Goal: Task Accomplishment & Management: Manage account settings

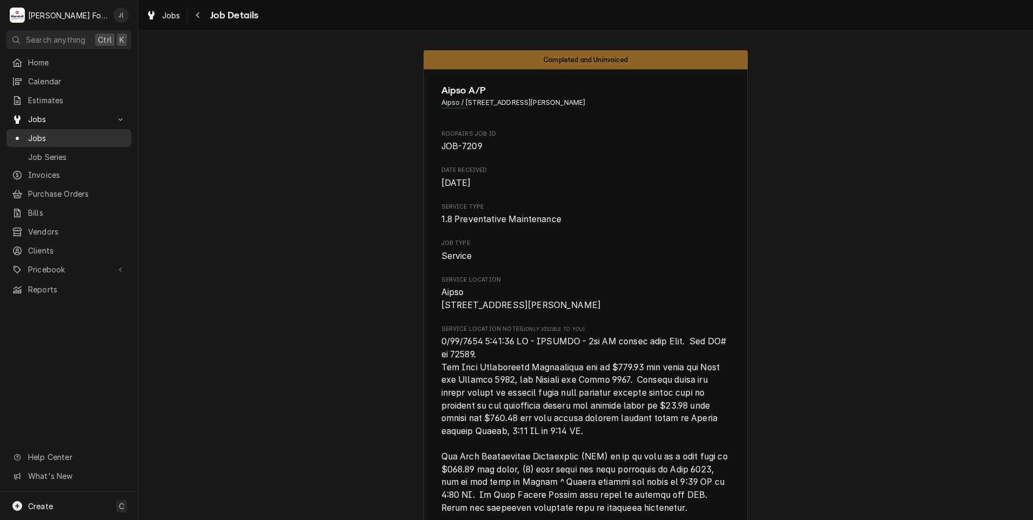
click at [86, 136] on span "Jobs" at bounding box center [77, 137] width 98 height 11
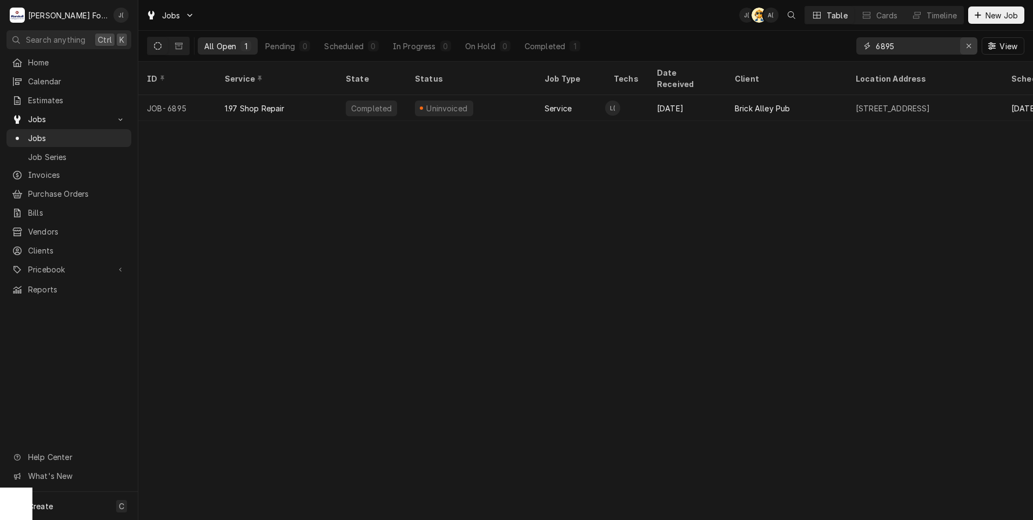
click at [970, 50] on div "Erase input" at bounding box center [968, 46] width 11 height 11
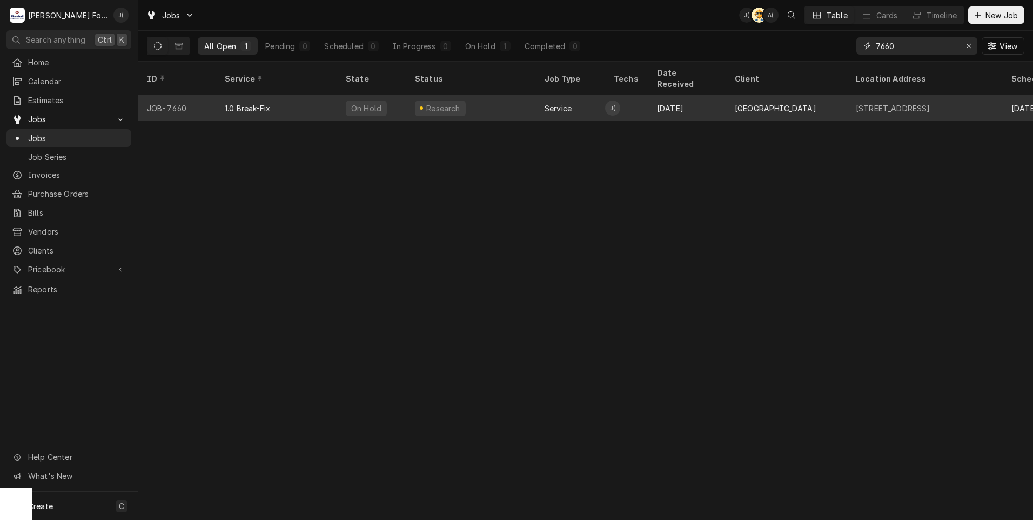
type input "7660"
click at [492, 100] on div "Research" at bounding box center [471, 108] width 130 height 26
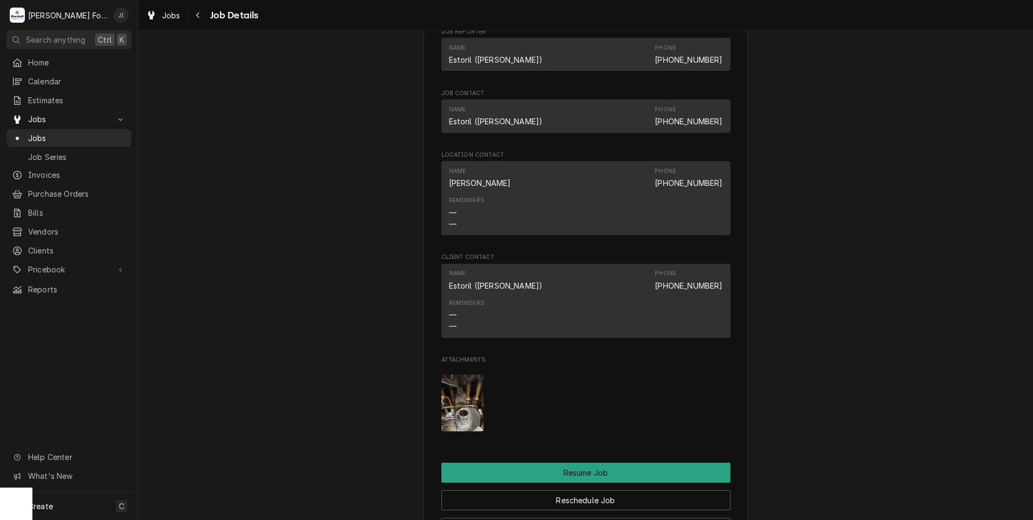
scroll to position [1134, 0]
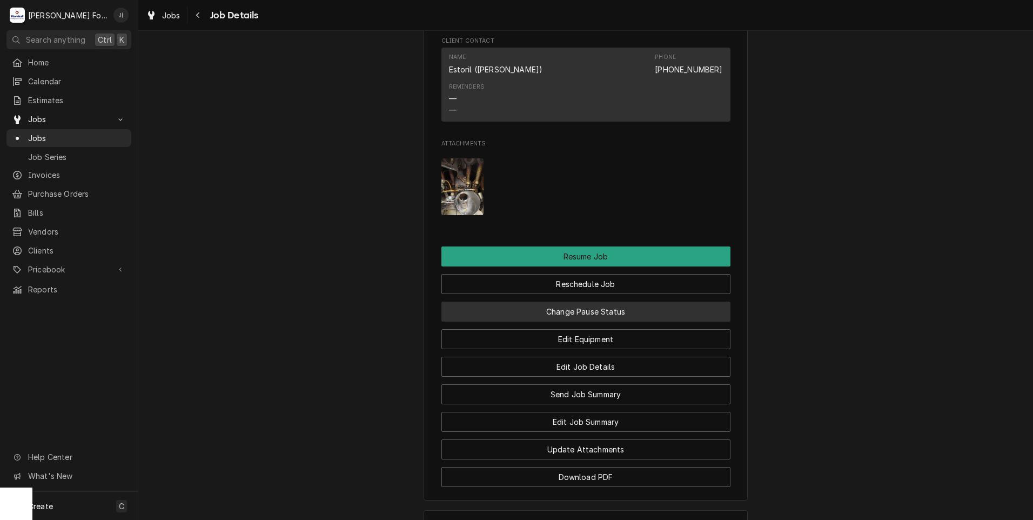
click at [618, 321] on button "Change Pause Status" at bounding box center [585, 311] width 289 height 20
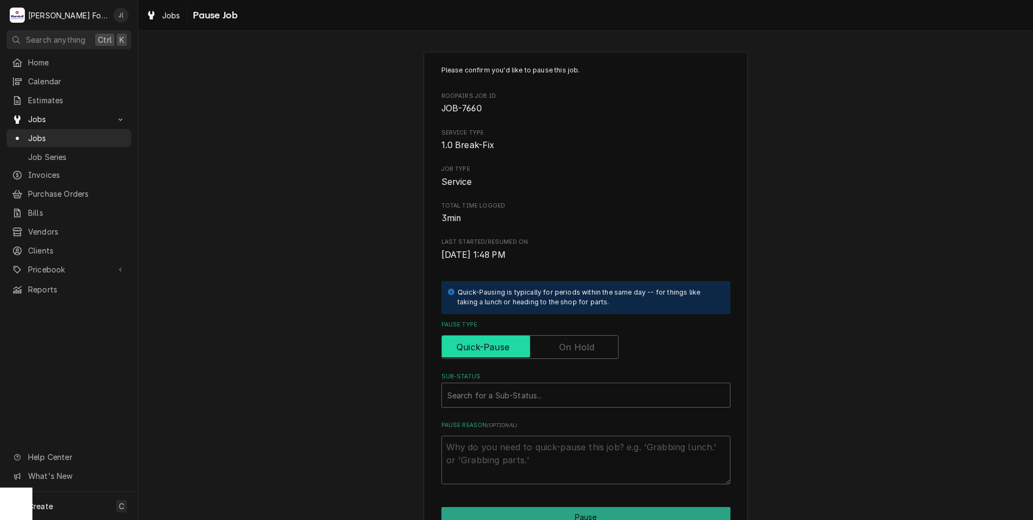
click at [593, 344] on input "Pause Type" at bounding box center [529, 347] width 167 height 24
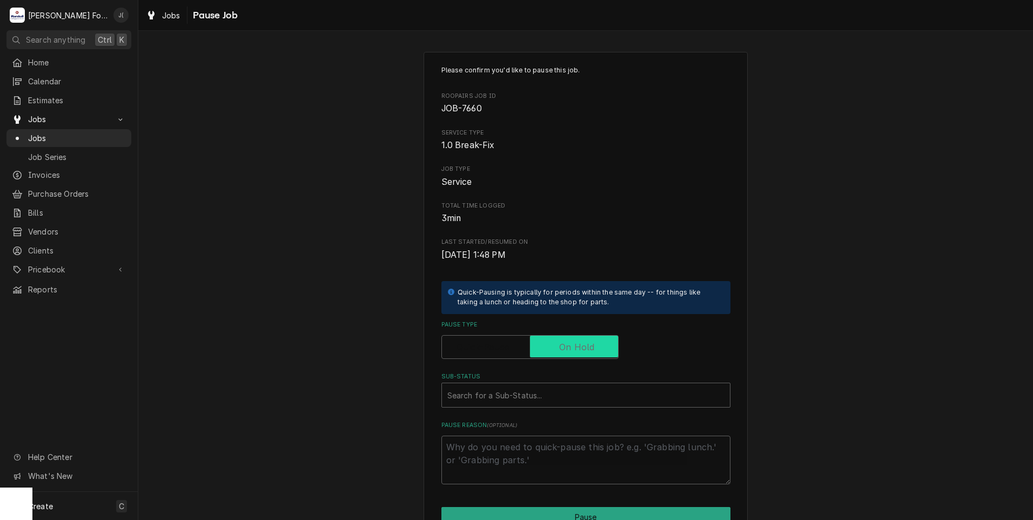
checkbox input "true"
click at [547, 401] on div "Sub-Status" at bounding box center [585, 394] width 277 height 19
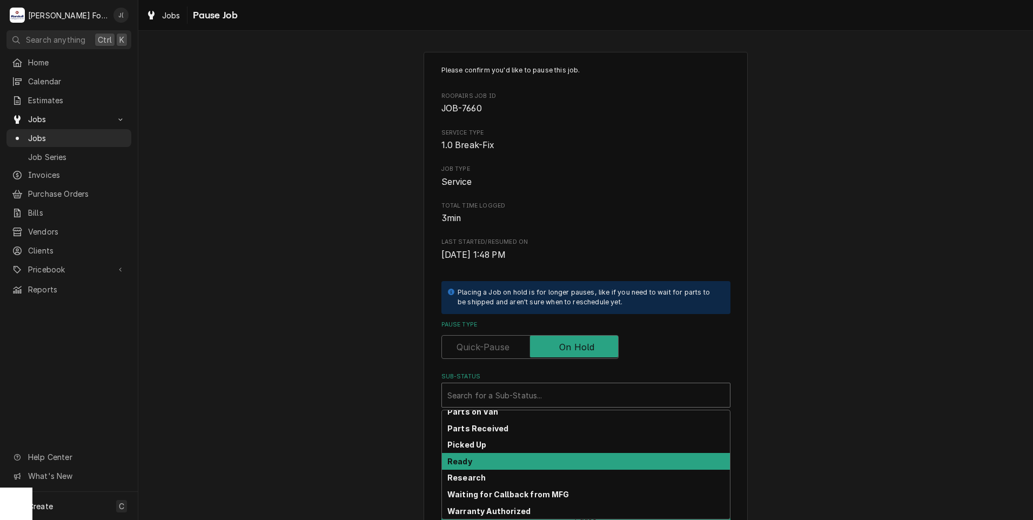
scroll to position [172, 0]
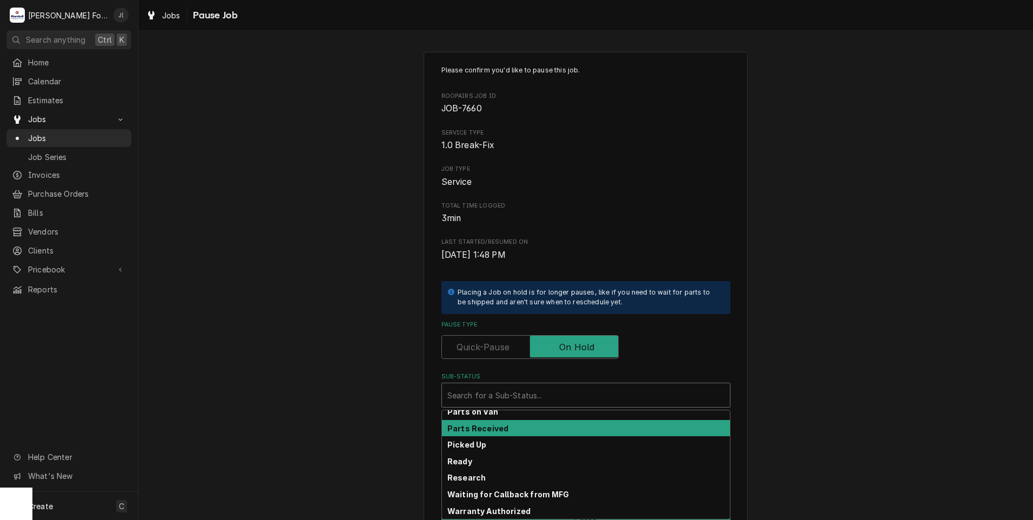
click at [540, 428] on div "Parts Received" at bounding box center [586, 428] width 288 height 17
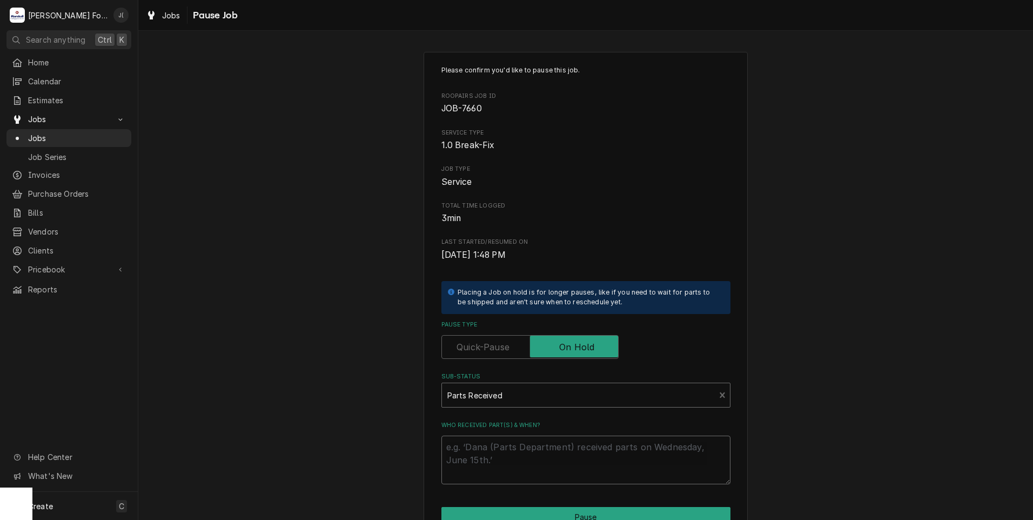
click at [535, 446] on textarea "Who received part(s) & when?" at bounding box center [585, 459] width 289 height 49
type textarea "x"
type textarea "1"
type textarea "x"
type textarea "10"
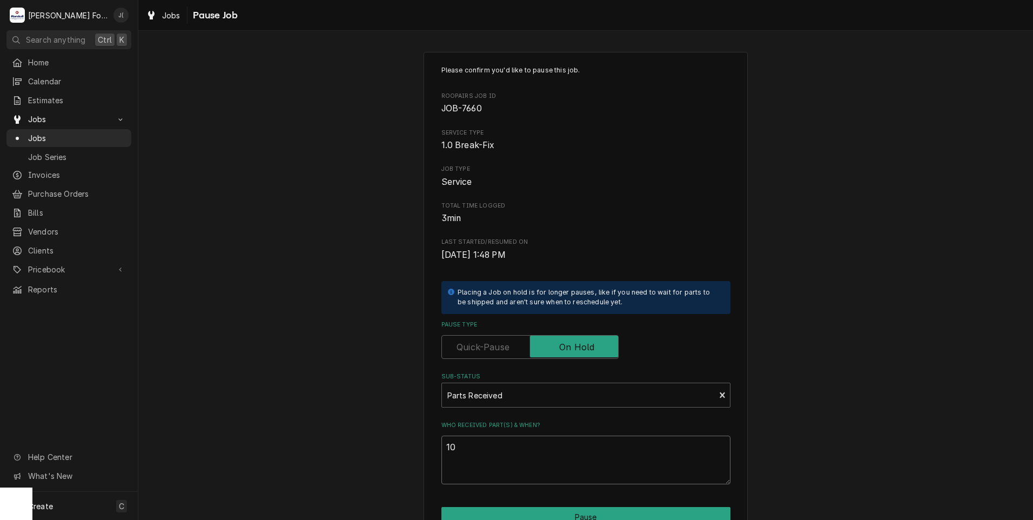
type textarea "x"
type textarea "10/"
type textarea "x"
type textarea "10/0"
type textarea "x"
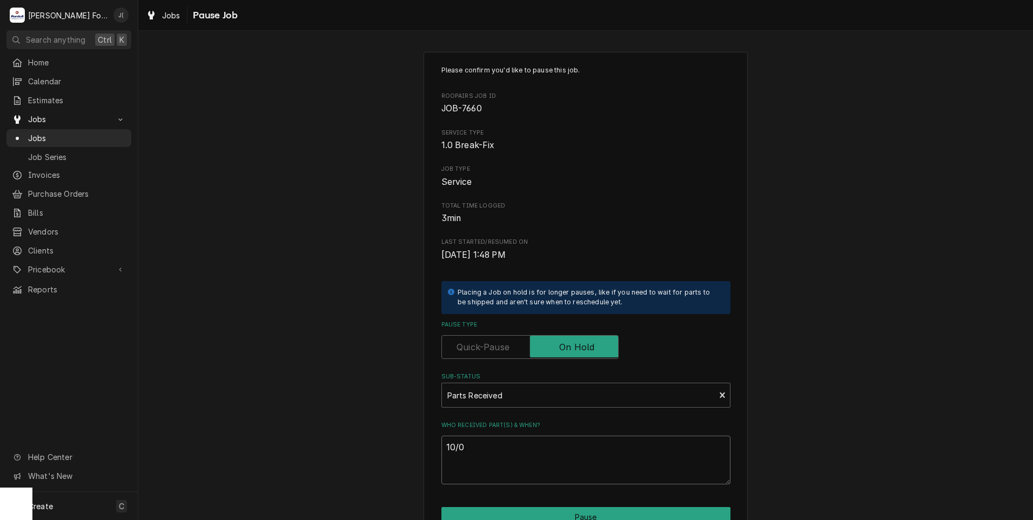
type textarea "10/03"
type textarea "x"
type textarea "10/03/"
type textarea "x"
type textarea "10/03/2"
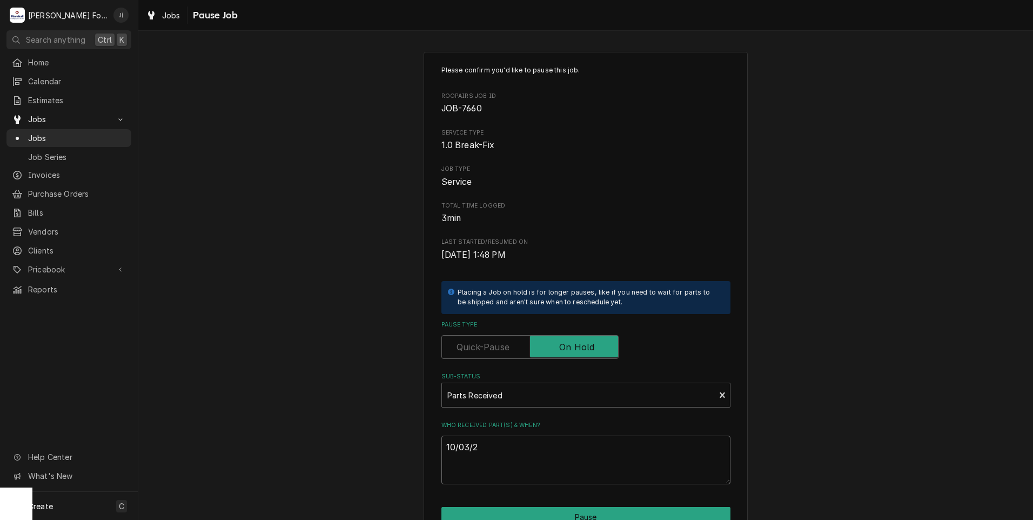
type textarea "x"
type textarea "10/03/20"
type textarea "x"
type textarea "10/03/202"
type textarea "x"
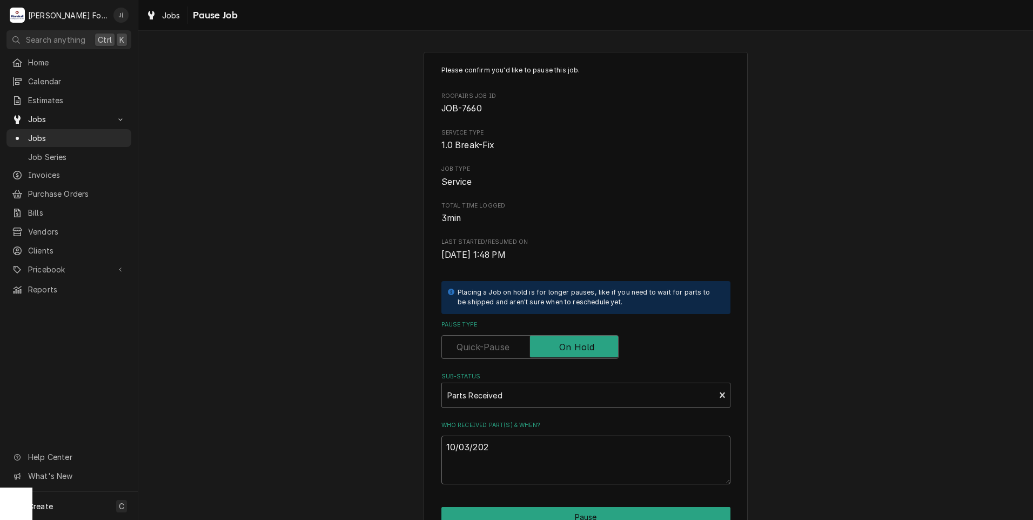
type textarea "10/03/2025"
type textarea "x"
type textarea "10/03/202"
type textarea "x"
type textarea "10/03/20"
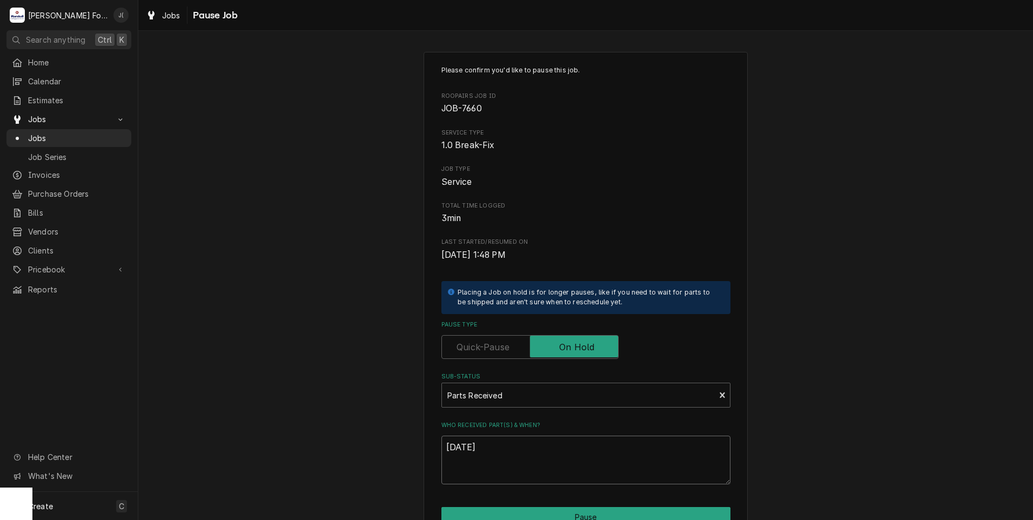
type textarea "x"
type textarea "10/03/2"
type textarea "x"
type textarea "10/03/"
type textarea "x"
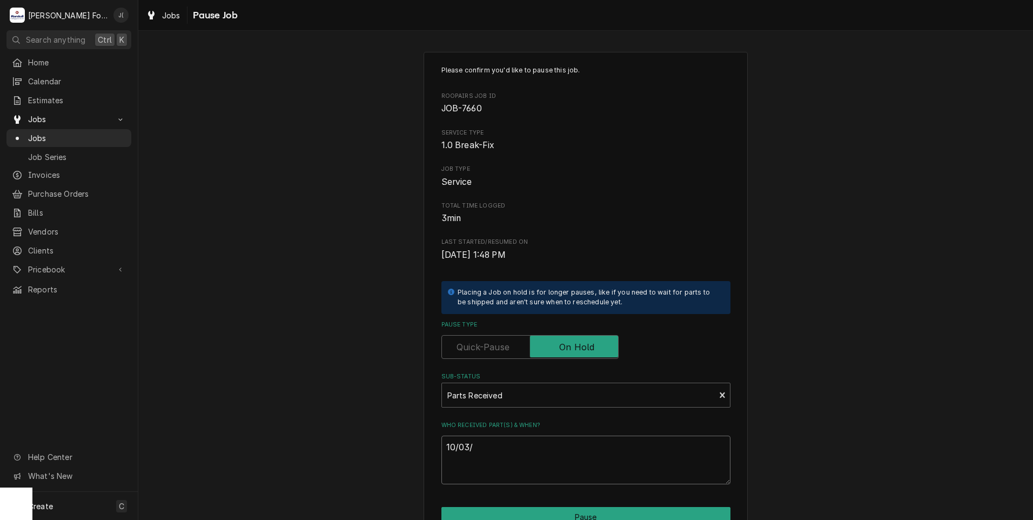
type textarea "10/03"
type textarea "x"
type textarea "10/0"
type textarea "x"
type textarea "10/"
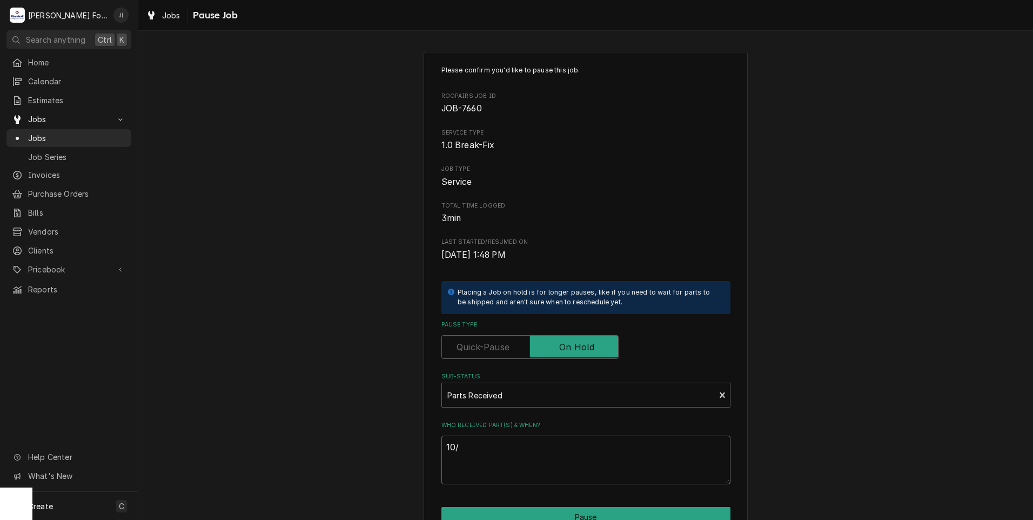
type textarea "x"
type textarea "10"
type textarea "x"
type textarea "1"
type textarea "x"
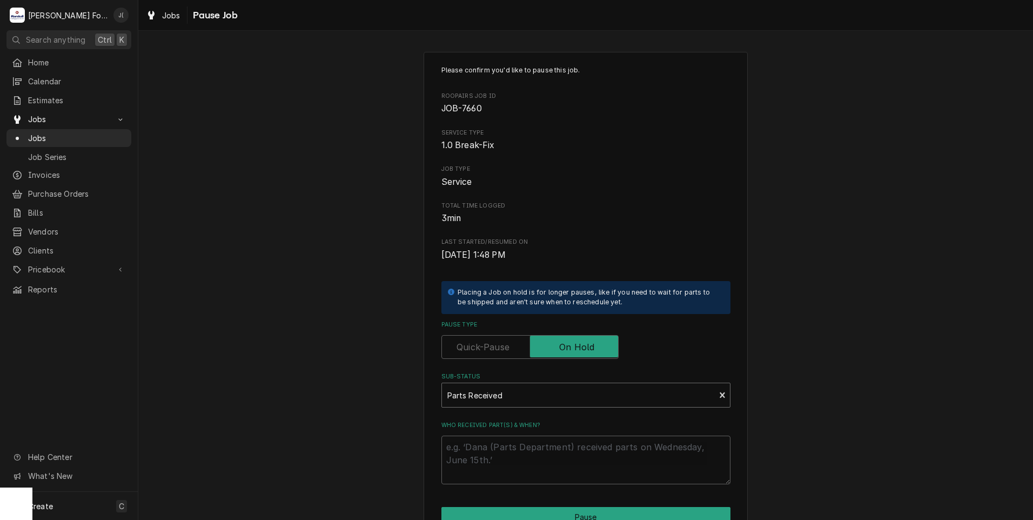
click at [523, 394] on div "Sub-Status" at bounding box center [578, 394] width 263 height 19
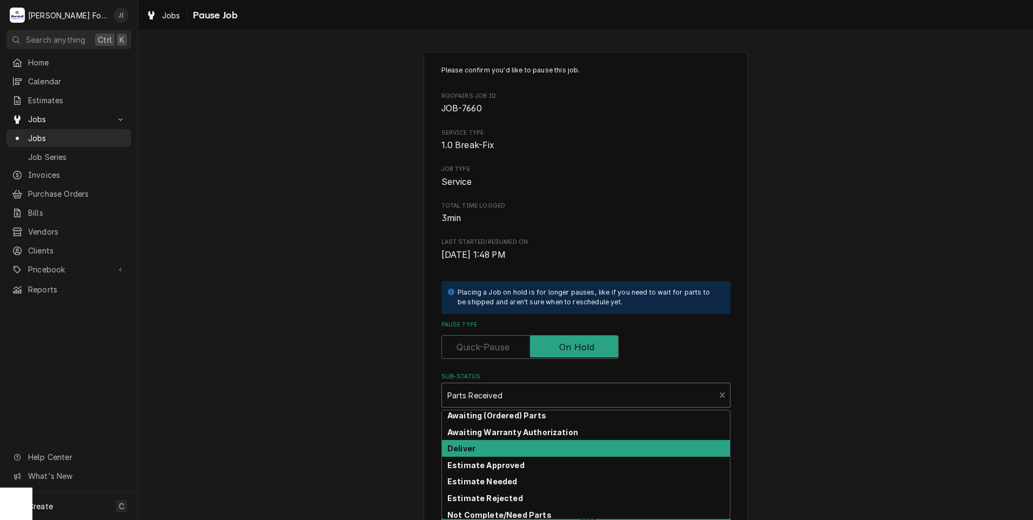
scroll to position [54, 0]
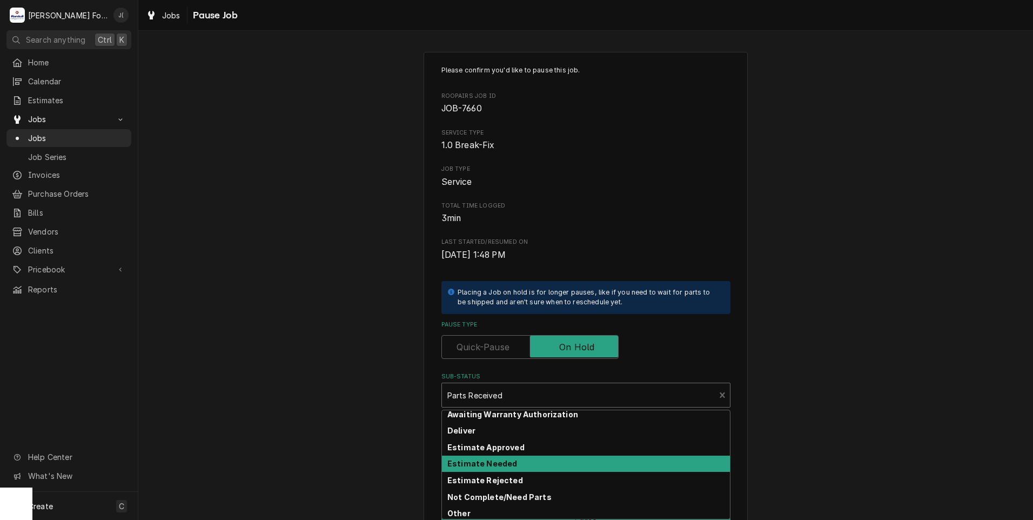
click at [506, 465] on div "Estimate Needed" at bounding box center [586, 463] width 288 height 17
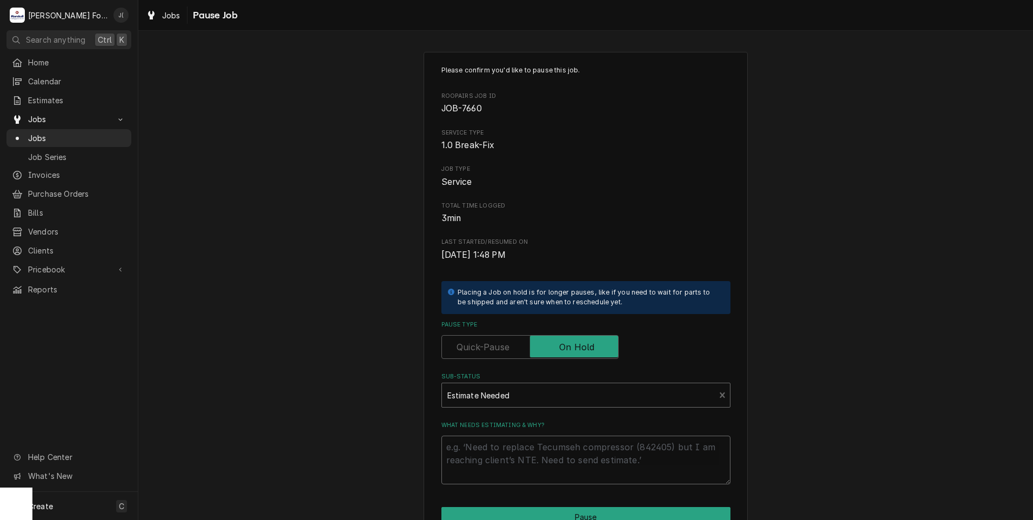
click at [513, 456] on textarea "What needs estimating & why?" at bounding box center [585, 459] width 289 height 49
type textarea "x"
type textarea "1"
type textarea "x"
type textarea "10"
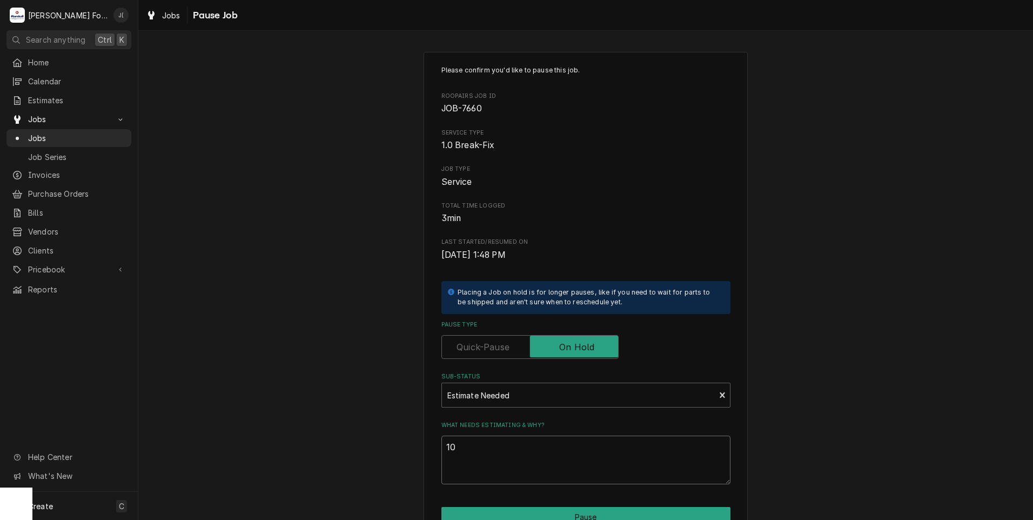
type textarea "x"
type textarea "10/"
type textarea "x"
type textarea "10/0"
type textarea "x"
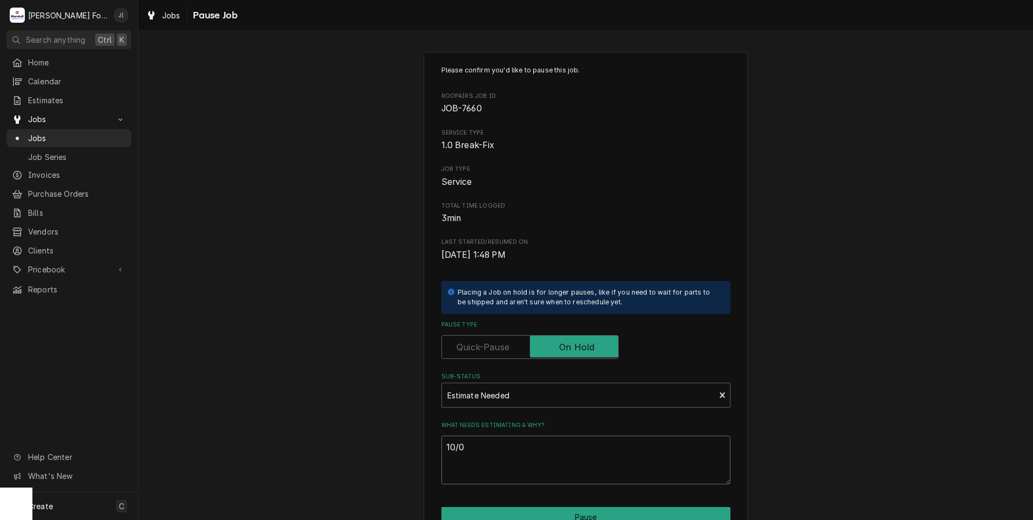
type textarea "10/03"
type textarea "x"
type textarea "10/03/"
type textarea "x"
type textarea "10/03/2"
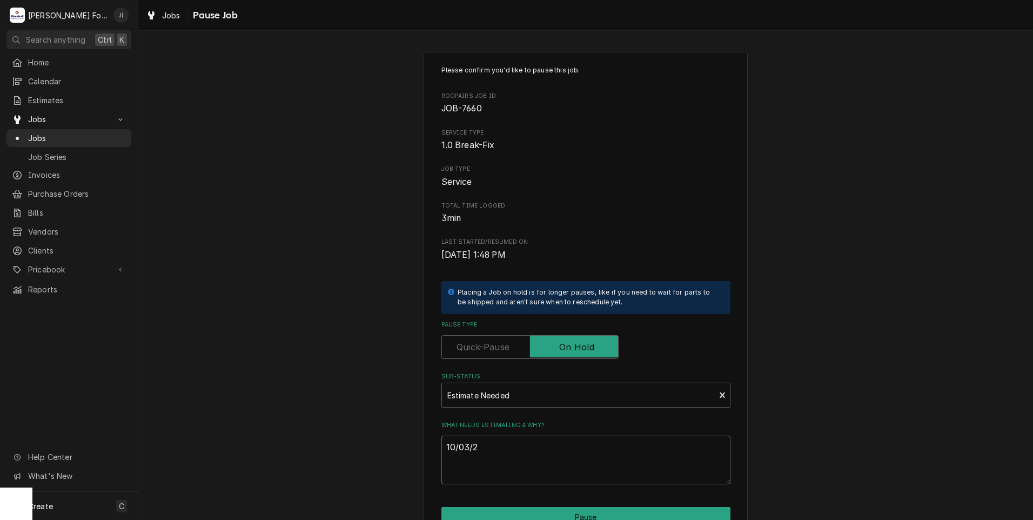
type textarea "x"
type textarea "10/03/20"
type textarea "x"
type textarea "10/03/202"
type textarea "x"
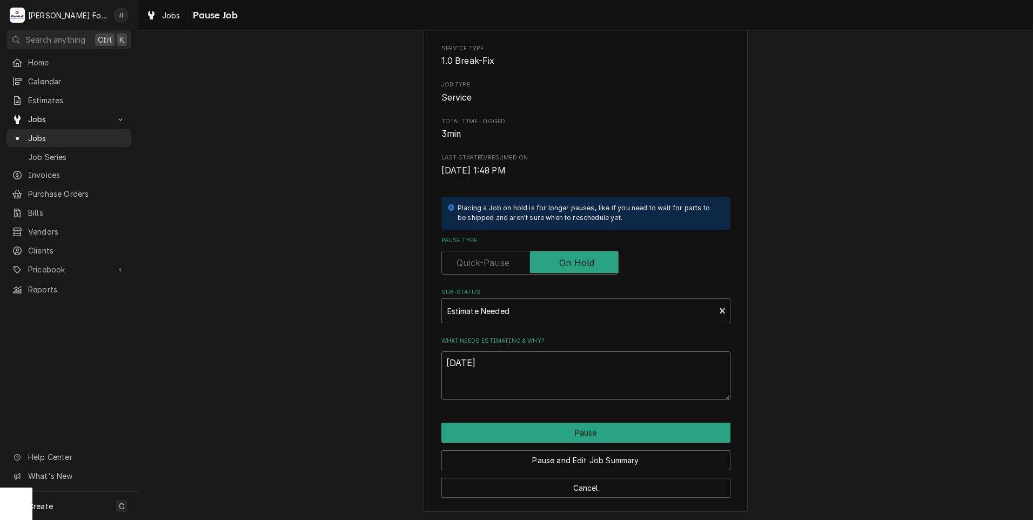
scroll to position [85, 0]
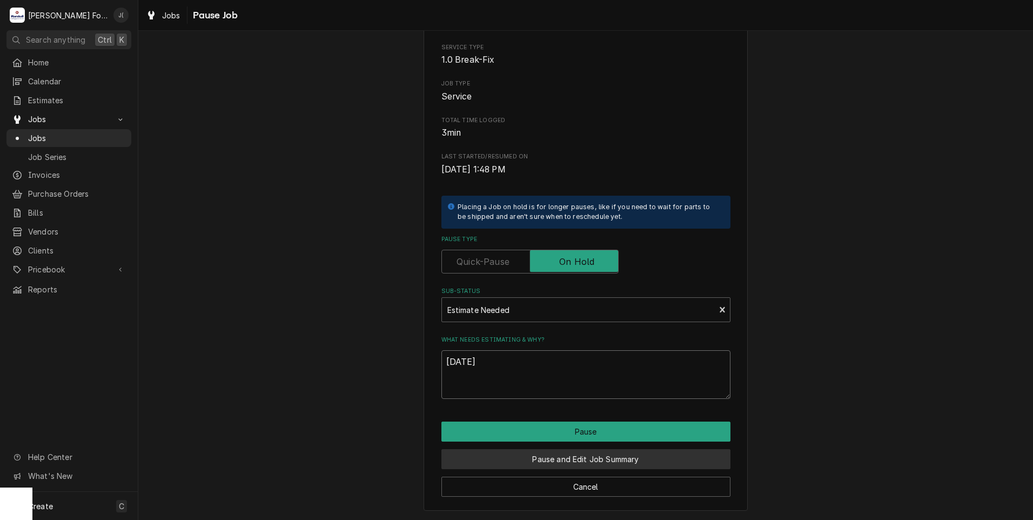
type textarea "10/03/2025"
click at [552, 459] on button "Pause and Edit Job Summary" at bounding box center [585, 459] width 289 height 20
type textarea "x"
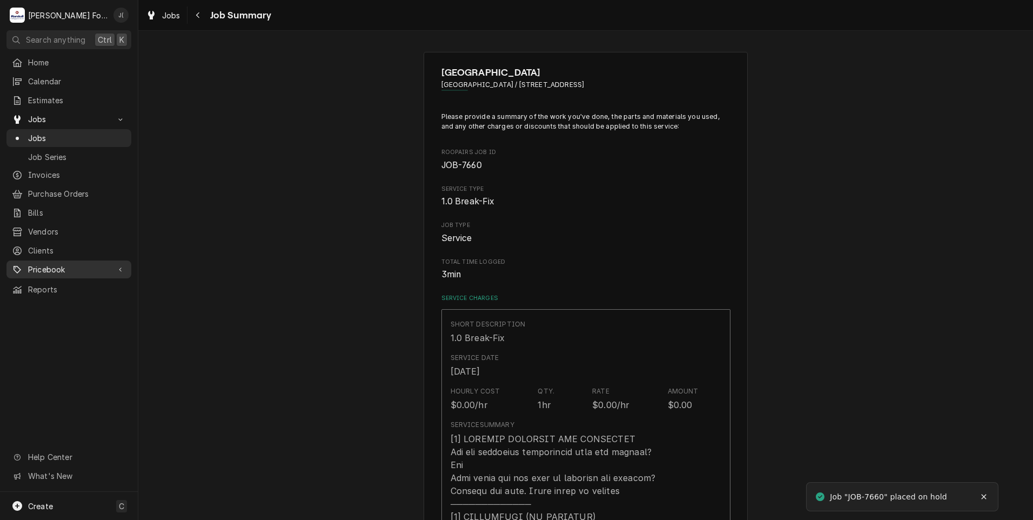
click at [55, 264] on span "Pricebook" at bounding box center [69, 269] width 82 height 11
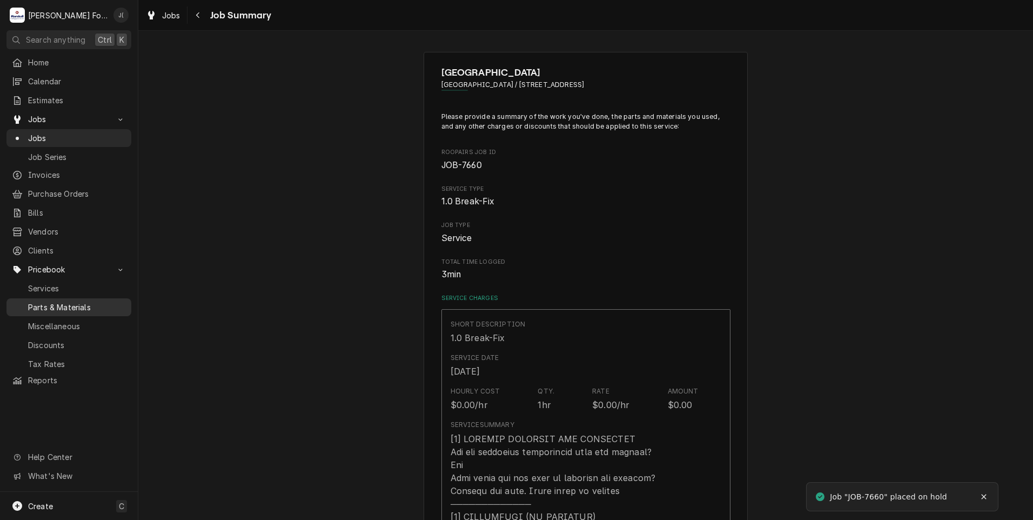
click at [77, 301] on span "Parts & Materials" at bounding box center [77, 306] width 98 height 11
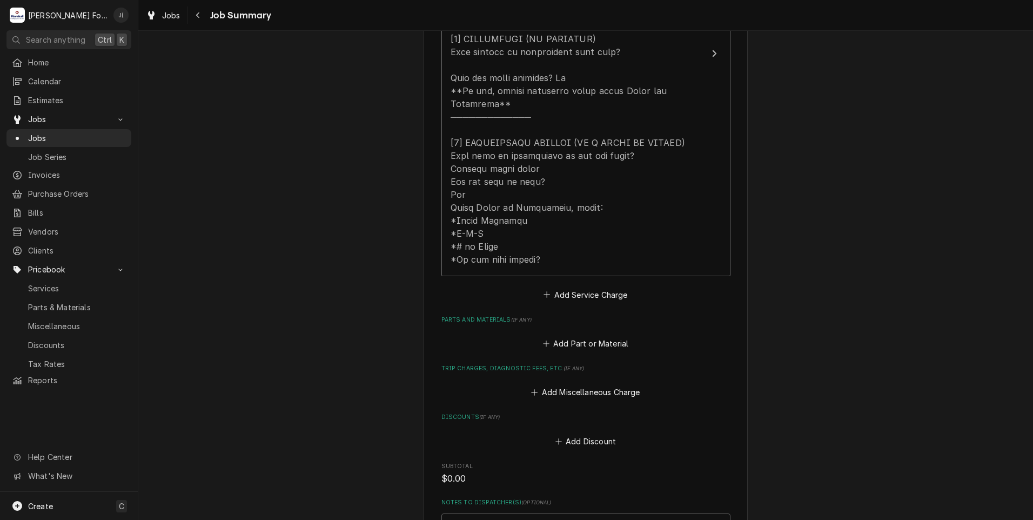
scroll to position [594, 0]
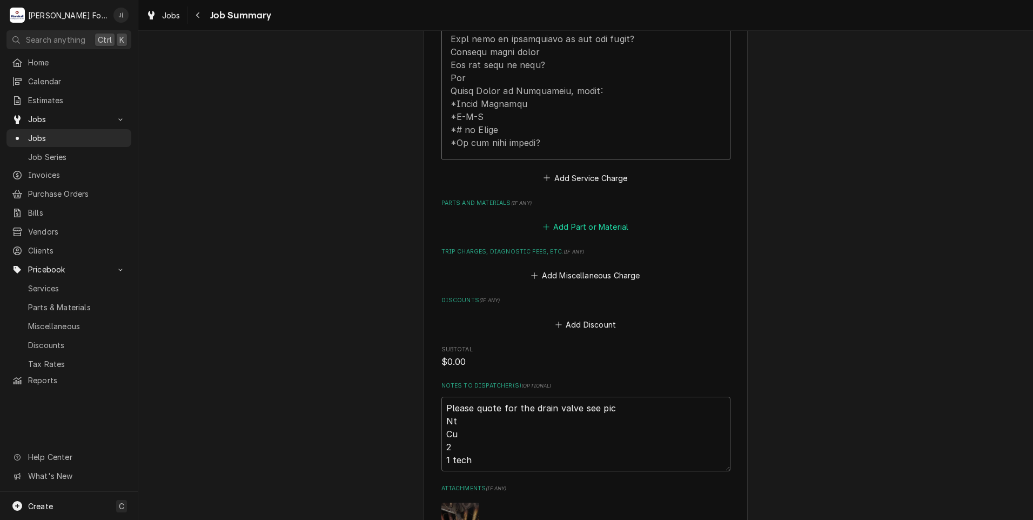
click at [585, 219] on button "Add Part or Material" at bounding box center [585, 226] width 89 height 15
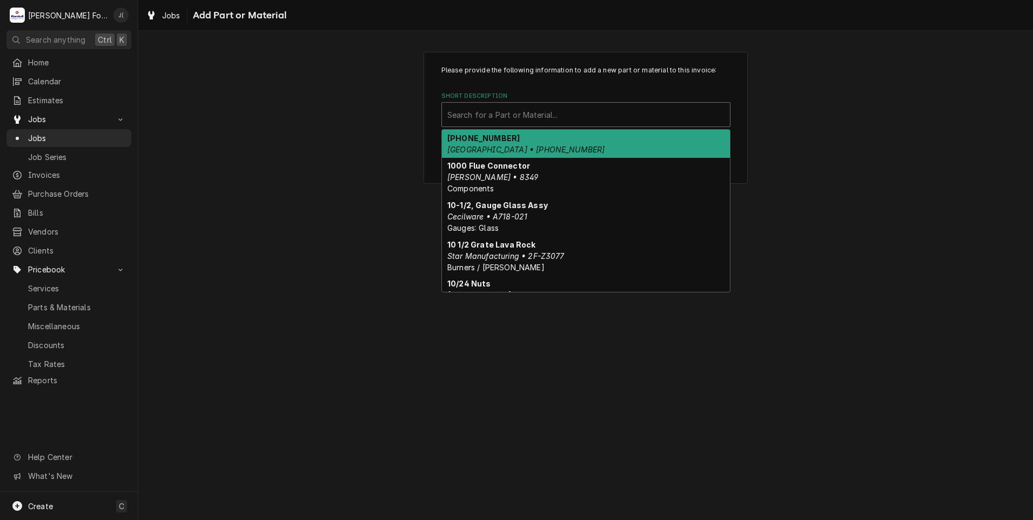
click at [575, 123] on div "Short Description" at bounding box center [585, 114] width 277 height 19
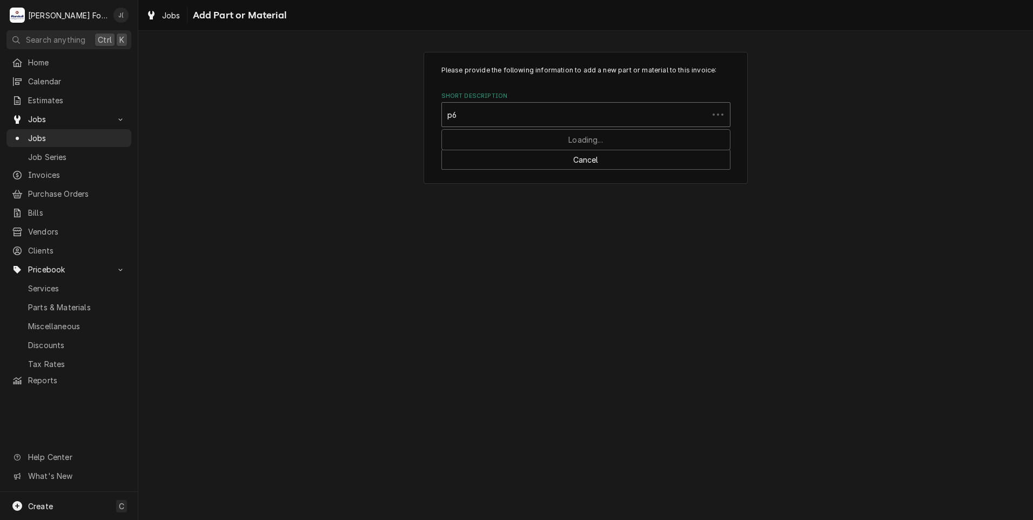
type input "p"
click at [607, 160] on button "Cancel" at bounding box center [585, 160] width 289 height 20
type textarea "x"
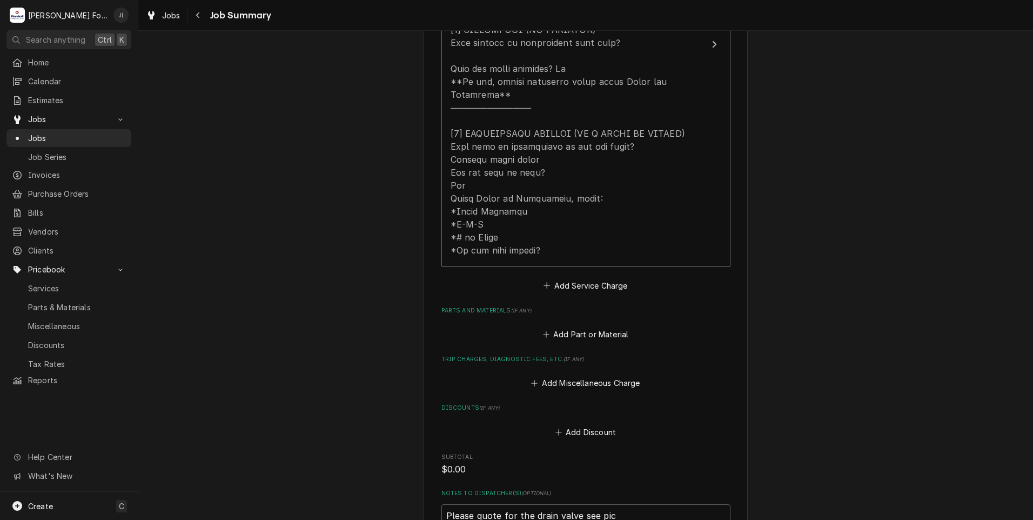
scroll to position [486, 0]
click at [560, 327] on button "Add Part or Material" at bounding box center [585, 334] width 89 height 15
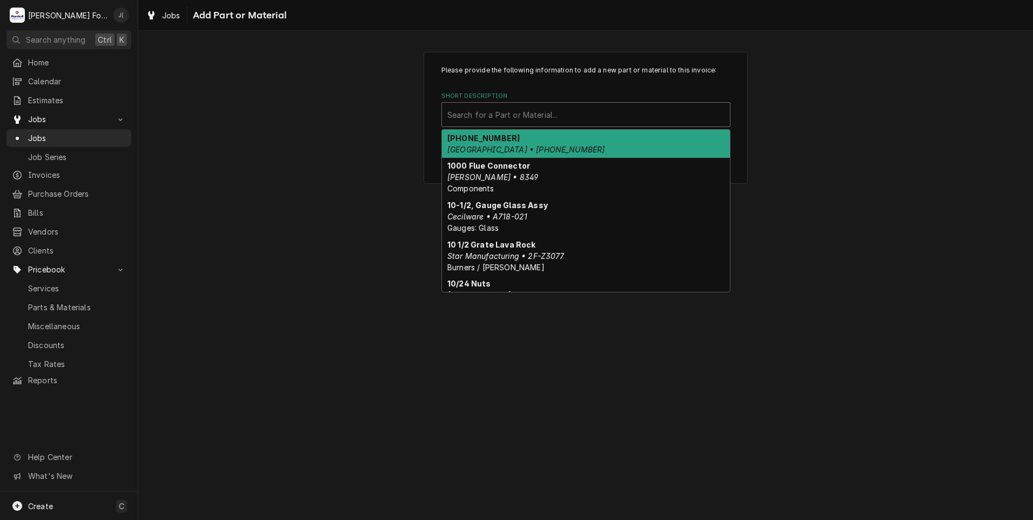
click at [537, 122] on div "Short Description" at bounding box center [585, 114] width 277 height 19
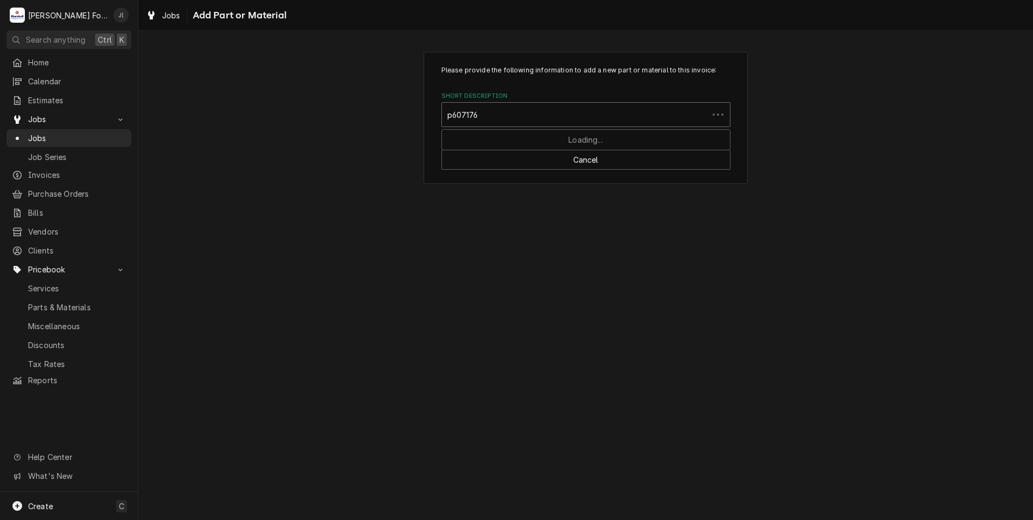
type input "p6071769"
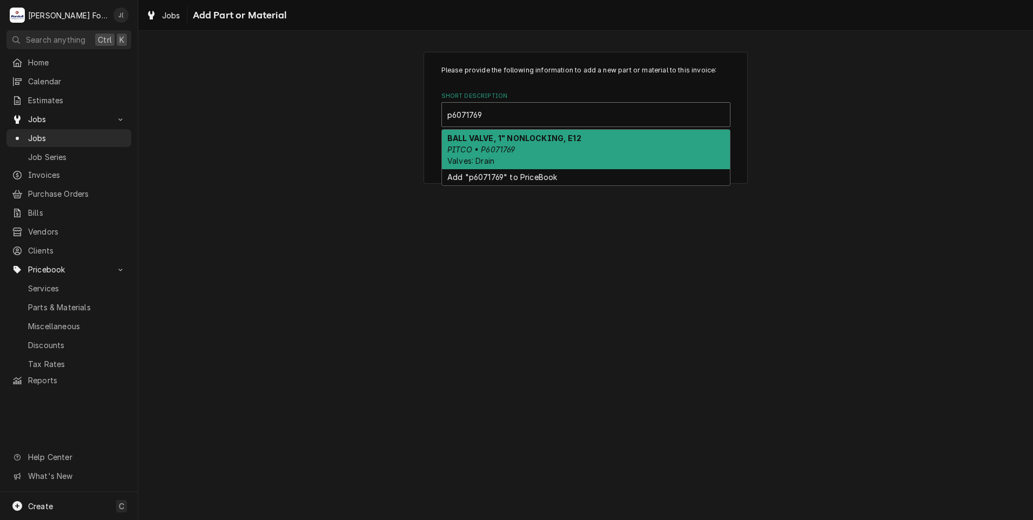
click at [542, 154] on div "BALL VALVE, 1" NONLOCKING, E12 PITCO • P6071769 Valves: Drain" at bounding box center [586, 149] width 288 height 39
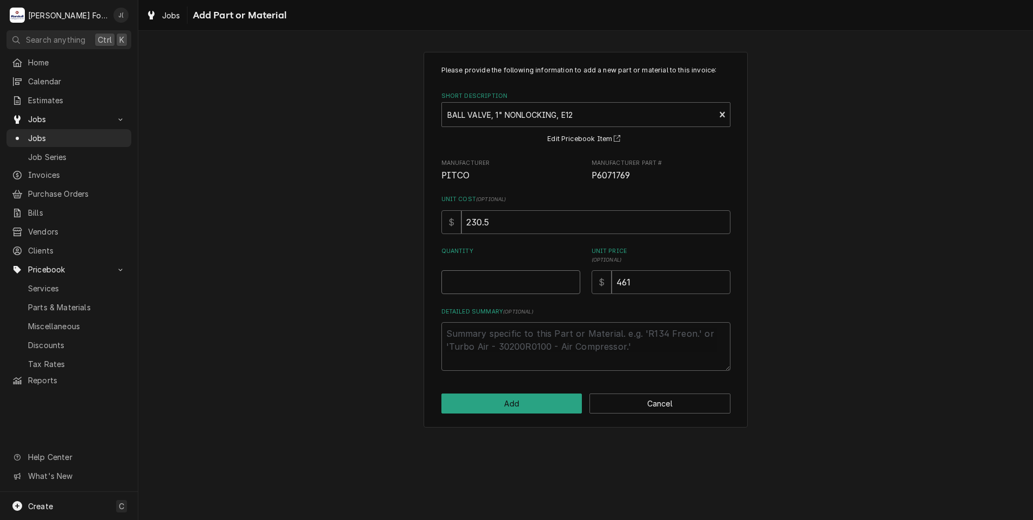
click at [506, 285] on input "Quantity" at bounding box center [510, 282] width 139 height 24
type textarea "x"
type input "1"
click at [525, 396] on button "Add" at bounding box center [511, 403] width 141 height 20
type textarea "x"
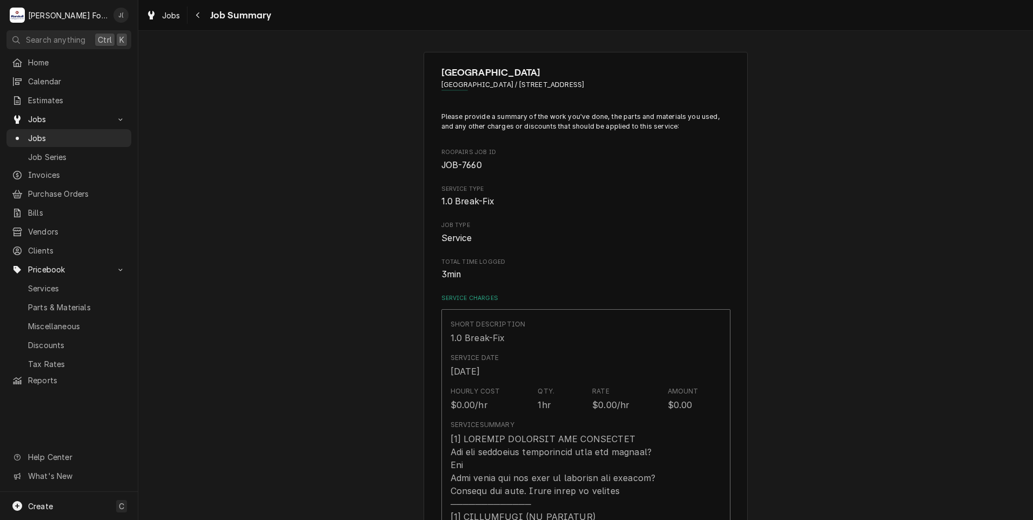
scroll to position [486, 0]
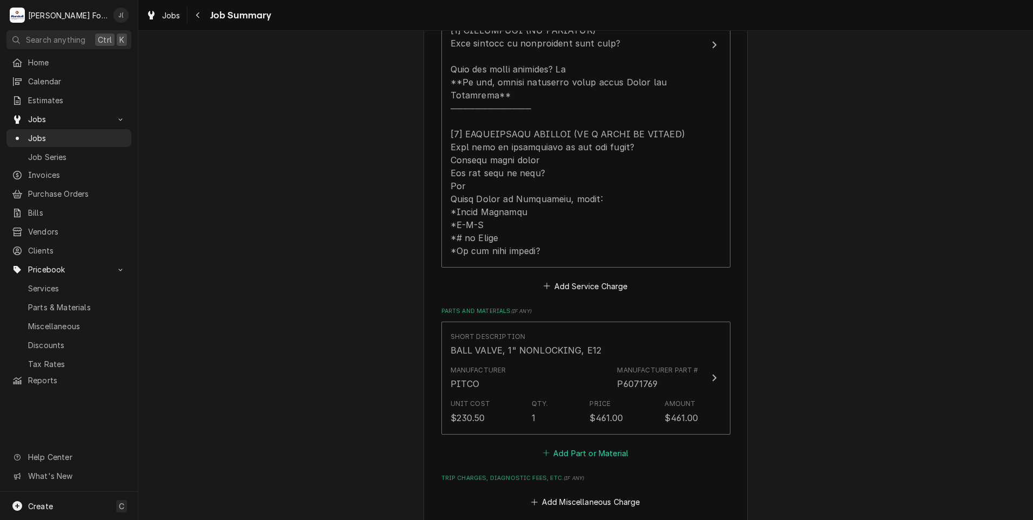
click at [560, 445] on button "Add Part or Material" at bounding box center [585, 452] width 89 height 15
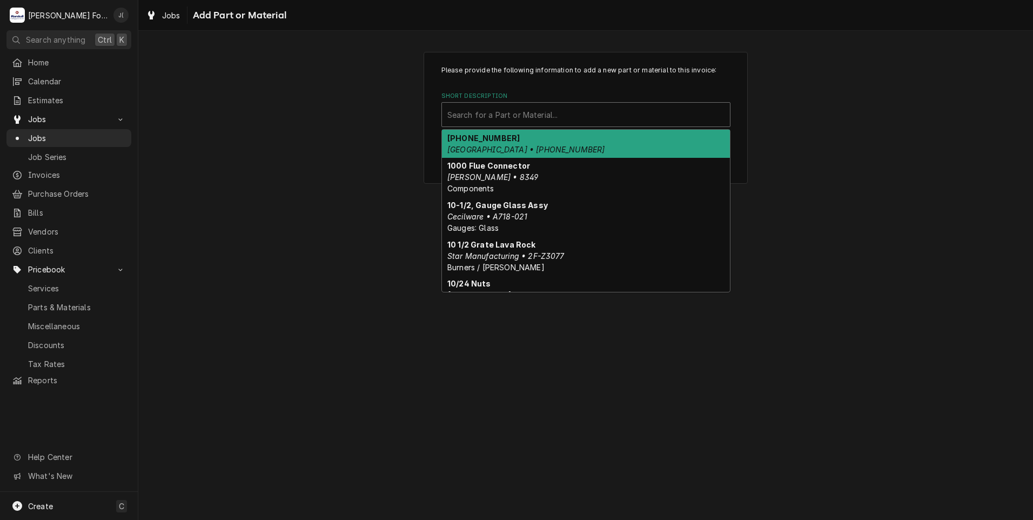
click at [514, 110] on div "Short Description" at bounding box center [585, 114] width 277 height 19
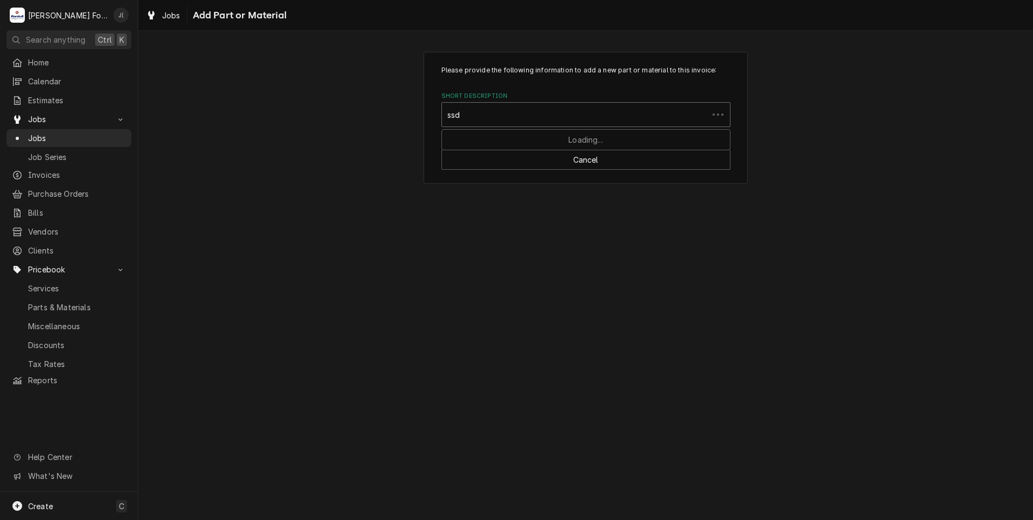
type input "ssdt"
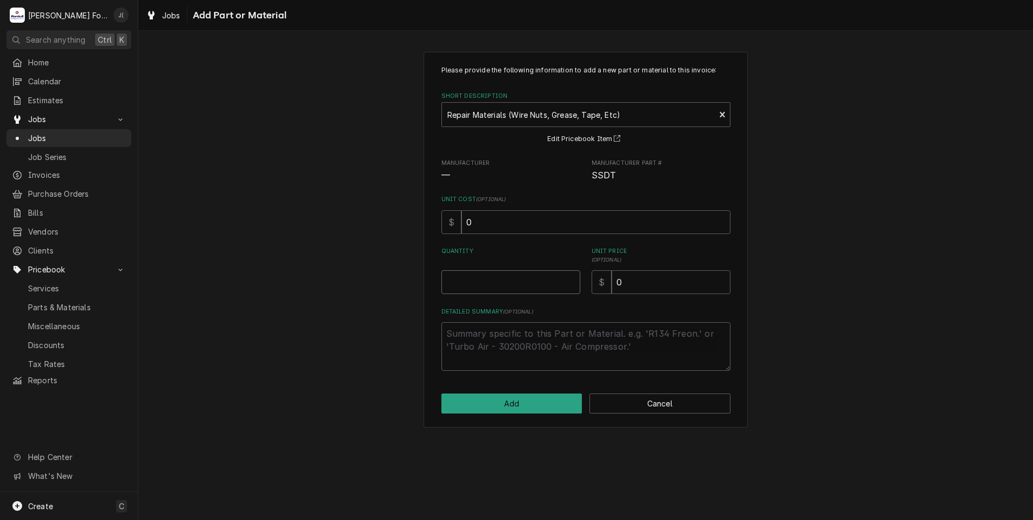
click at [486, 279] on input "Quantity" at bounding box center [510, 282] width 139 height 24
type textarea "x"
type input "1"
type textarea "x"
type input "1"
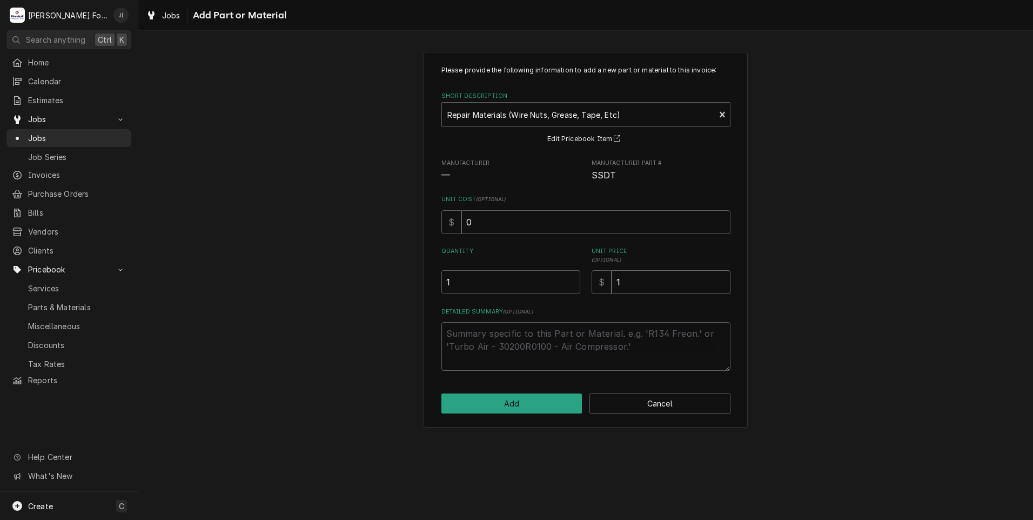
type textarea "x"
type input "10"
click at [493, 409] on button "Add" at bounding box center [511, 403] width 141 height 20
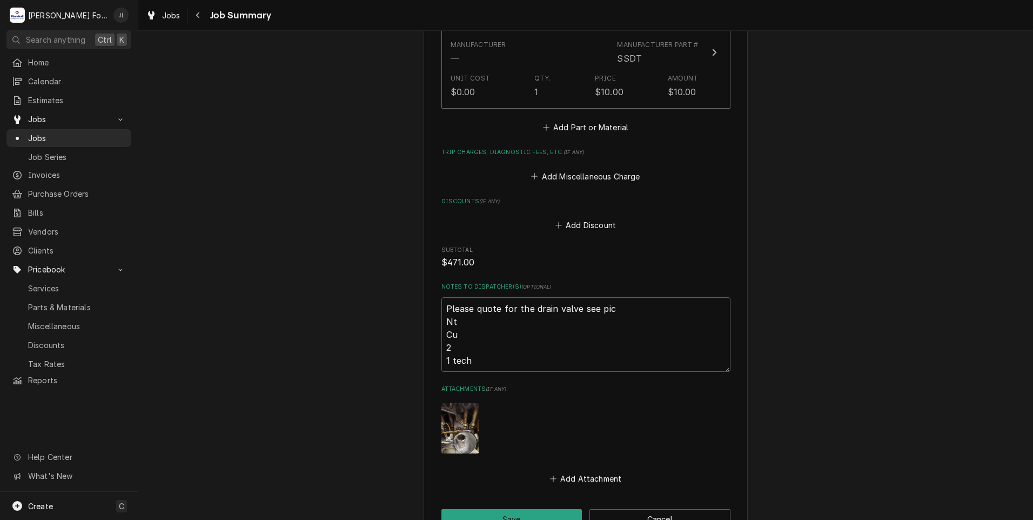
scroll to position [1026, 0]
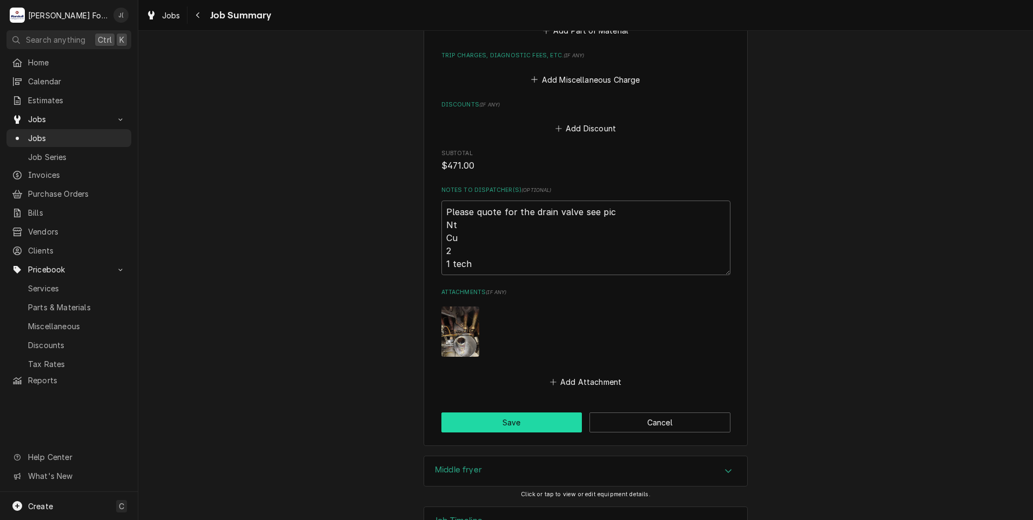
click at [470, 412] on button "Save" at bounding box center [511, 422] width 141 height 20
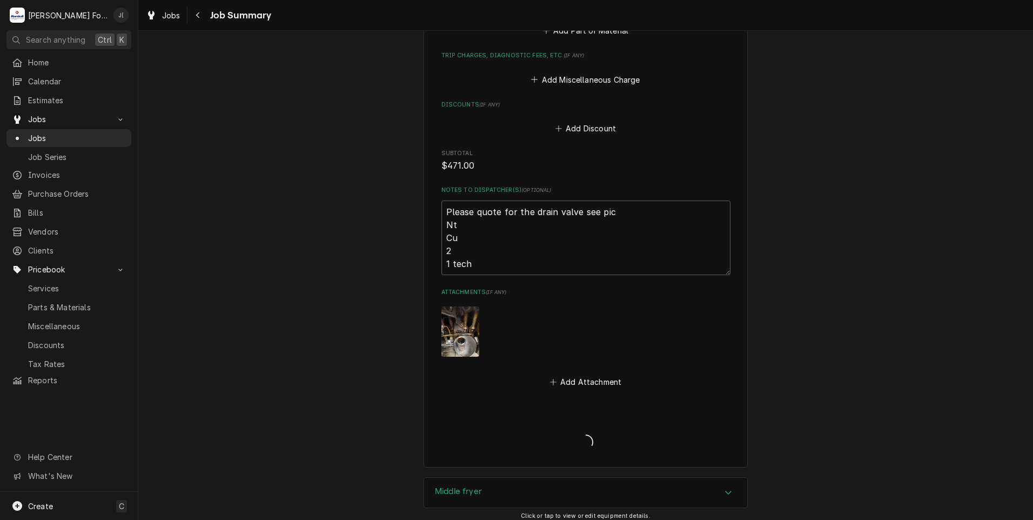
type textarea "x"
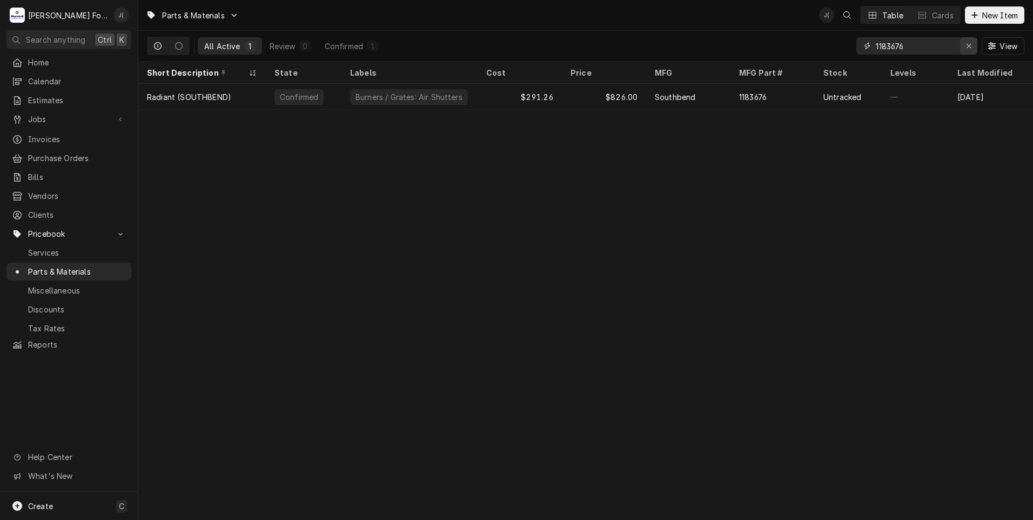
click at [967, 44] on icon "Erase input" at bounding box center [969, 46] width 6 height 8
click at [929, 44] on input "Dynamic Content Wrapper" at bounding box center [927, 45] width 102 height 17
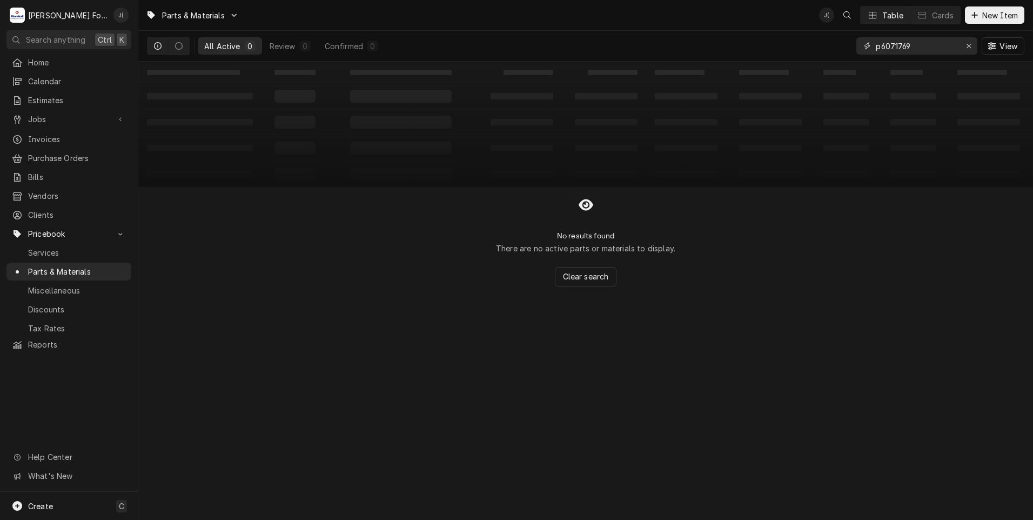
type input "p6071769"
click at [160, 49] on icon "Dynamic Content Wrapper" at bounding box center [158, 46] width 8 height 8
click at [159, 49] on icon "Dynamic Content Wrapper" at bounding box center [158, 46] width 8 height 8
click at [176, 49] on icon "Dynamic Content Wrapper" at bounding box center [179, 46] width 8 height 8
click at [155, 48] on icon "Dynamic Content Wrapper" at bounding box center [158, 46] width 8 height 8
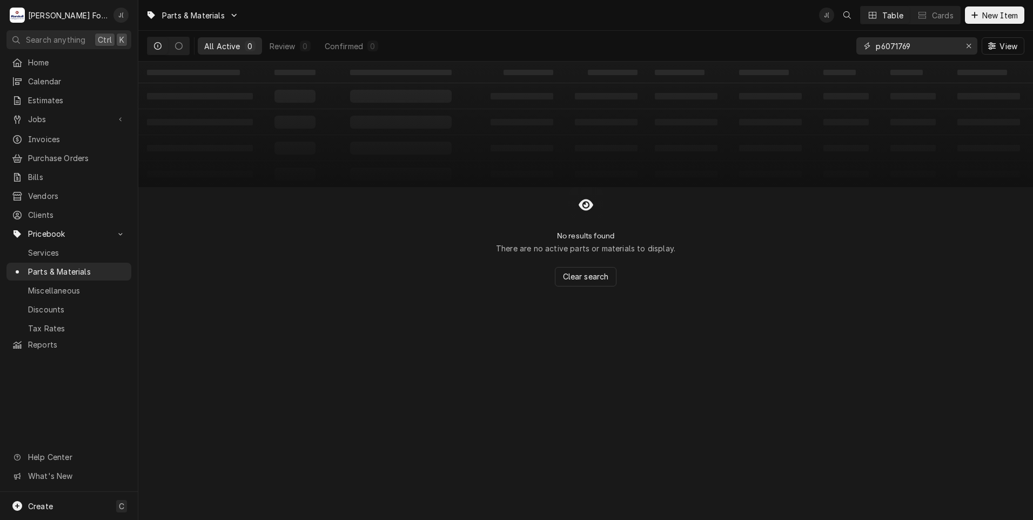
drag, startPoint x: 969, startPoint y: 45, endPoint x: 961, endPoint y: 45, distance: 8.1
click at [969, 45] on icon "Erase input" at bounding box center [969, 46] width 6 height 8
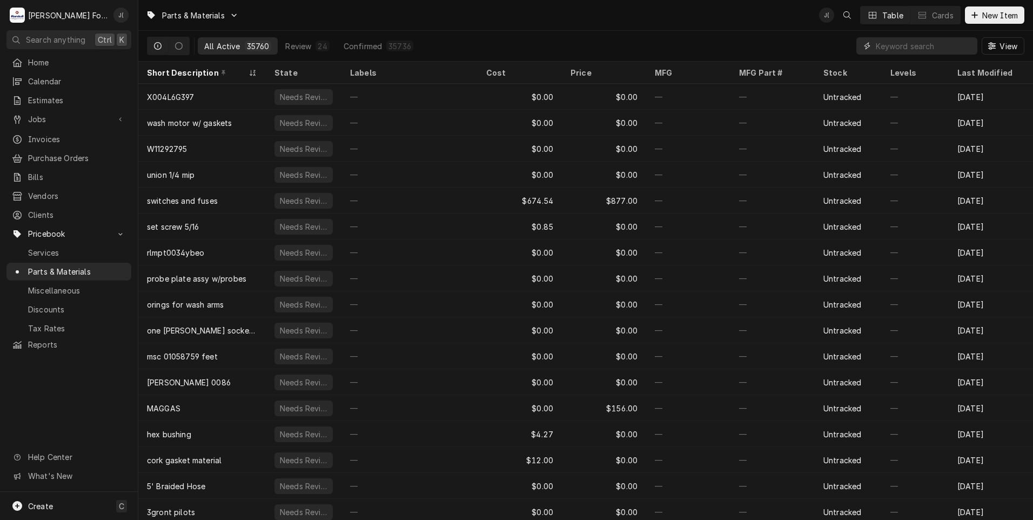
paste input "P6071769"
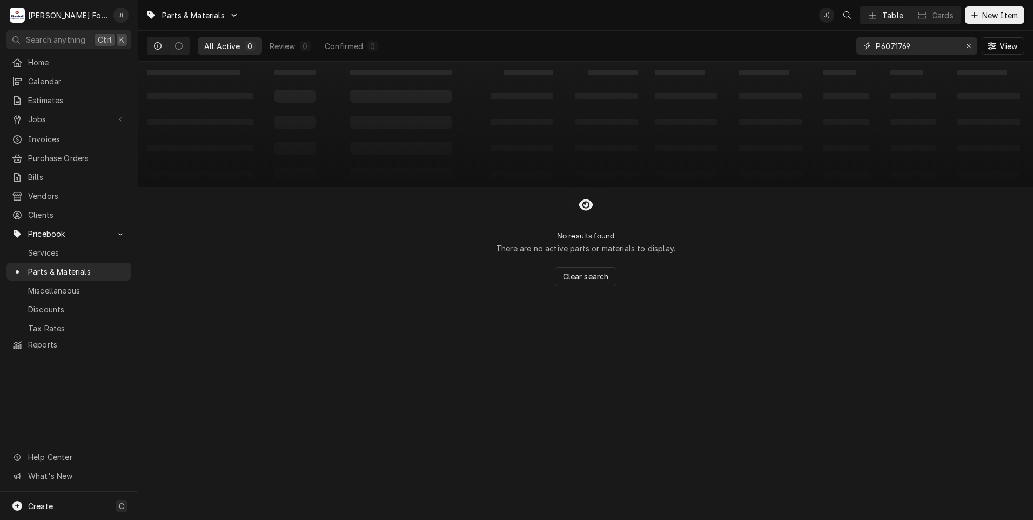
type input "P6071769"
click at [971, 47] on icon "Erase input" at bounding box center [969, 46] width 6 height 8
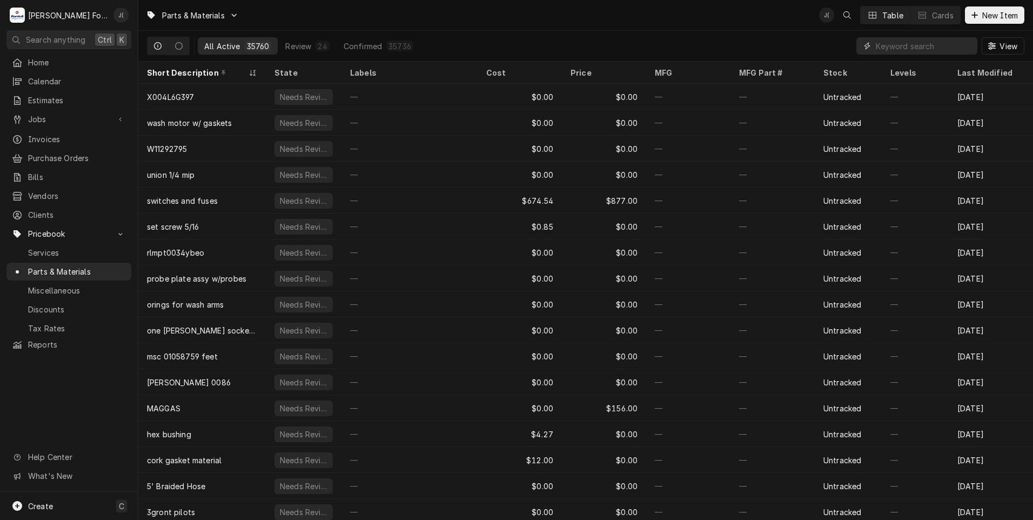
paste input "P6071769"
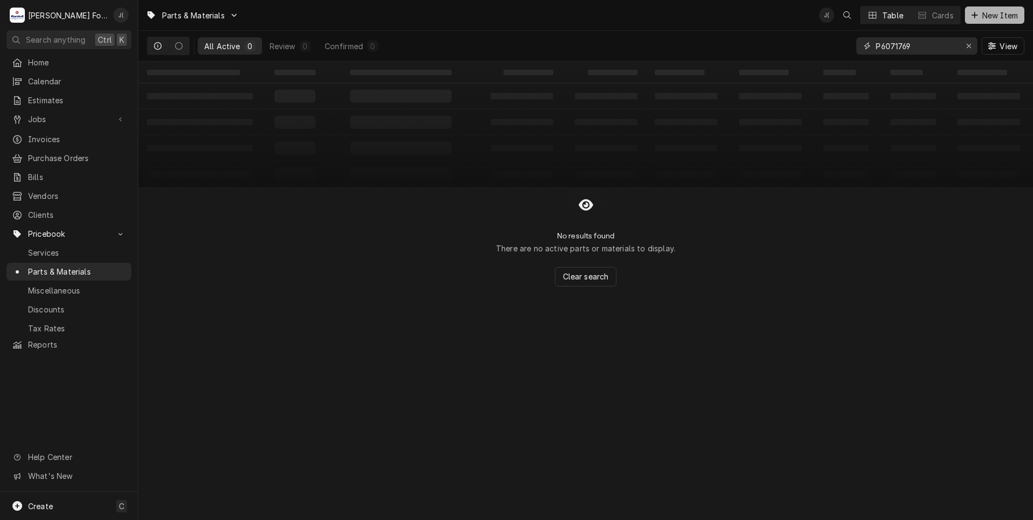
type input "P6071769"
click at [991, 17] on span "New Item" at bounding box center [1000, 15] width 40 height 11
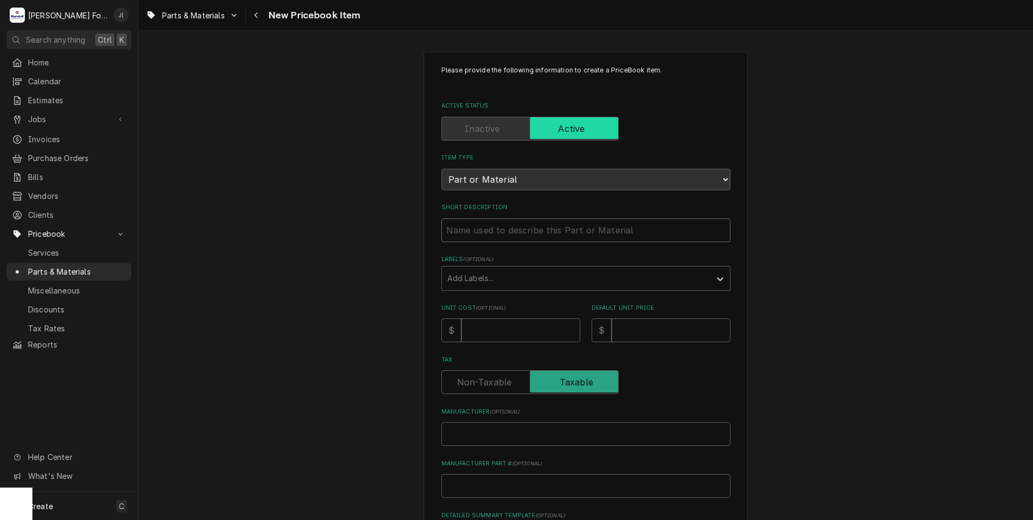
click at [506, 223] on input "Short Description" at bounding box center [585, 230] width 289 height 24
paste input "P6071769"
type textarea "x"
type input "P6071769"
drag, startPoint x: 494, startPoint y: 228, endPoint x: 348, endPoint y: 211, distance: 146.8
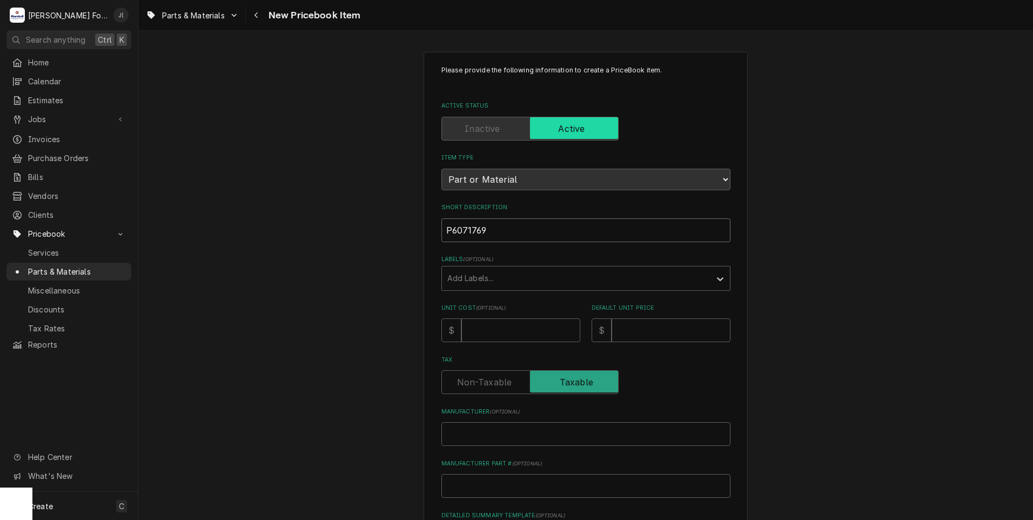
click at [383, 219] on div "Please provide the following information to create a PriceBook item. Active Sta…" at bounding box center [585, 404] width 895 height 724
type textarea "x"
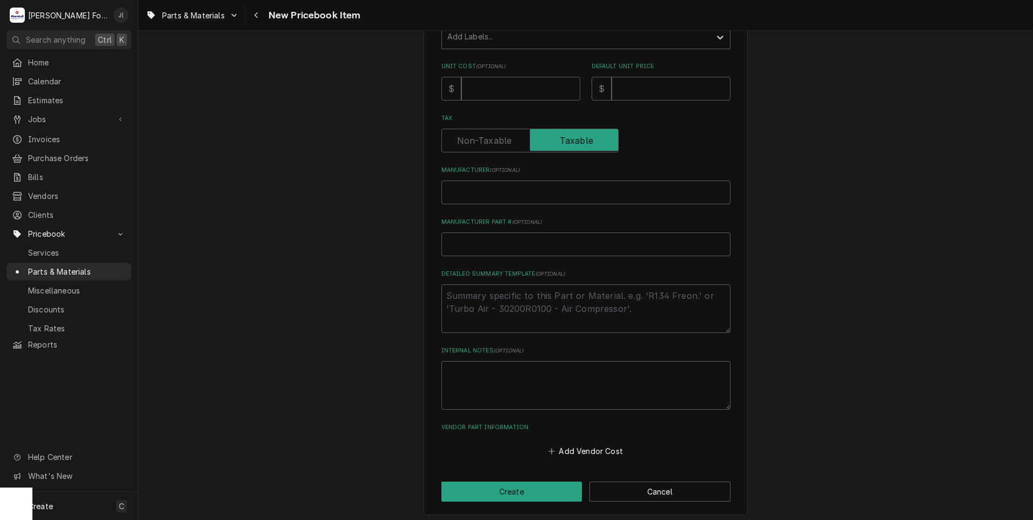
scroll to position [245, 0]
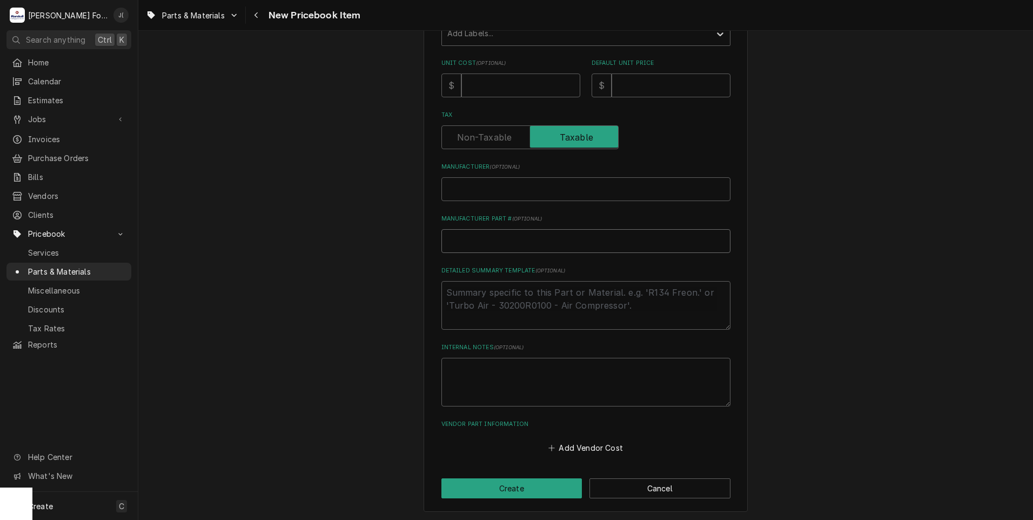
click at [470, 244] on input "Manufacturer Part # ( optional )" at bounding box center [585, 241] width 289 height 24
paste input "P6071769"
type textarea "x"
type input "P6071769"
click at [508, 193] on input "Manufacturer ( optional )" at bounding box center [585, 189] width 289 height 24
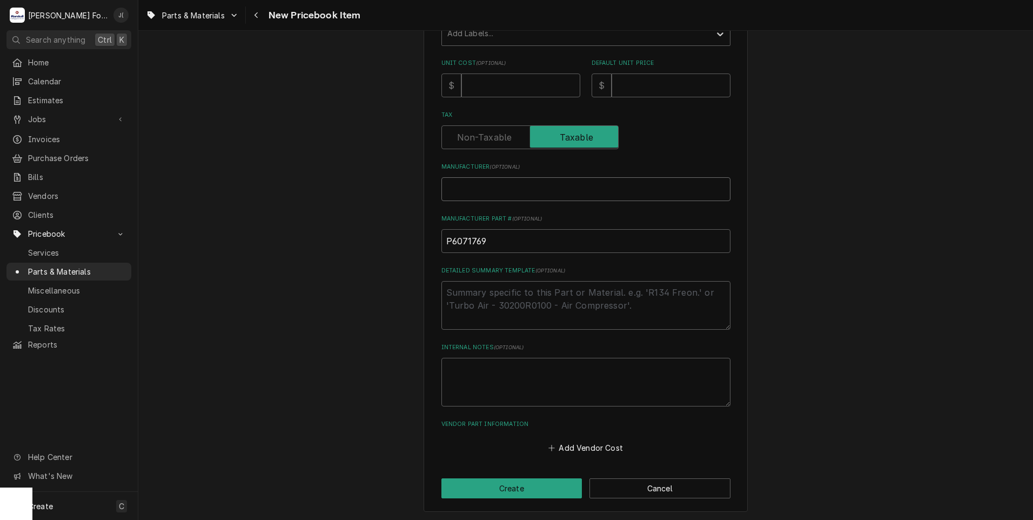
type textarea "x"
type input "p"
type textarea "x"
type input "pi"
type textarea "x"
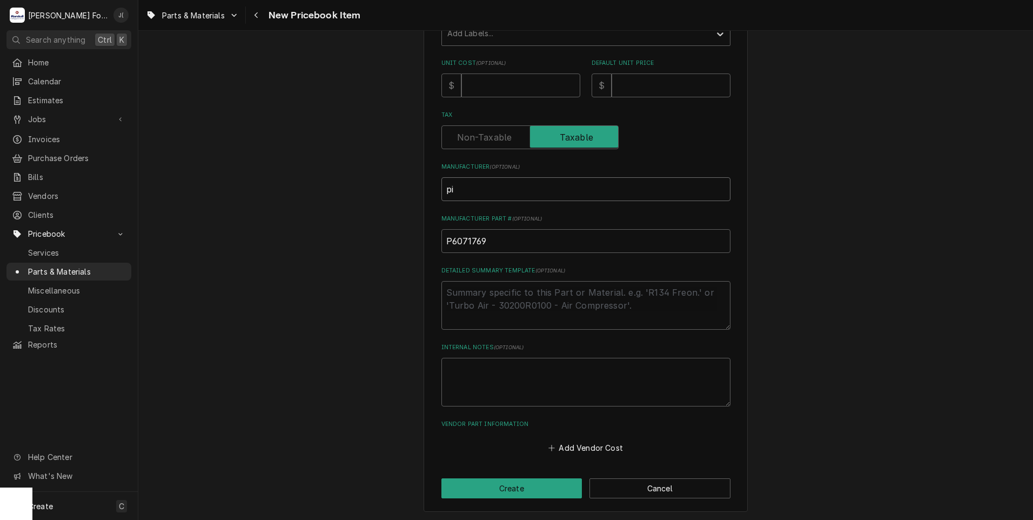
type input "pit"
type textarea "x"
type input "pitc"
type textarea "x"
type input "pitco"
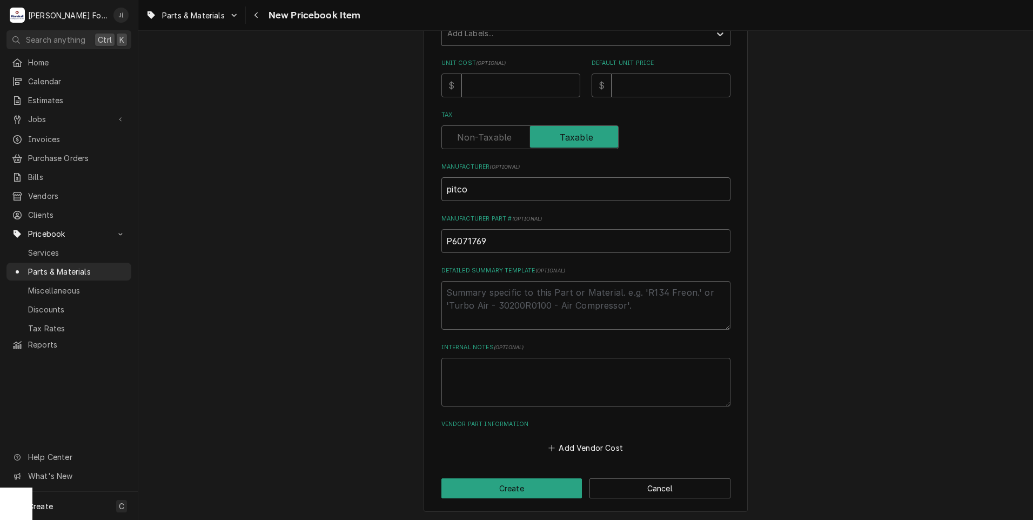
type textarea "x"
type input "pitc"
type textarea "x"
type input "pit"
type textarea "x"
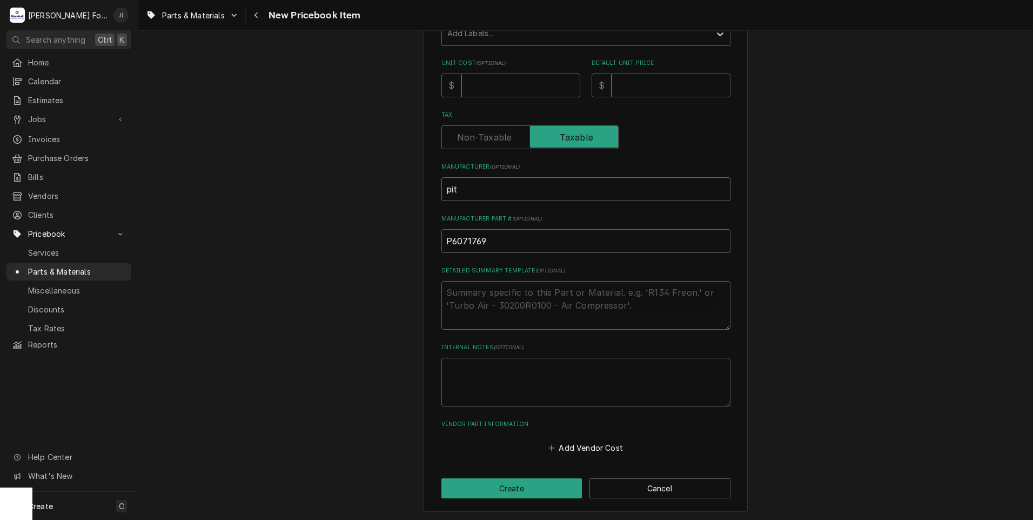
type input "pi"
type textarea "x"
type input "p"
type textarea "x"
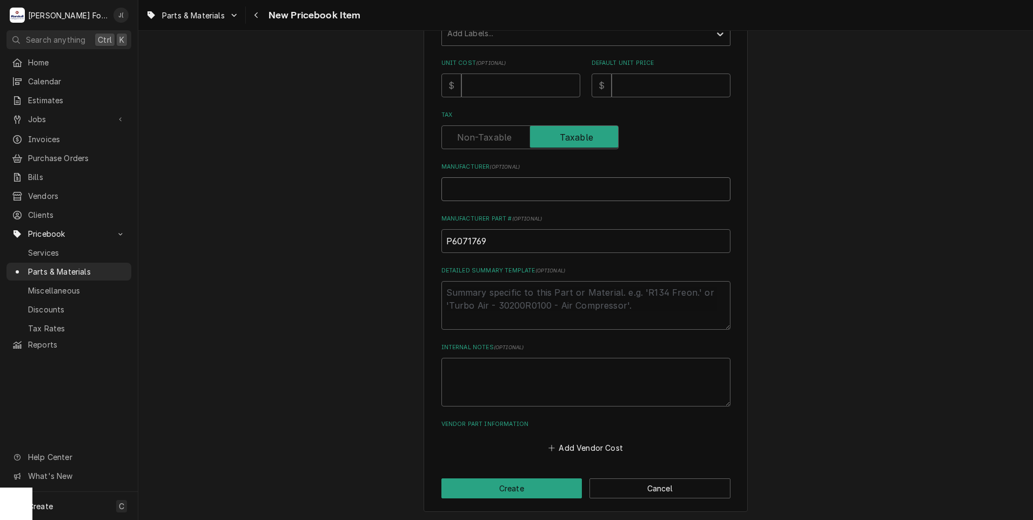
type input "P"
type textarea "x"
type input "PI"
type textarea "x"
type input "PIT"
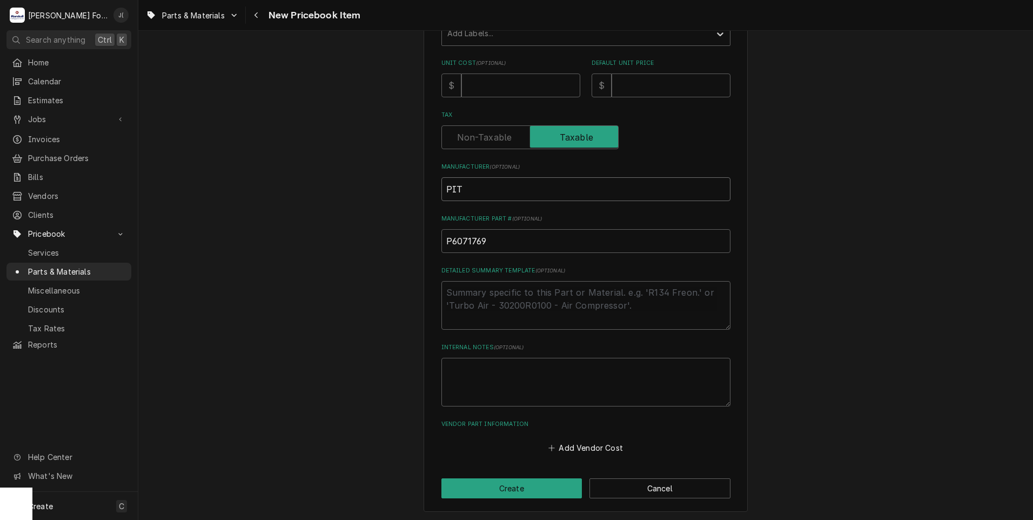
type textarea "x"
type input "PITC"
type textarea "x"
type input "PITCO"
click at [487, 88] on input "Unit Cost ( optional )" at bounding box center [520, 85] width 119 height 24
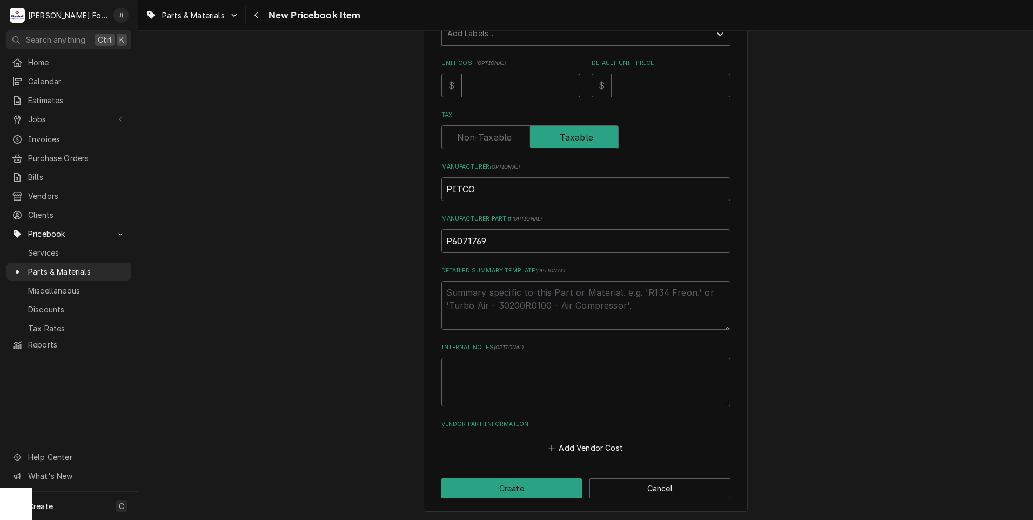
type textarea "x"
type input "2"
type textarea "x"
type input "23"
type textarea "x"
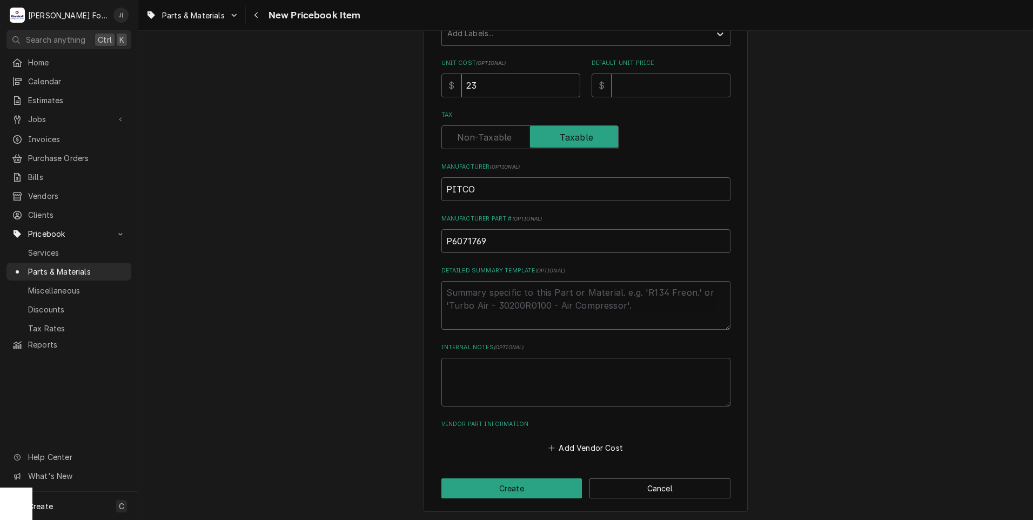
type input "230"
type textarea "x"
type input "230.5"
type textarea "x"
type input "230.50"
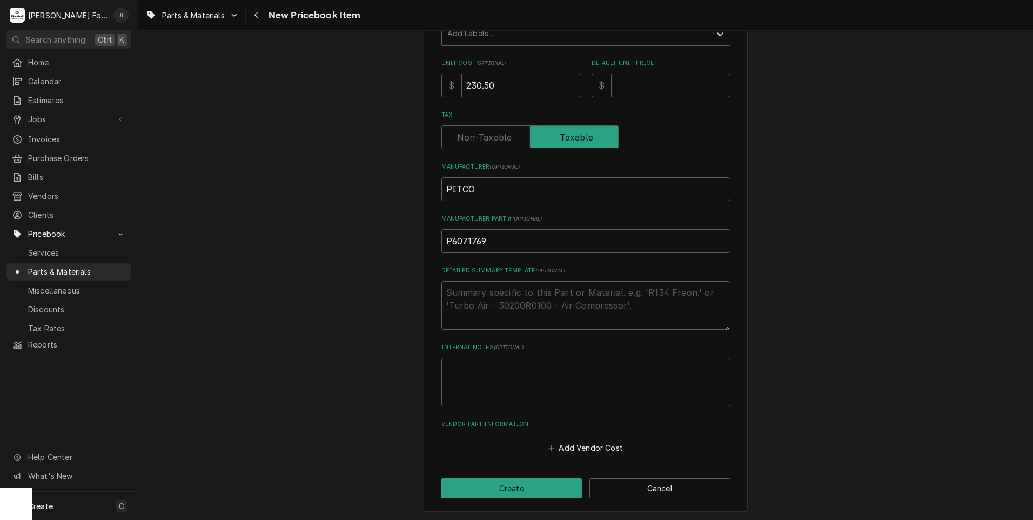
type textarea "x"
type input "4"
type textarea "x"
type input "46"
type textarea "x"
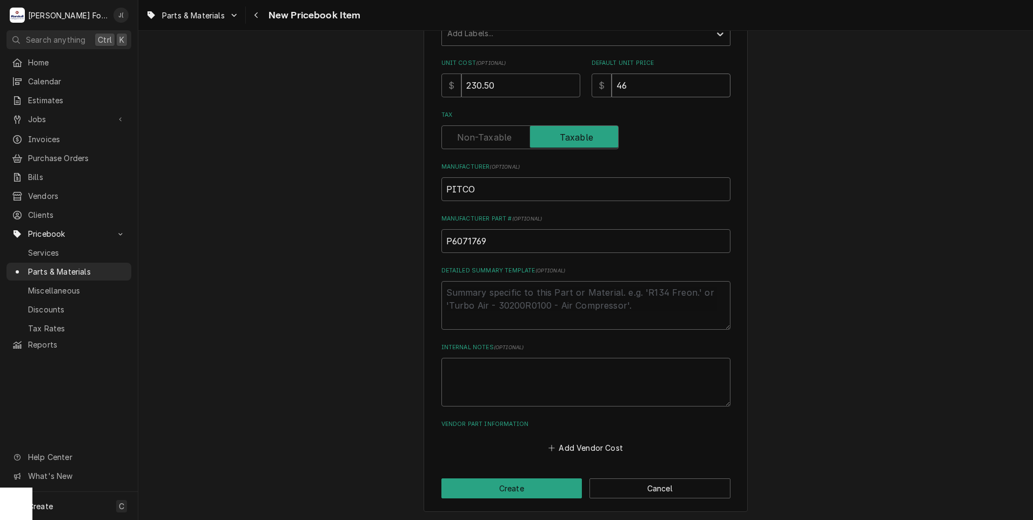
type input "461"
type textarea "x"
type input "461.0"
type textarea "x"
type input "461.00"
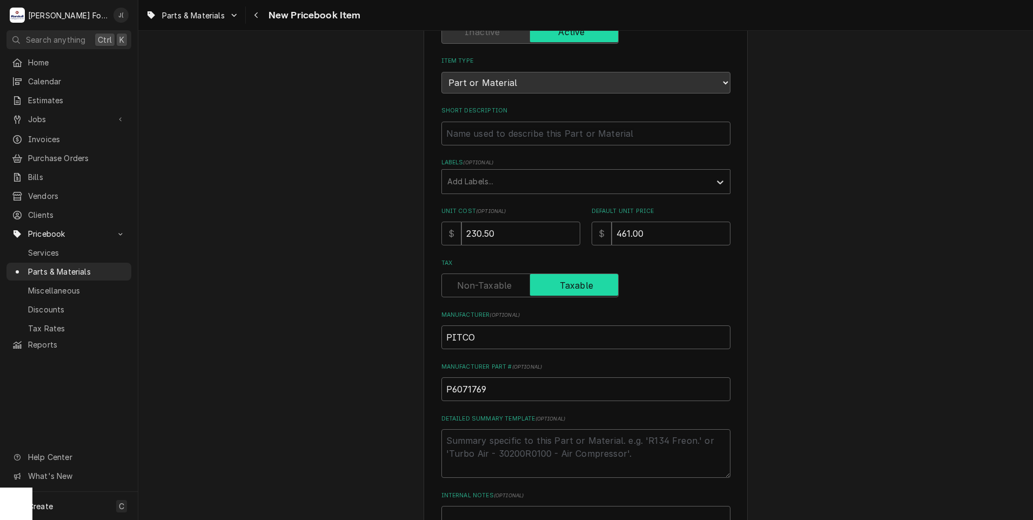
scroll to position [29, 0]
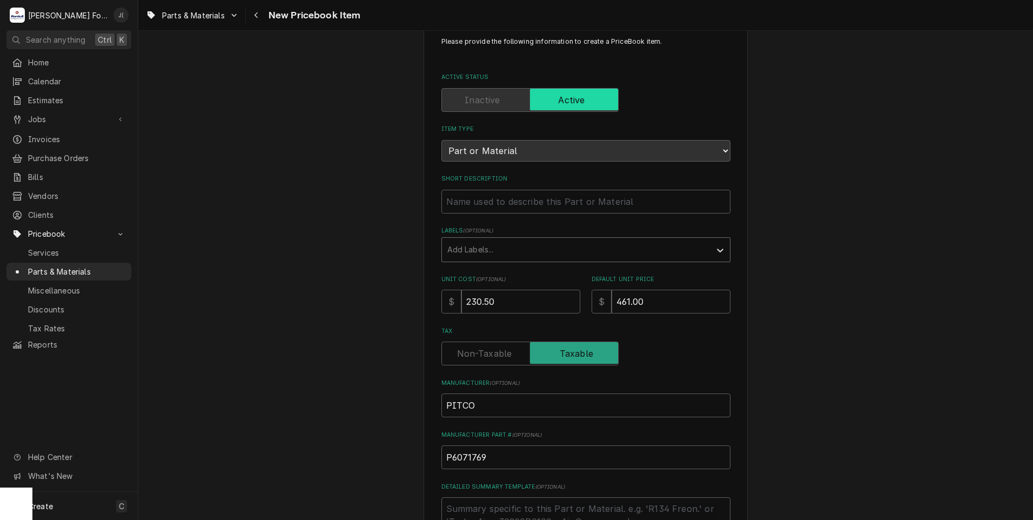
click at [474, 241] on div "Labels" at bounding box center [576, 249] width 258 height 19
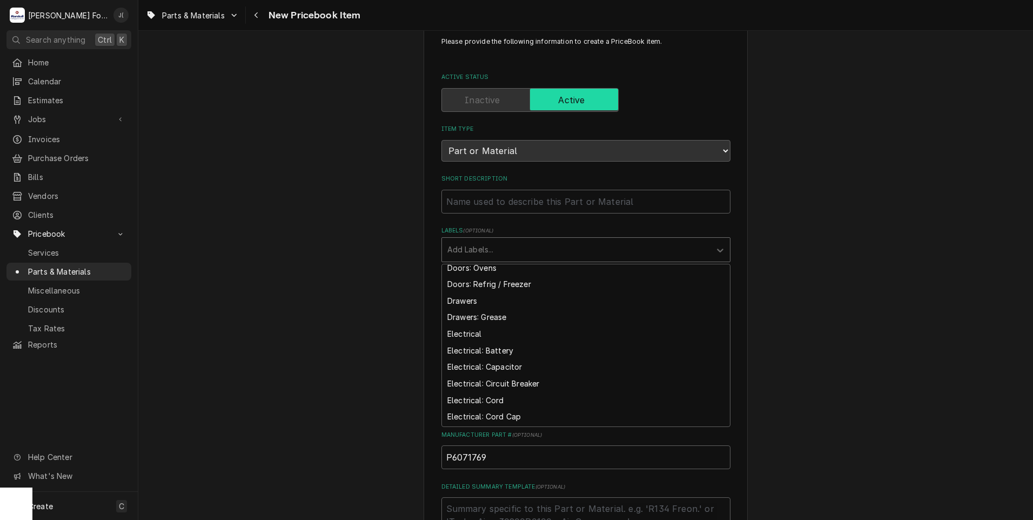
scroll to position [1404, 0]
type input "N"
type input "V"
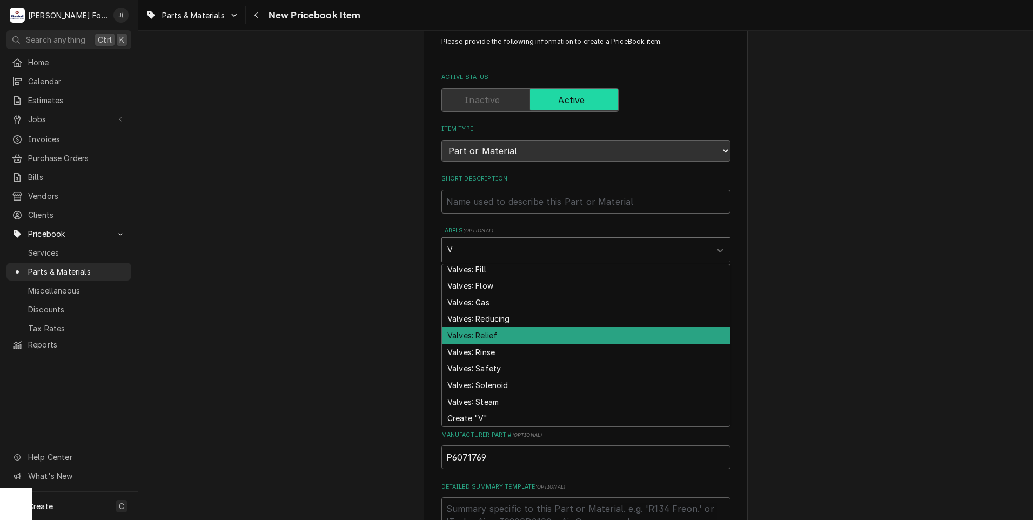
scroll to position [231, 0]
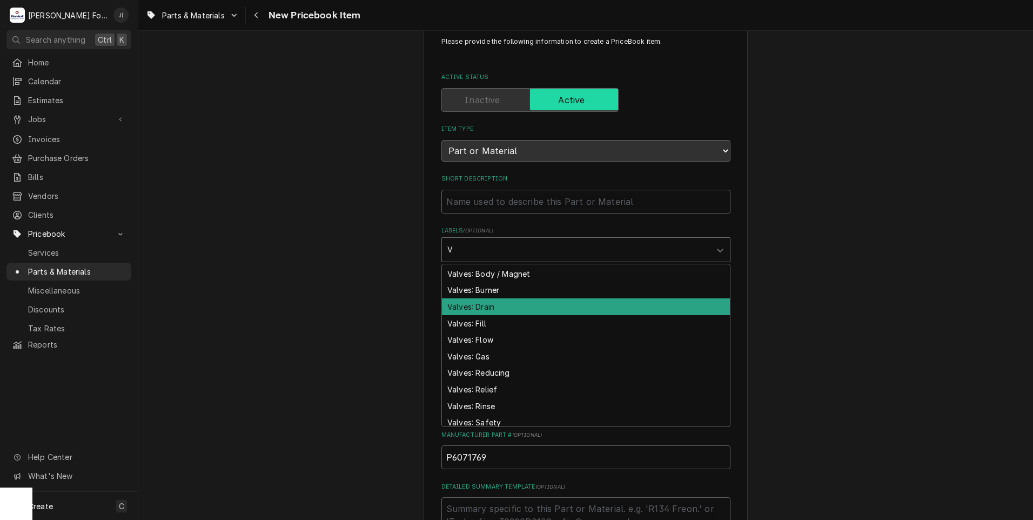
click at [499, 308] on div "Valves: Drain" at bounding box center [586, 306] width 288 height 17
type textarea "x"
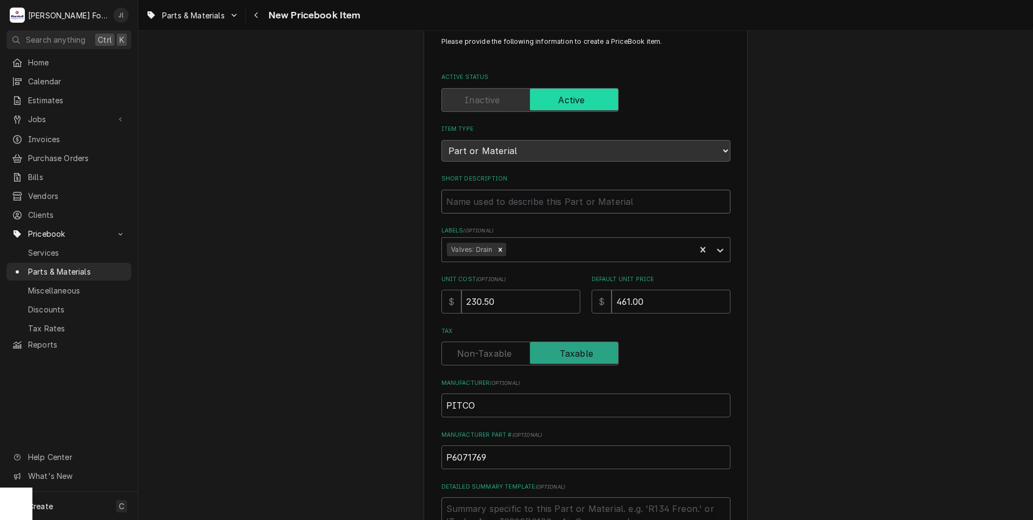
click at [482, 204] on input "Short Description" at bounding box center [585, 202] width 289 height 24
type textarea "x"
type input "B"
type textarea "x"
type input "BA"
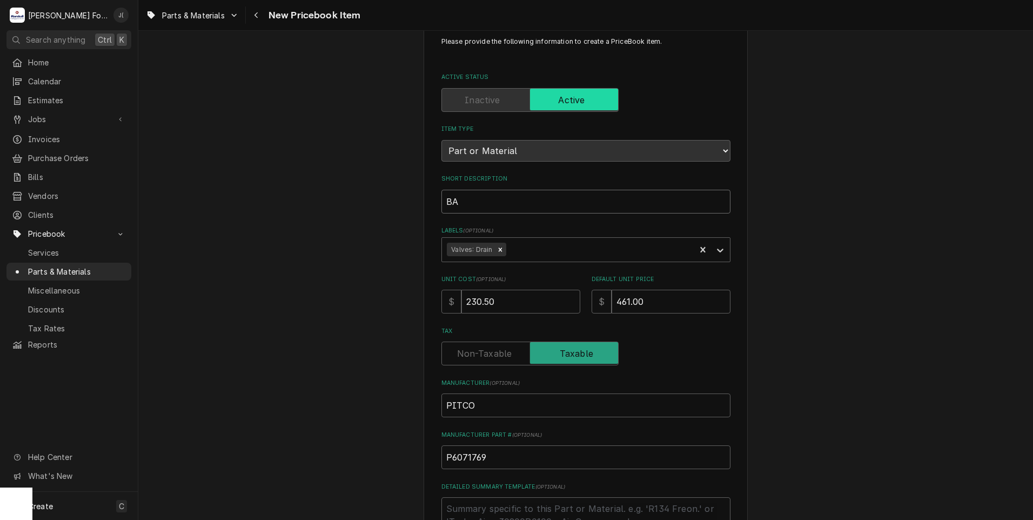
type textarea "x"
type input "BAL"
type textarea "x"
type input "BALL"
type textarea "x"
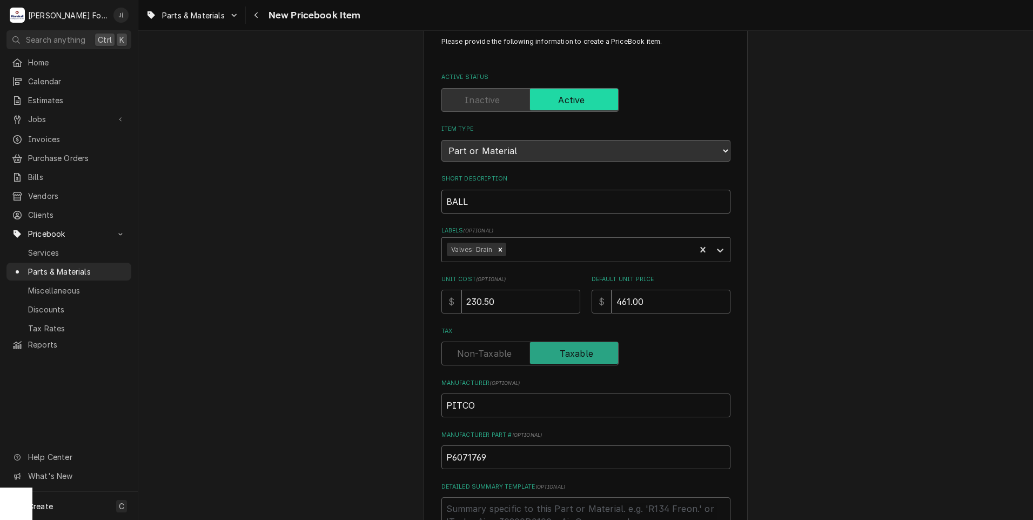
type input "BALL"
type textarea "x"
type input "BALL V"
type textarea "x"
type input "BALL VA"
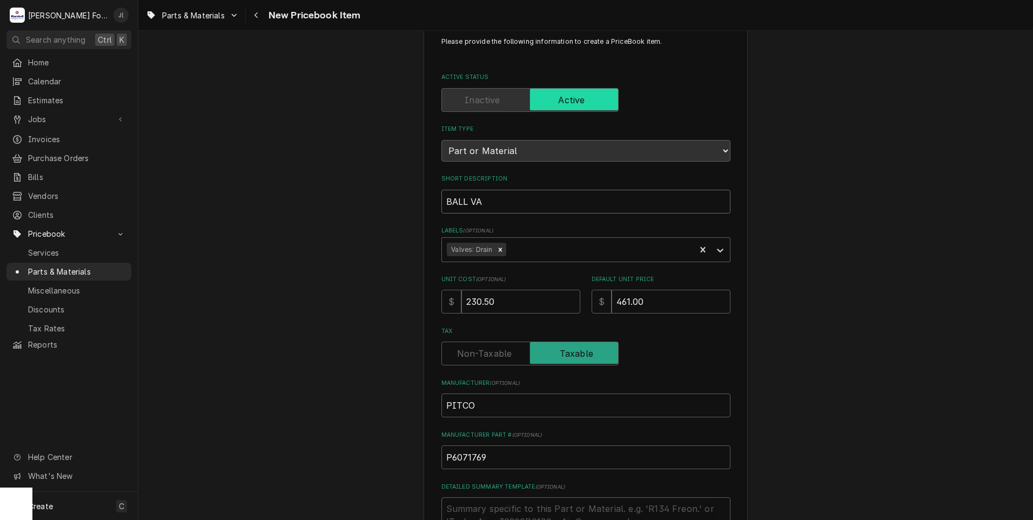
type textarea "x"
type input "BALL VAL"
type textarea "x"
type input "BALL VALV"
type textarea "x"
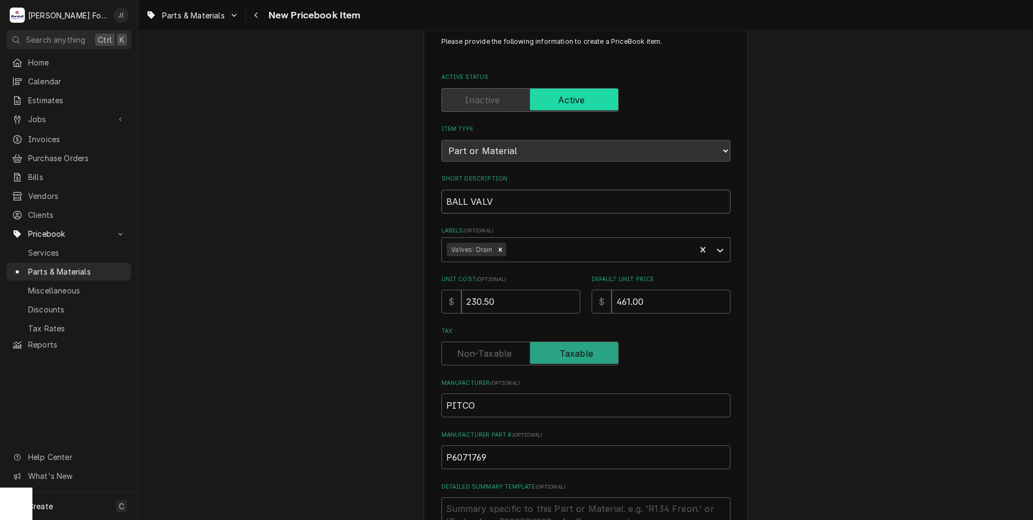
type input "BALL VALVE"
type textarea "x"
type input "BALL VALVE,"
type textarea "x"
type input "BALL VALVE,"
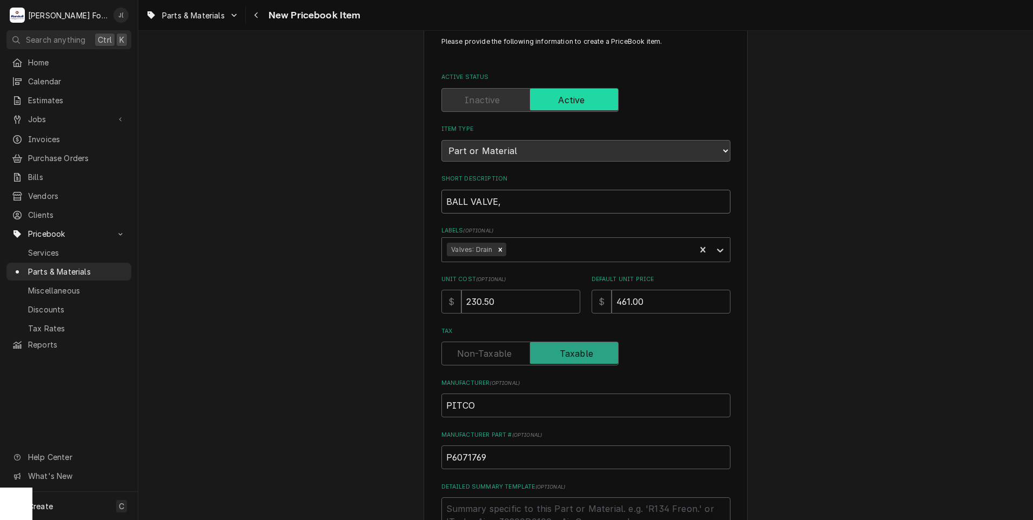
type textarea "x"
type input "BALL VALVE, 1"
type textarea "x"
type input "BALL VALVE, 1""
type textarea "x"
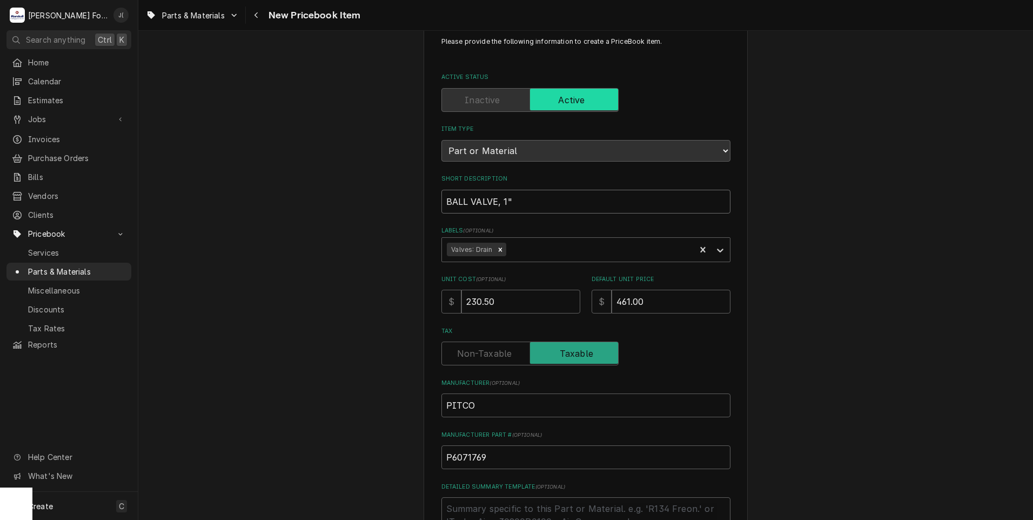
type input "BALL VALVE, 1""
type textarea "x"
type input "BALL VALVE, 1" N"
type textarea "x"
type input "BALL VALVE, 1" NO"
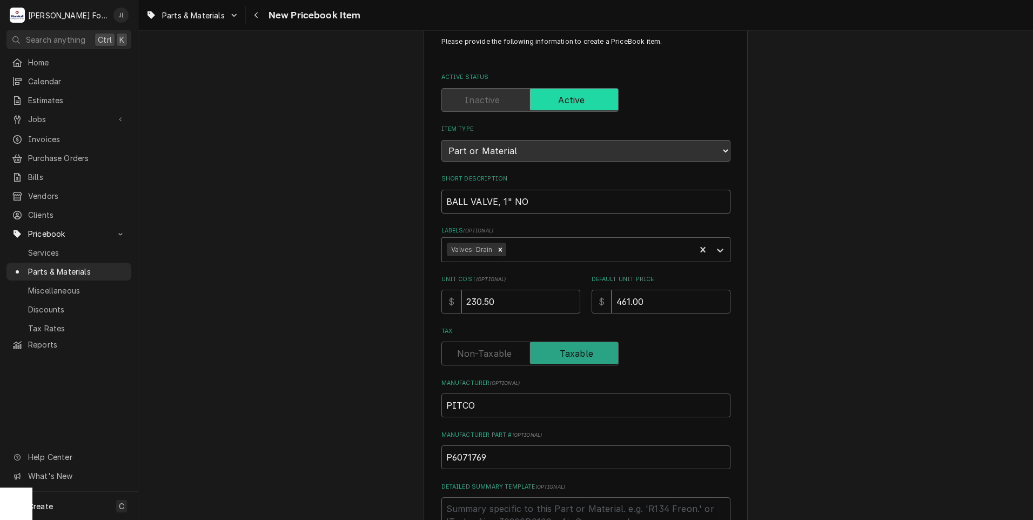
type textarea "x"
type input "BALL VALVE, 1" NON"
type textarea "x"
type input "BALL VALVE, 1" NONL"
type textarea "x"
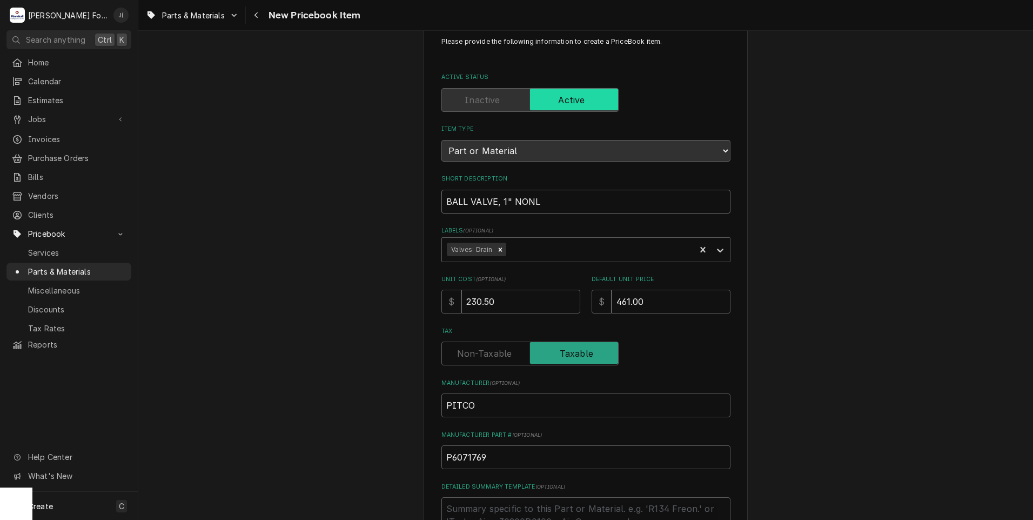
type input "BALL VALVE, 1" NONLO"
type textarea "x"
type input "BALL VALVE, 1" NONLOC"
type textarea "x"
type input "BALL VALVE, 1" NONLOCK"
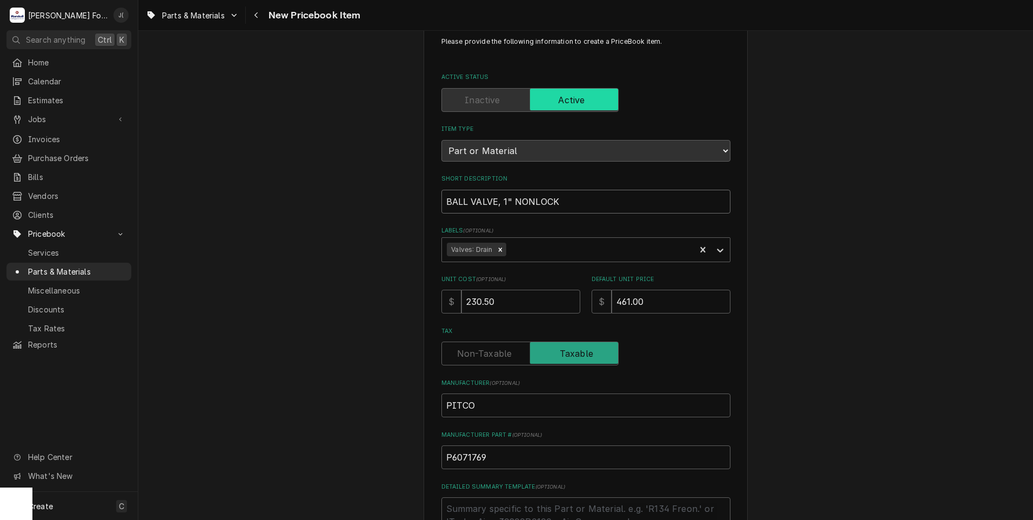
type textarea "x"
type input "BALL VALVE, 1" NONLOCKI"
type textarea "x"
type input "BALL VALVE, 1" NONLOCKIN"
type textarea "x"
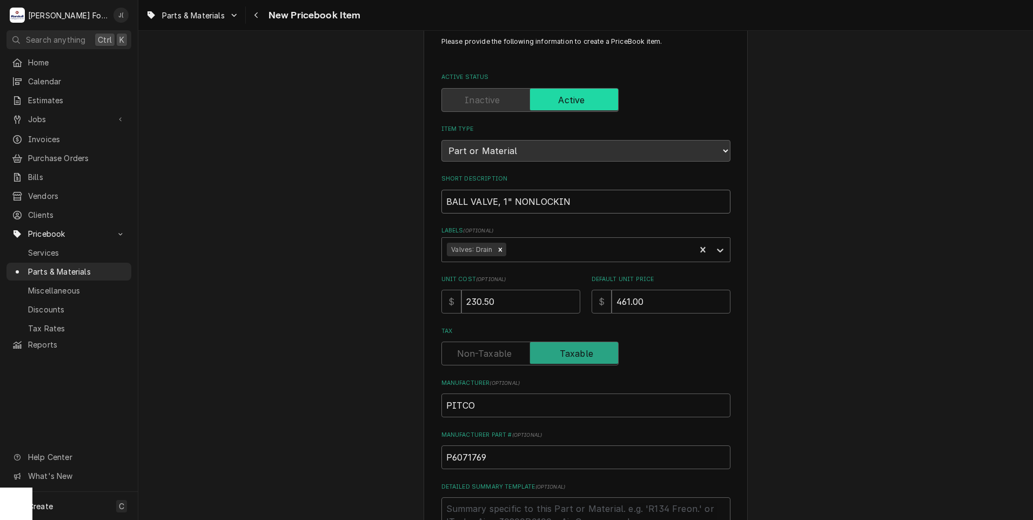
type input "BALL VALVE, 1" NONLOCKING"
click at [580, 211] on input "BALL VALVE, 1" NONLOCKING" at bounding box center [585, 202] width 289 height 24
type textarea "x"
type input "BALL VALVE, 1" NONLOCKING,"
type textarea "x"
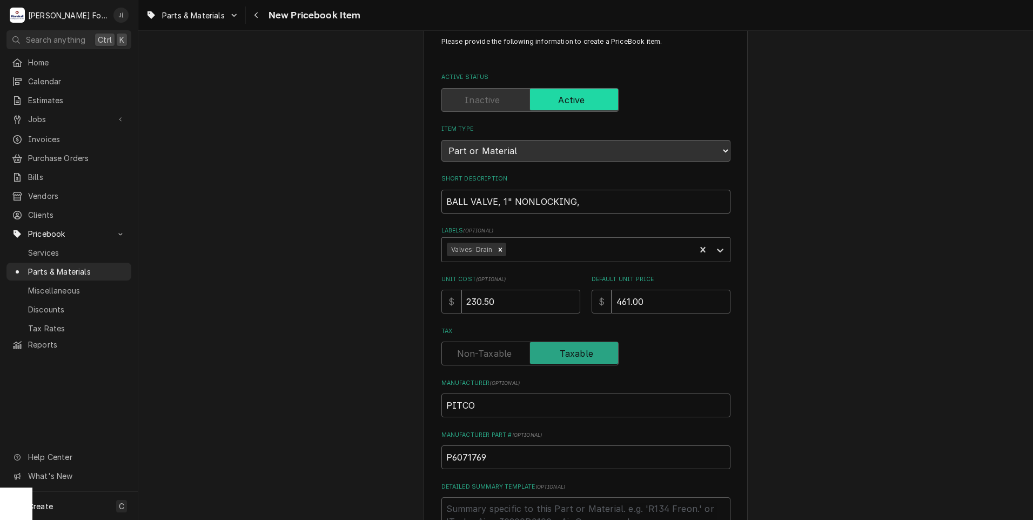
type input "BALL VALVE, 1" NONLOCKING,"
type textarea "x"
type input "BALL VALVE, 1" NONLOCKING, E"
type textarea "x"
type input "BALL VALVE, 1" NONLOCKING, E1"
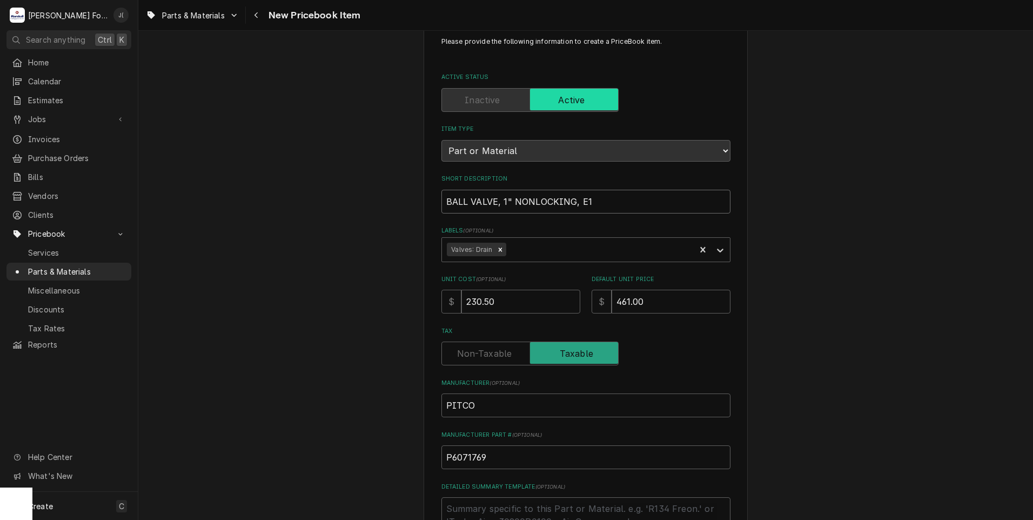
type textarea "x"
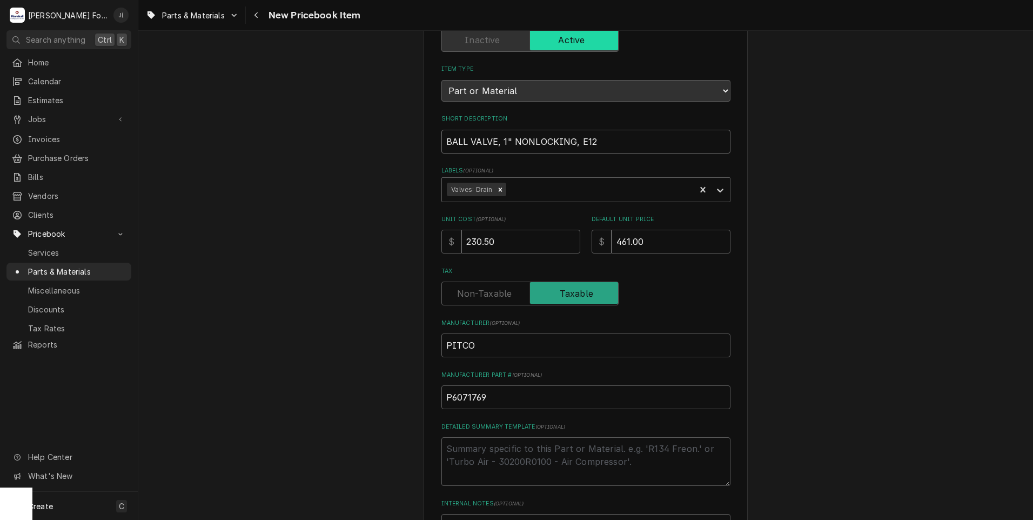
scroll to position [245, 0]
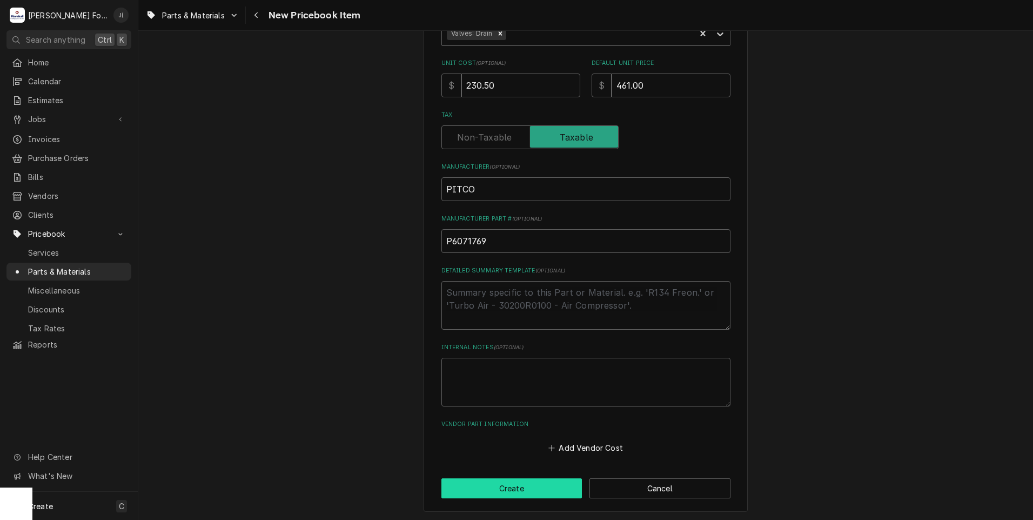
type input "BALL VALVE, 1" NONLOCKING, E12"
click at [517, 486] on button "Create" at bounding box center [511, 488] width 141 height 20
type textarea "x"
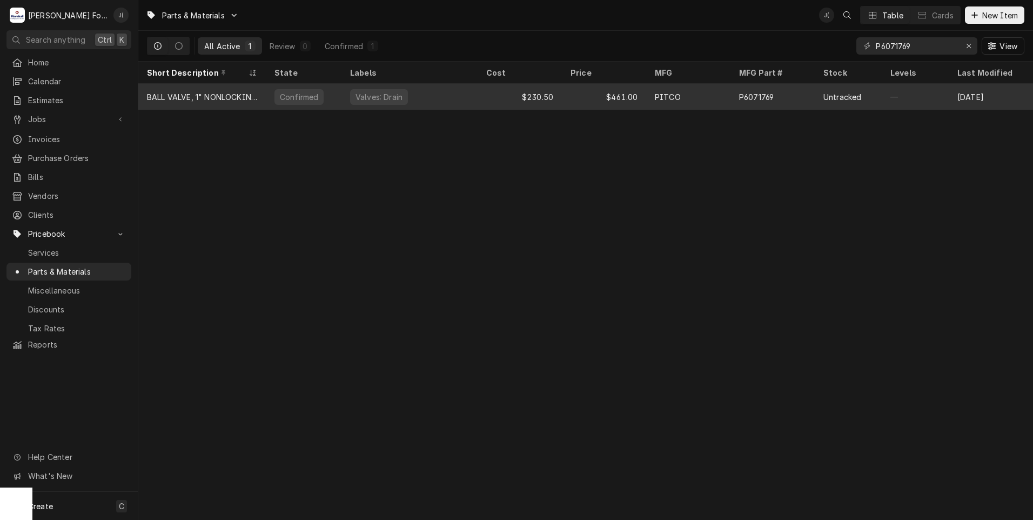
click at [449, 102] on div "Valves: Drain" at bounding box center [409, 97] width 136 height 26
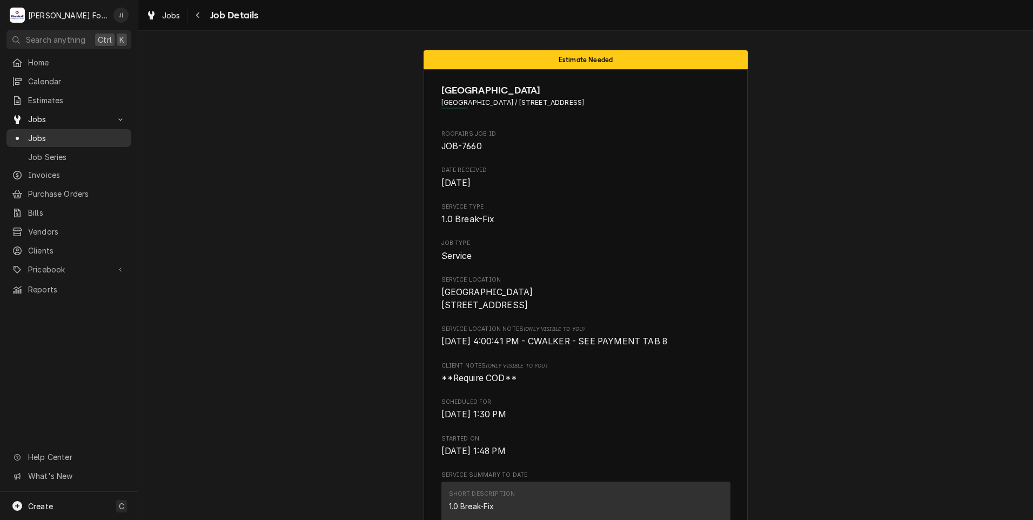
click at [54, 132] on span "Jobs" at bounding box center [77, 137] width 98 height 11
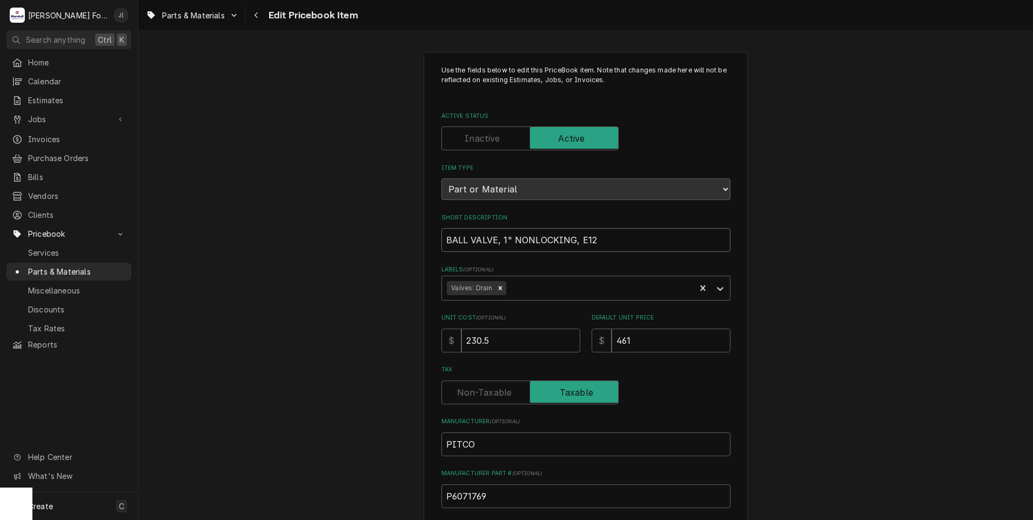
drag, startPoint x: 596, startPoint y: 239, endPoint x: 355, endPoint y: 257, distance: 242.1
click at [377, 257] on div "Use the fields below to edit this PriceBook item. Note that changes made here w…" at bounding box center [585, 422] width 895 height 761
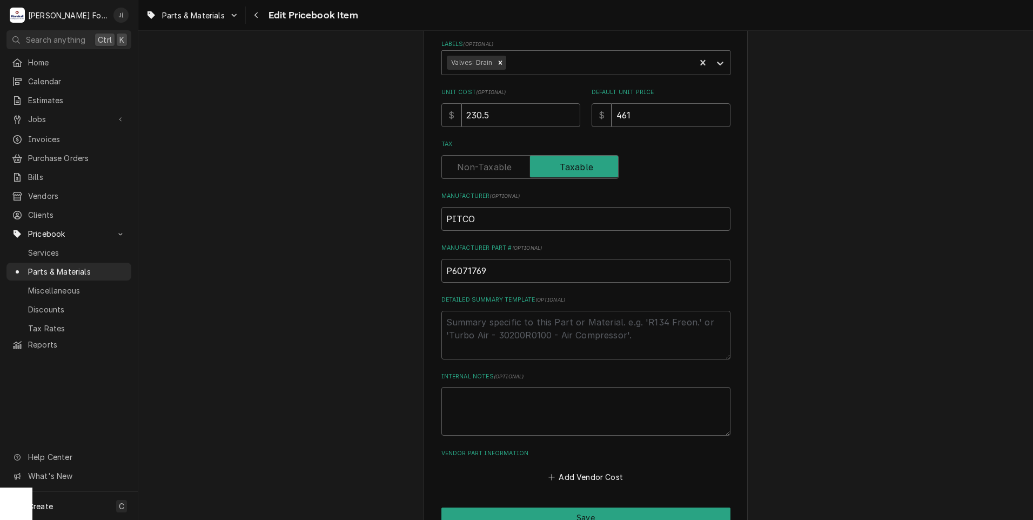
scroll to position [333, 0]
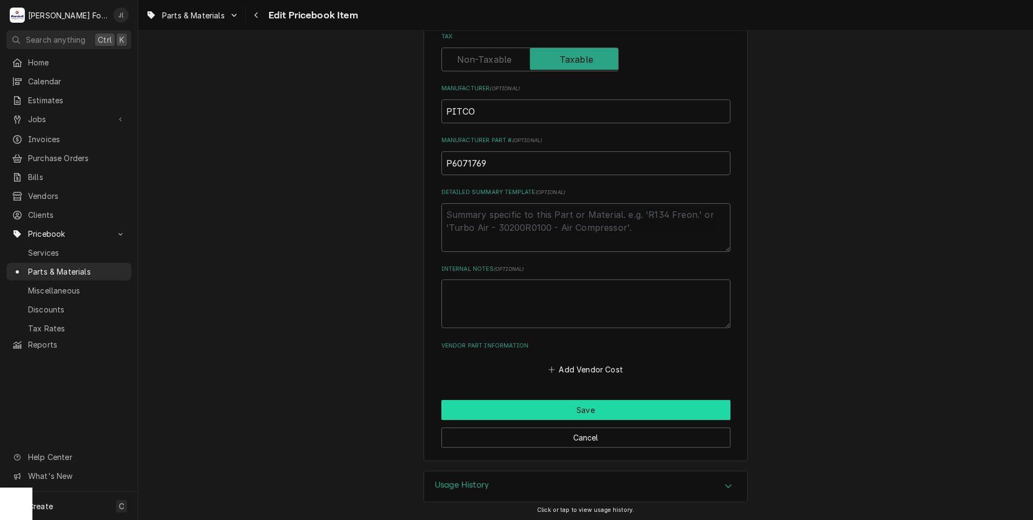
click at [595, 407] on button "Save" at bounding box center [585, 410] width 289 height 20
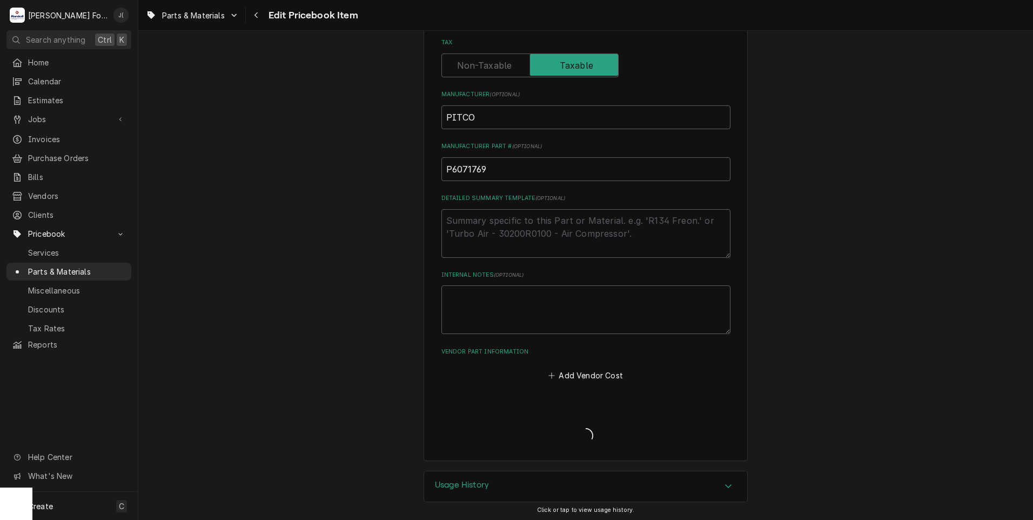
type textarea "x"
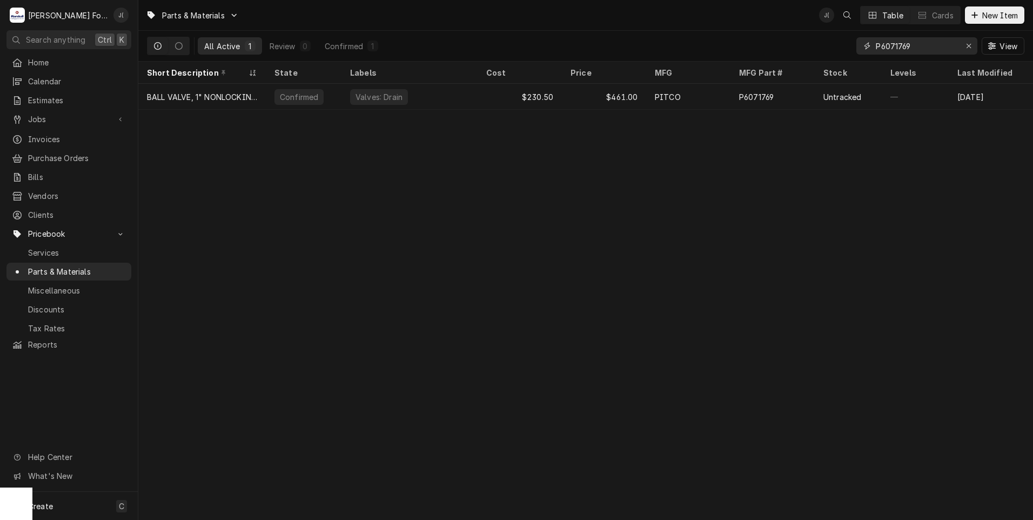
click at [965, 52] on button "Erase input" at bounding box center [968, 45] width 17 height 17
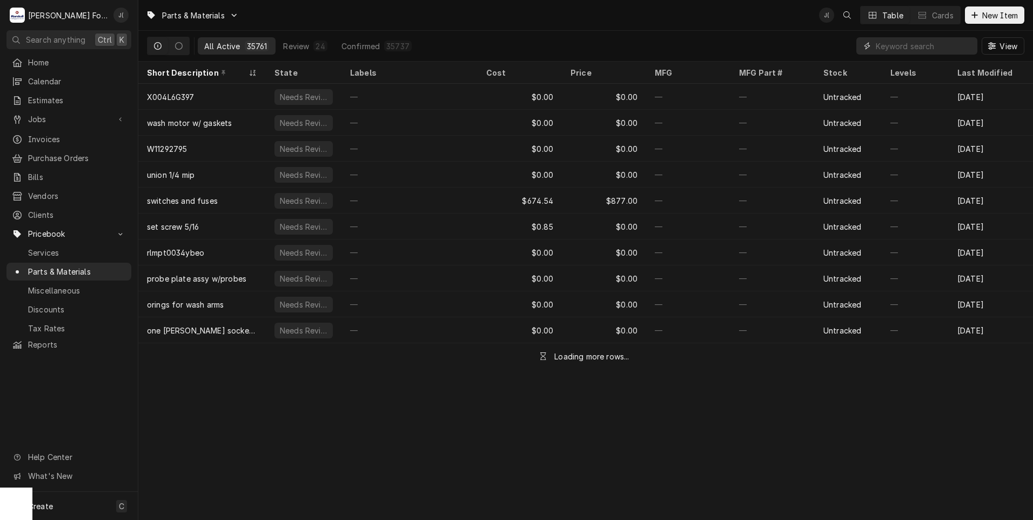
paste input "110248"
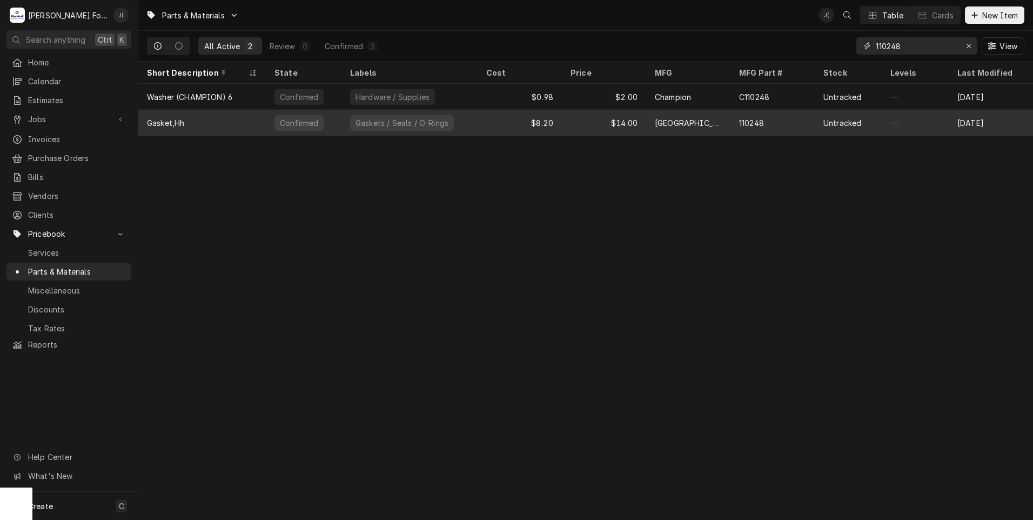
type input "110248"
click at [263, 120] on div "Gasket,Hh" at bounding box center [201, 123] width 127 height 26
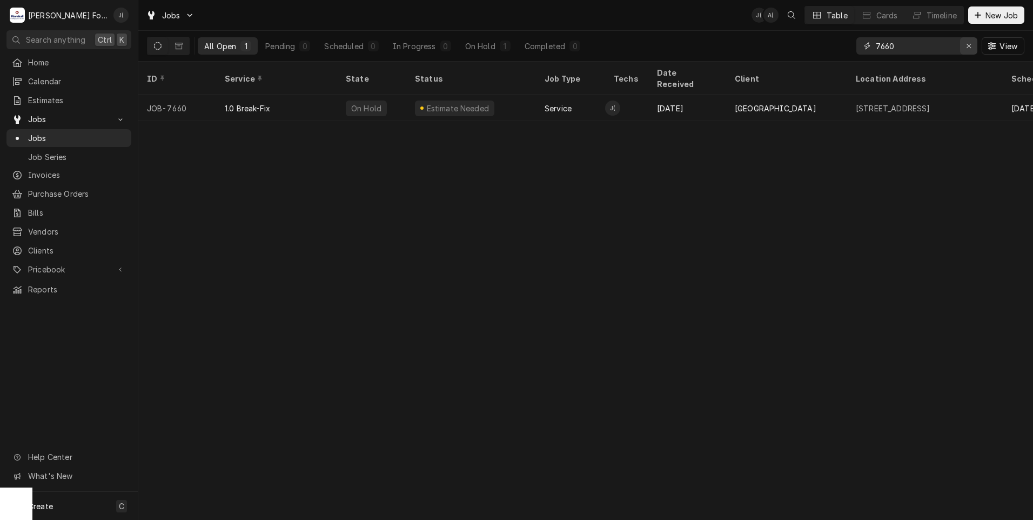
click at [966, 50] on div "Erase input" at bounding box center [968, 46] width 11 height 11
click at [922, 50] on input "Dynamic Content Wrapper" at bounding box center [927, 45] width 102 height 17
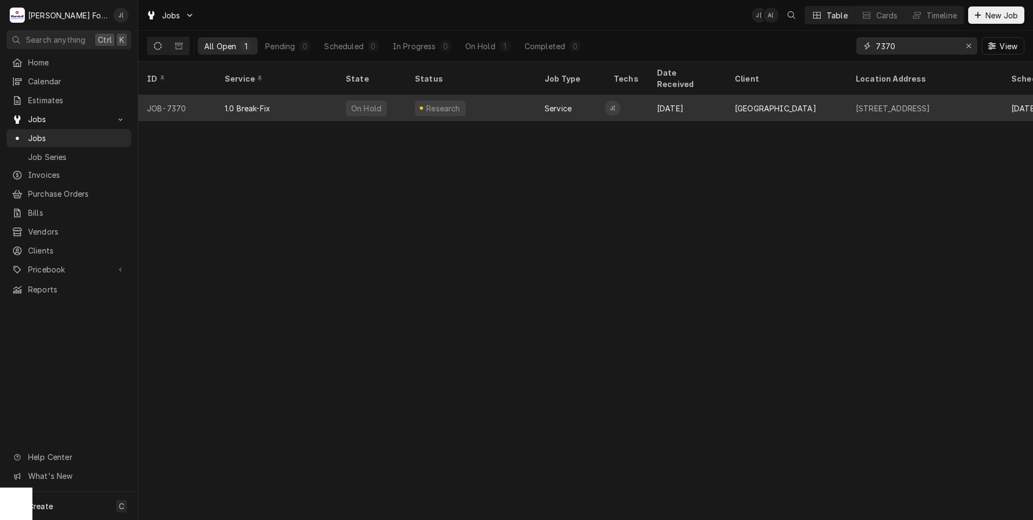
type input "7370"
click at [259, 100] on div "1.0 Break-Fix" at bounding box center [276, 108] width 121 height 26
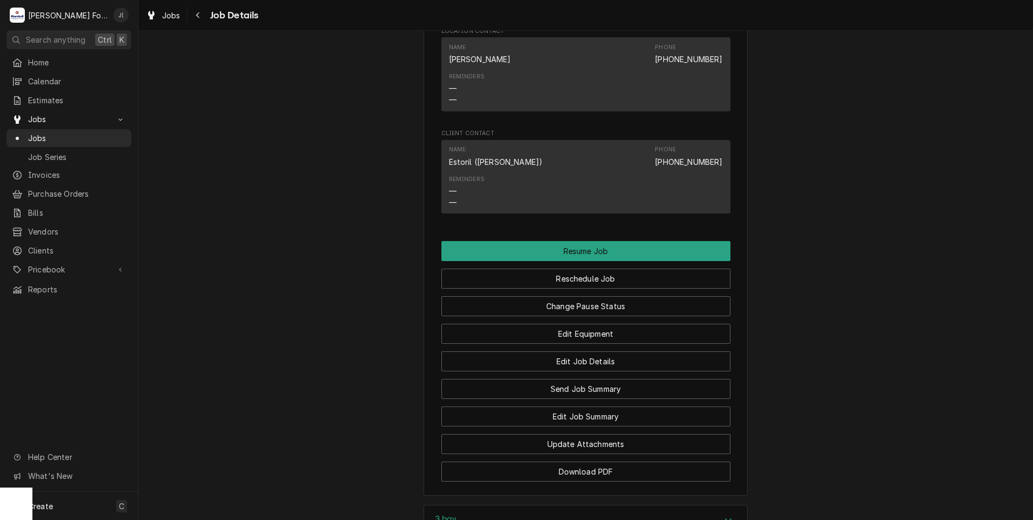
scroll to position [1282, 0]
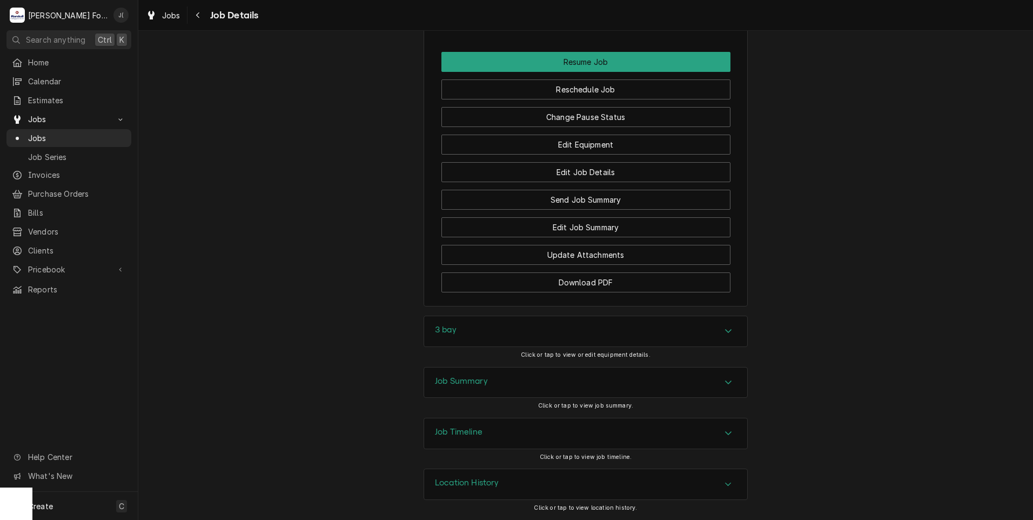
click at [486, 382] on div "Job Summary" at bounding box center [585, 382] width 323 height 30
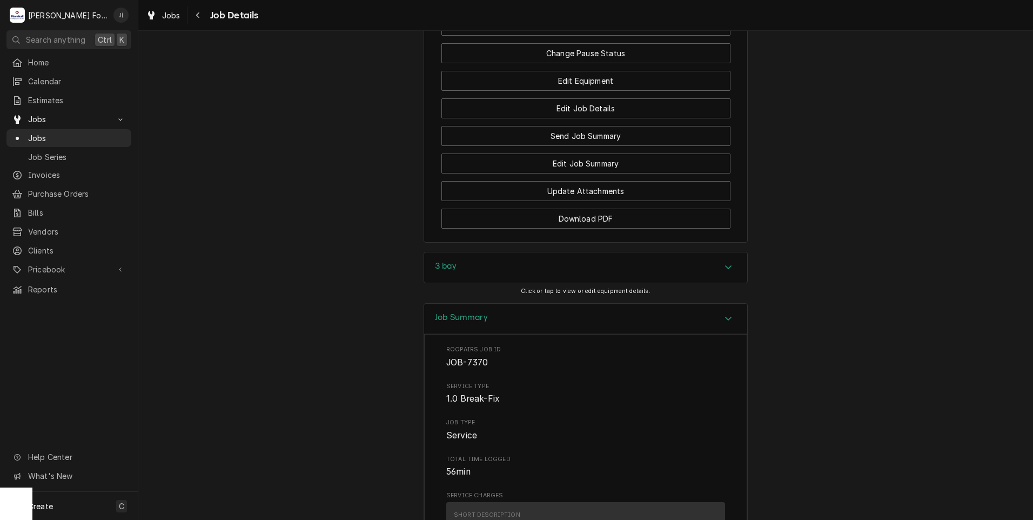
scroll to position [1390, 0]
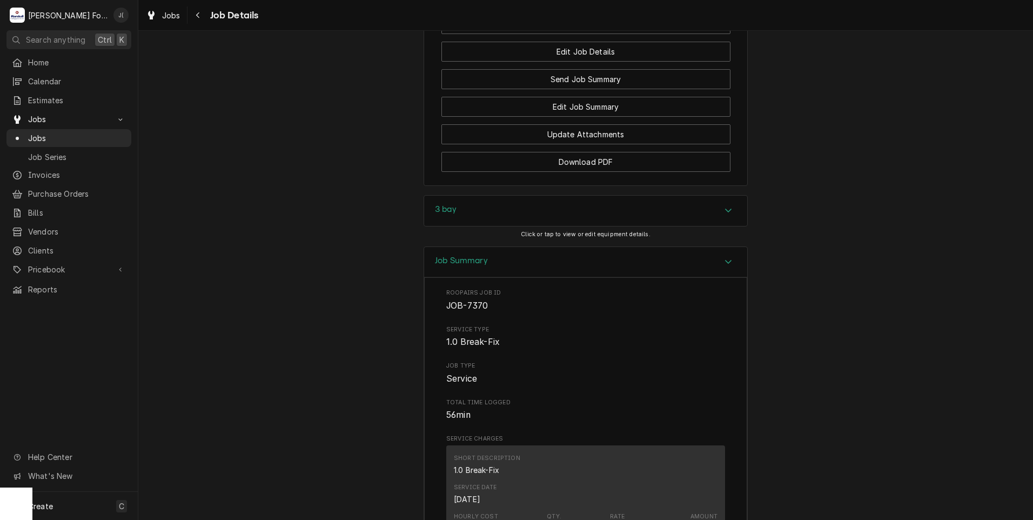
click at [435, 214] on h3 "3 bay" at bounding box center [446, 209] width 22 height 10
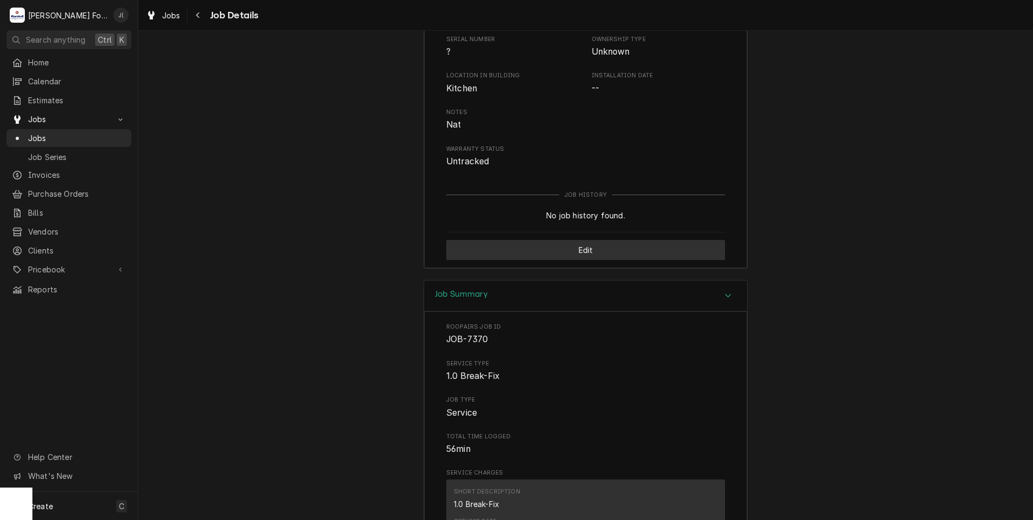
scroll to position [1540, 0]
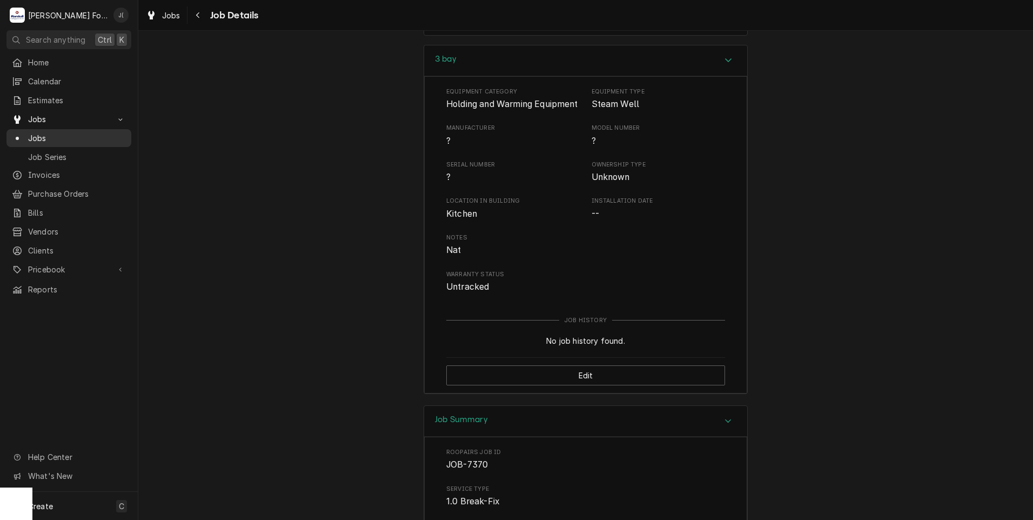
click at [39, 136] on span "Jobs" at bounding box center [77, 137] width 98 height 11
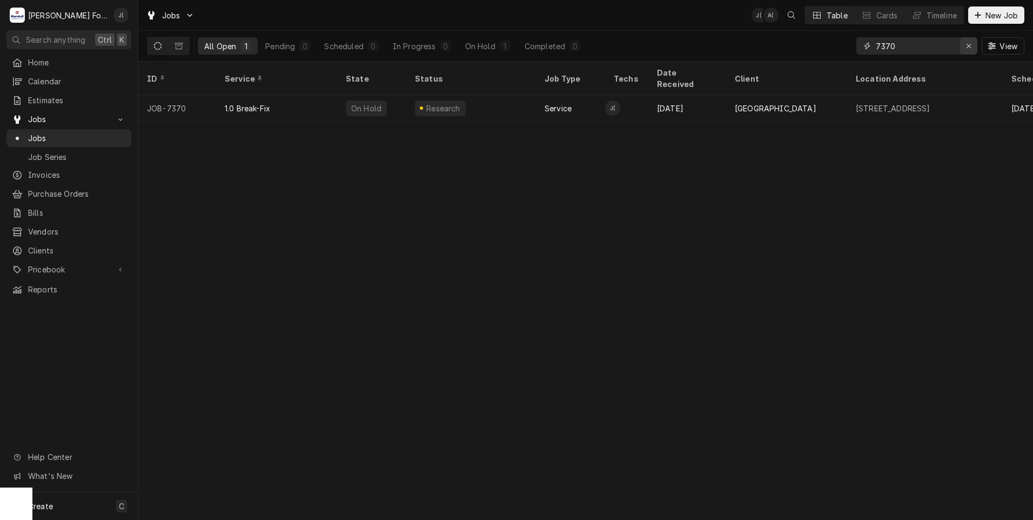
click at [973, 46] on div "Erase input" at bounding box center [968, 46] width 11 height 11
click at [951, 44] on input "Dynamic Content Wrapper" at bounding box center [927, 45] width 102 height 17
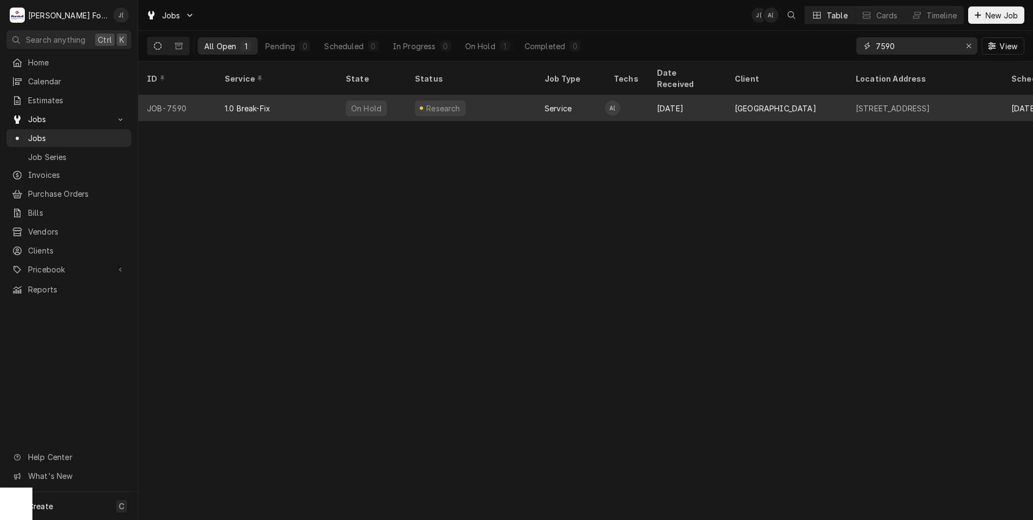
type input "7590"
click at [309, 103] on div "1.0 Break-Fix" at bounding box center [276, 108] width 121 height 26
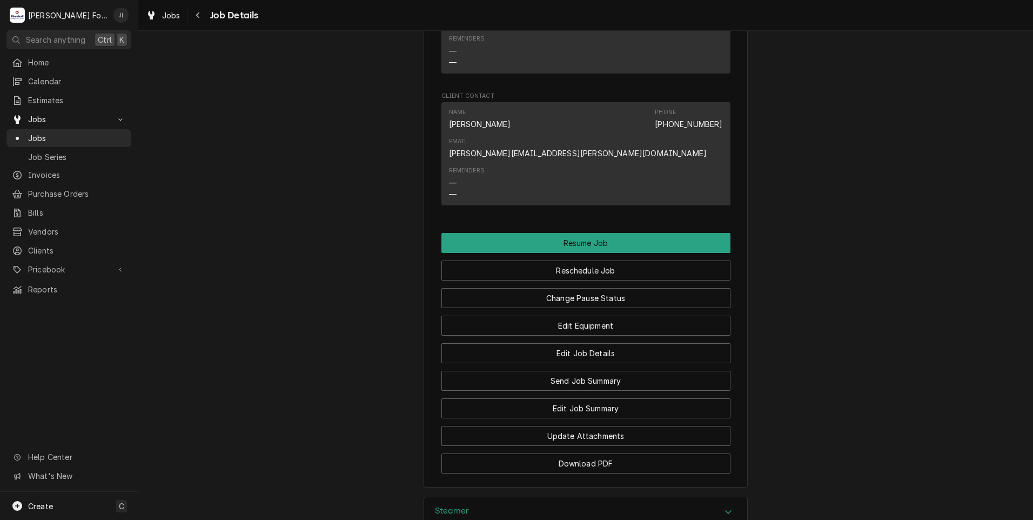
scroll to position [1161, 0]
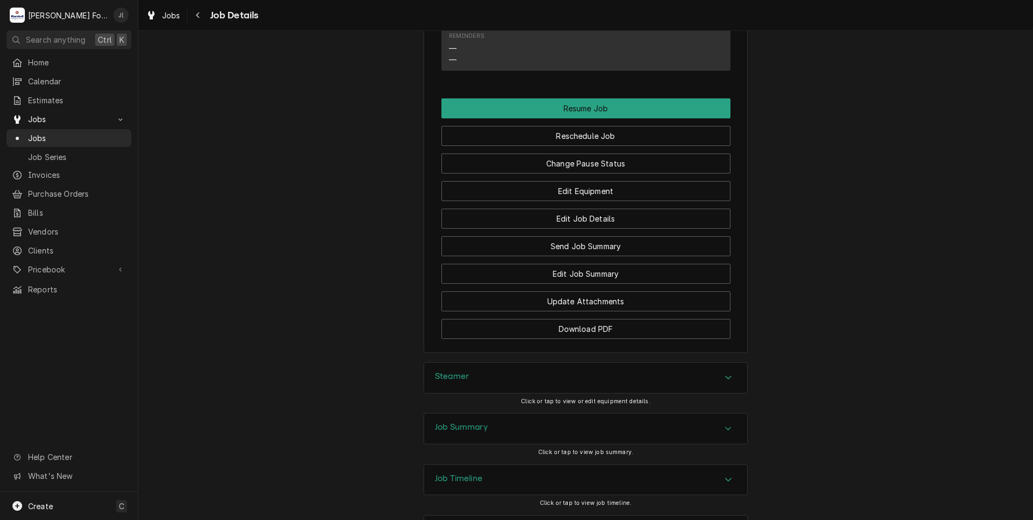
click at [482, 362] on div "Steamer" at bounding box center [585, 377] width 323 height 30
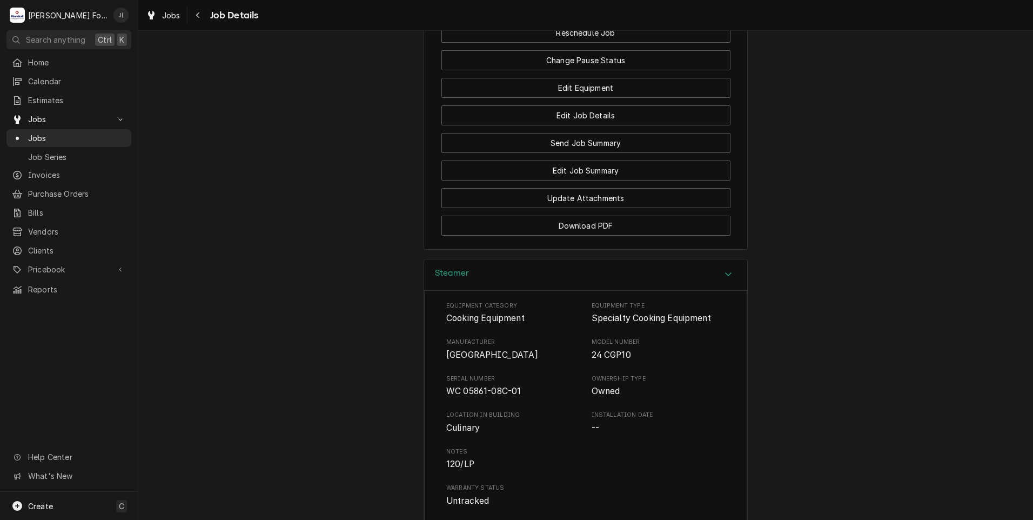
scroll to position [1471, 0]
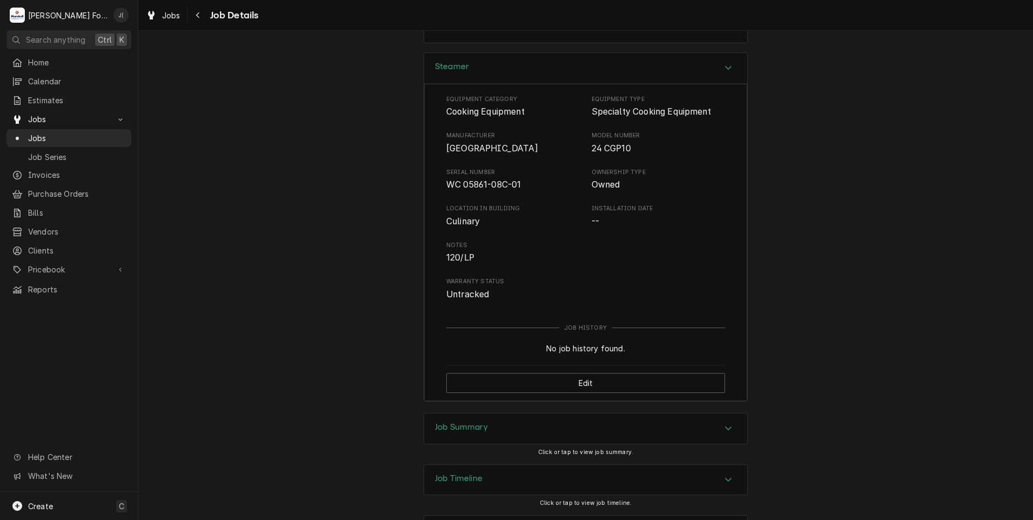
click at [443, 422] on h3 "Job Summary" at bounding box center [461, 427] width 53 height 10
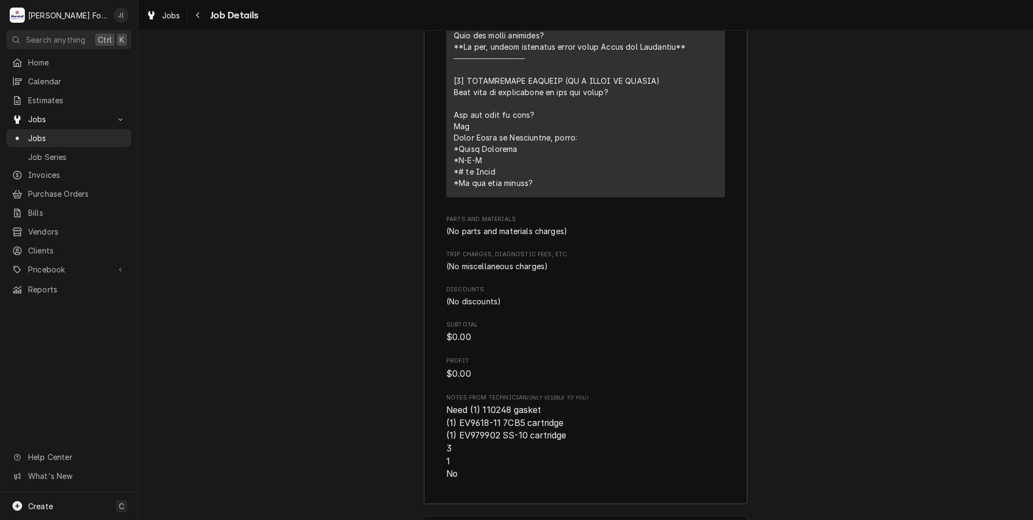
scroll to position [2314, 0]
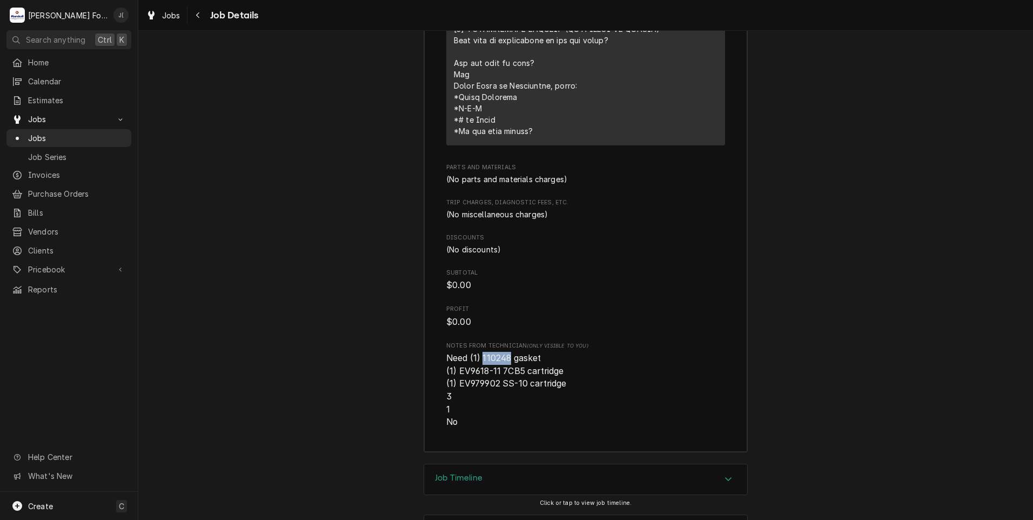
drag, startPoint x: 506, startPoint y: 311, endPoint x: 479, endPoint y: 312, distance: 27.0
click at [479, 353] on span "Need (1) 110248 gasket (1) EV9618-11 7CB5 cartridge (1) EV979902 SS-10 cartridg…" at bounding box center [507, 390] width 123 height 74
copy span "110248"
drag, startPoint x: 498, startPoint y: 325, endPoint x: 457, endPoint y: 323, distance: 40.5
click at [457, 353] on span "Need (1) 110248 gasket (1) EV9618-11 7CB5 cartridge (1) EV979902 SS-10 cartridg…" at bounding box center [507, 390] width 123 height 74
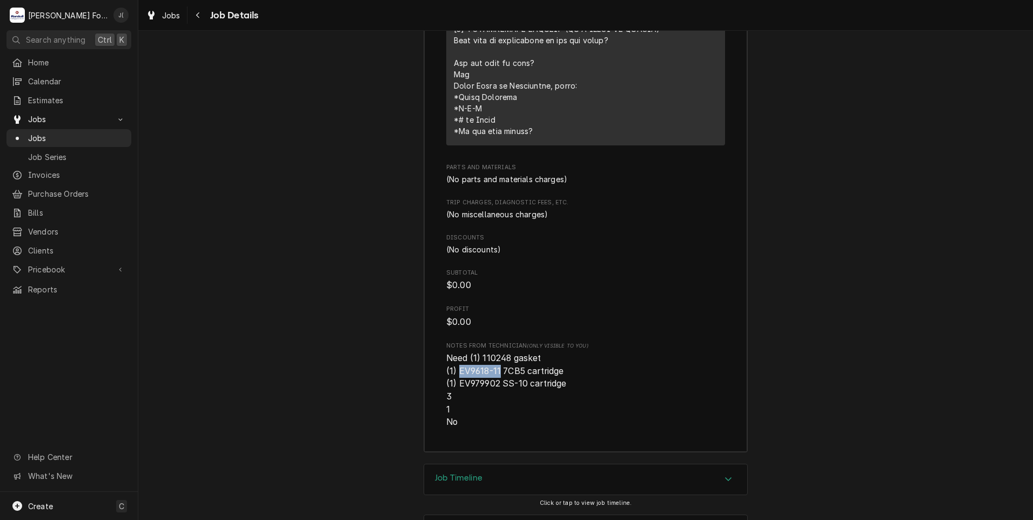
copy span "EV9618-11"
click at [494, 353] on span "Need (1) 110248 gasket (1) EV9618-11 7CB5 cartridge (1) EV979902 SS-10 cartridg…" at bounding box center [507, 390] width 123 height 74
drag, startPoint x: 494, startPoint y: 340, endPoint x: 455, endPoint y: 342, distance: 39.0
click at [455, 352] on span "Need (1) 110248 gasket (1) EV9618-11 7CB5 cartridge (1) EV979902 SS-10 cartridg…" at bounding box center [585, 390] width 279 height 77
drag, startPoint x: 455, startPoint y: 342, endPoint x: 465, endPoint y: 339, distance: 10.9
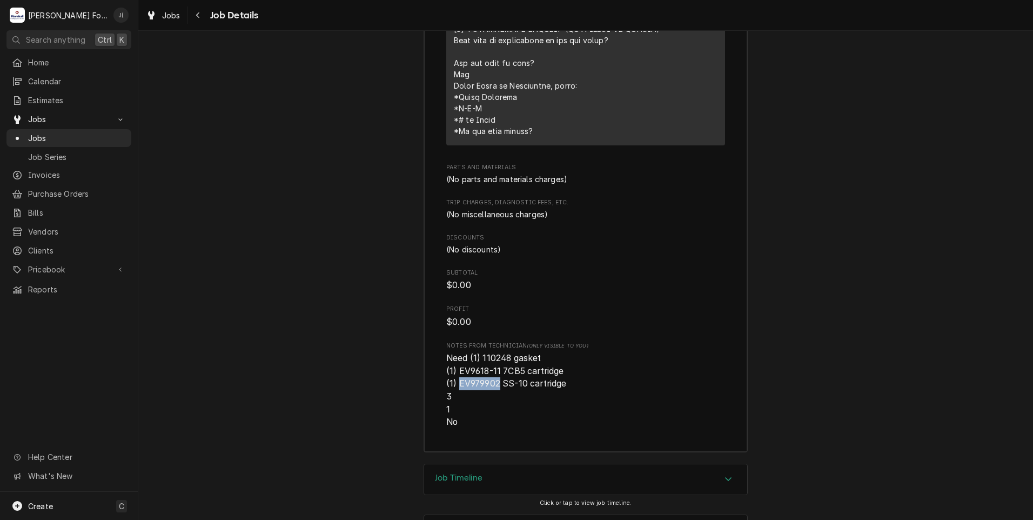
copy span "EV979902"
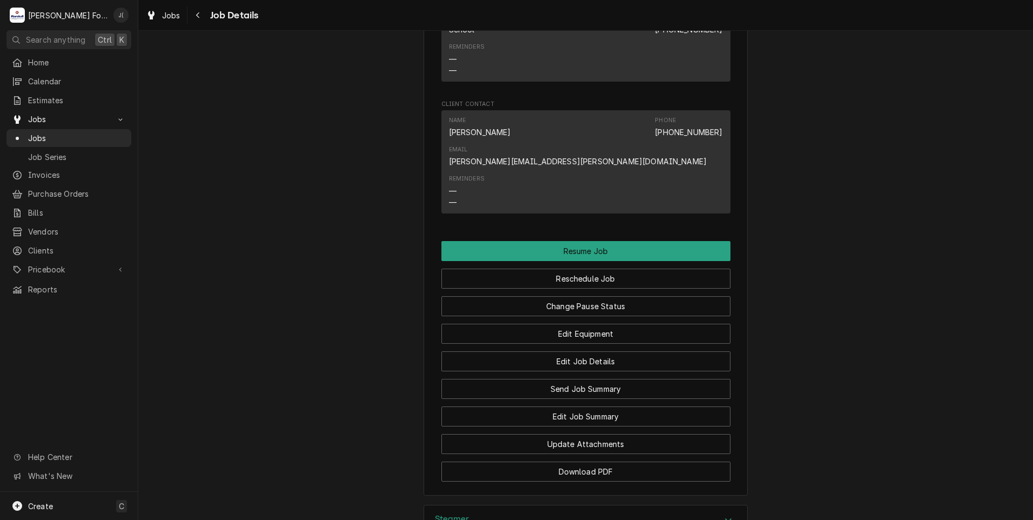
scroll to position [1018, 0]
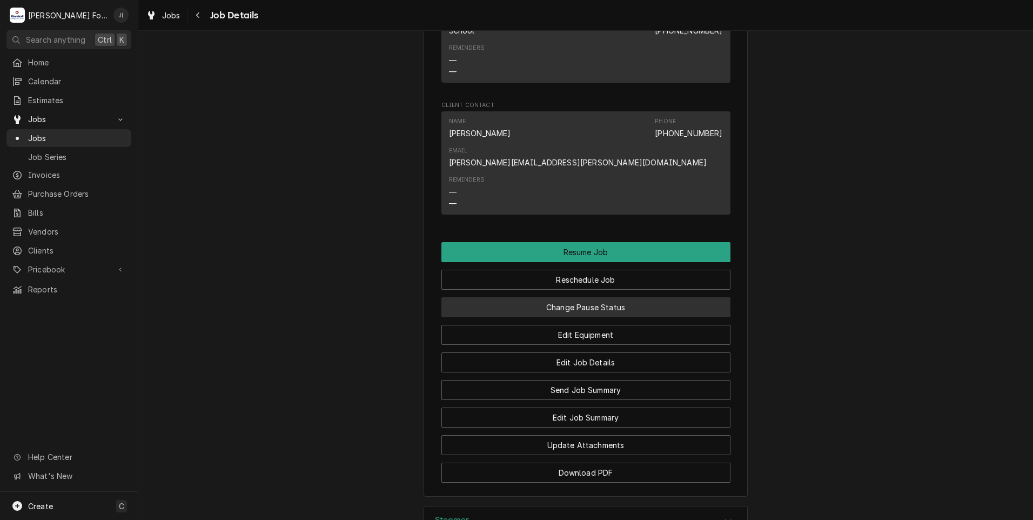
click at [615, 297] on button "Change Pause Status" at bounding box center [585, 307] width 289 height 20
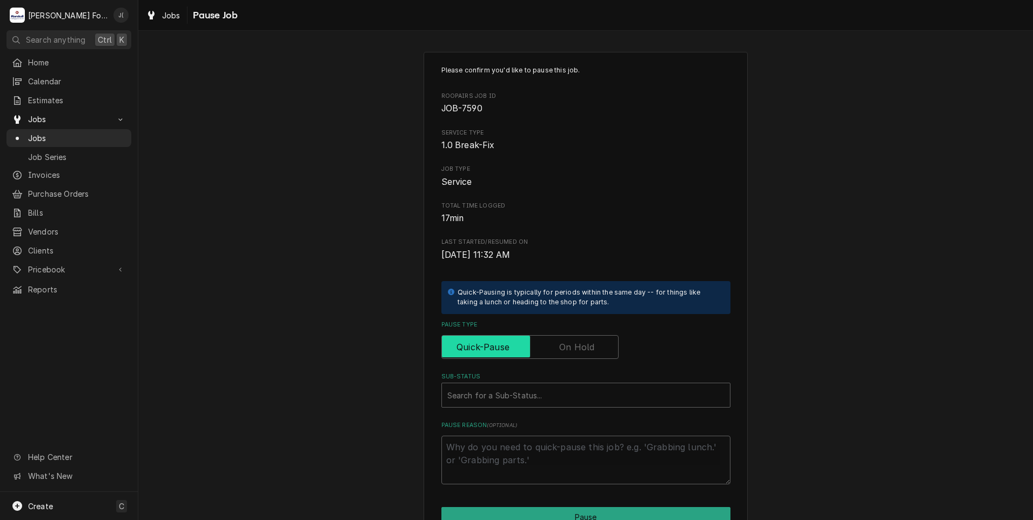
drag, startPoint x: 587, startPoint y: 343, endPoint x: 570, endPoint y: 355, distance: 21.3
click at [584, 345] on label "Pause Type" at bounding box center [529, 347] width 177 height 24
click at [584, 345] on input "Pause Type" at bounding box center [529, 347] width 167 height 24
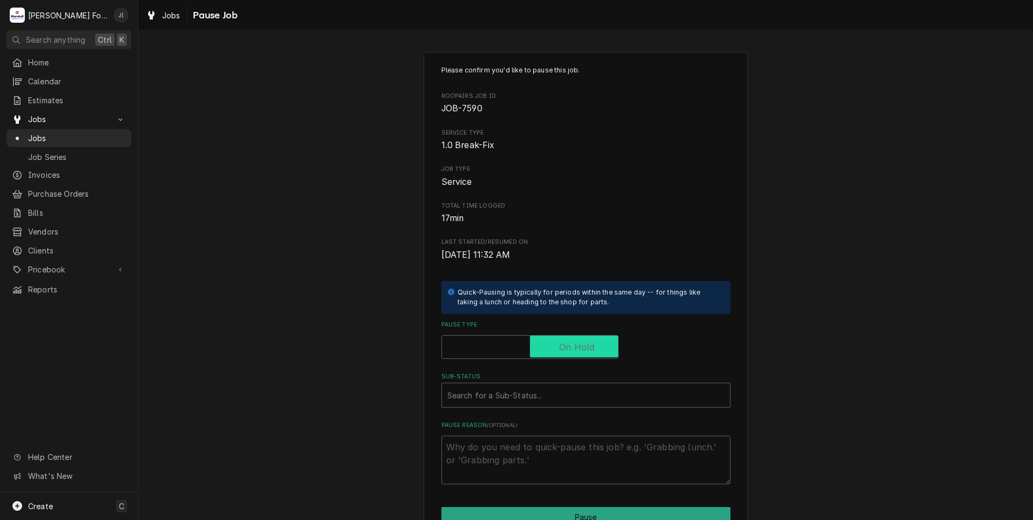
checkbox input "true"
click at [542, 392] on div "Sub-Status" at bounding box center [585, 394] width 277 height 19
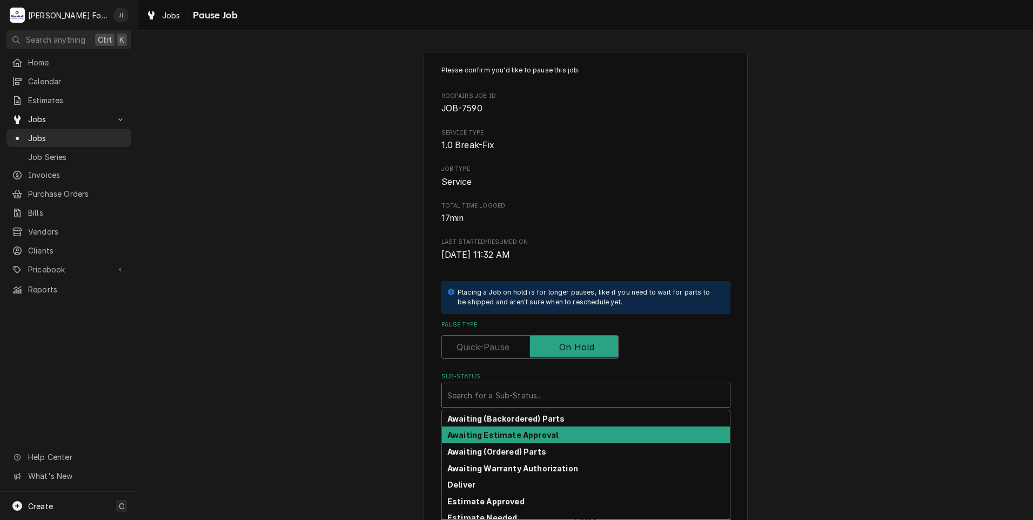
scroll to position [54, 0]
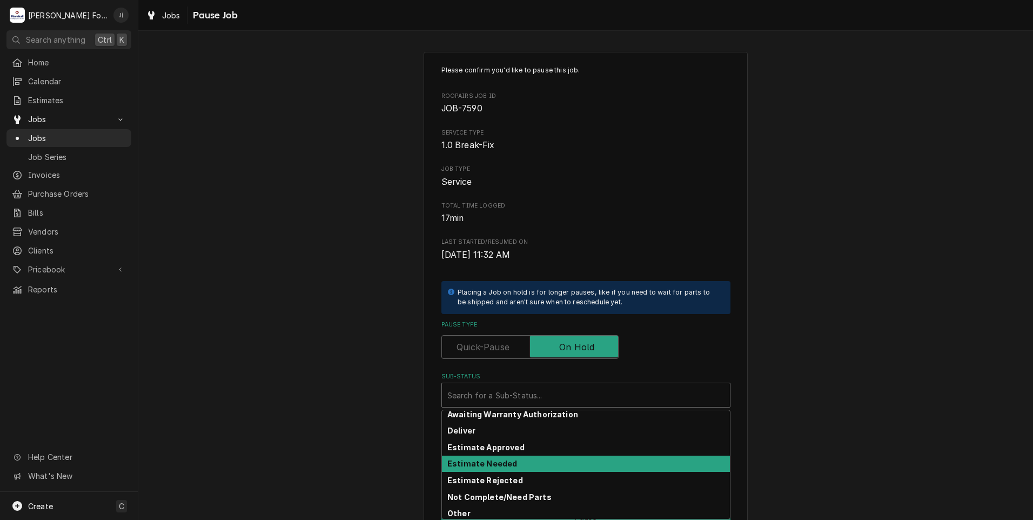
click at [512, 462] on div "Estimate Needed" at bounding box center [586, 463] width 288 height 17
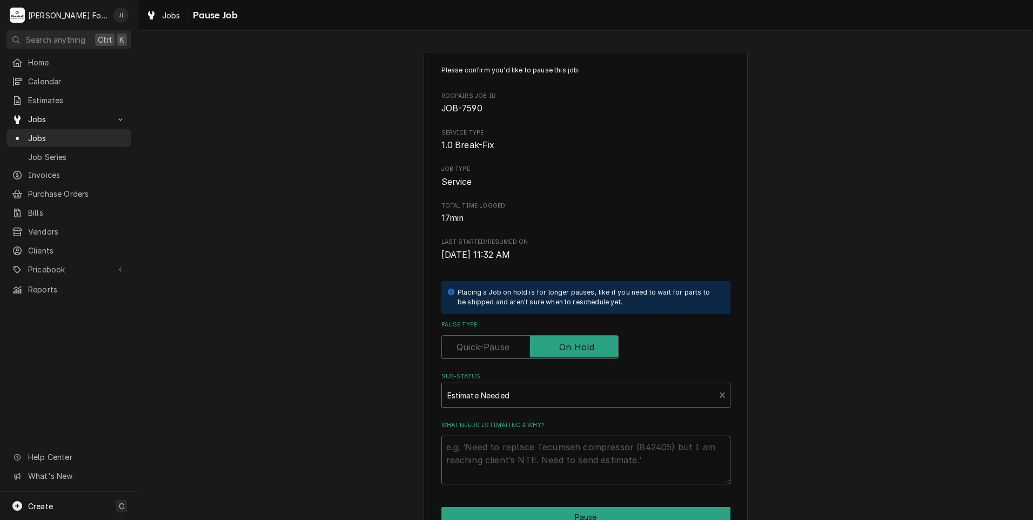
click at [512, 462] on textarea "What needs estimating & why?" at bounding box center [585, 459] width 289 height 49
type textarea "x"
type textarea "P"
type textarea "x"
type textarea "PR"
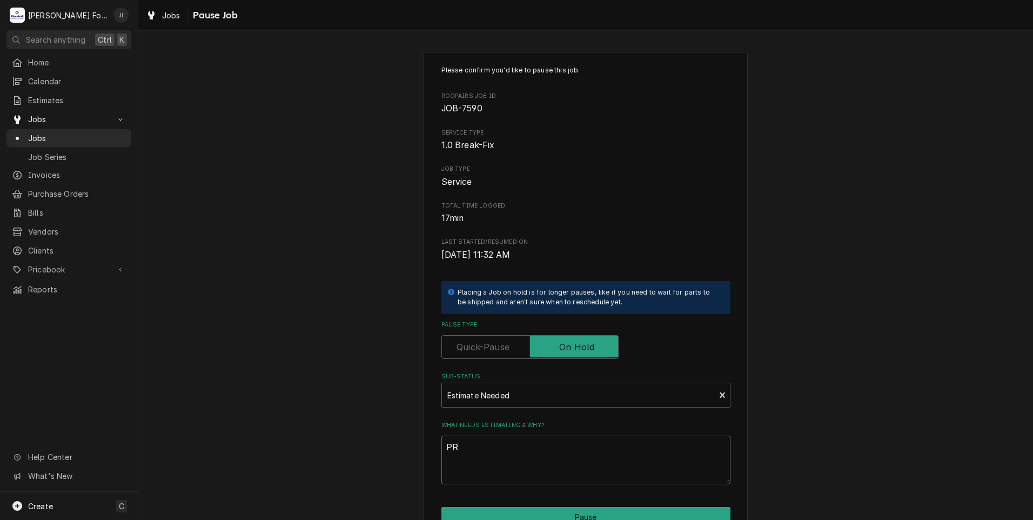
type textarea "x"
type textarea "PRI"
type textarea "x"
type textarea "PRIC"
type textarea "x"
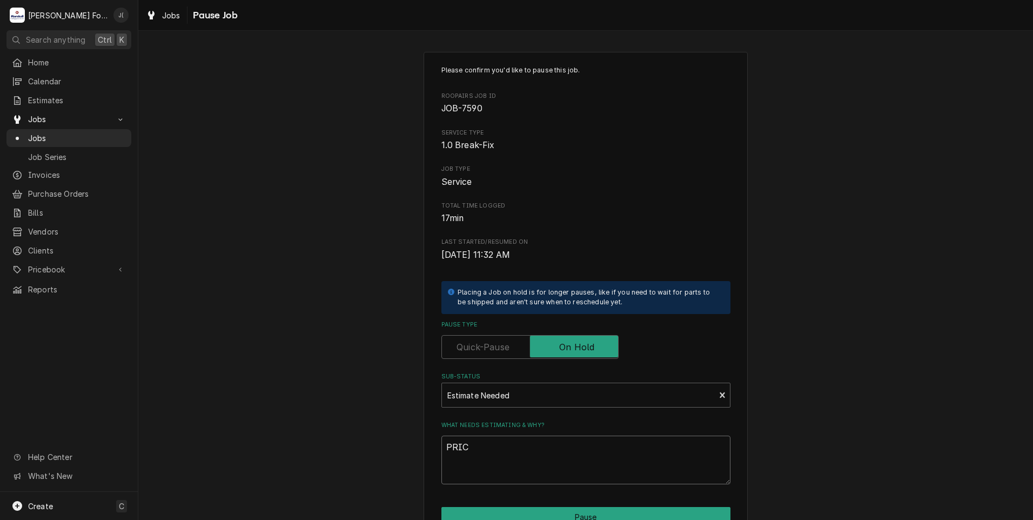
type textarea "PRICE"
type textarea "x"
type textarea "PRICES"
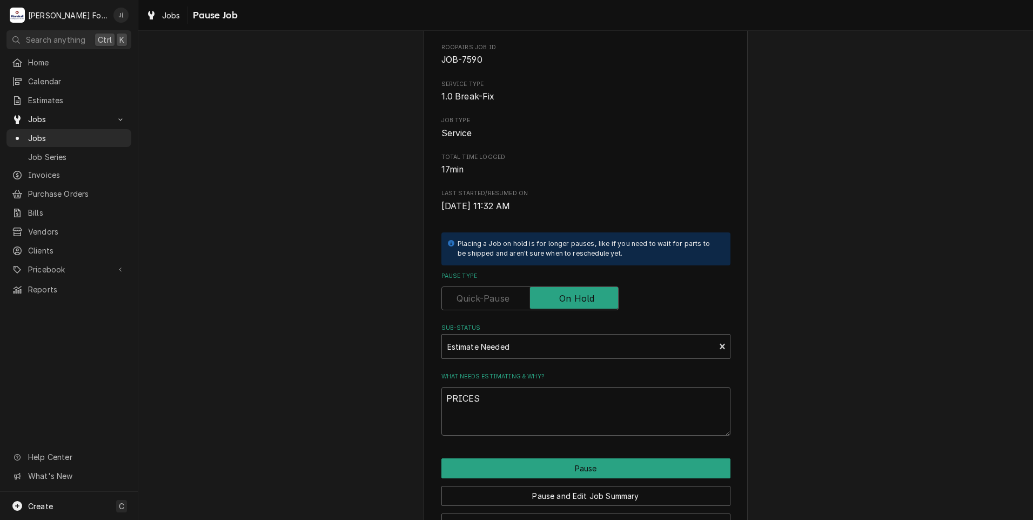
scroll to position [85, 0]
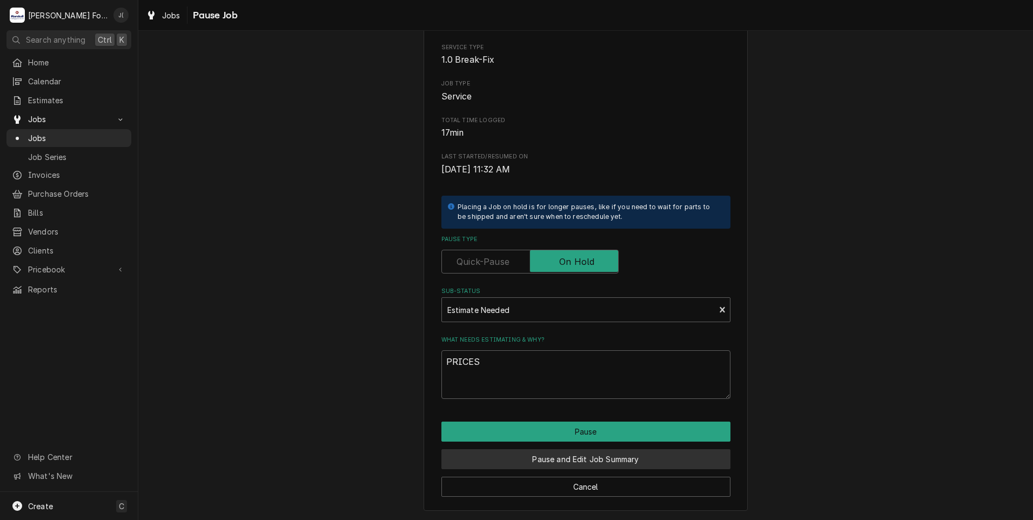
click at [548, 459] on button "Pause and Edit Job Summary" at bounding box center [585, 459] width 289 height 20
type textarea "x"
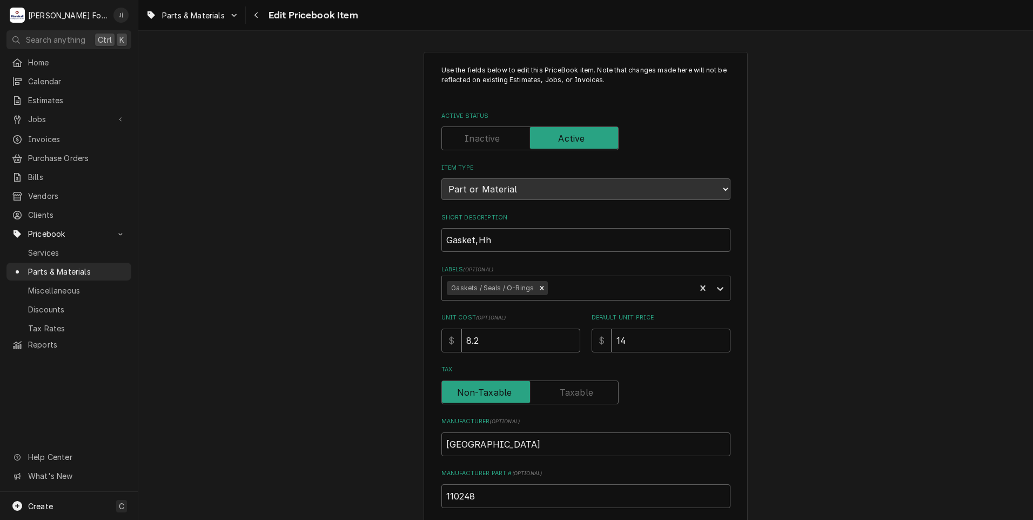
drag, startPoint x: 483, startPoint y: 335, endPoint x: 200, endPoint y: 324, distance: 283.3
click at [234, 328] on div "Use the fields below to edit this PriceBook item. Note that changes made here w…" at bounding box center [585, 422] width 895 height 761
type textarea "x"
type input "2"
type textarea "x"
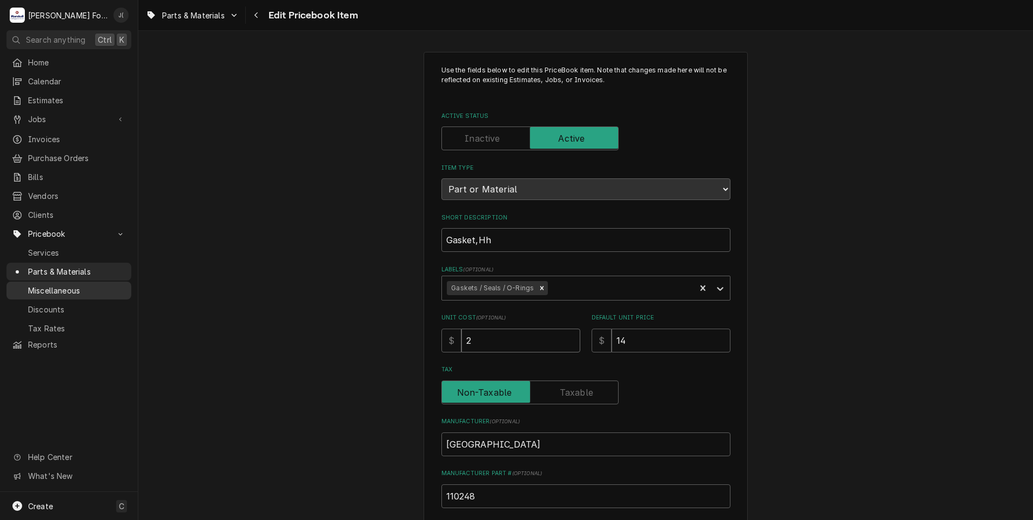
type input "21"
type textarea "x"
type input "21.9"
type textarea "x"
type input "21.97"
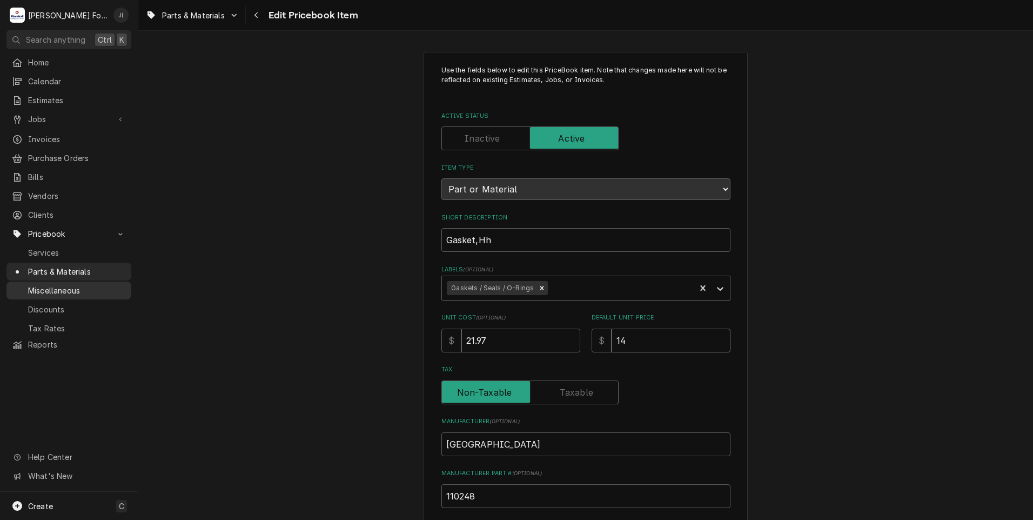
type textarea "x"
type input "3"
type textarea "x"
type input "33"
type textarea "x"
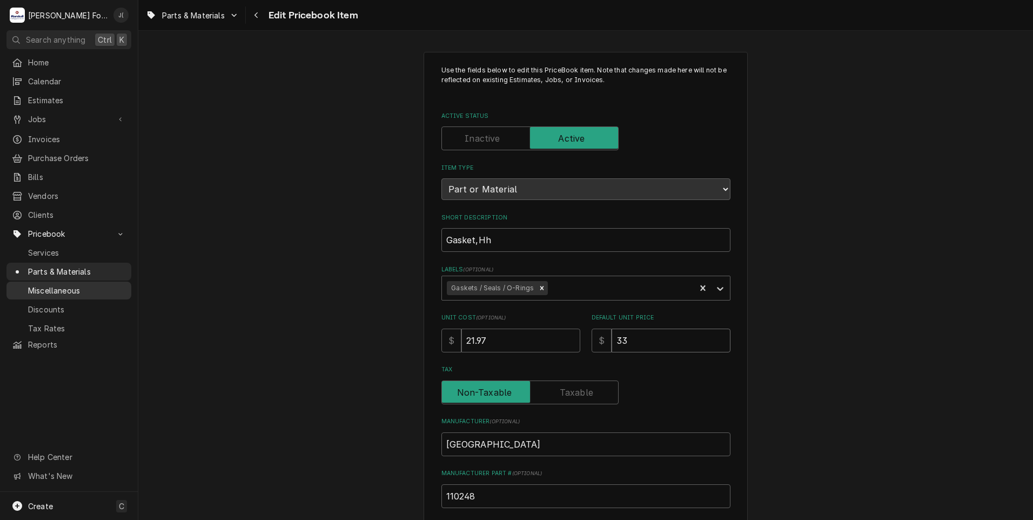
type input "33.0"
type textarea "x"
type input "33.00"
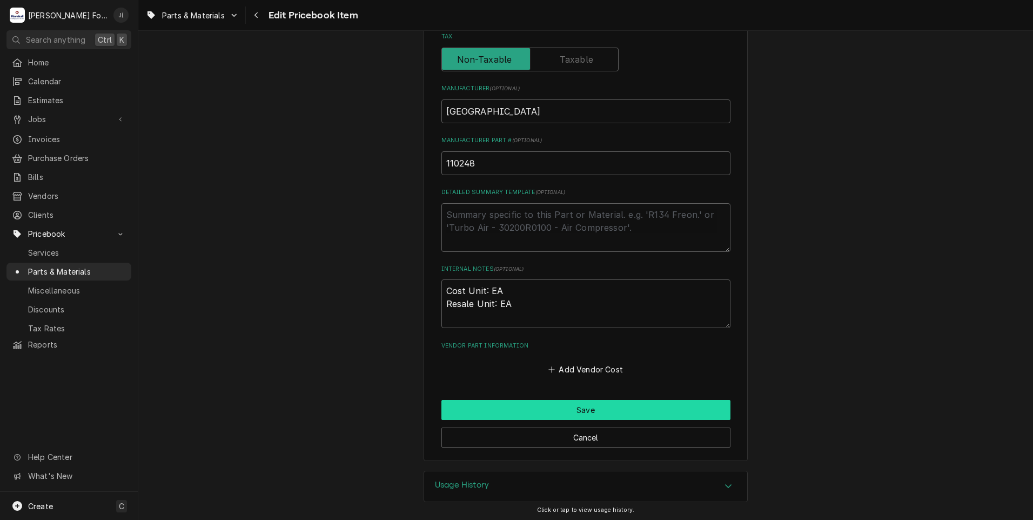
click at [557, 416] on button "Save" at bounding box center [585, 410] width 289 height 20
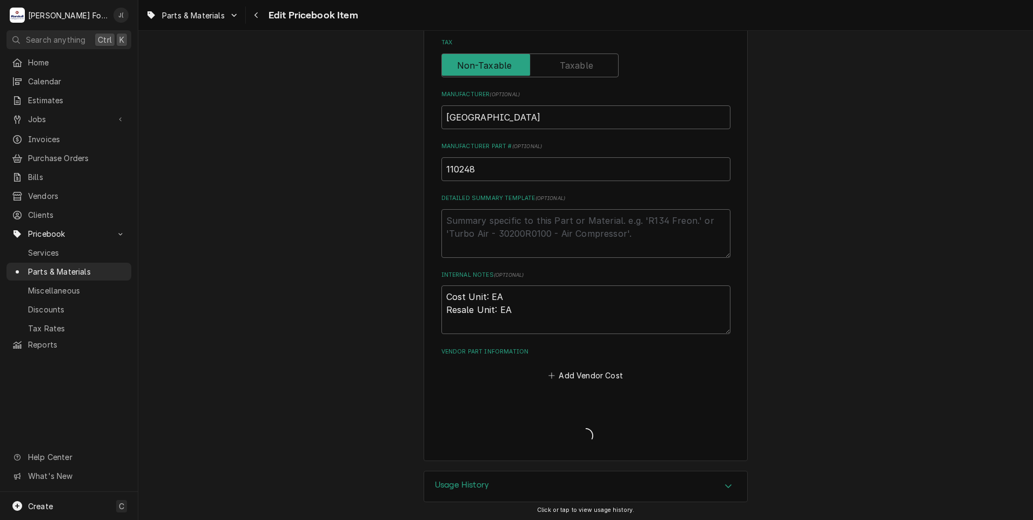
type textarea "x"
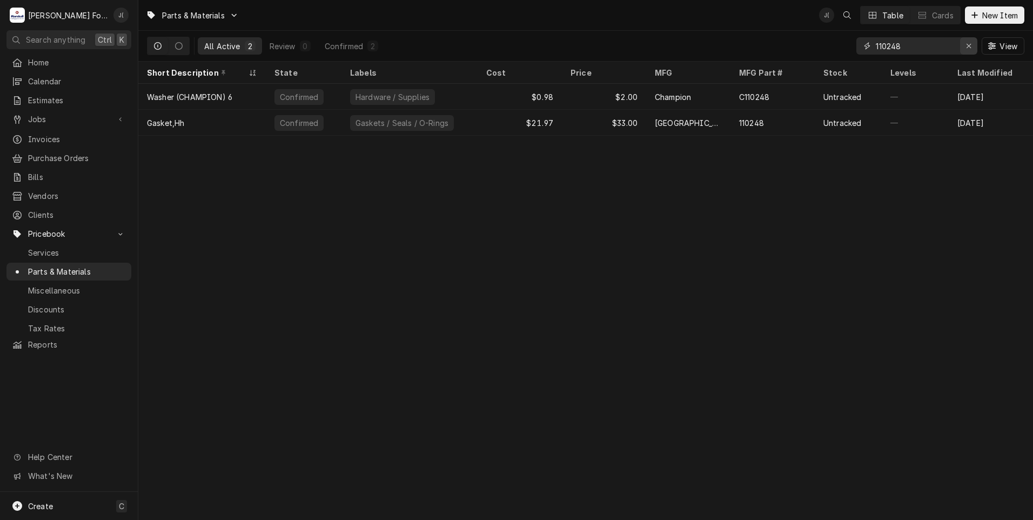
click at [970, 47] on icon "Erase input" at bounding box center [969, 46] width 6 height 8
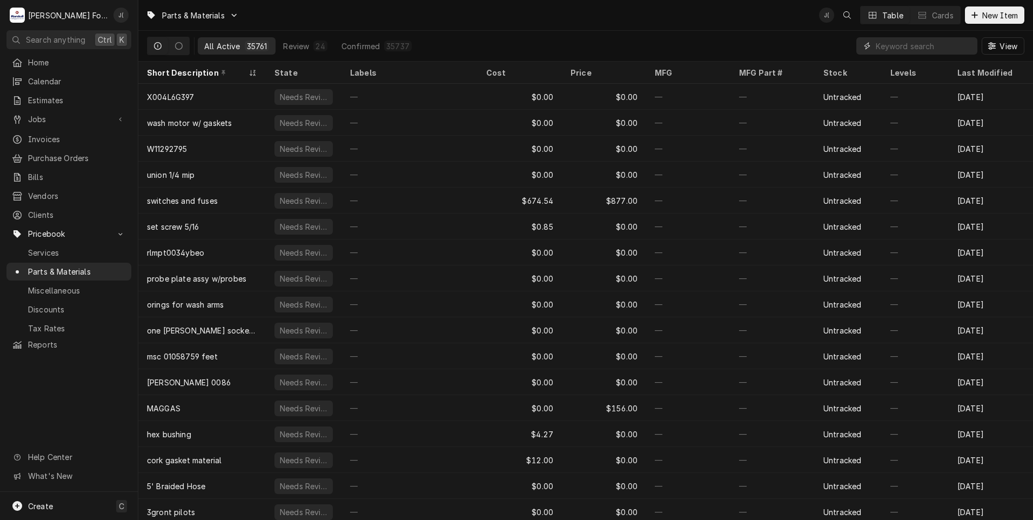
click at [933, 46] on input "Dynamic Content Wrapper" at bounding box center [924, 45] width 96 height 17
paste input "EV961811"
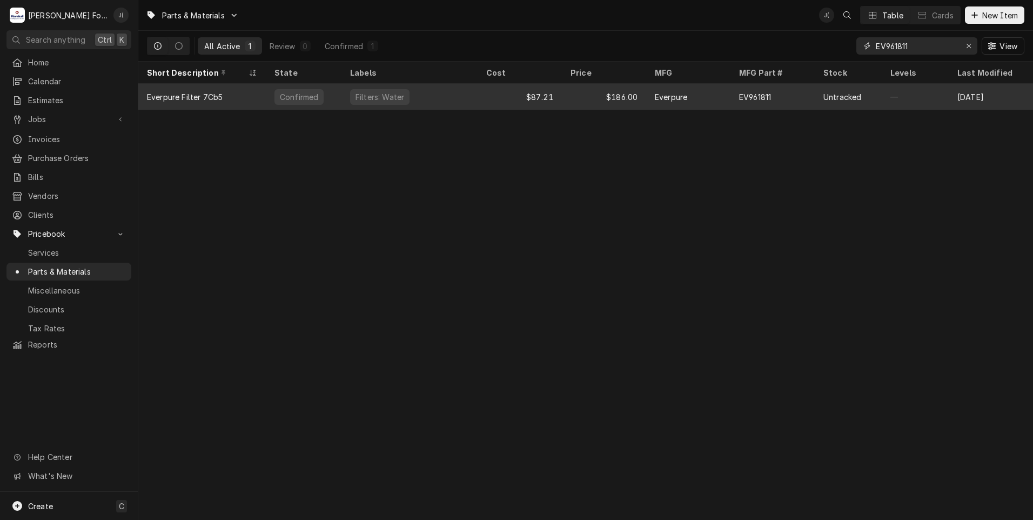
type input "EV961811"
click at [439, 99] on div "Filters: Water" at bounding box center [409, 97] width 136 height 26
click at [439, 98] on div "Filters: Water" at bounding box center [409, 97] width 136 height 26
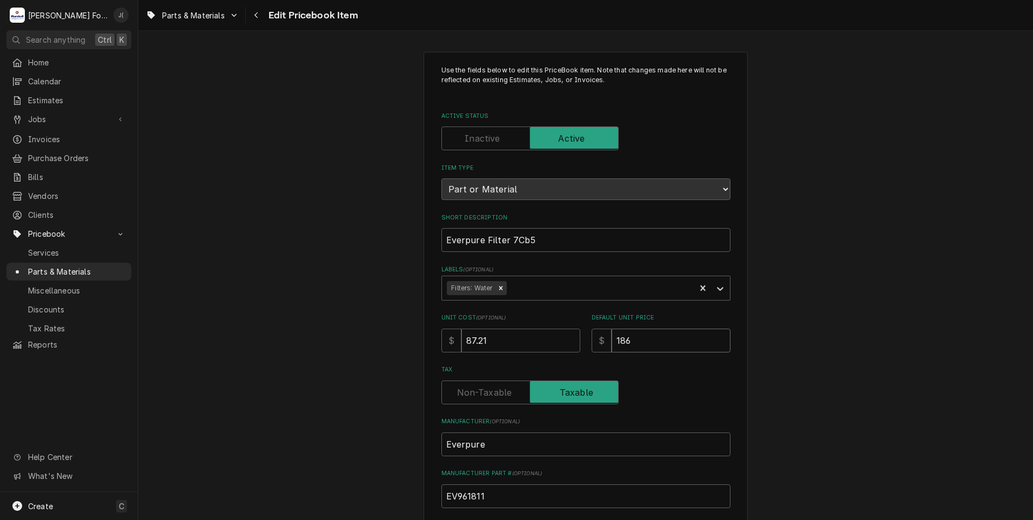
drag, startPoint x: 645, startPoint y: 335, endPoint x: 510, endPoint y: 339, distance: 134.5
click at [521, 339] on div "Unit Cost ( optional ) $ 87.21 Default Unit Price $ 186" at bounding box center [585, 332] width 289 height 38
type textarea "x"
type input "1"
type textarea "x"
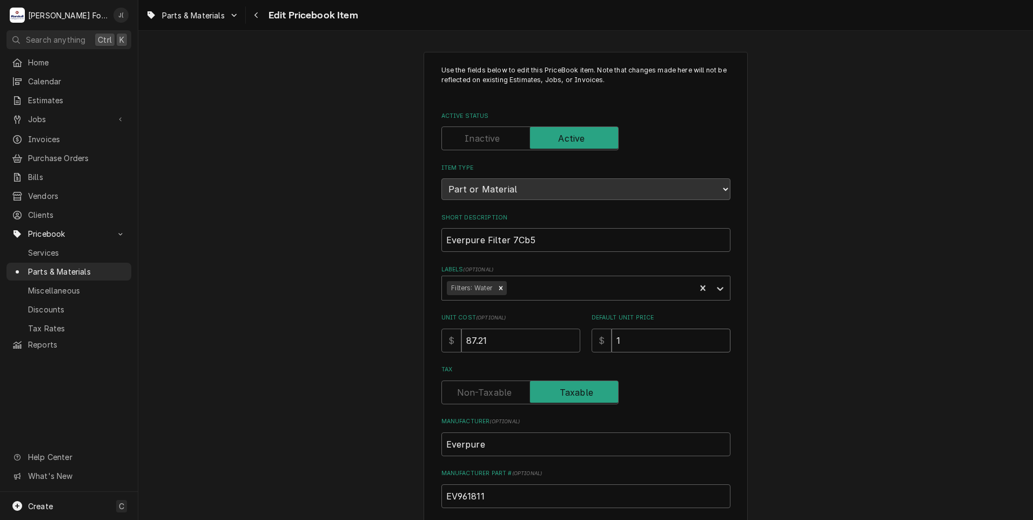
type input "19"
type textarea "x"
type input "199"
type textarea "x"
type input "199.0"
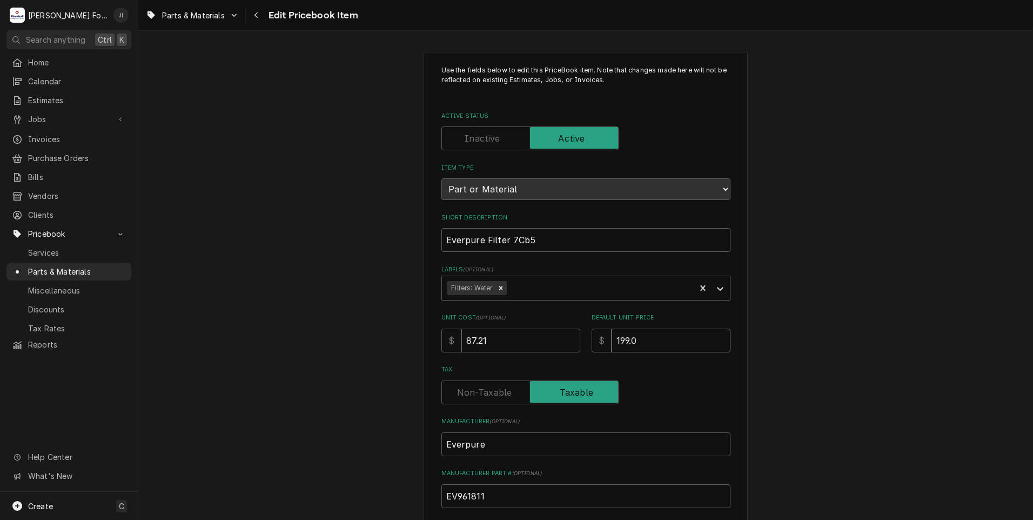
type textarea "x"
type input "199.00"
drag, startPoint x: 505, startPoint y: 339, endPoint x: 348, endPoint y: 327, distance: 157.6
click at [355, 329] on div "Use the fields below to edit this PriceBook item. Note that changes made here w…" at bounding box center [585, 422] width 895 height 761
type textarea "x"
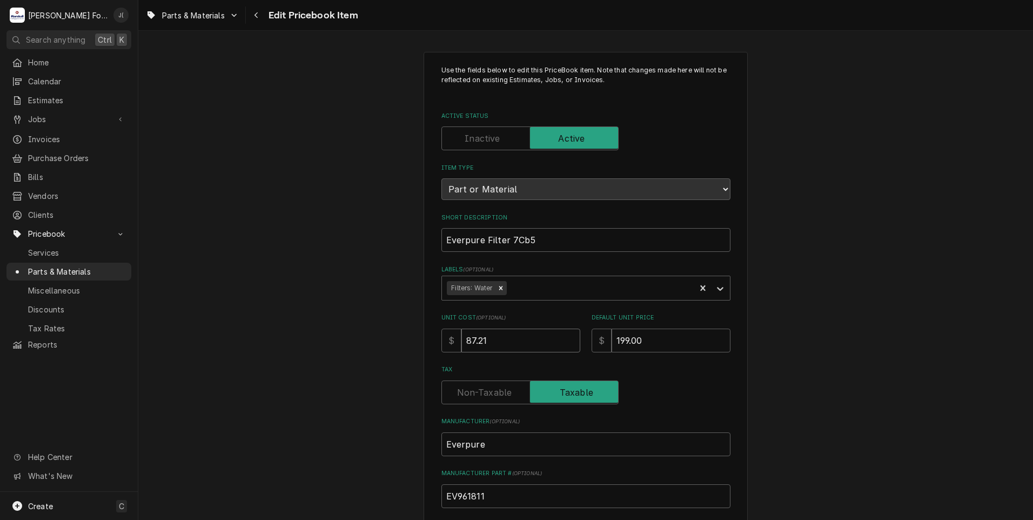
type input "1"
type textarea "x"
type input "12"
type textarea "x"
type input "125"
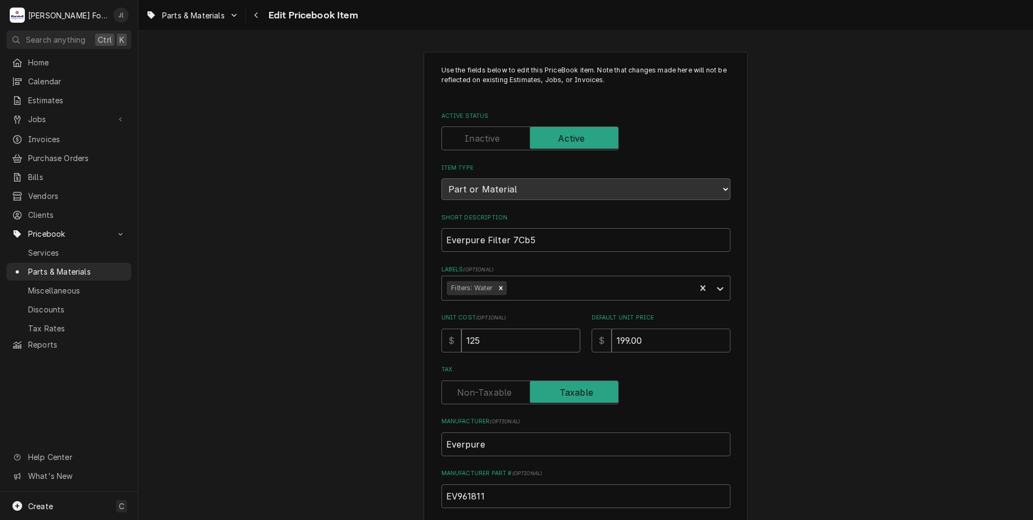
type textarea "x"
type input "125.1"
type textarea "x"
type input "125.19"
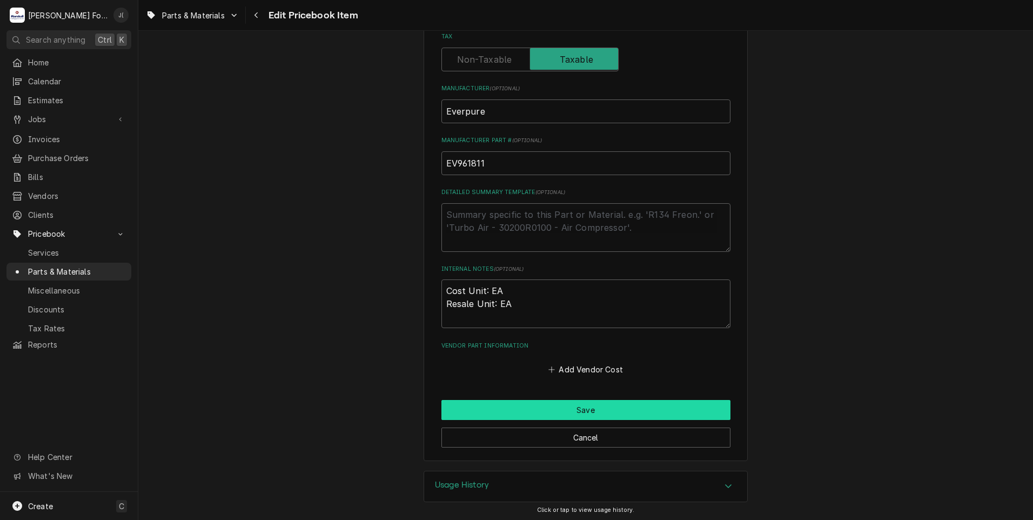
click at [515, 412] on button "Save" at bounding box center [585, 410] width 289 height 20
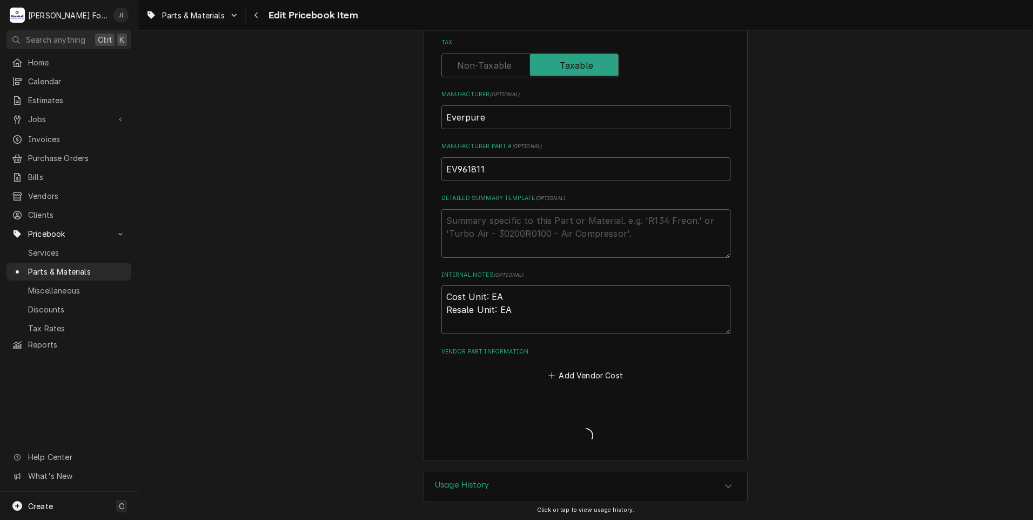
type textarea "x"
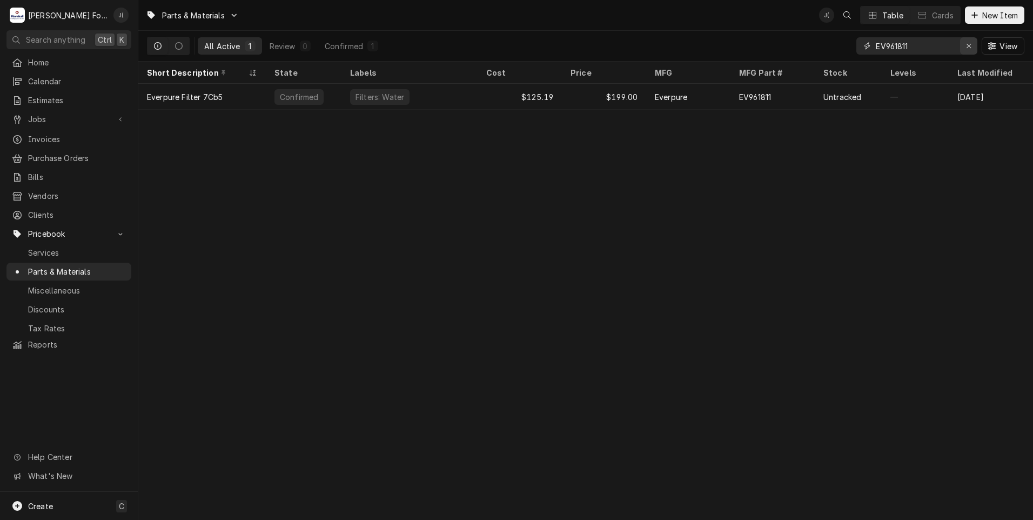
click at [969, 46] on icon "Erase input" at bounding box center [968, 46] width 4 height 4
click at [932, 42] on input "Dynamic Content Wrapper" at bounding box center [927, 45] width 102 height 17
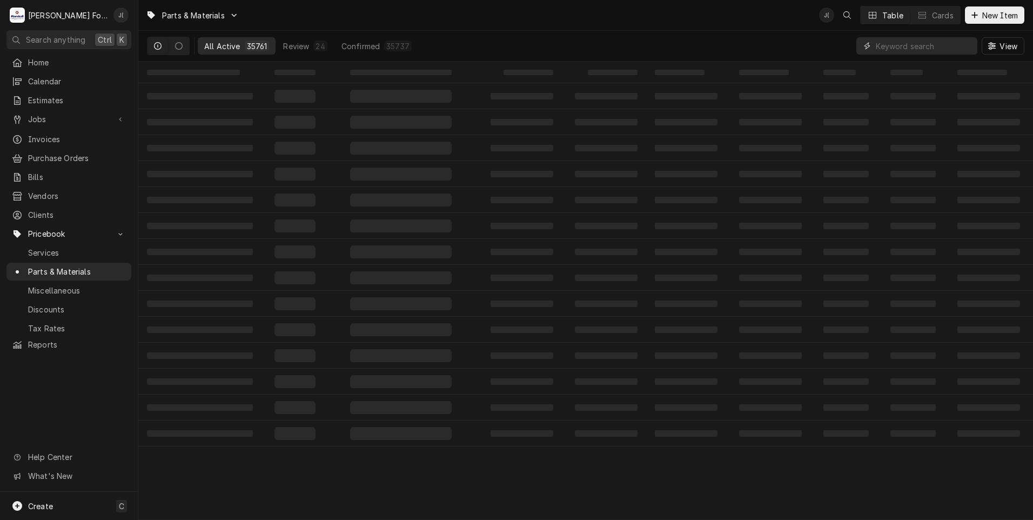
paste input "EV979902"
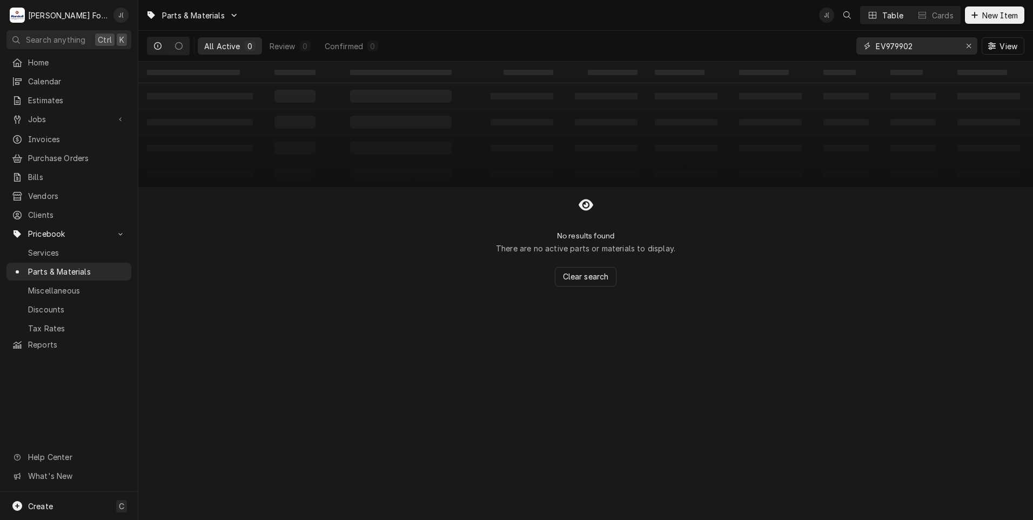
click at [877, 48] on input "EV979902" at bounding box center [916, 45] width 81 height 17
type input "EV979902"
click at [993, 22] on button "New Item" at bounding box center [994, 14] width 59 height 17
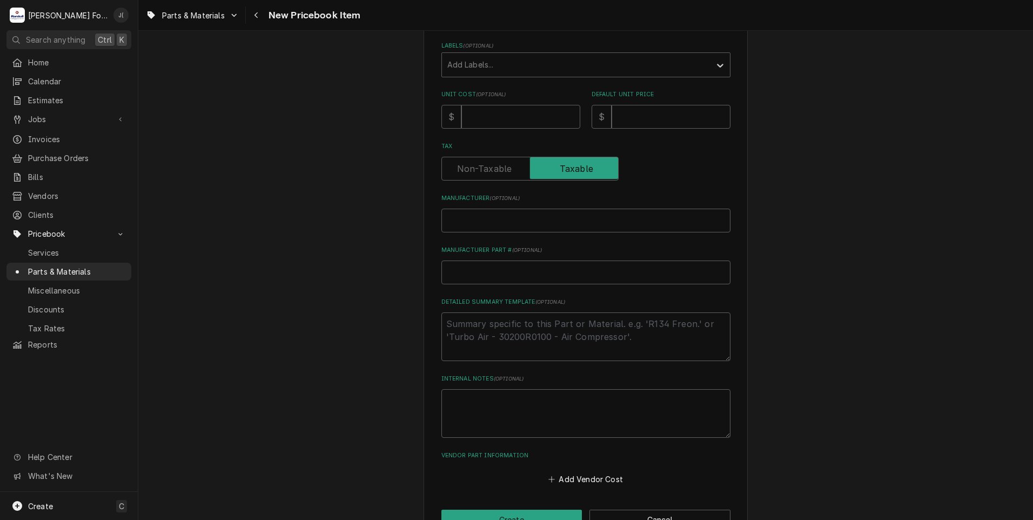
scroll to position [216, 0]
click at [472, 270] on input "Manufacturer Part # ( optional )" at bounding box center [585, 270] width 289 height 24
paste input "EV979902"
type textarea "x"
type input "EV979902"
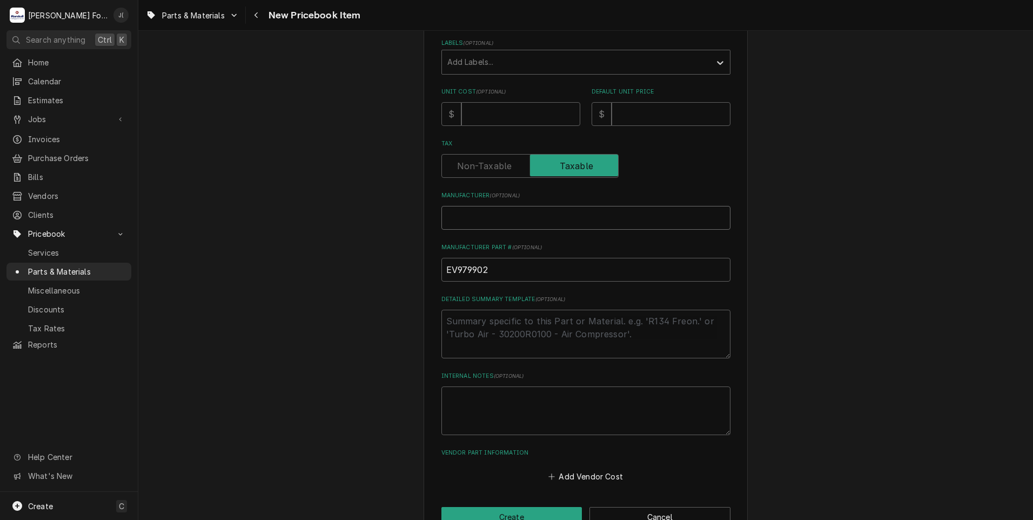
click at [478, 224] on input "Manufacturer ( optional )" at bounding box center [585, 218] width 289 height 24
type textarea "x"
type input "E"
type textarea "x"
type input "EV"
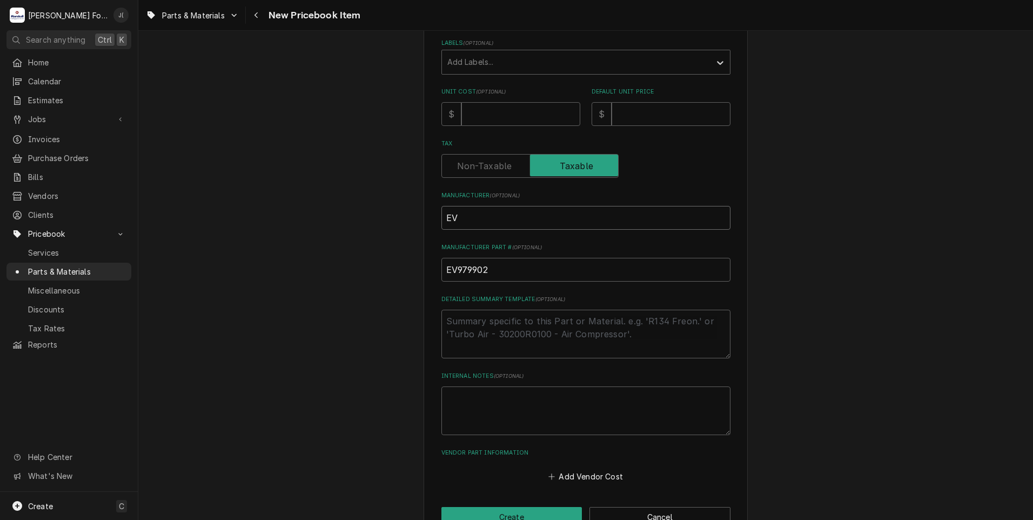
type textarea "x"
type input "EVE"
type textarea "x"
type input "EVER"
type textarea "x"
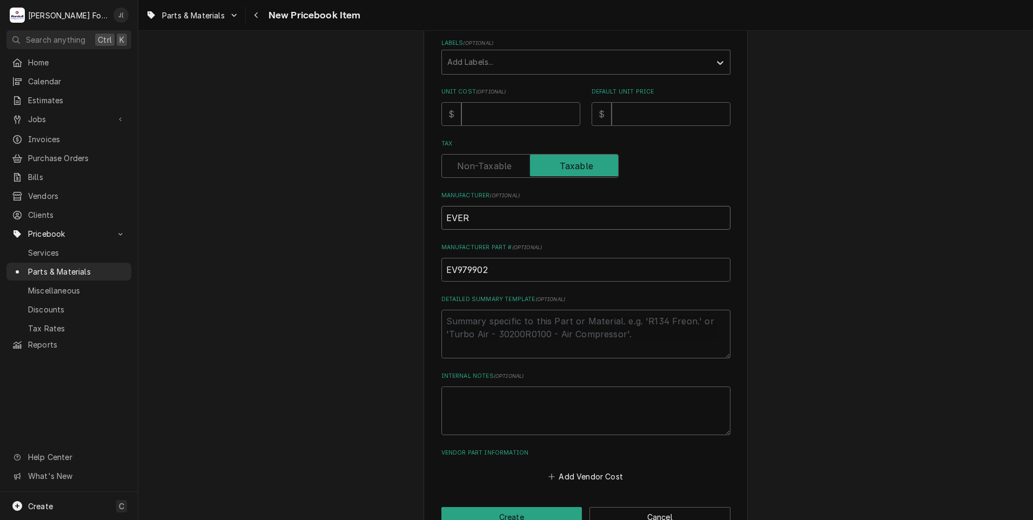
type input "EVERP"
type textarea "x"
type input "EVERPU"
type textarea "x"
type input "EVERPUR"
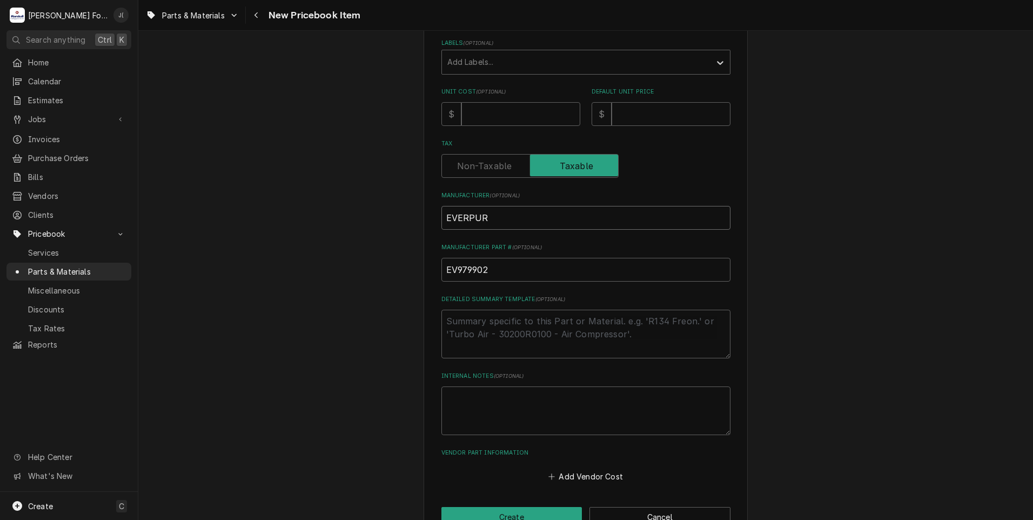
type textarea "x"
type input "EVERPURE"
click at [495, 117] on input "Unit Cost ( optional )" at bounding box center [520, 114] width 119 height 24
type textarea "x"
type input "9"
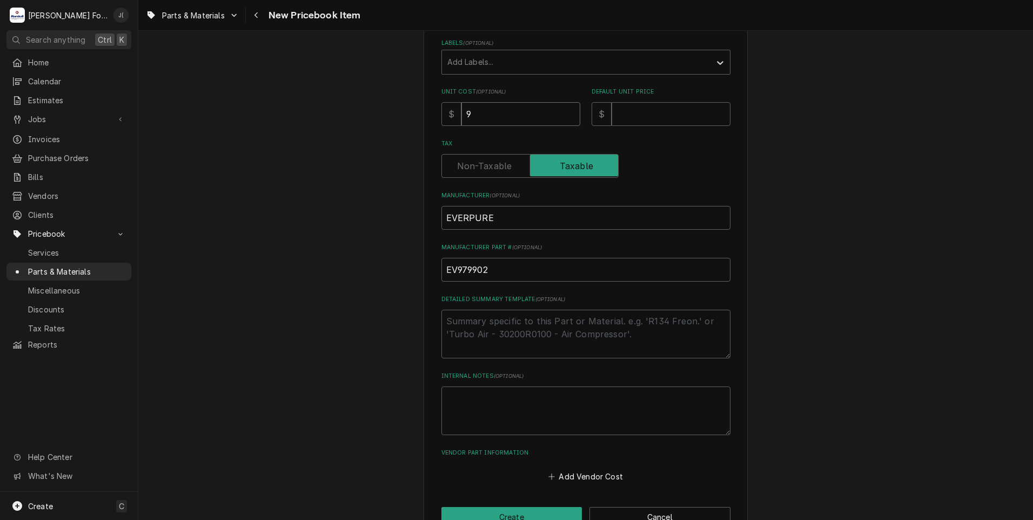
type textarea "x"
type input "98"
type textarea "x"
type input "98.2"
type textarea "x"
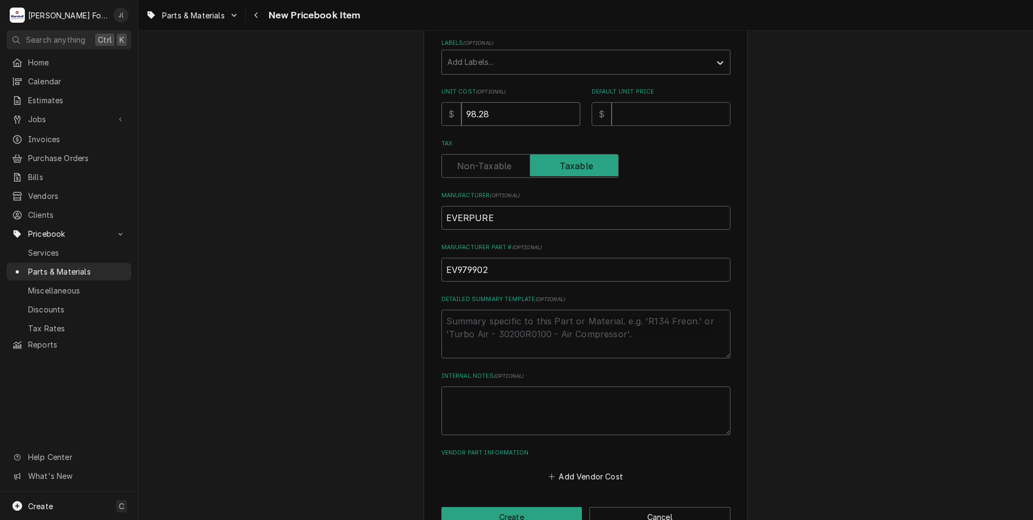
type input "98.28"
click at [648, 114] on input "Default Unit Price" at bounding box center [670, 114] width 119 height 24
type textarea "x"
type input "1"
type textarea "x"
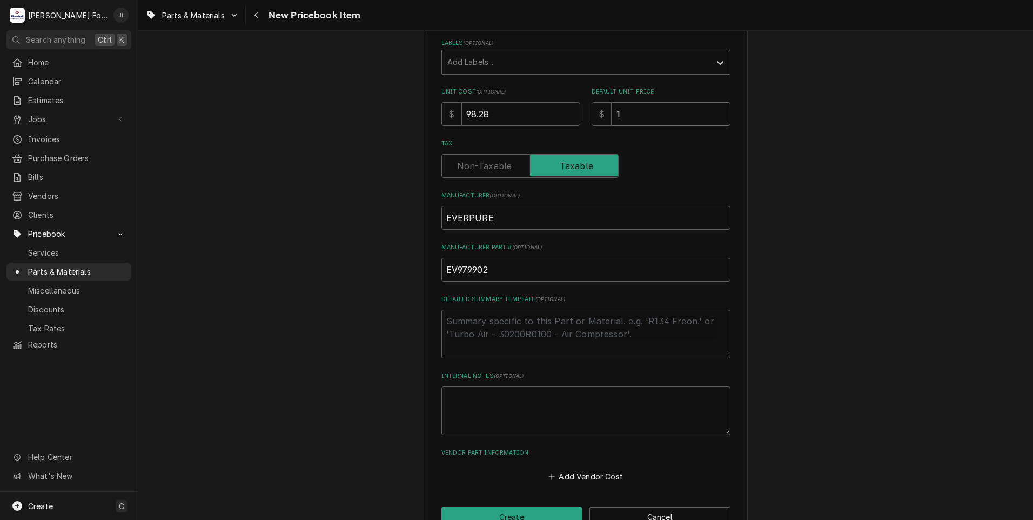
type input "15"
type textarea "x"
type input "156"
type textarea "x"
type input "156.0"
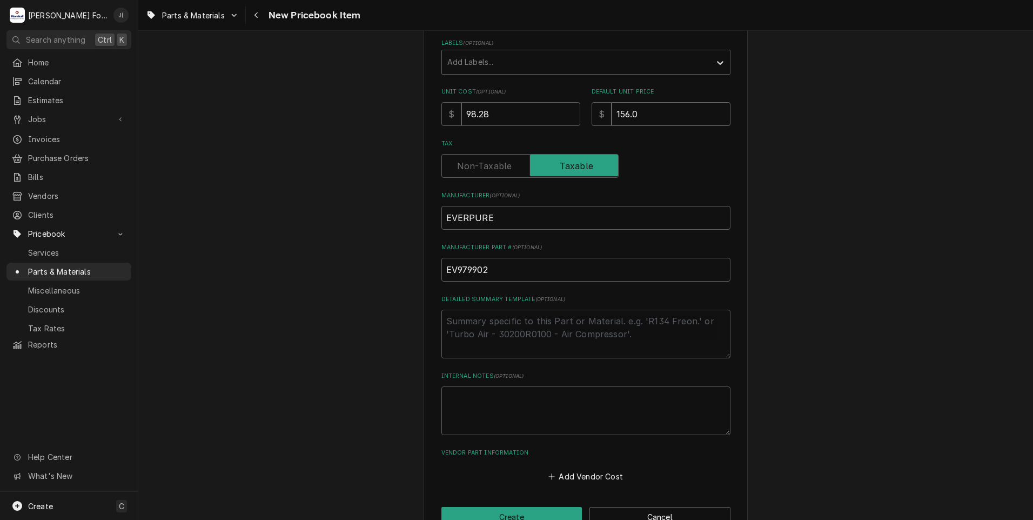
type textarea "x"
type input "156.00"
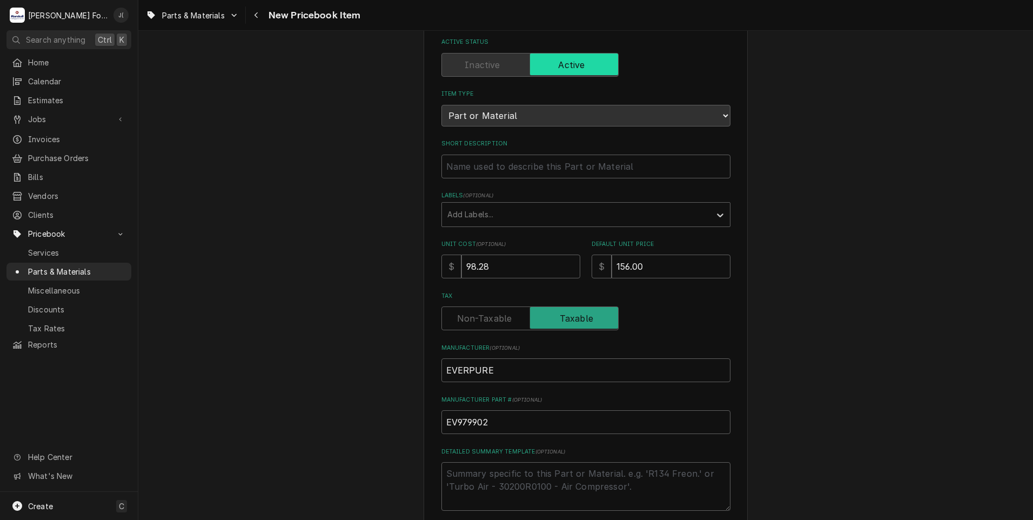
scroll to position [54, 0]
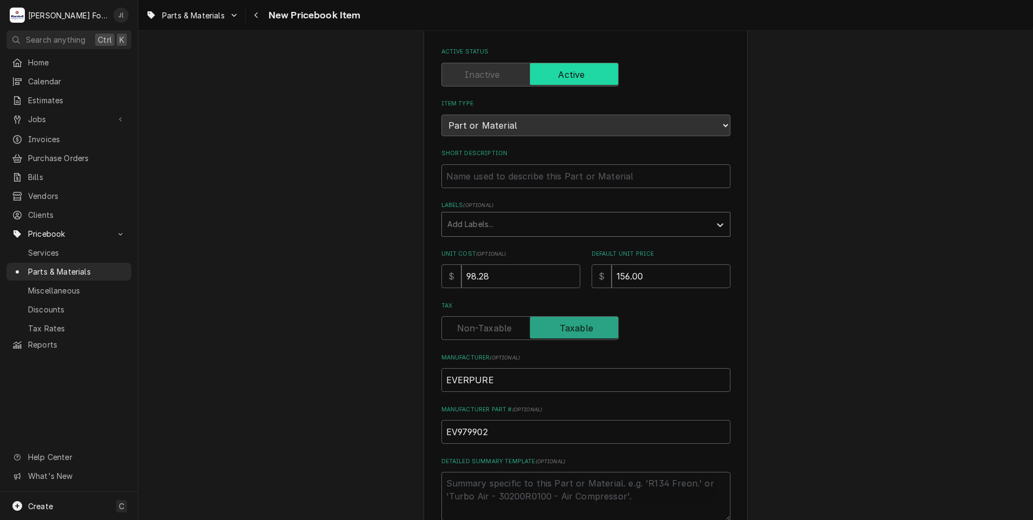
click at [470, 225] on div "Labels" at bounding box center [576, 223] width 258 height 19
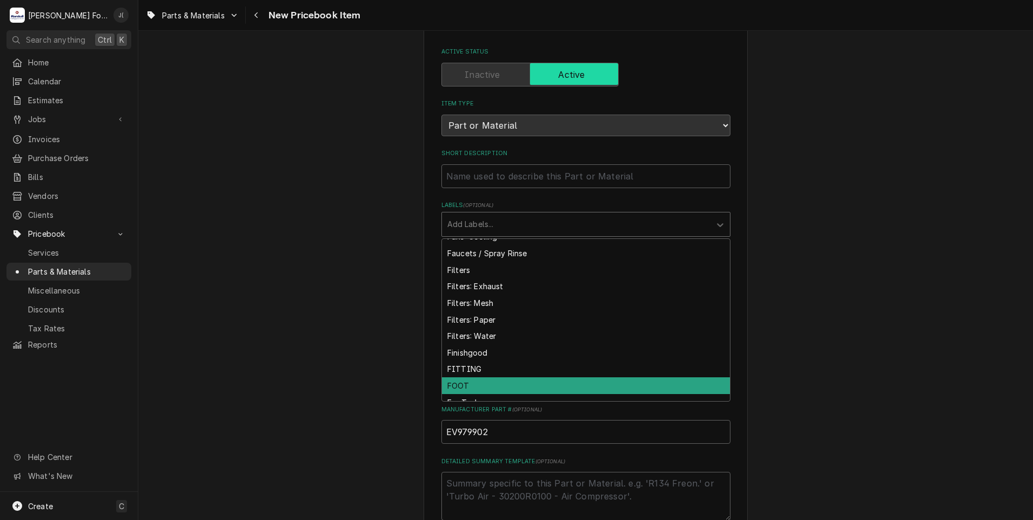
scroll to position [1397, 0]
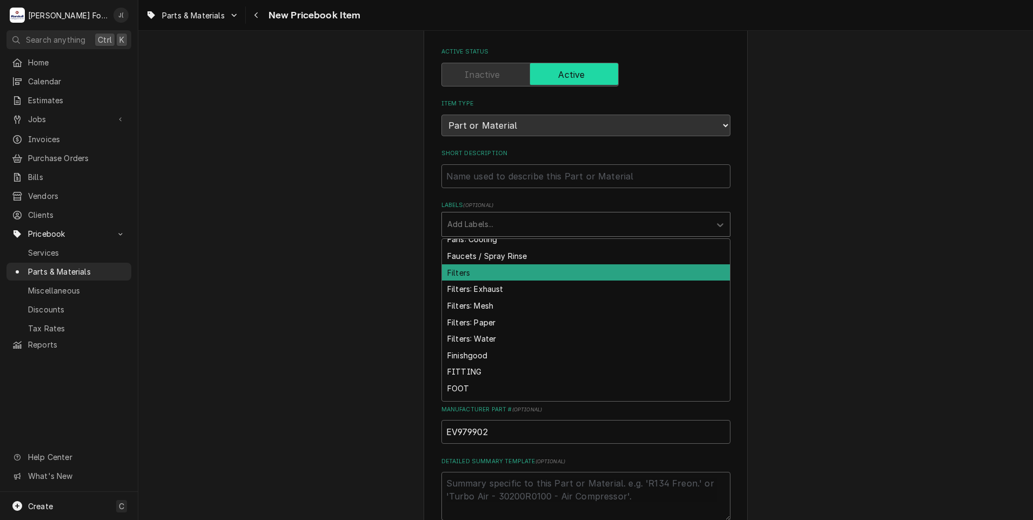
click at [501, 273] on div "Filters" at bounding box center [586, 272] width 288 height 17
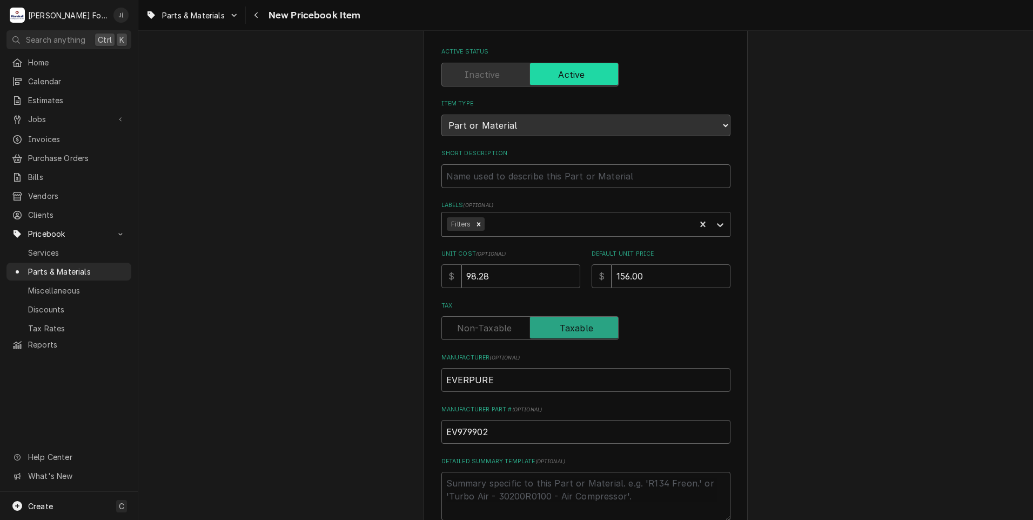
click at [466, 181] on input "Short Description" at bounding box center [585, 176] width 289 height 24
type textarea "x"
type input "S"
type textarea "x"
type input "SS"
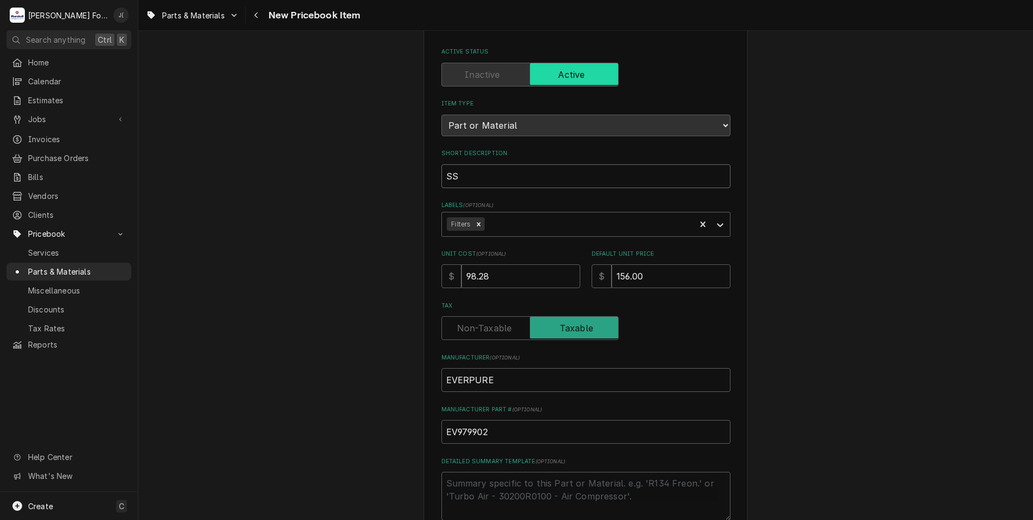
type textarea "x"
type input "SS-"
type textarea "x"
type input "SS-1"
type textarea "x"
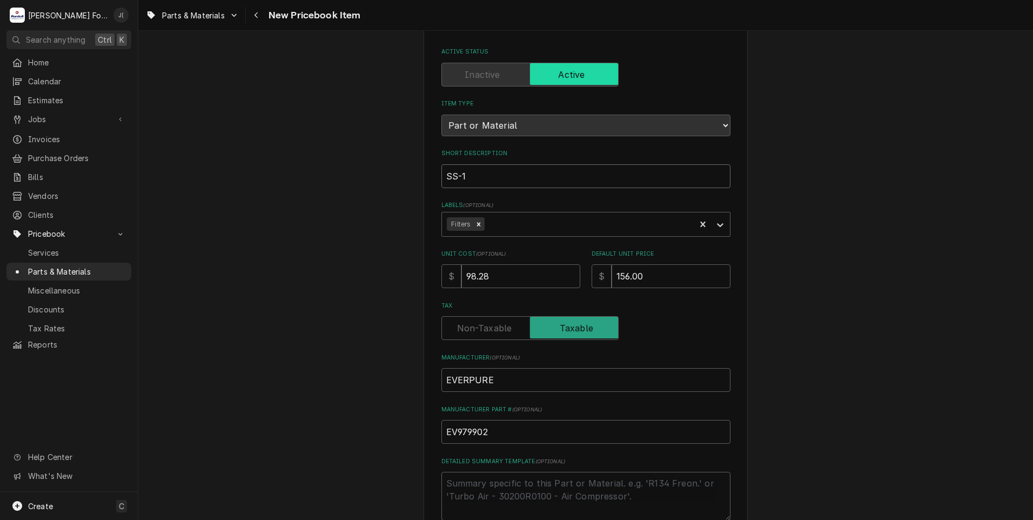
type input "SS-1."
type textarea "x"
type input "SS-1.0"
type textarea "x"
type input "SS-1."
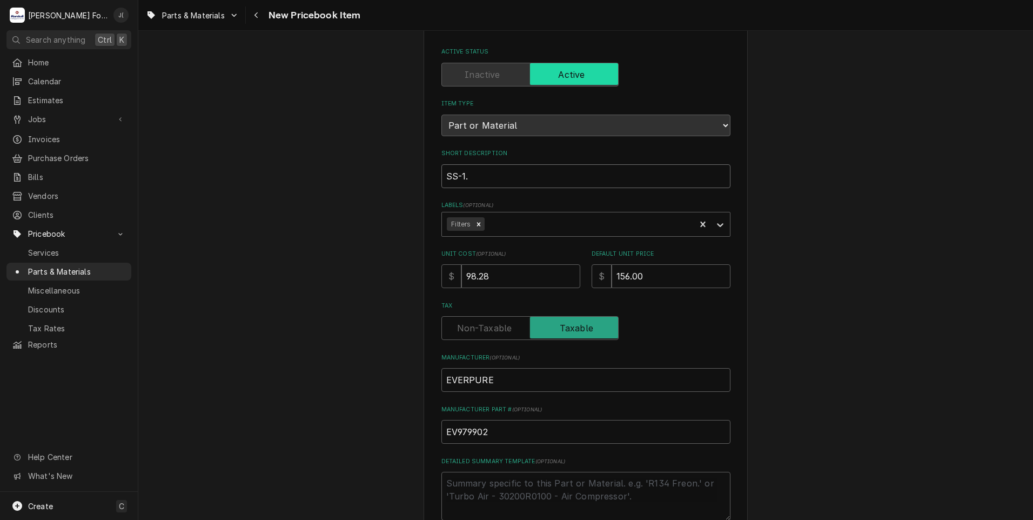
type textarea "x"
type input "SS-1"
type textarea "x"
type input "SS-10"
type textarea "x"
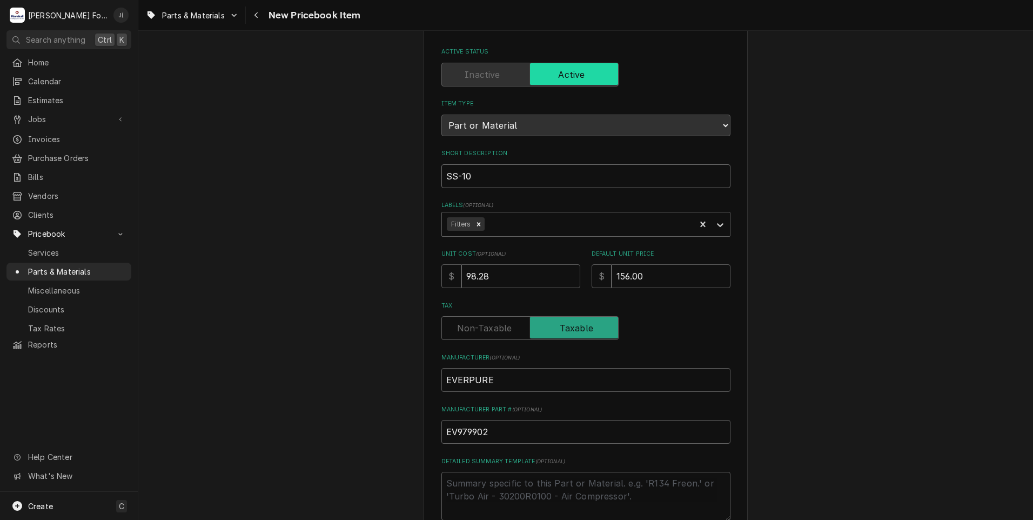
type input "SS-10"
type textarea "x"
type input "SS-10 C"
type textarea "x"
type input "SS-10 CA"
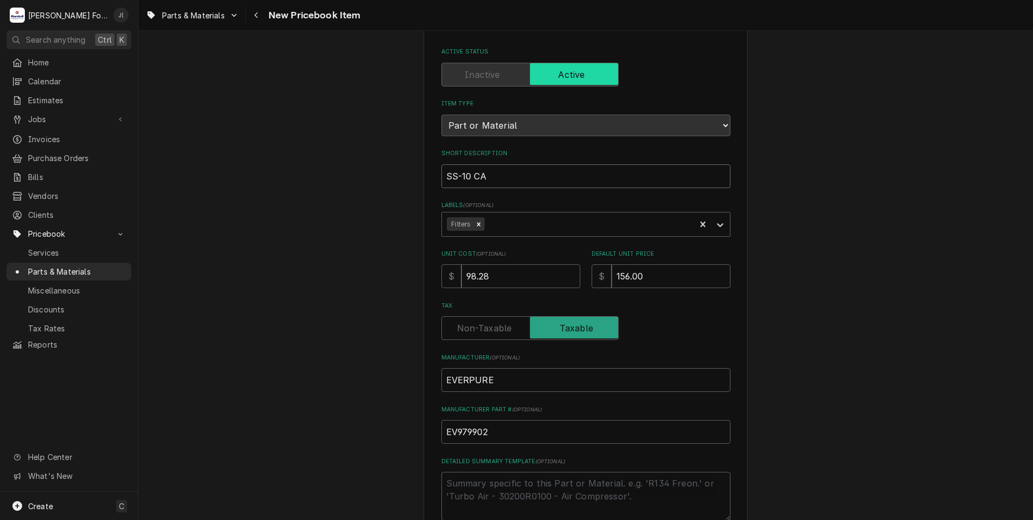
type textarea "x"
type input "SS-10 CAR"
type textarea "x"
type input "SS-10 CART"
type textarea "x"
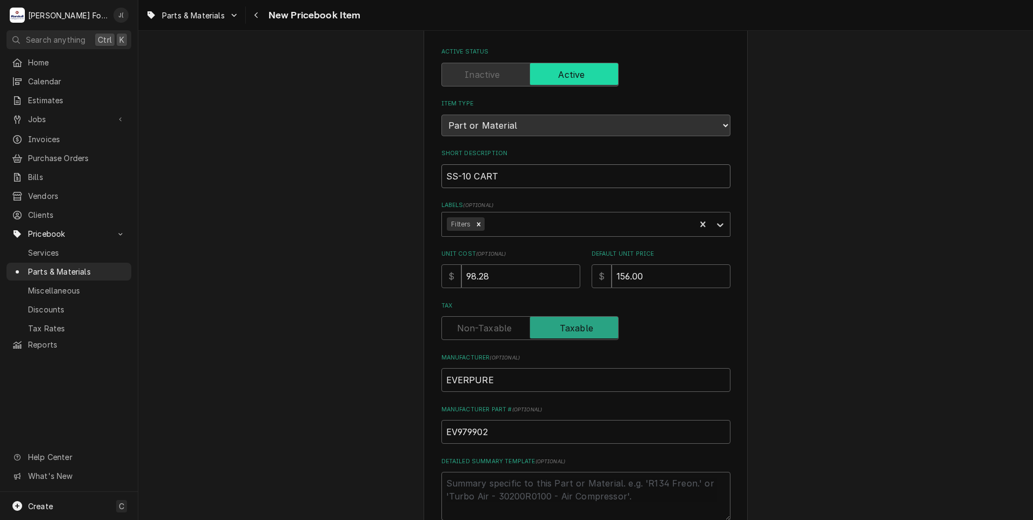
type input "SS-10 CARTR"
type textarea "x"
type input "SS-10 CARTRI"
type textarea "x"
type input "SS-10 CARTRID"
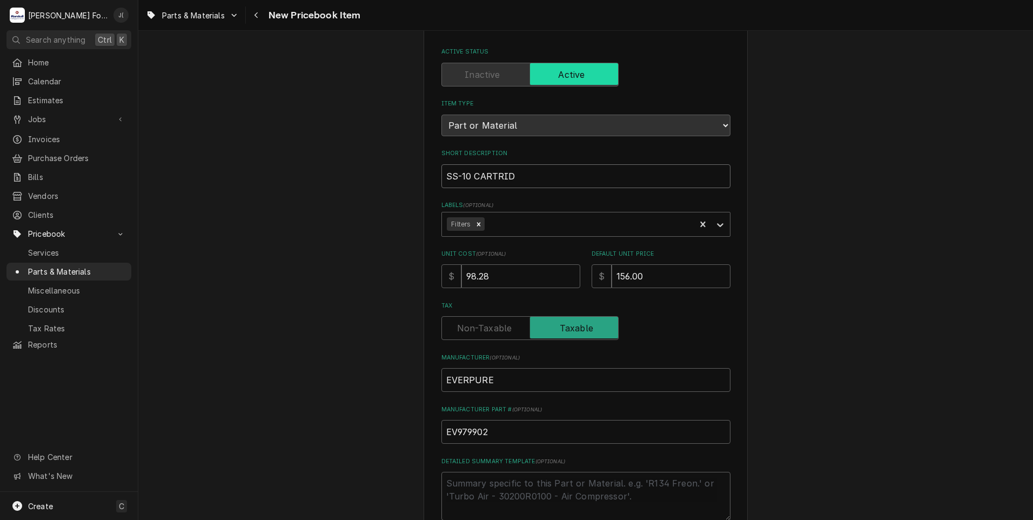
type textarea "x"
type input "SS-10 CARTRIDG"
type textarea "x"
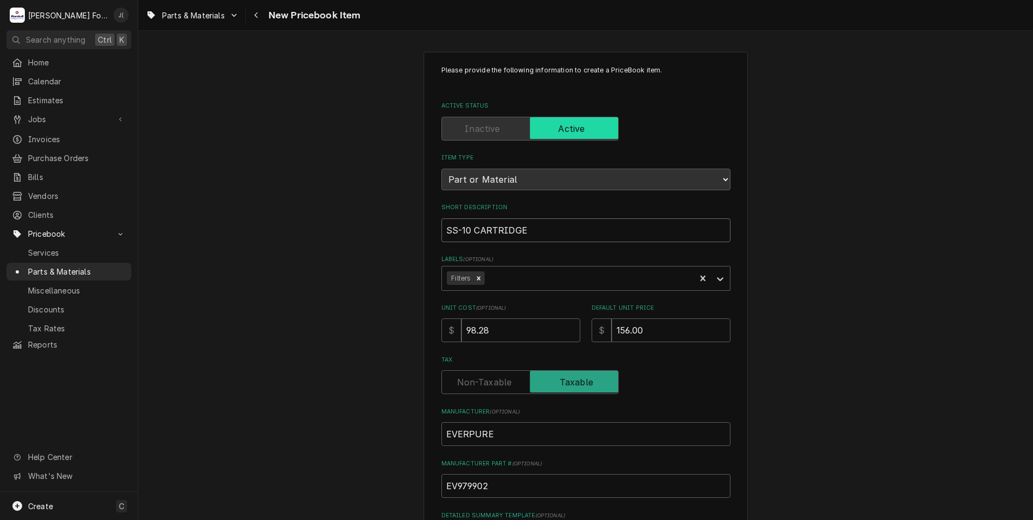
scroll to position [245, 0]
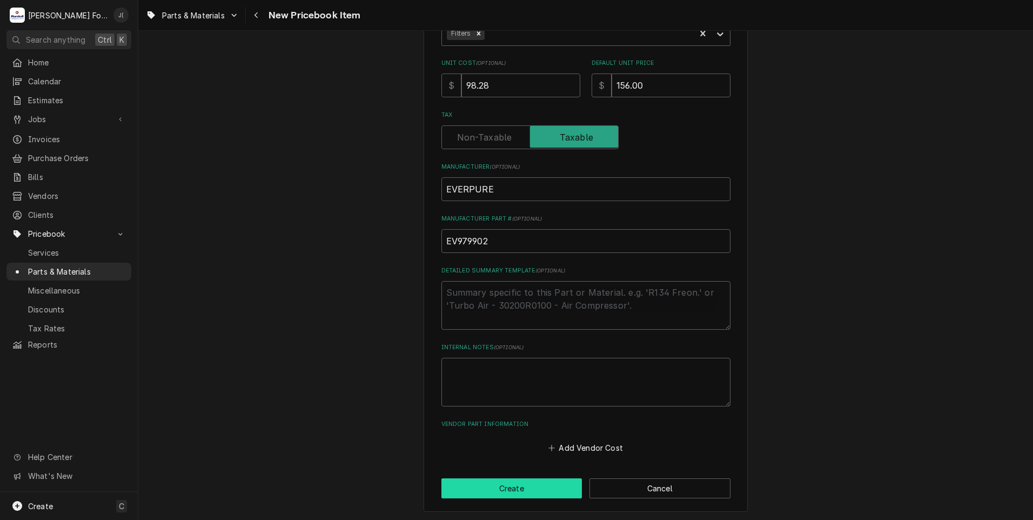
type input "SS-10 CARTRIDGE"
click at [538, 485] on button "Create" at bounding box center [511, 488] width 141 height 20
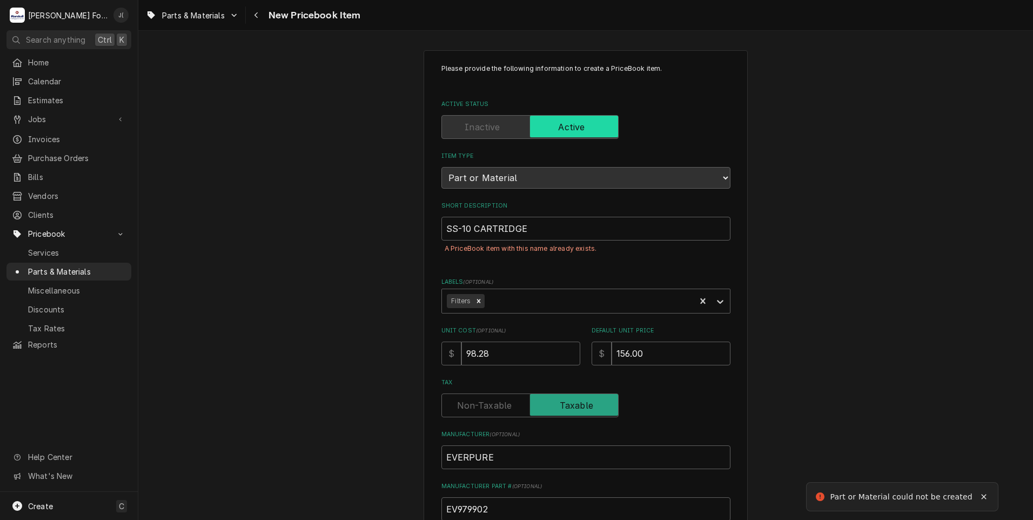
scroll to position [0, 0]
click at [532, 232] on input "SS-10 CARTRIDGE" at bounding box center [585, 230] width 289 height 24
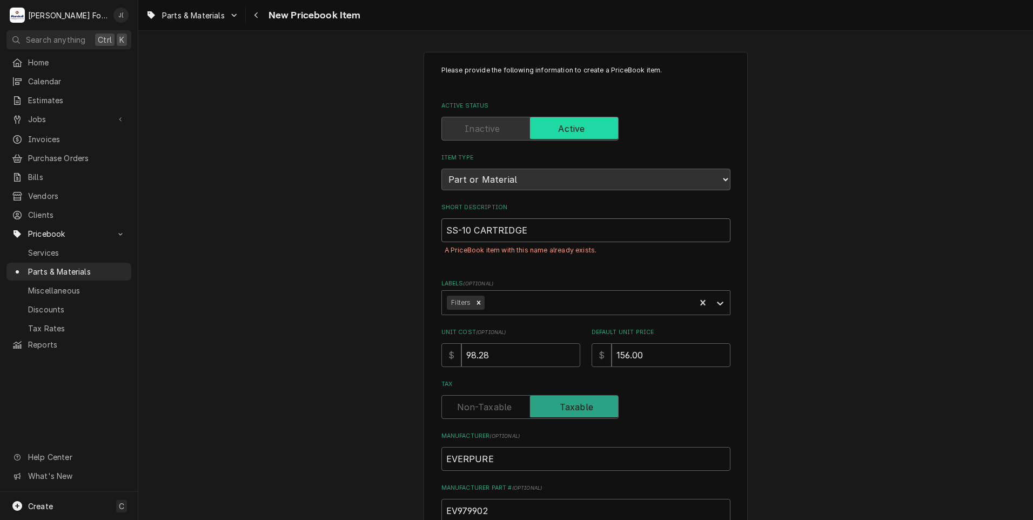
click at [532, 232] on input "SS-10 CARTRIDGE" at bounding box center [585, 230] width 289 height 24
type textarea "x"
type input "SS-10 CARTRIDGE,"
type textarea "x"
type input "SS-10 CARTRIDGE,"
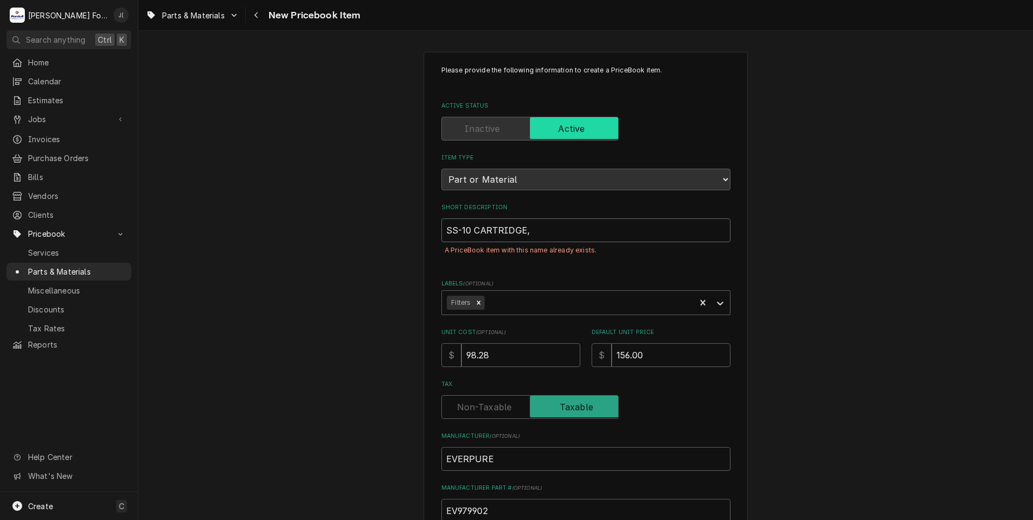
type textarea "x"
type input "SS-10 CARTRIDGE, S"
type textarea "x"
type input "SS-10 CARTRIDGE, SC"
type textarea "x"
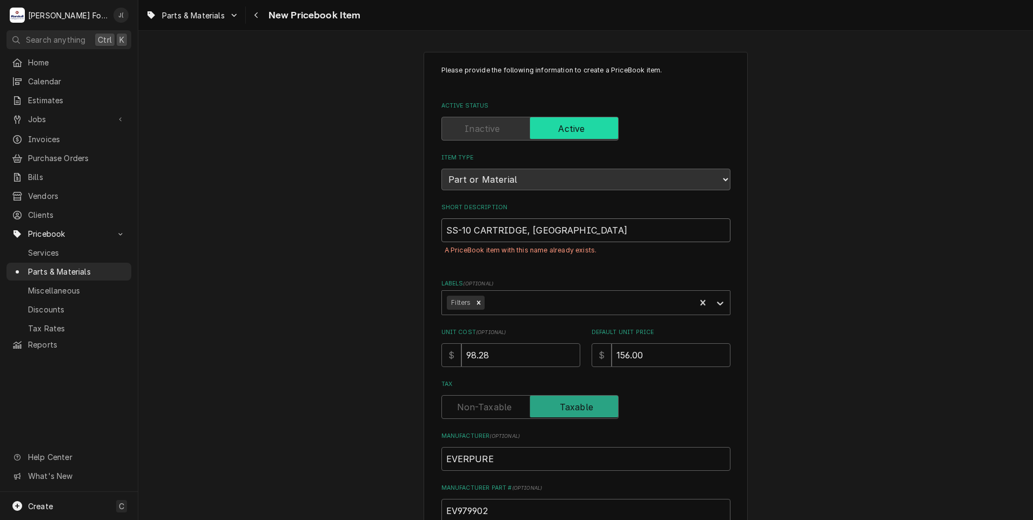
type input "SS-10 CARTRIDGE, SCA"
type textarea "x"
type input "SS-10 CARTRIDGE, SCAL"
type textarea "x"
type input "SS-10 CARTRIDGE, SCALE"
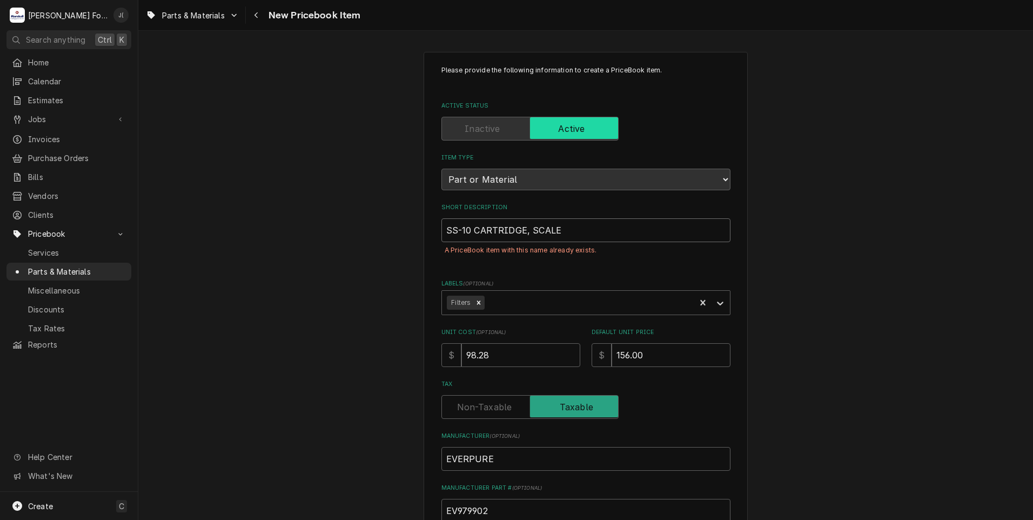
type textarea "x"
type input "SS-10 CARTRIDGE, SCALE"
type textarea "x"
type input "SS-10 CARTRIDGE, SCALE S"
type textarea "x"
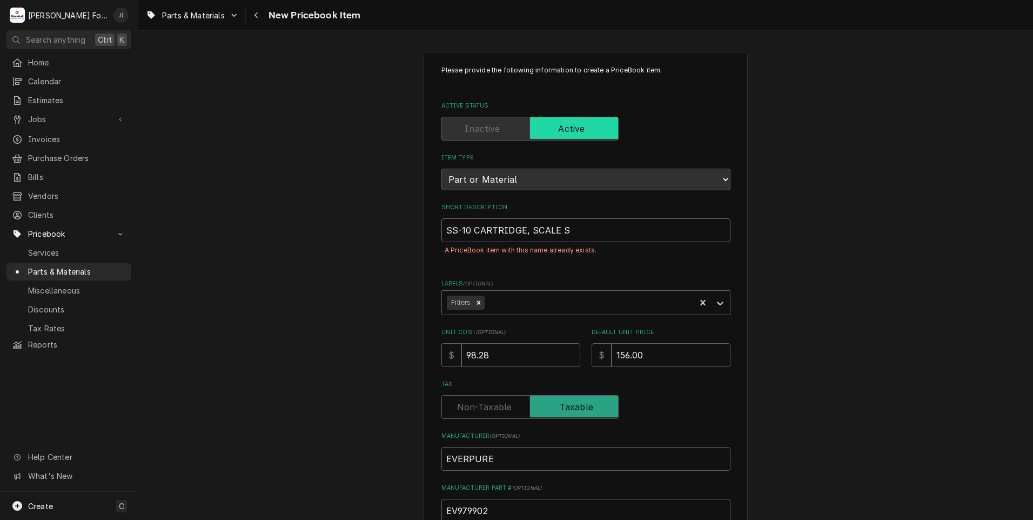
type input "SS-10 CARTRIDGE, SCALE ST"
type textarea "x"
type input "SS-10 CARTRIDGE, SCALE STI"
type textarea "x"
type input "SS-10 CARTRIDGE, SCALE STIC"
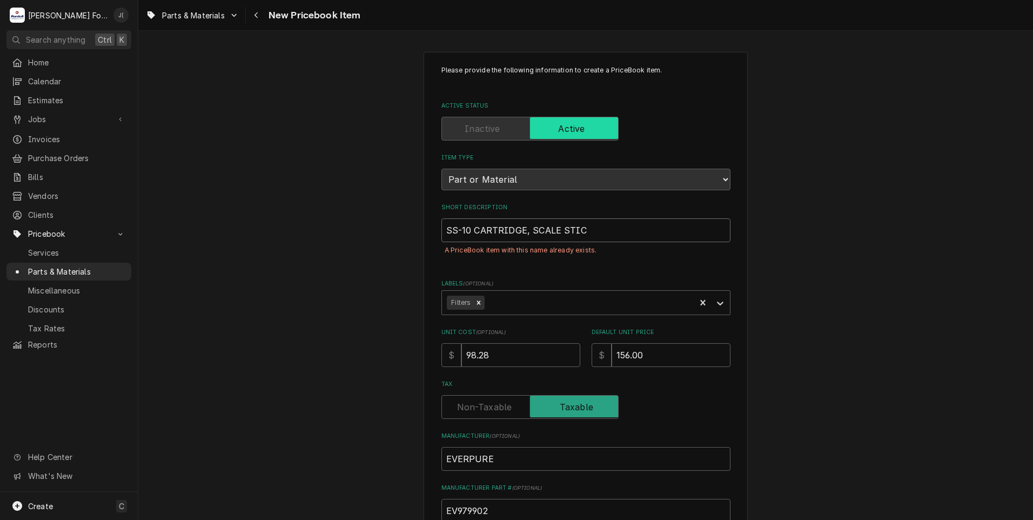
type textarea "x"
type input "SS-10 CARTRIDGE, SCALE STICK"
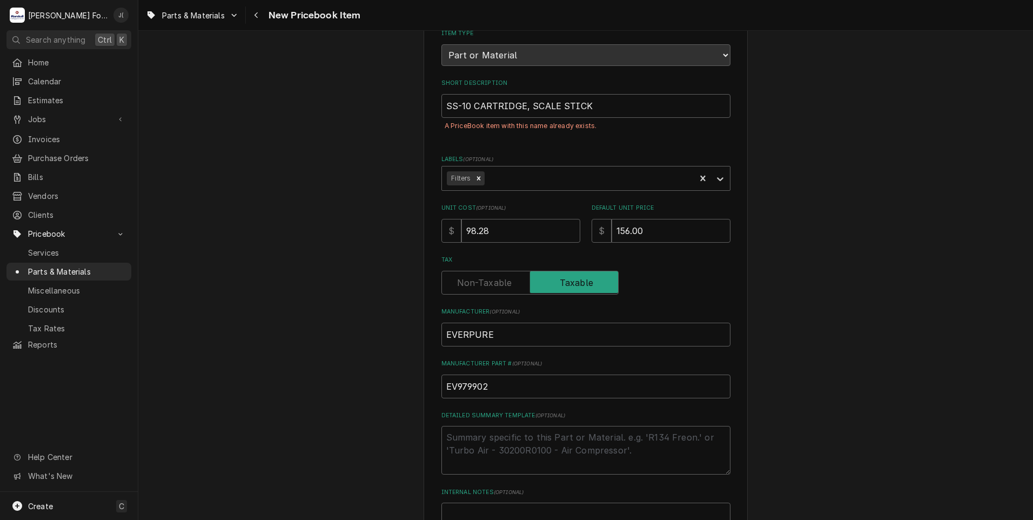
scroll to position [269, 0]
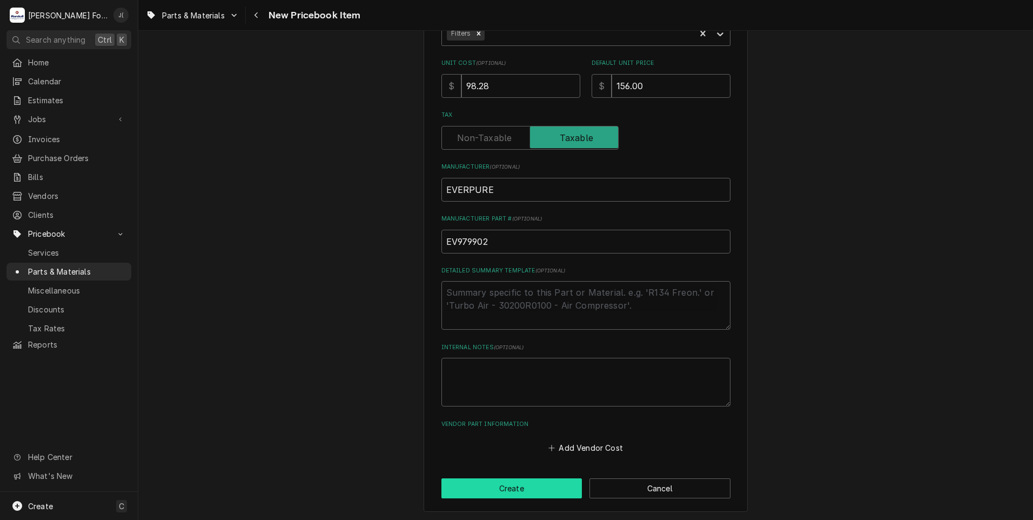
click at [496, 482] on button "Create" at bounding box center [511, 488] width 141 height 20
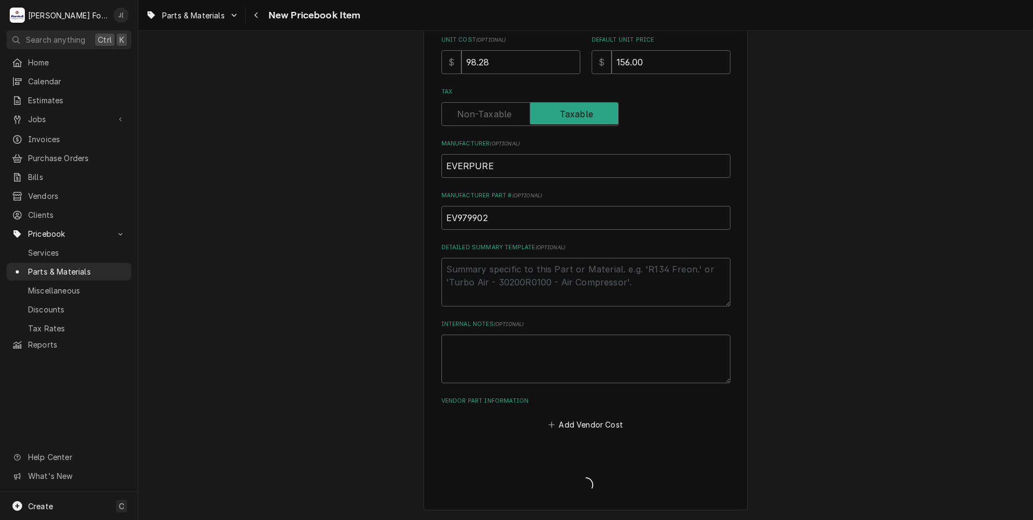
scroll to position [245, 0]
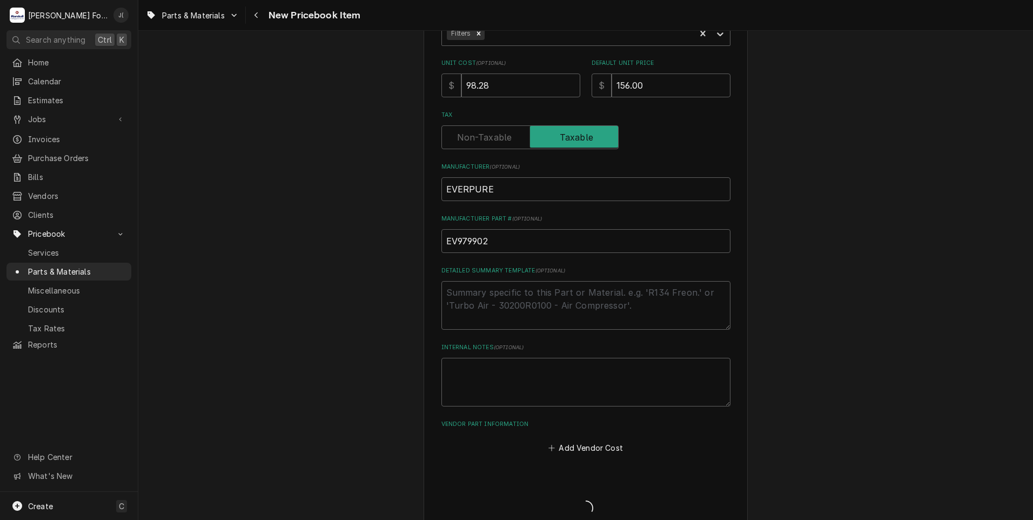
type textarea "x"
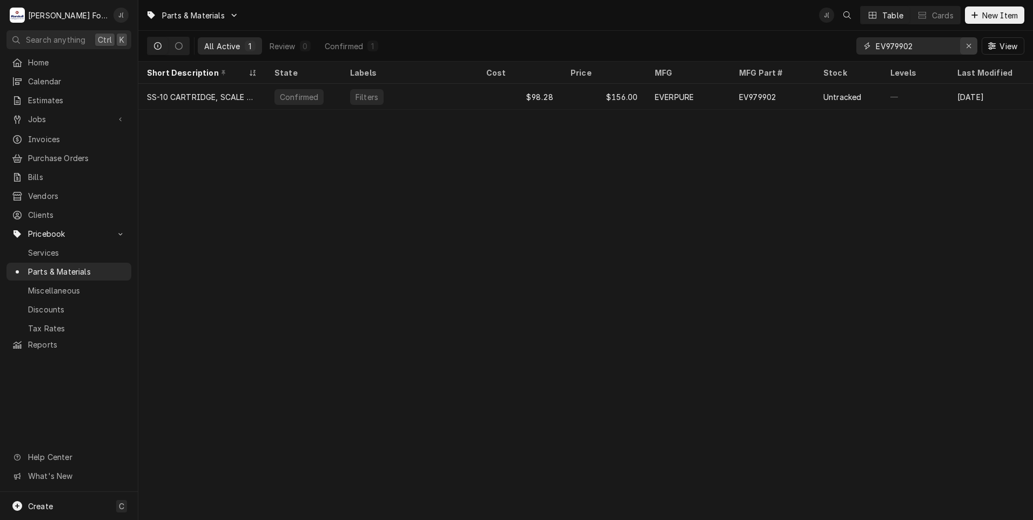
click at [969, 48] on icon "Erase input" at bounding box center [969, 46] width 6 height 8
click at [953, 49] on input "Dynamic Content Wrapper" at bounding box center [927, 45] width 102 height 17
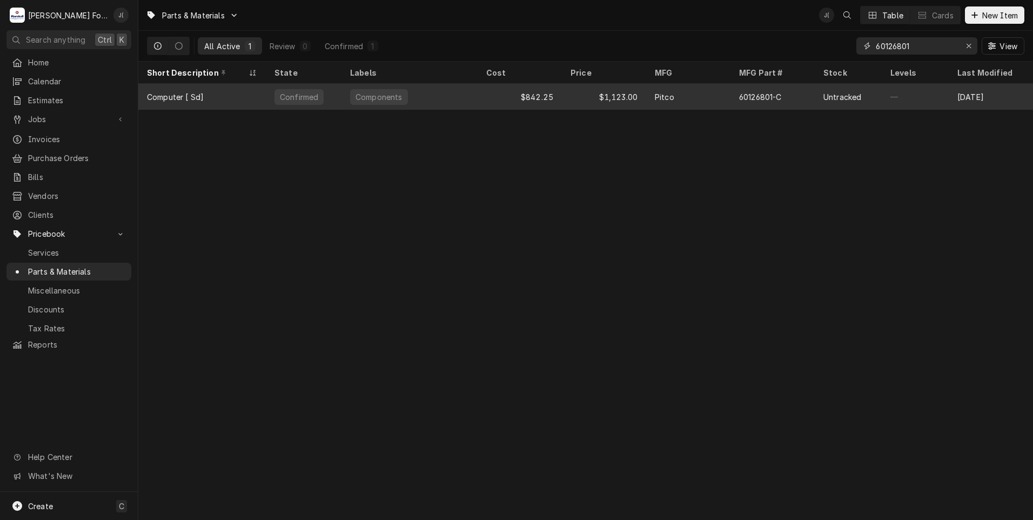
type input "60126801"
click at [474, 99] on div "Components" at bounding box center [409, 97] width 136 height 26
click at [474, 100] on div "Components" at bounding box center [409, 97] width 136 height 26
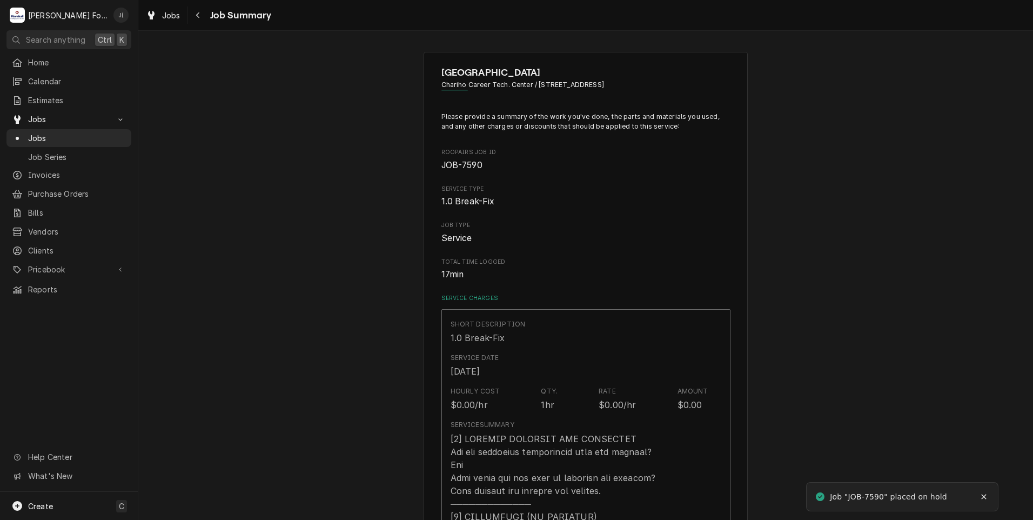
type textarea "x"
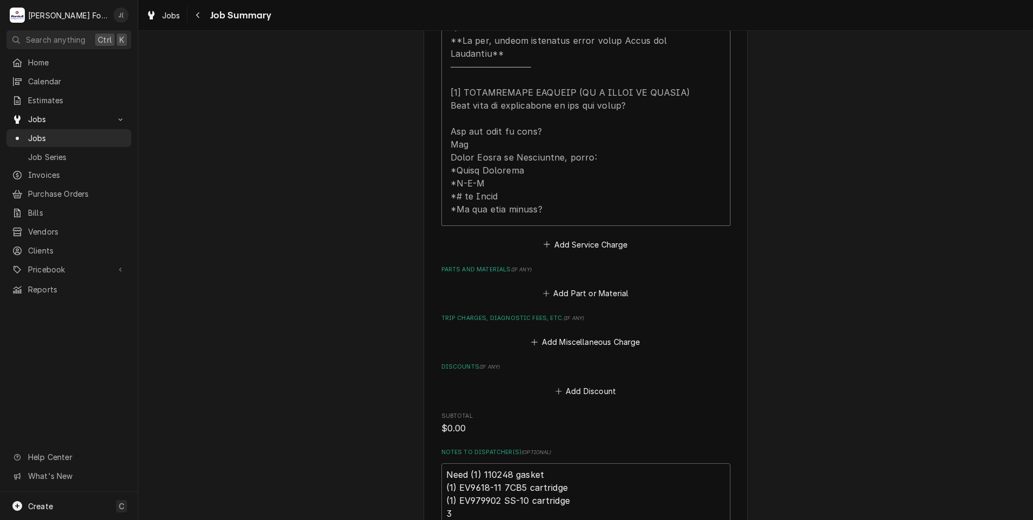
scroll to position [594, 0]
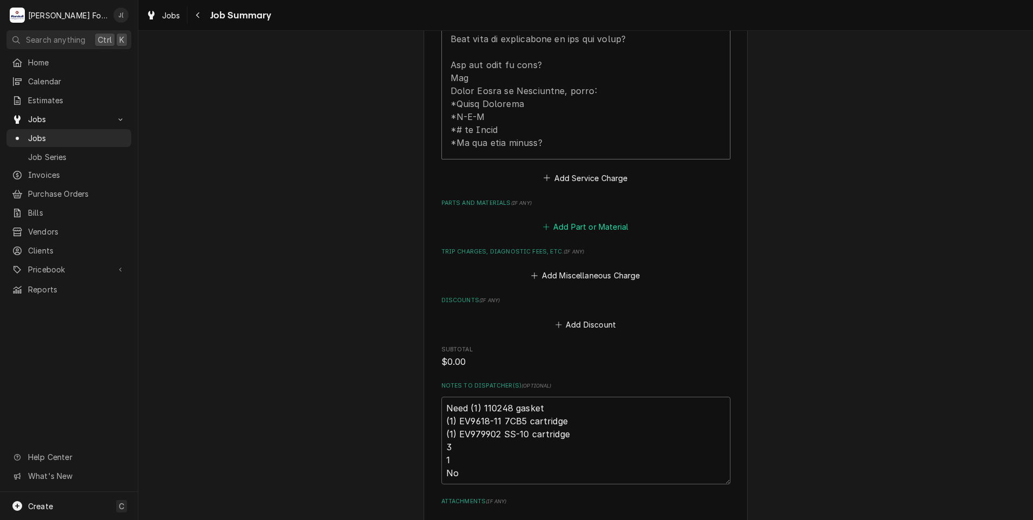
click at [567, 219] on button "Add Part or Material" at bounding box center [585, 226] width 89 height 15
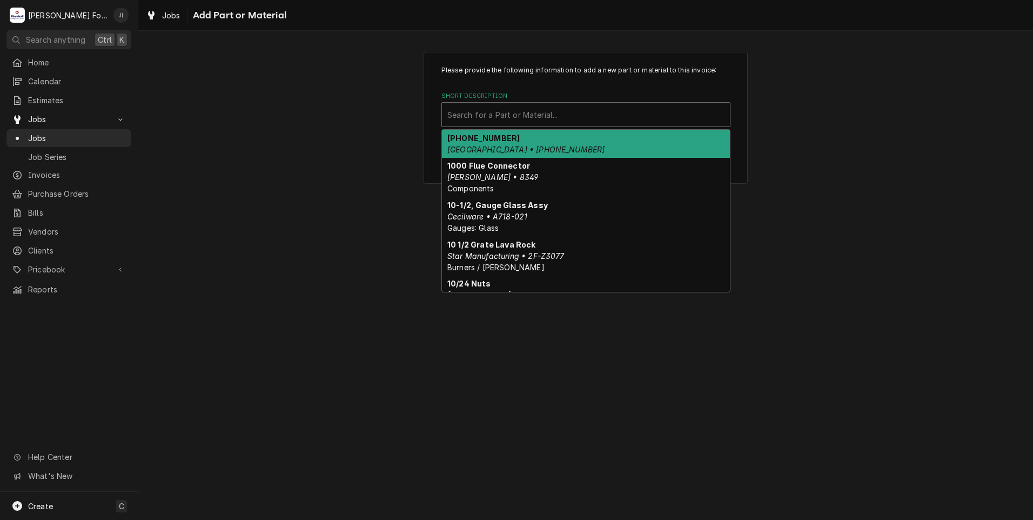
click at [525, 113] on div "Short Description" at bounding box center [585, 114] width 277 height 19
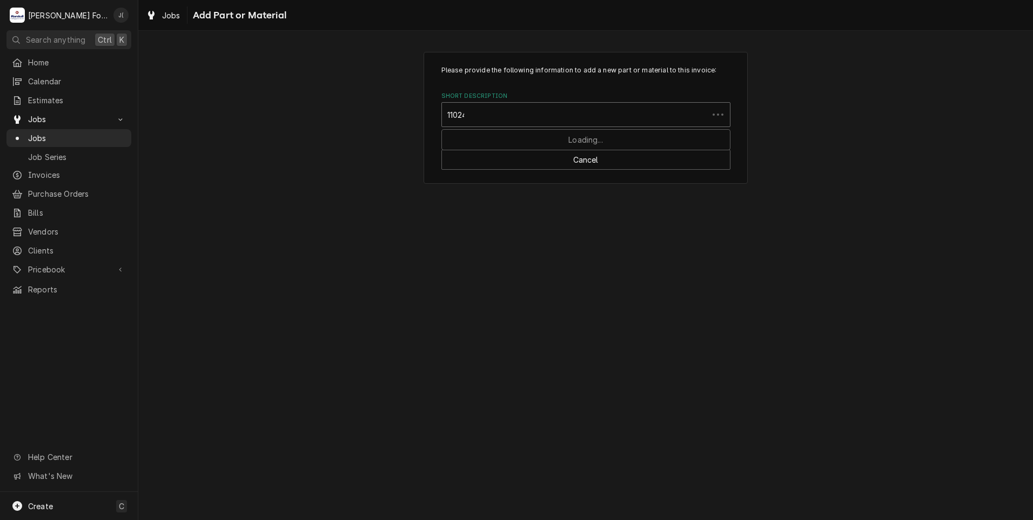
type input "110248"
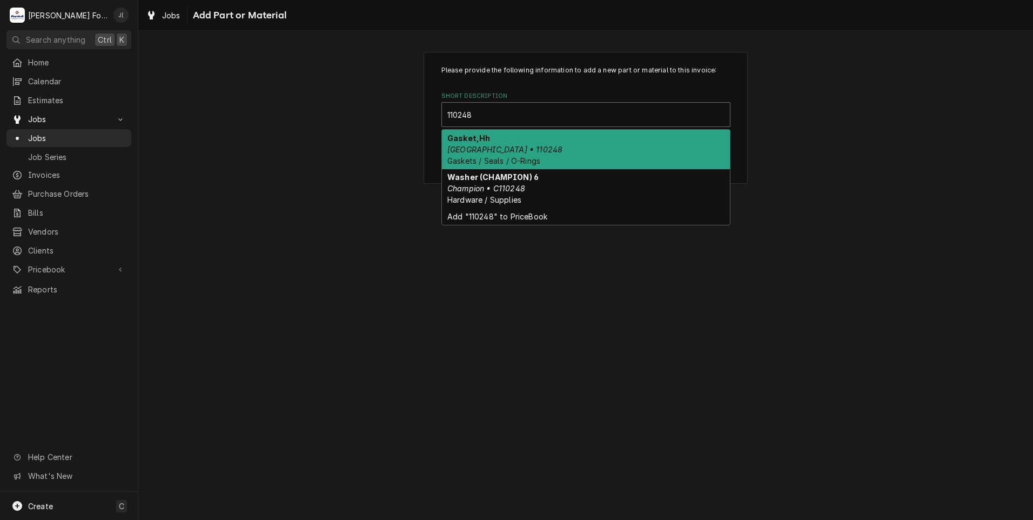
click at [527, 138] on div "Gasket,Hh Cleveland • 110248 Gaskets / Seals / O-Rings" at bounding box center [586, 149] width 288 height 39
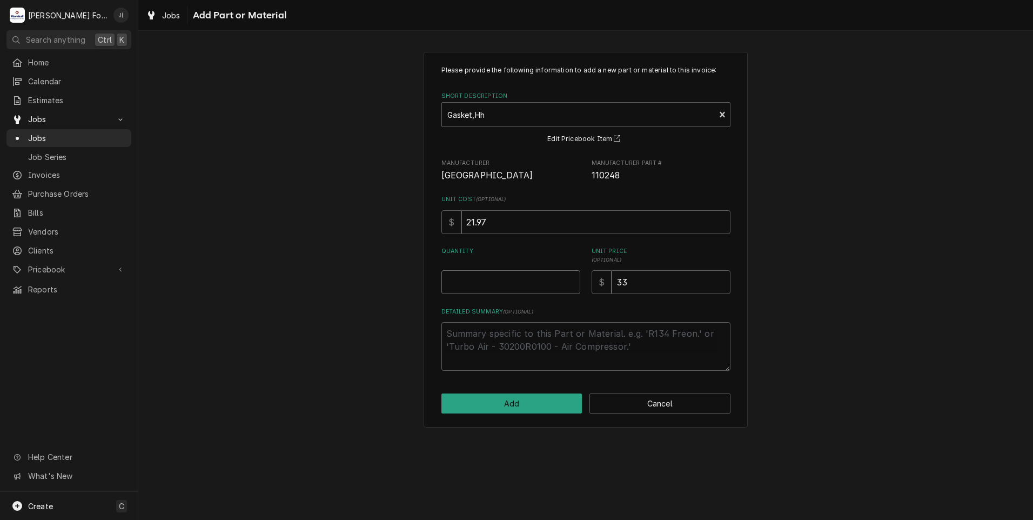
click at [509, 283] on input "Quantity" at bounding box center [510, 282] width 139 height 24
type textarea "x"
type input "1"
click at [561, 416] on div "Please provide the following information to add a new part or material to this …" at bounding box center [585, 239] width 324 height 375
click at [556, 407] on button "Add" at bounding box center [511, 403] width 141 height 20
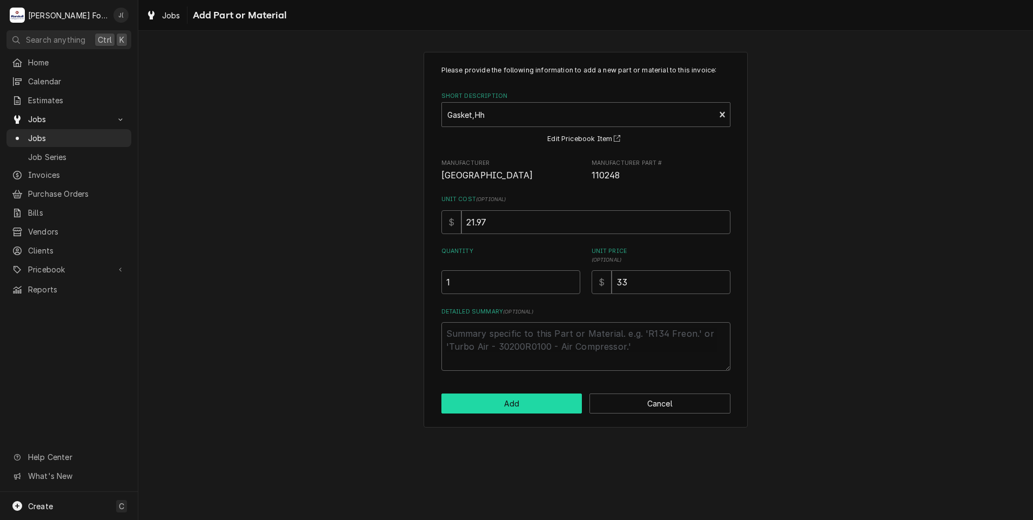
type textarea "x"
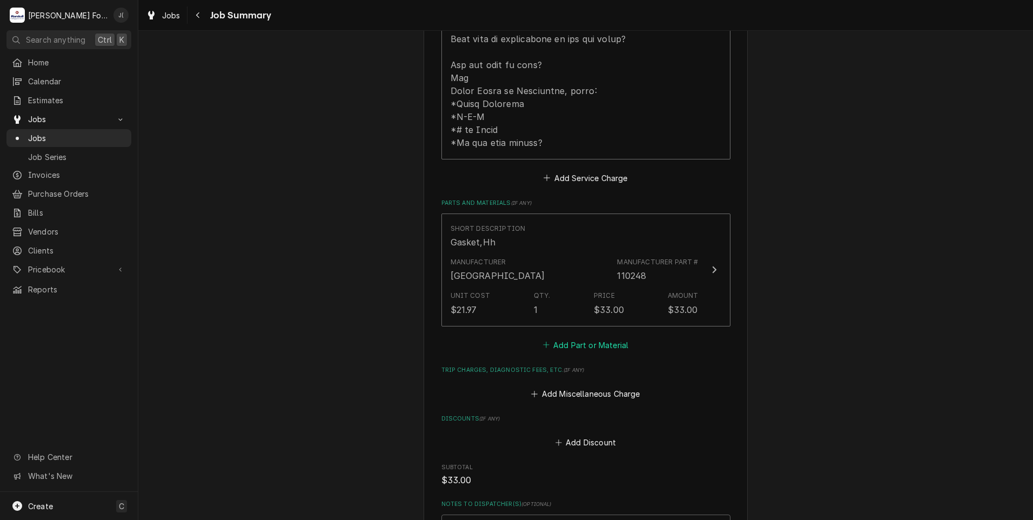
click at [577, 337] on button "Add Part or Material" at bounding box center [585, 344] width 89 height 15
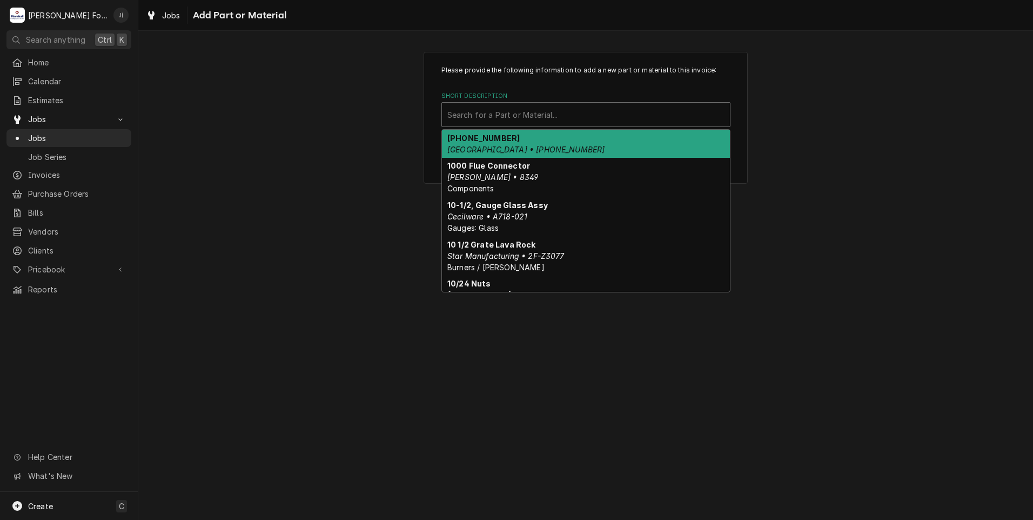
click at [615, 115] on div "Short Description" at bounding box center [585, 114] width 277 height 19
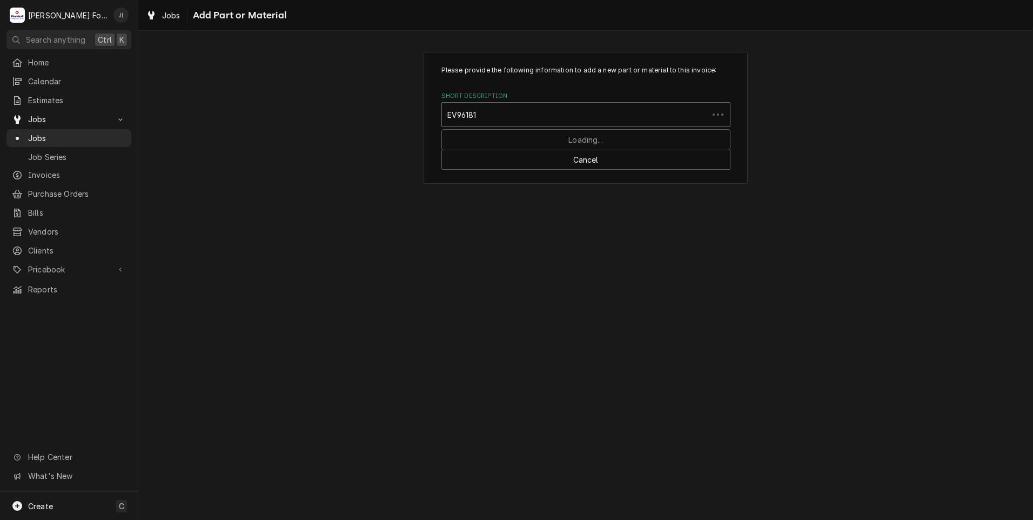
type input "EV961811"
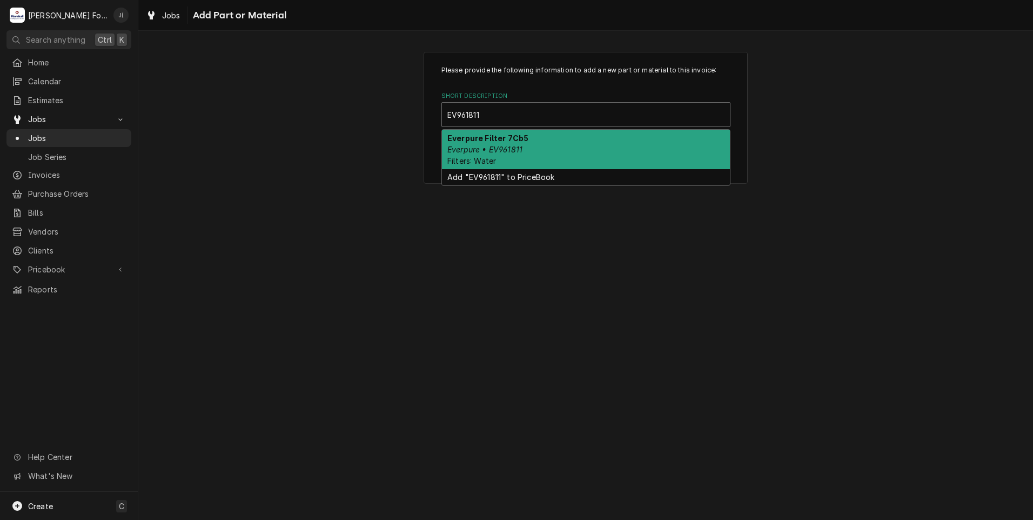
click at [584, 143] on div "Everpure Filter 7Cb5 Everpure • EV961811 Filters: Water" at bounding box center [586, 149] width 288 height 39
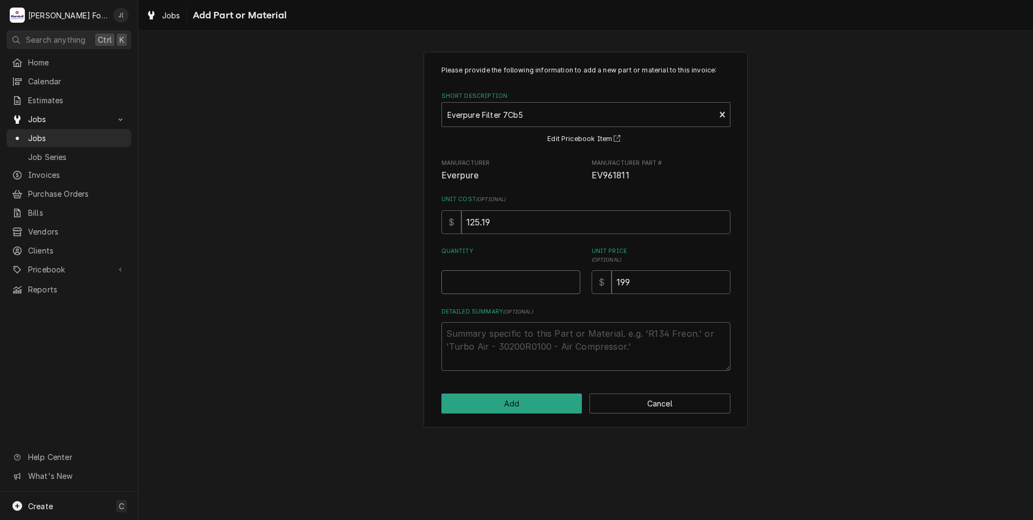
click at [530, 292] on input "Quantity" at bounding box center [510, 282] width 139 height 24
type textarea "x"
type input "1"
click at [501, 407] on button "Add" at bounding box center [511, 403] width 141 height 20
type textarea "x"
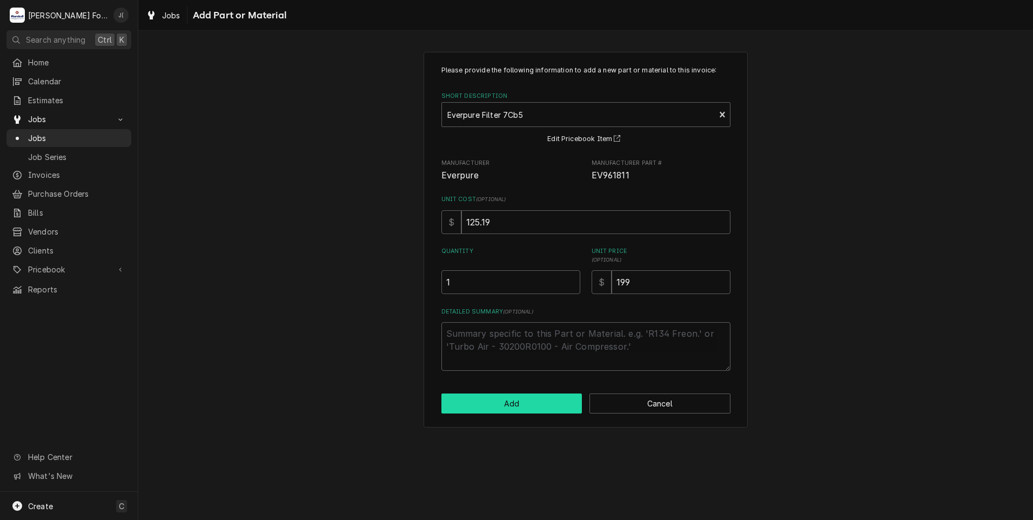
scroll to position [594, 0]
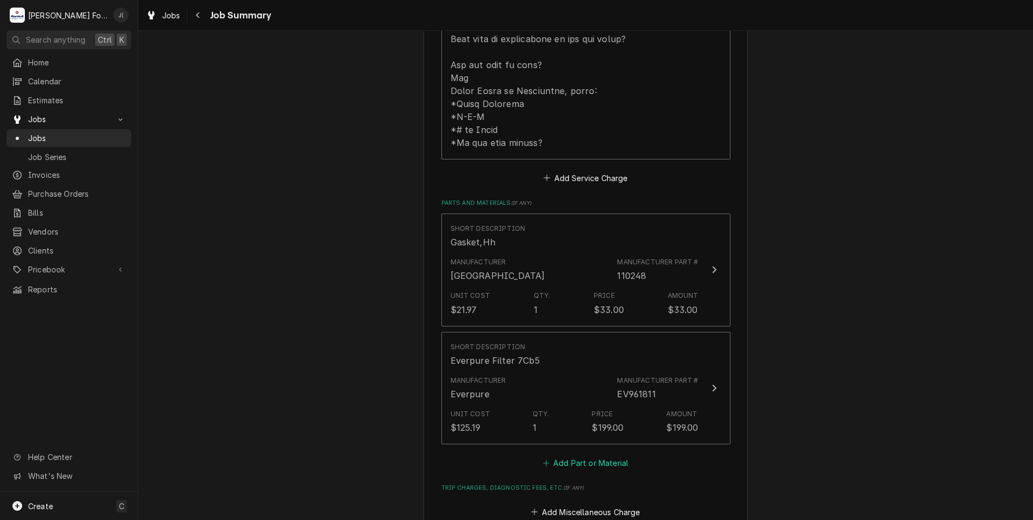
click at [572, 455] on button "Add Part or Material" at bounding box center [585, 462] width 89 height 15
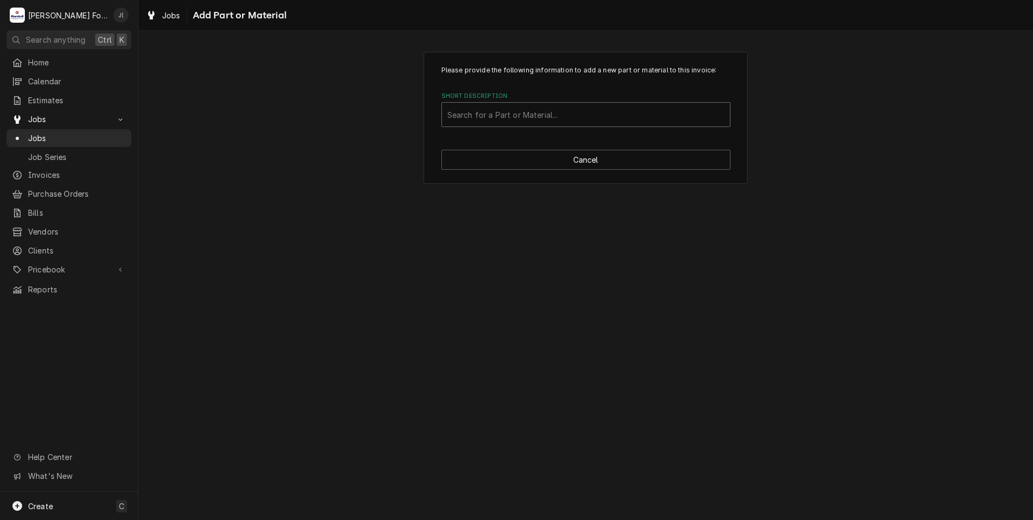
click at [496, 115] on div "Short Description" at bounding box center [585, 114] width 277 height 19
type input "EV979902"
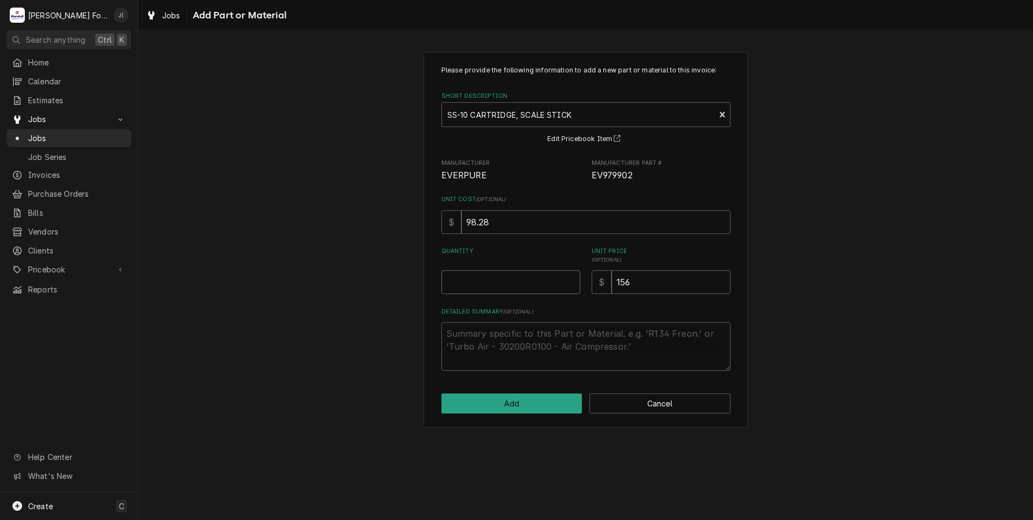
click at [510, 278] on input "Quantity" at bounding box center [510, 282] width 139 height 24
type textarea "x"
type input "1"
click at [528, 398] on button "Add" at bounding box center [511, 403] width 141 height 20
type textarea "x"
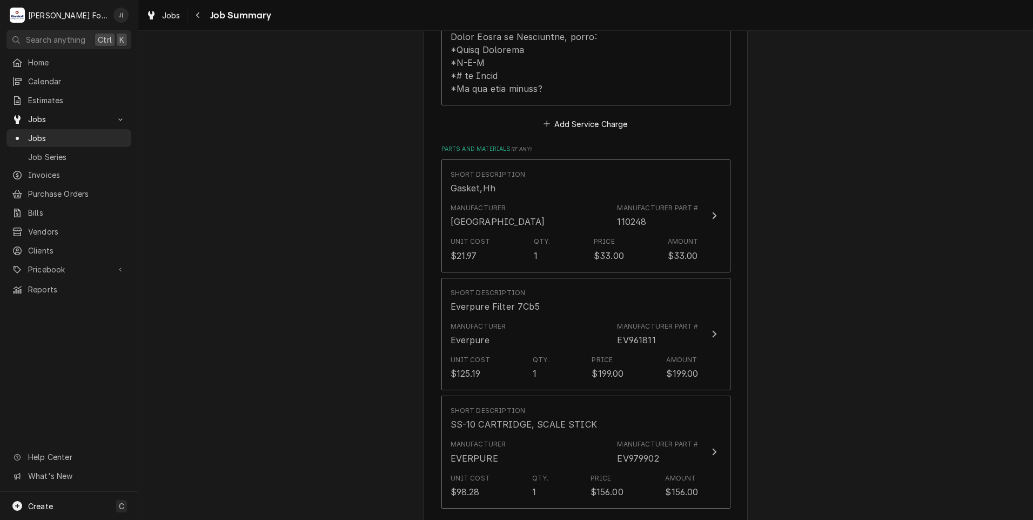
scroll to position [810, 0]
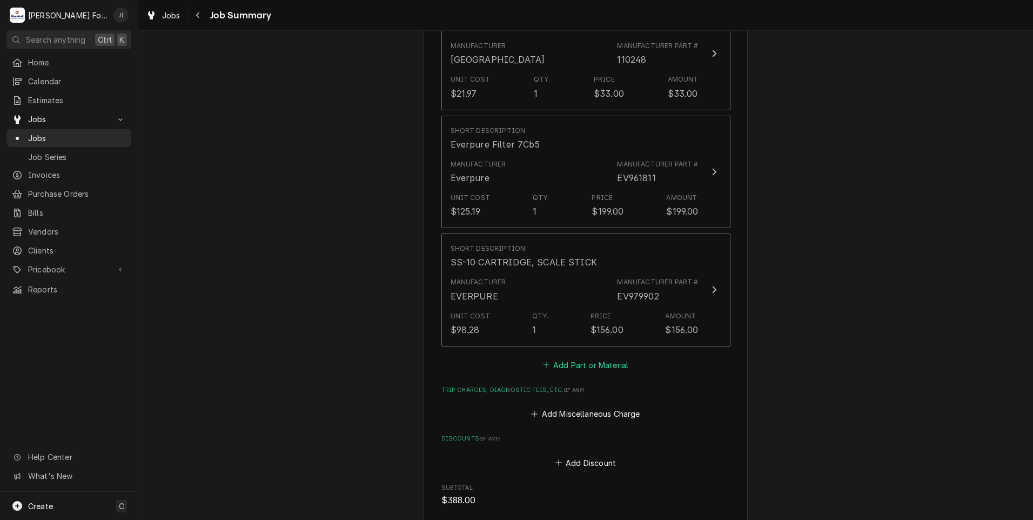
click at [574, 357] on button "Add Part or Material" at bounding box center [585, 364] width 89 height 15
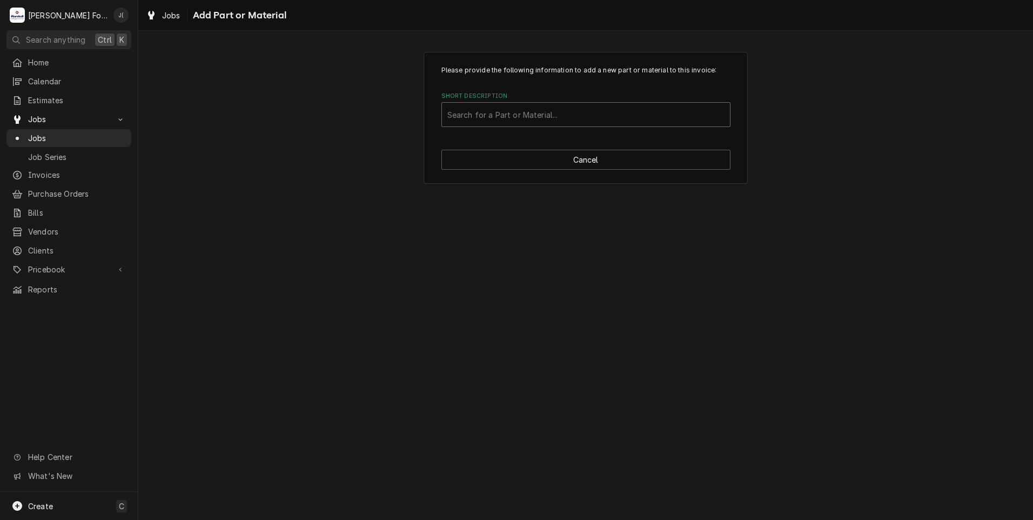
click at [551, 117] on div "Short Description" at bounding box center [585, 114] width 277 height 19
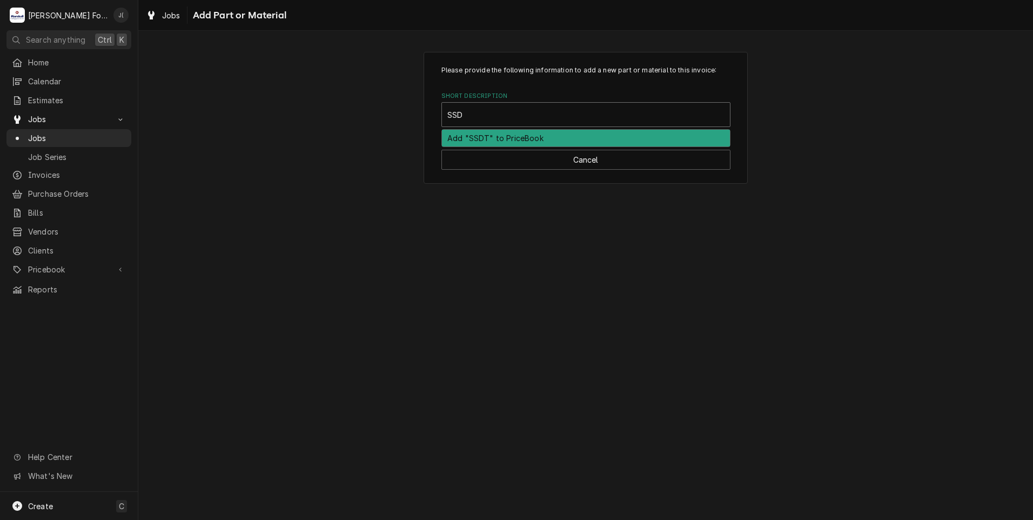
type input "SSDT"
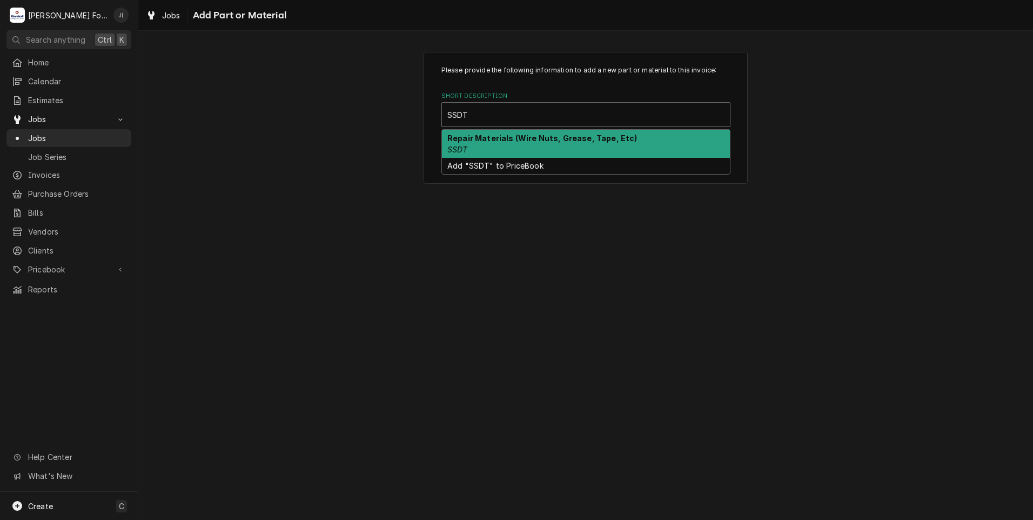
click at [527, 150] on div "Repair Materials (Wire Nuts, Grease, Tape, Etc) SSDT" at bounding box center [586, 144] width 288 height 28
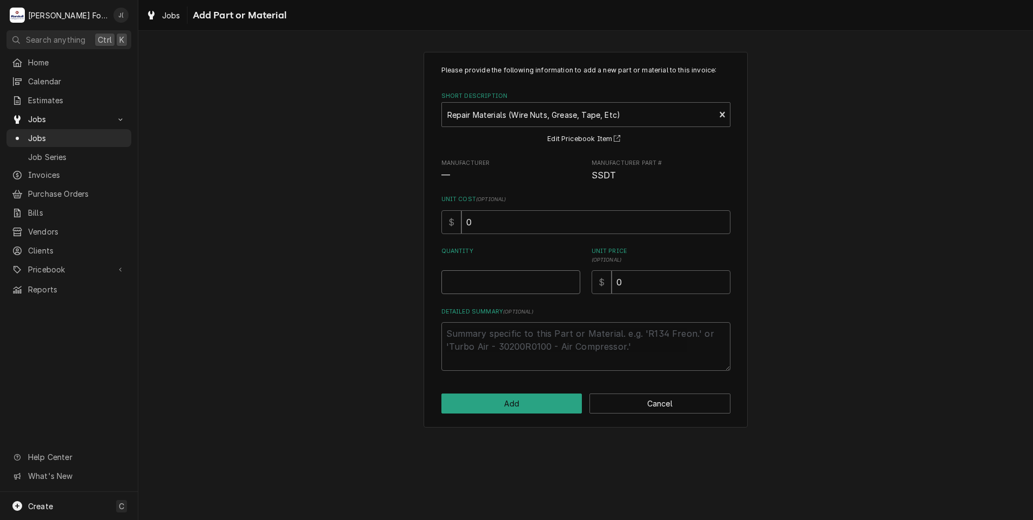
click at [531, 284] on input "Quantity" at bounding box center [510, 282] width 139 height 24
type textarea "x"
type input "1"
type textarea "x"
type input "2"
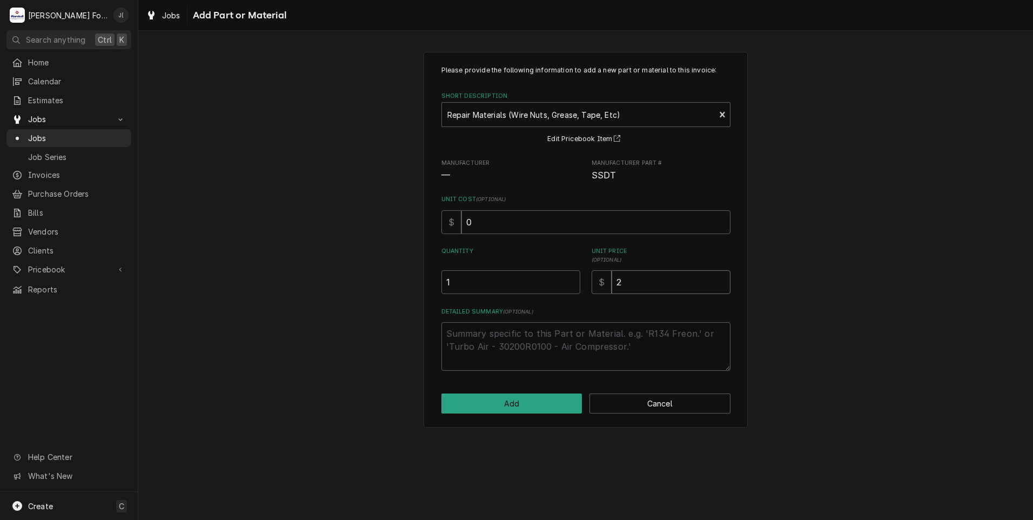
type textarea "x"
type input "20"
type textarea "x"
type input "2"
type textarea "x"
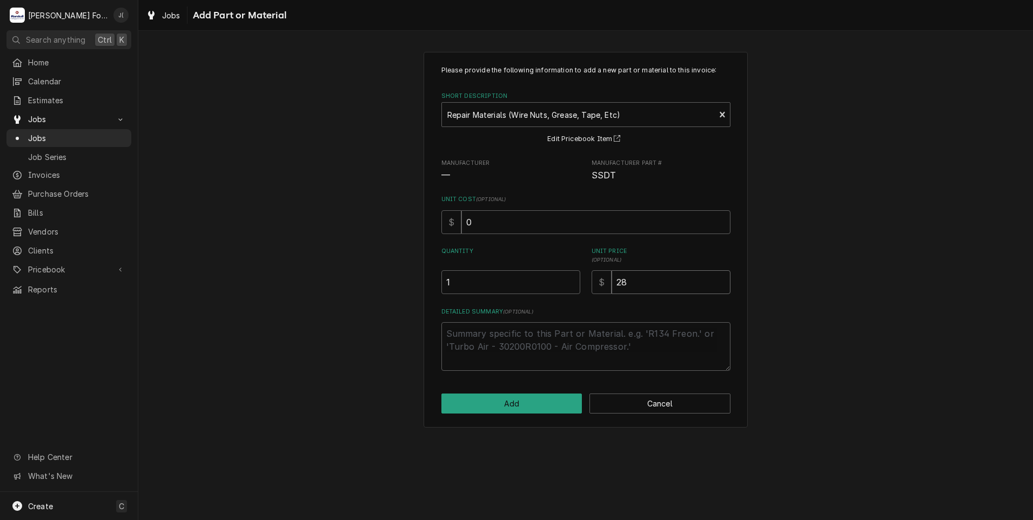
type input "28"
drag, startPoint x: 634, startPoint y: 279, endPoint x: 567, endPoint y: 284, distance: 67.1
click at [579, 284] on div "Quantity 1 Unit Price ( optional ) $ 28" at bounding box center [585, 270] width 289 height 47
type textarea "x"
type input "8"
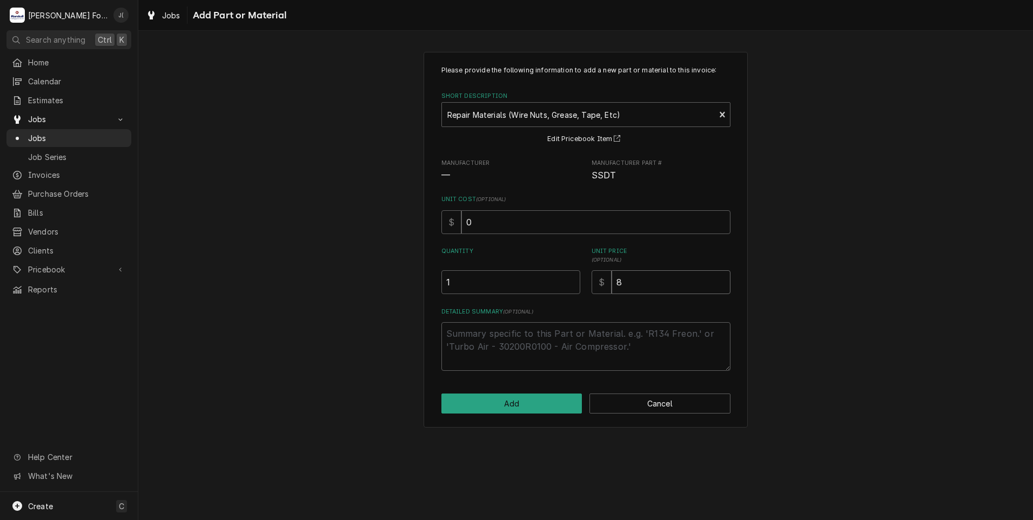
type textarea "x"
type input "8.0"
type textarea "x"
type input "8.00"
click at [557, 401] on button "Add" at bounding box center [511, 403] width 141 height 20
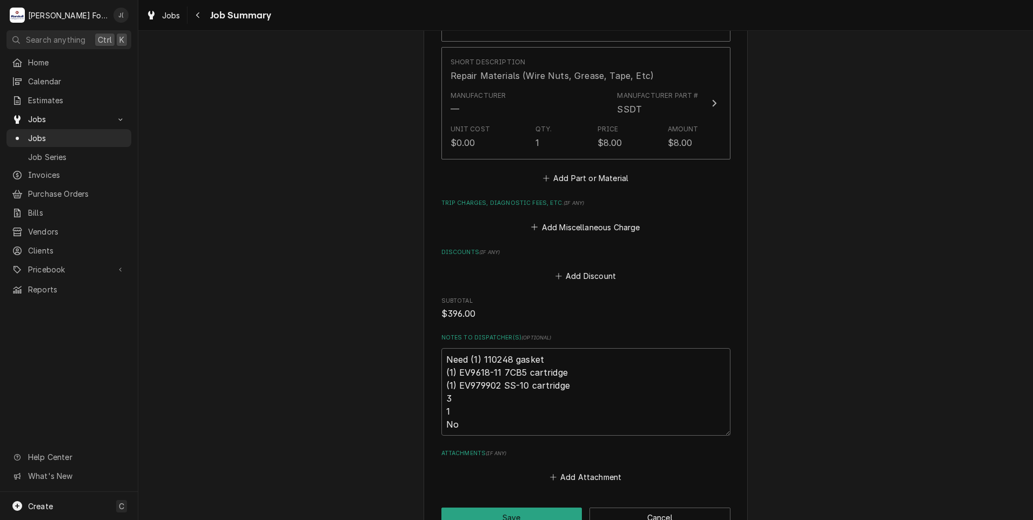
scroll to position [1126, 0]
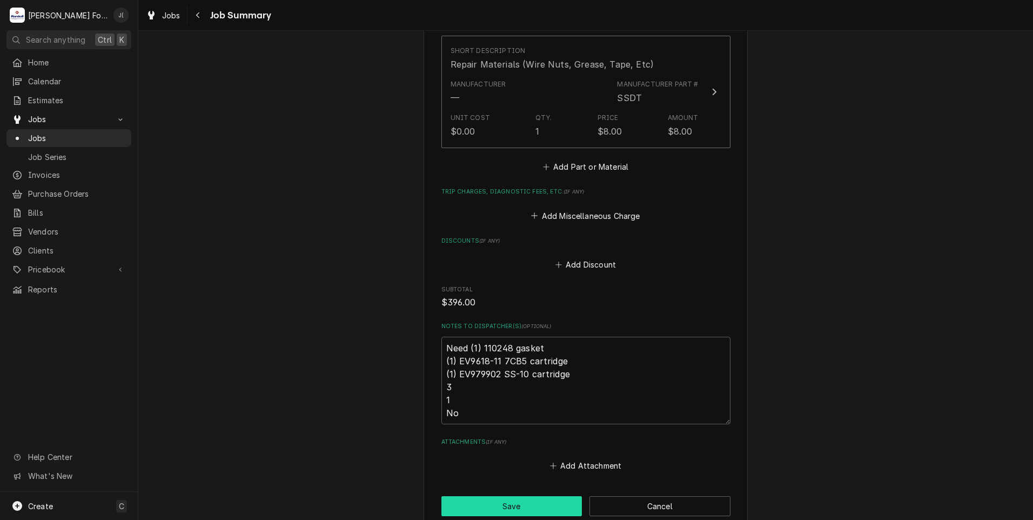
click at [475, 499] on button "Save" at bounding box center [511, 506] width 141 height 20
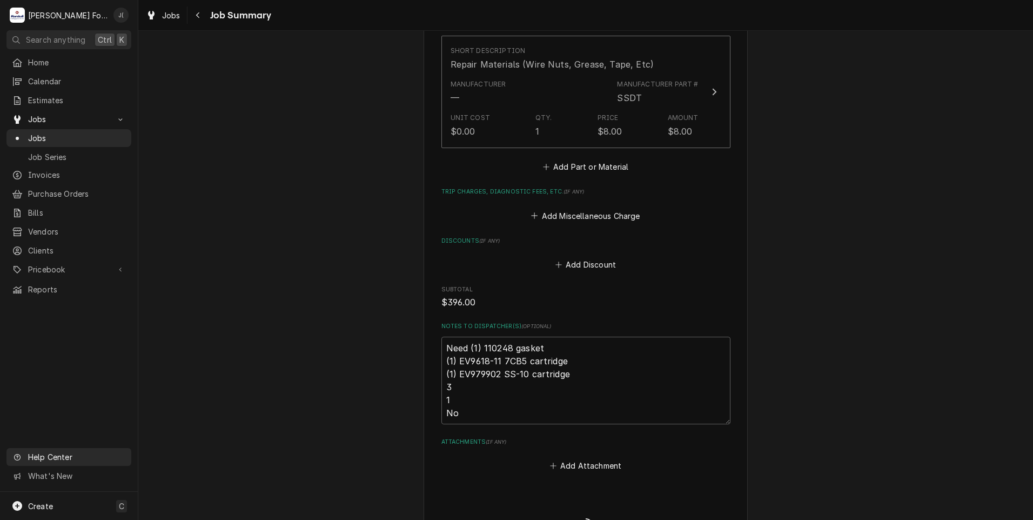
type textarea "x"
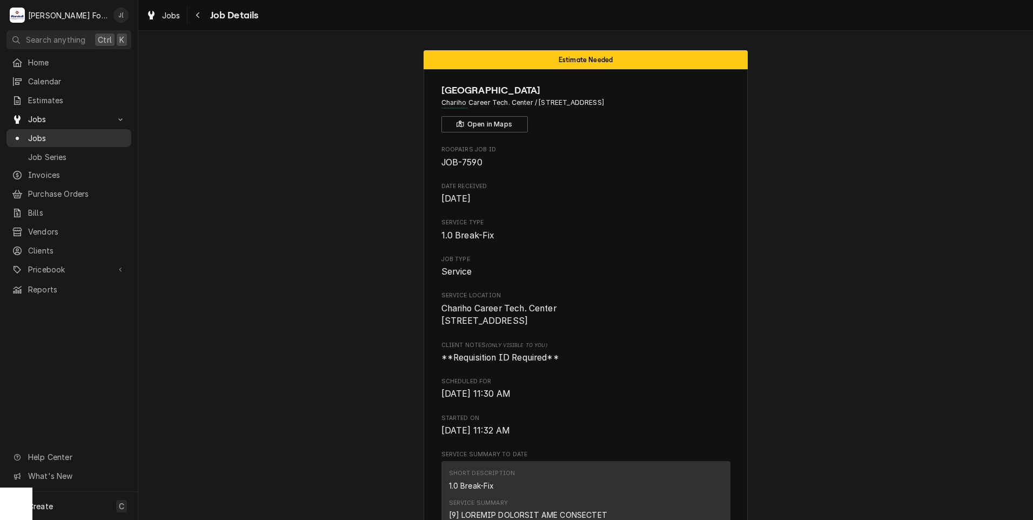
click at [76, 132] on span "Jobs" at bounding box center [77, 137] width 98 height 11
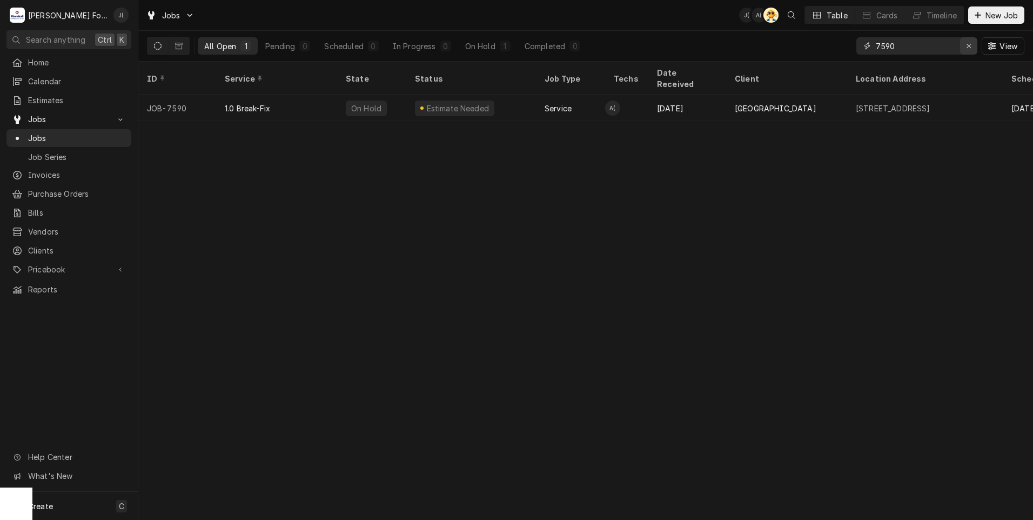
click at [971, 46] on icon "Erase input" at bounding box center [969, 46] width 6 height 8
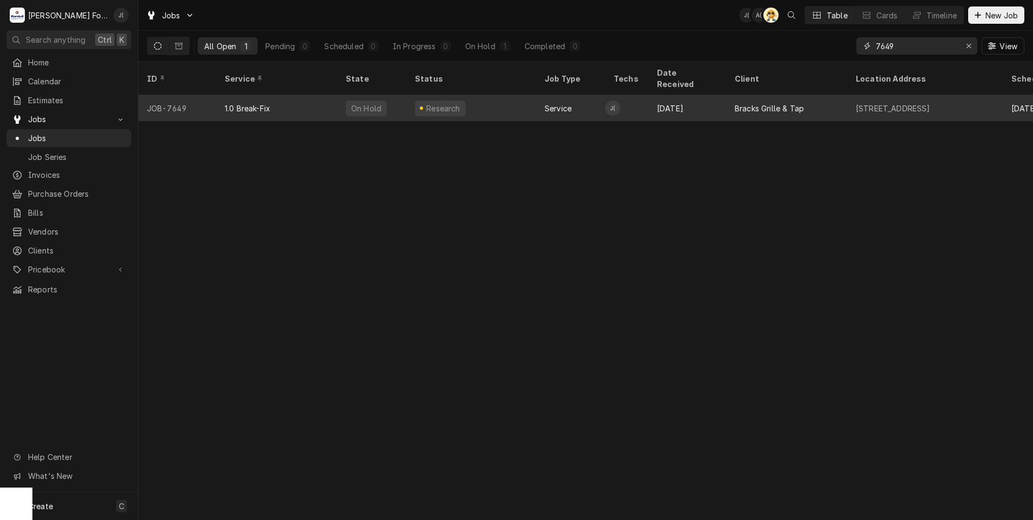
type input "7649"
click at [476, 105] on div "Research" at bounding box center [471, 108] width 130 height 26
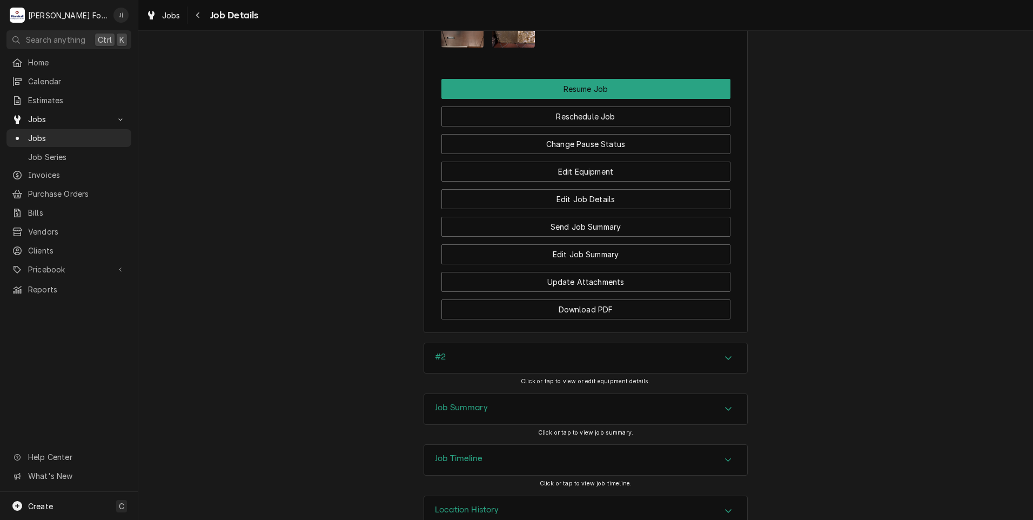
scroll to position [1182, 0]
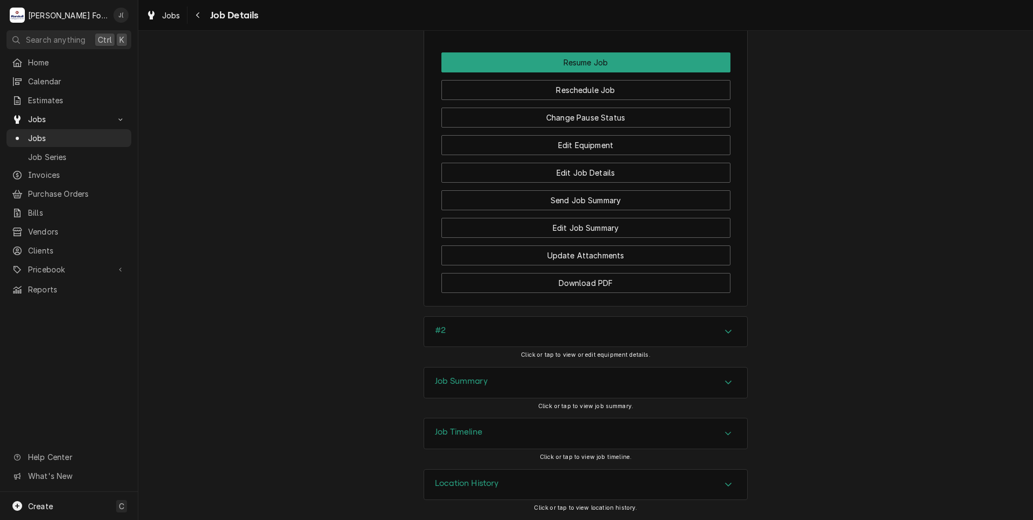
click at [449, 381] on h3 "Job Summary" at bounding box center [461, 381] width 53 height 10
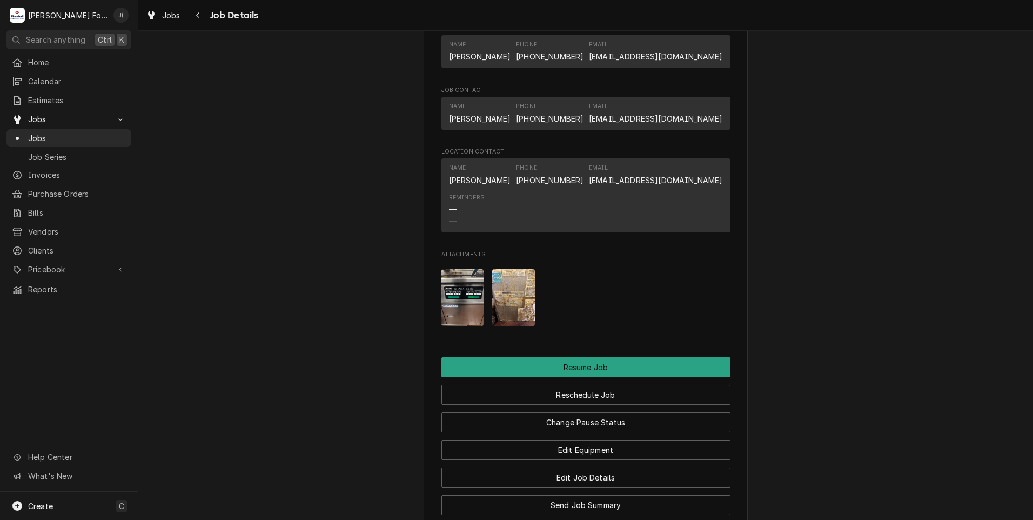
scroll to position [848, 0]
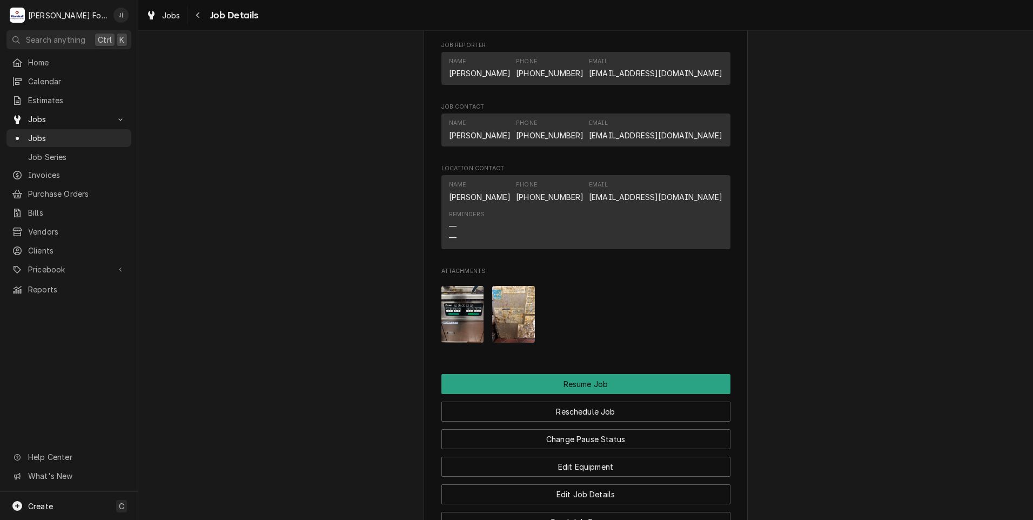
click at [508, 322] on img "Attachments" at bounding box center [513, 314] width 43 height 57
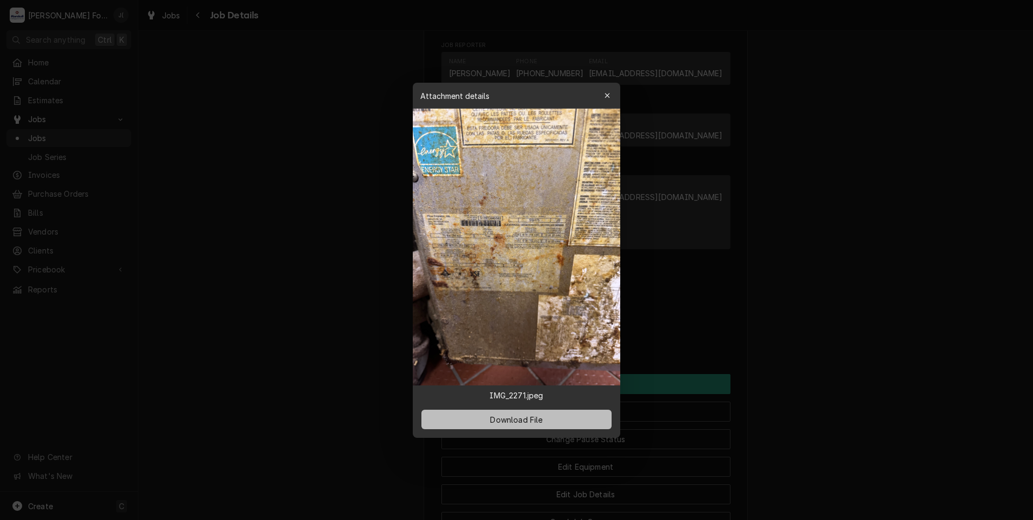
click at [513, 424] on span "Download File" at bounding box center [516, 418] width 57 height 11
click at [310, 201] on div at bounding box center [516, 260] width 1033 height 520
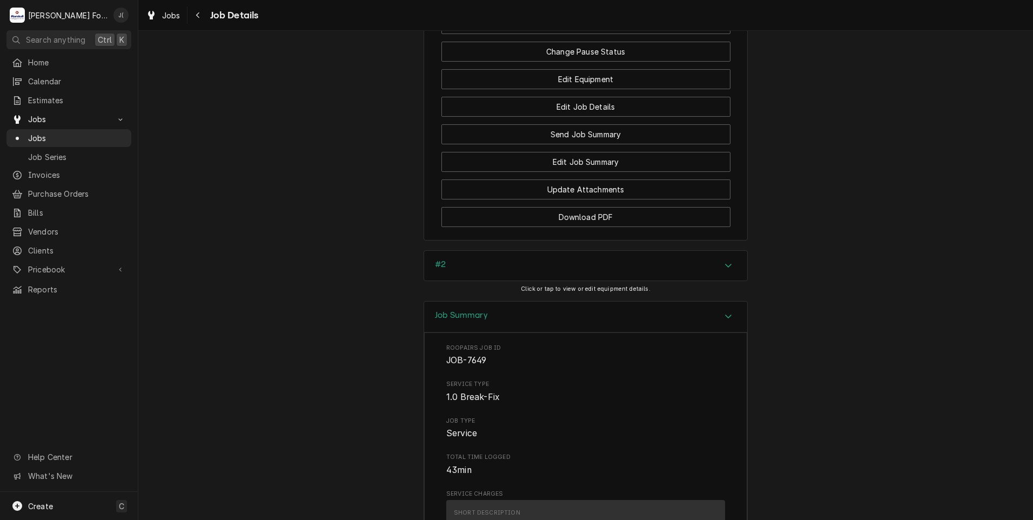
scroll to position [1118, 0]
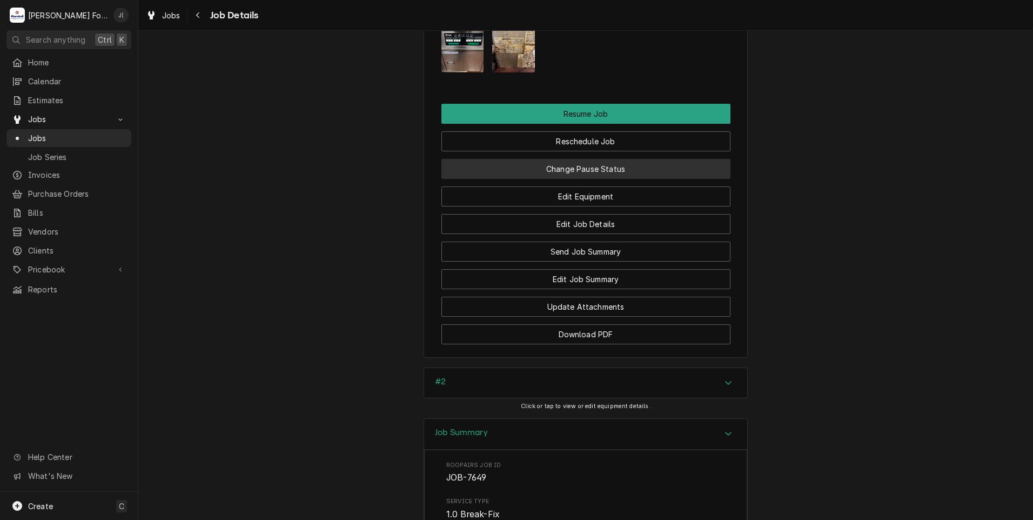
click at [579, 179] on button "Change Pause Status" at bounding box center [585, 169] width 289 height 20
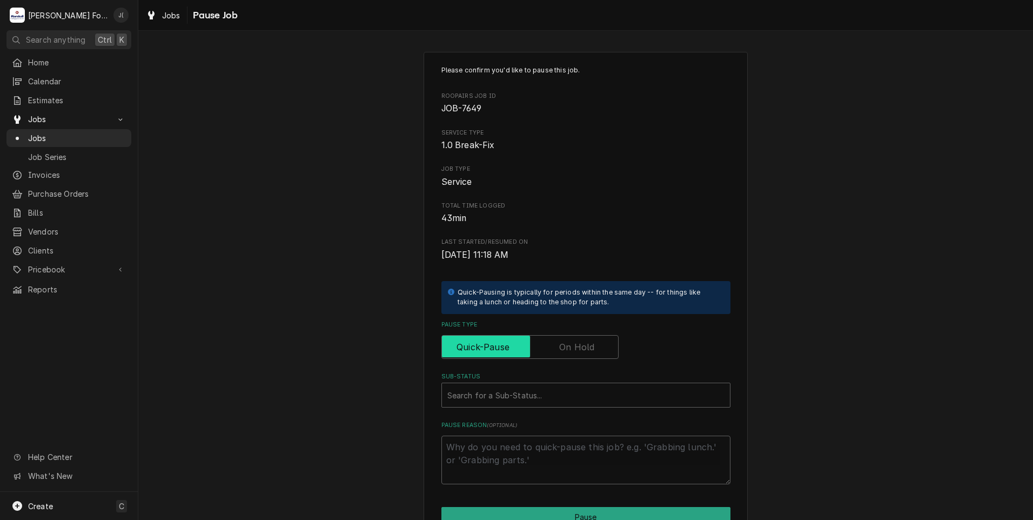
drag, startPoint x: 567, startPoint y: 345, endPoint x: 565, endPoint y: 339, distance: 6.3
click at [565, 346] on label "Pause Type" at bounding box center [529, 347] width 177 height 24
click at [565, 346] on input "Pause Type" at bounding box center [529, 347] width 167 height 24
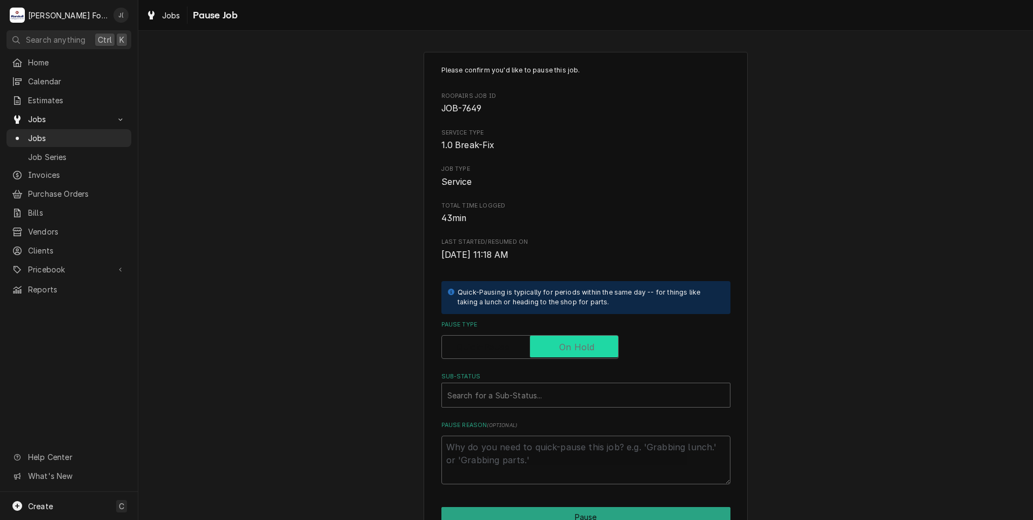
checkbox input "true"
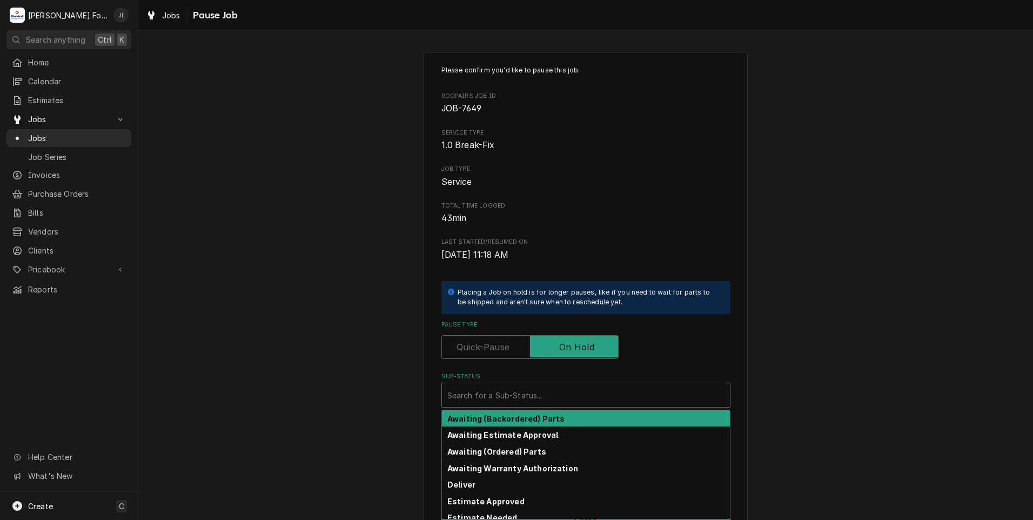
click at [544, 401] on div "Sub-Status" at bounding box center [585, 394] width 277 height 19
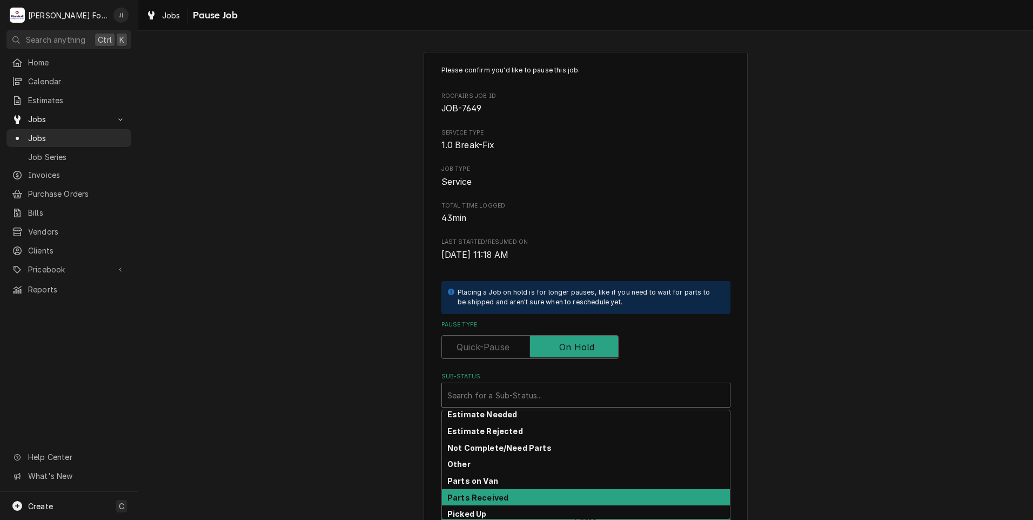
scroll to position [10, 0]
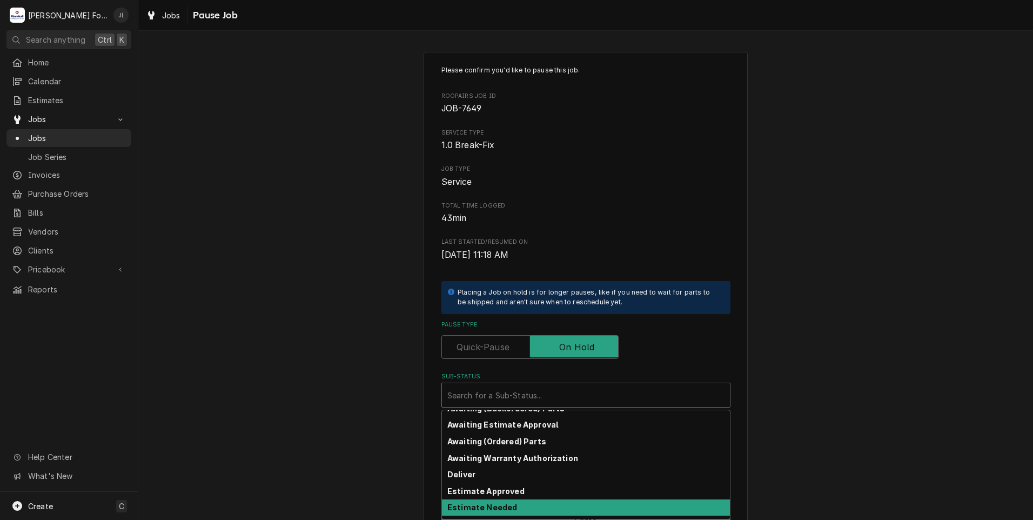
click at [506, 507] on div "Estimate Needed" at bounding box center [586, 507] width 288 height 17
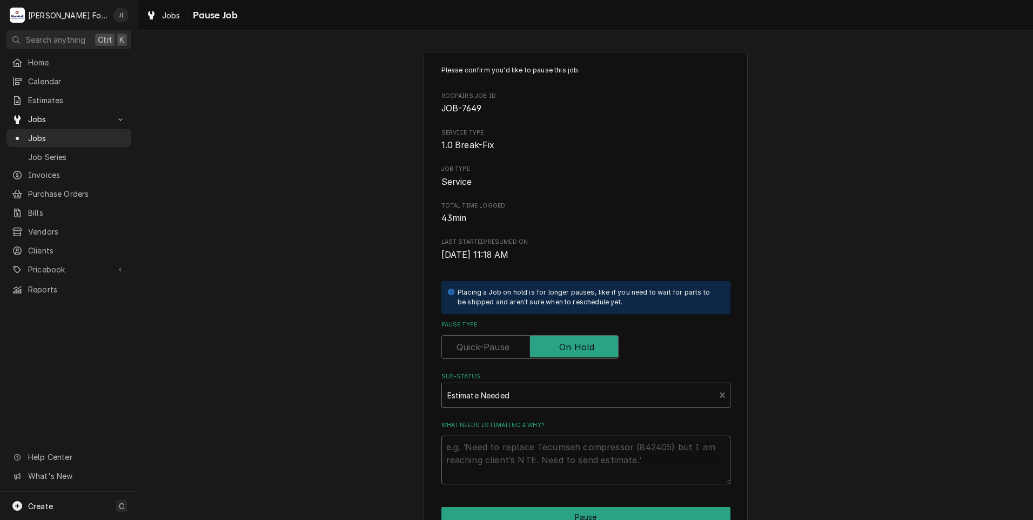
click at [500, 459] on textarea "What needs estimating & why?" at bounding box center [585, 459] width 289 height 49
type textarea "x"
type textarea "1"
type textarea "x"
type textarea "10"
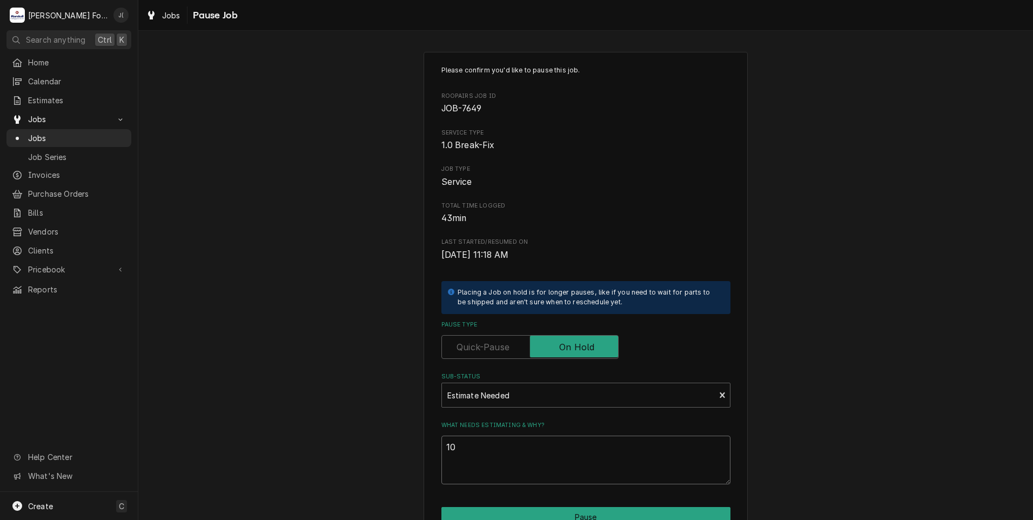
type textarea "x"
type textarea "10/"
type textarea "x"
type textarea "10/0"
type textarea "x"
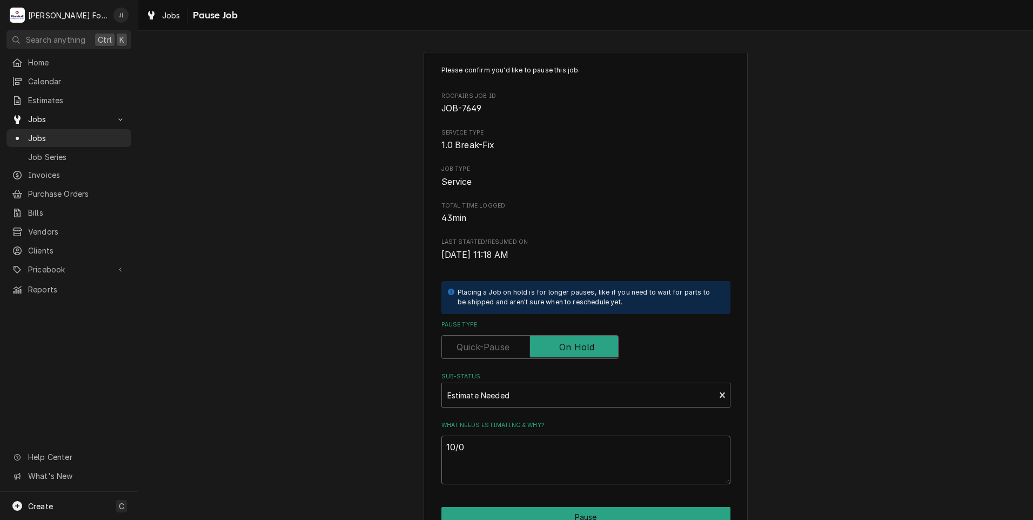
type textarea "10/03"
type textarea "x"
type textarea "10/03/"
type textarea "x"
type textarea "10/03/2"
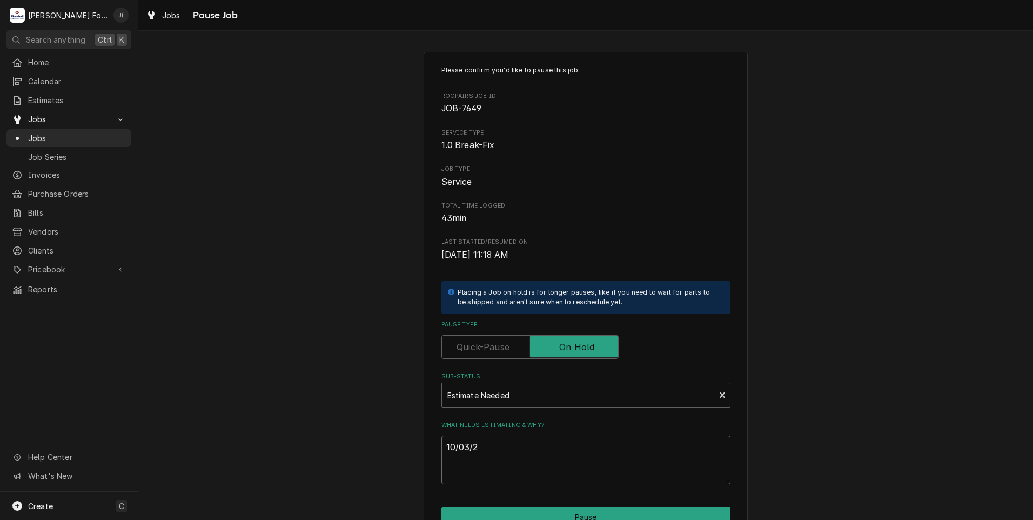
type textarea "x"
type textarea "10/03/20"
type textarea "x"
type textarea "10/03/202"
type textarea "x"
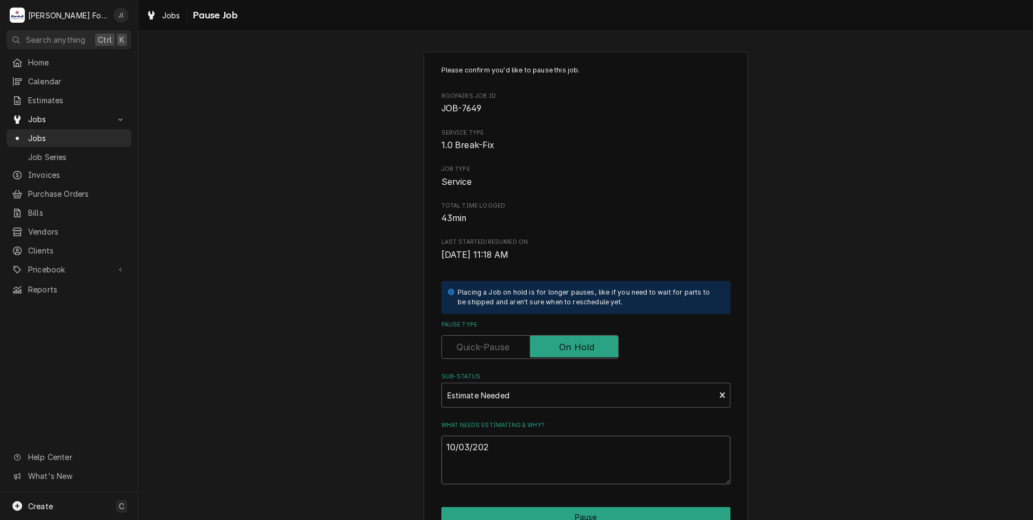
type textarea "10/03/2025"
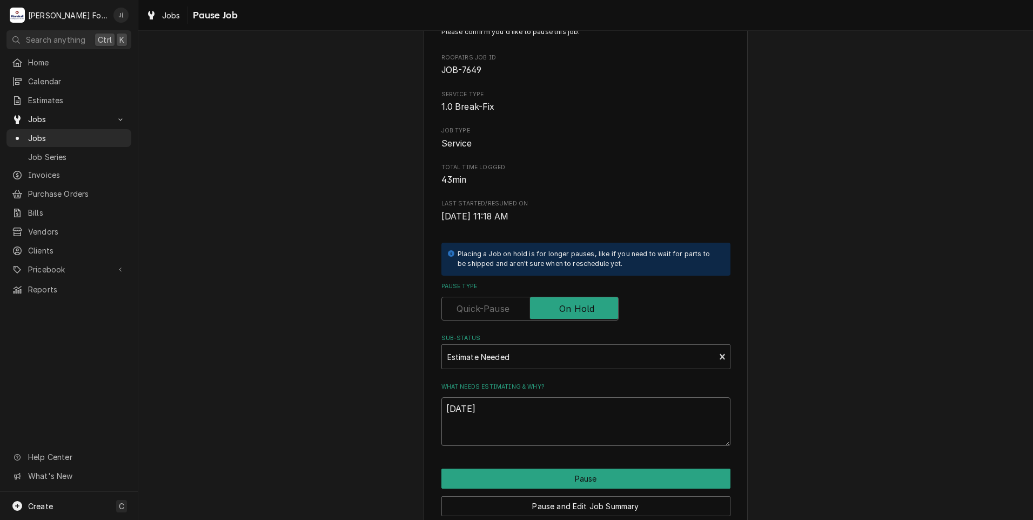
scroll to position [85, 0]
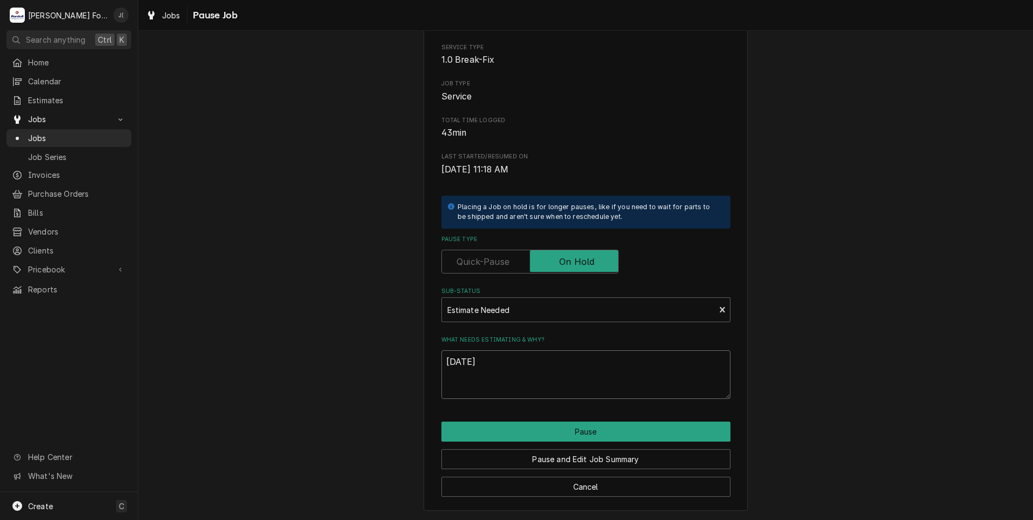
drag, startPoint x: 498, startPoint y: 367, endPoint x: 256, endPoint y: 362, distance: 241.5
click at [266, 366] on div "Please confirm you'd like to pause this job. Roopairs Job ID JOB-7649 Service T…" at bounding box center [585, 238] width 895 height 563
type textarea "x"
type textarea "P"
type textarea "x"
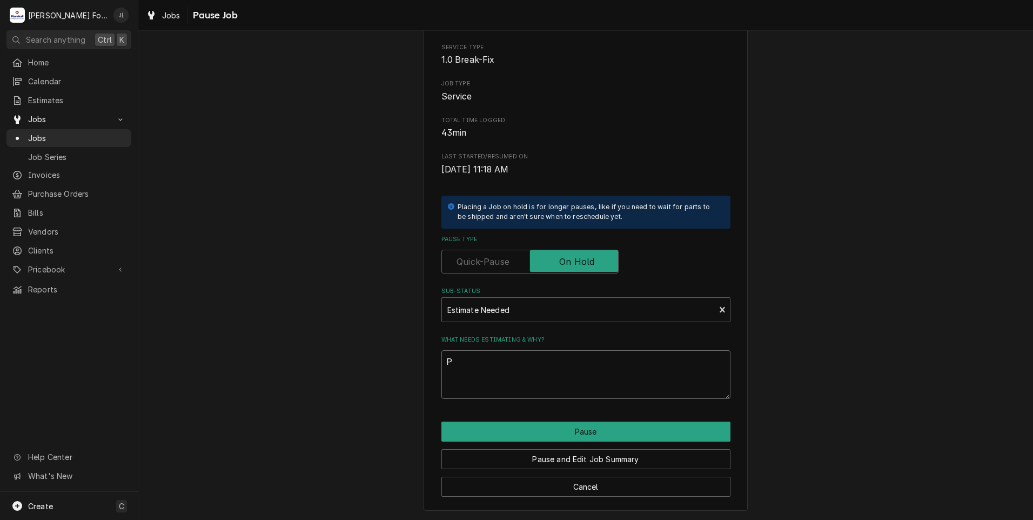
type textarea "PR"
type textarea "x"
type textarea "PRI"
type textarea "x"
type textarea "PRIC"
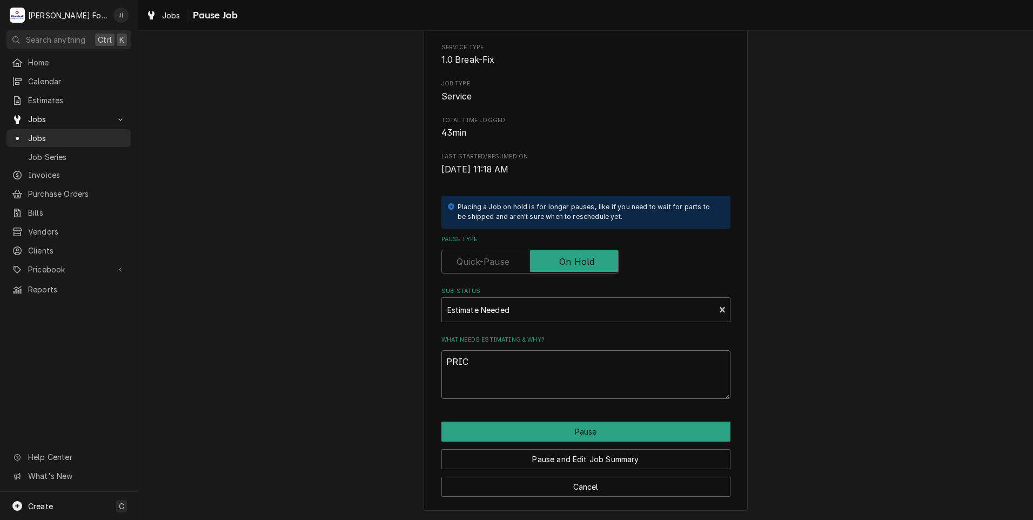
type textarea "x"
type textarea "PRICE"
type textarea "x"
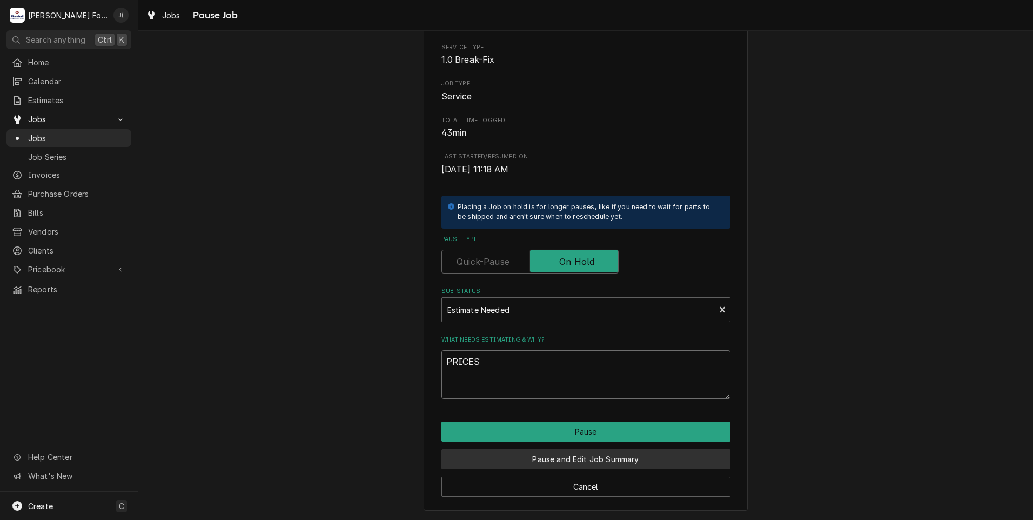
type textarea "PRICES"
click at [579, 461] on button "Pause and Edit Job Summary" at bounding box center [585, 459] width 289 height 20
type textarea "x"
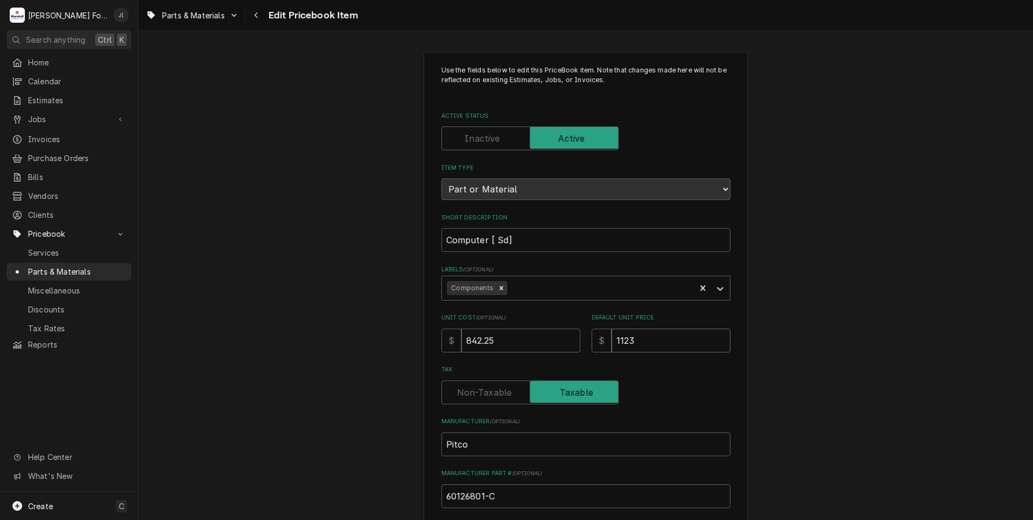
drag, startPoint x: 647, startPoint y: 343, endPoint x: 560, endPoint y: 348, distance: 86.6
click at [561, 348] on div "Unit Cost ( optional ) $ 842.25 Default Unit Price $ 1123" at bounding box center [585, 332] width 289 height 38
type textarea "x"
type input "1"
type textarea "x"
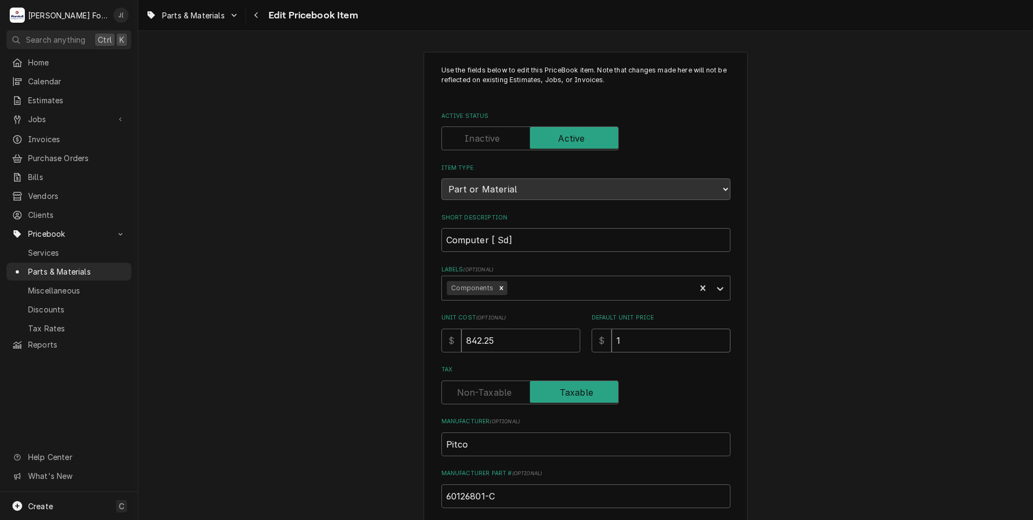
type input "11"
type textarea "x"
type input "116"
type textarea "x"
type input "1168"
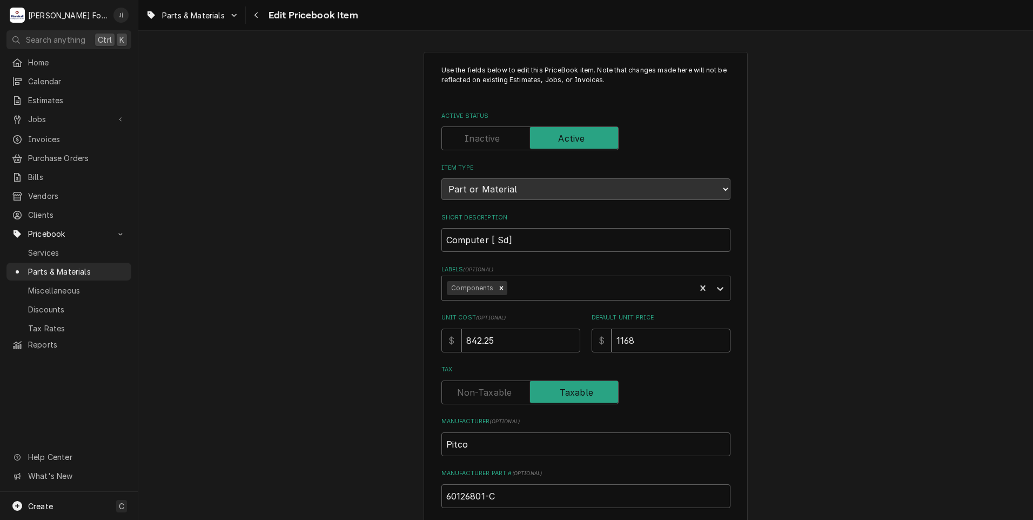
type textarea "x"
type input "1168.0"
type textarea "x"
type input "1168.00"
drag, startPoint x: 503, startPoint y: 345, endPoint x: 380, endPoint y: 347, distance: 122.6
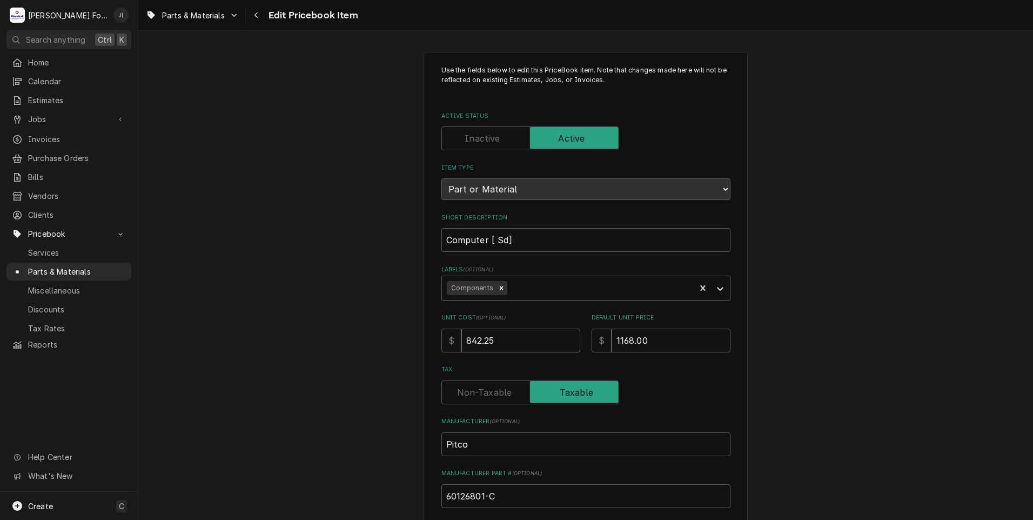
click at [470, 353] on div "Use the fields below to edit this PriceBook item. Note that changes made here w…" at bounding box center [585, 387] width 289 height 644
type textarea "x"
type input "84"
type textarea "x"
type input "8"
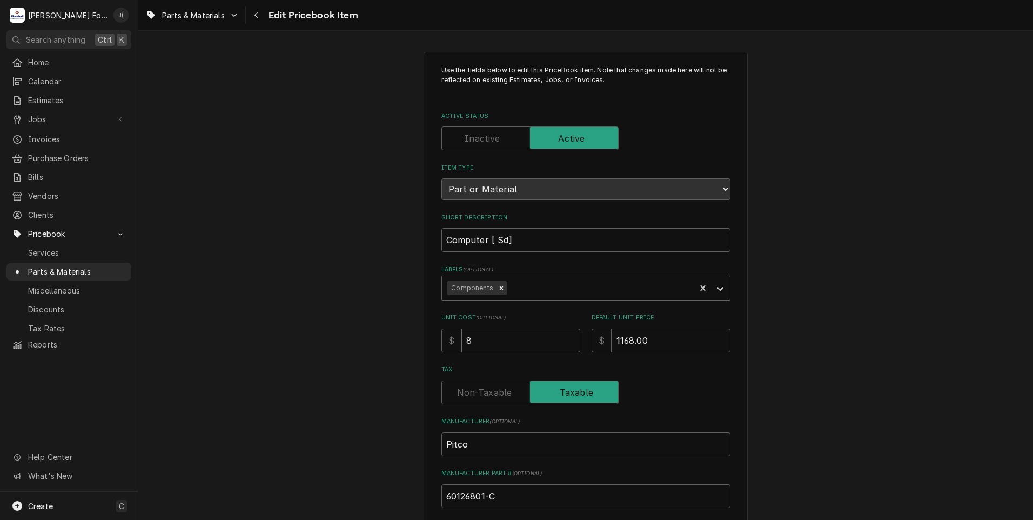
type textarea "x"
click at [500, 339] on input "Unit Cost ( optional )" at bounding box center [520, 340] width 119 height 24
type textarea "x"
type input "1"
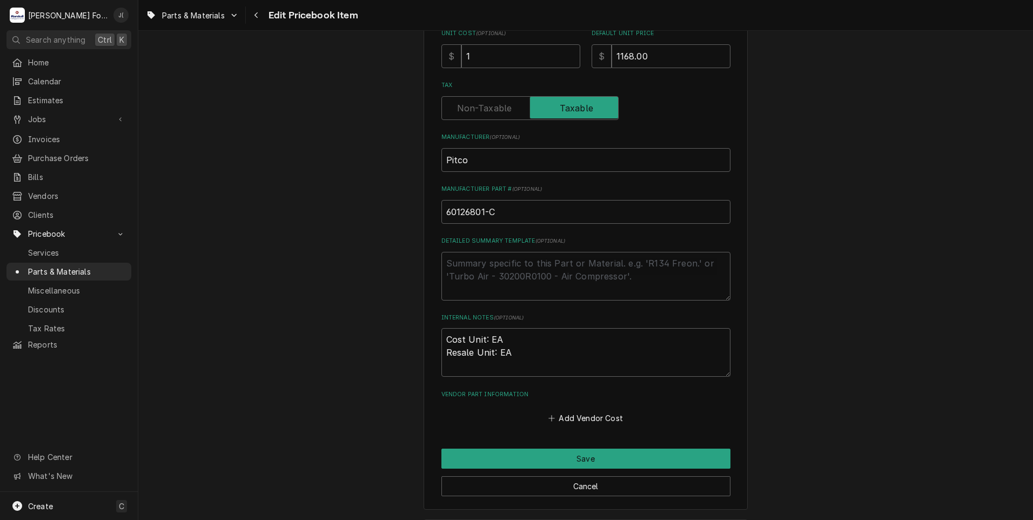
scroll to position [324, 0]
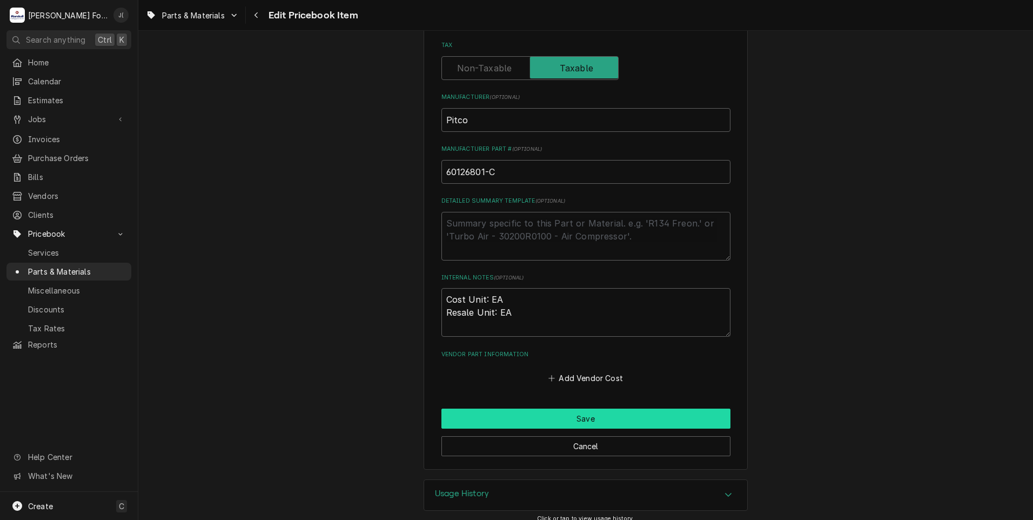
click at [515, 421] on button "Save" at bounding box center [585, 418] width 289 height 20
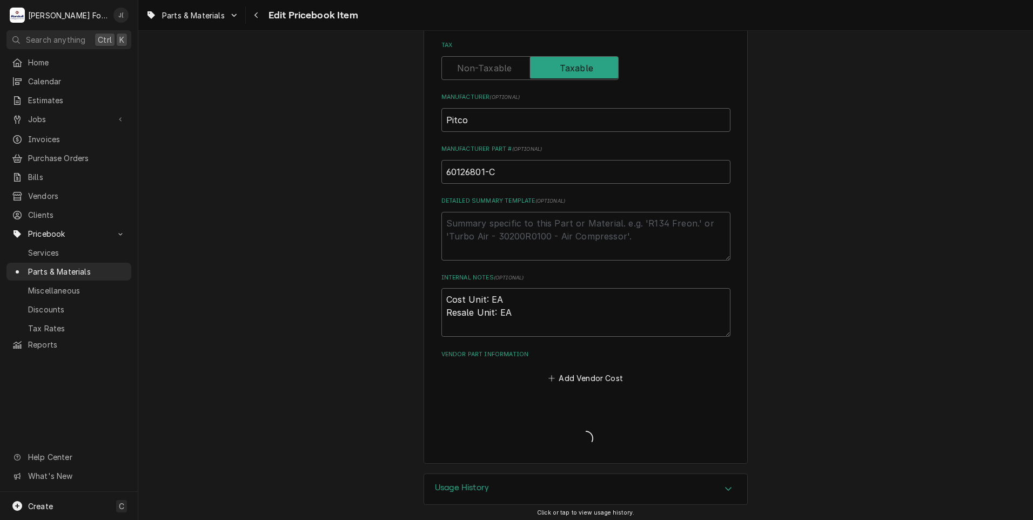
type textarea "x"
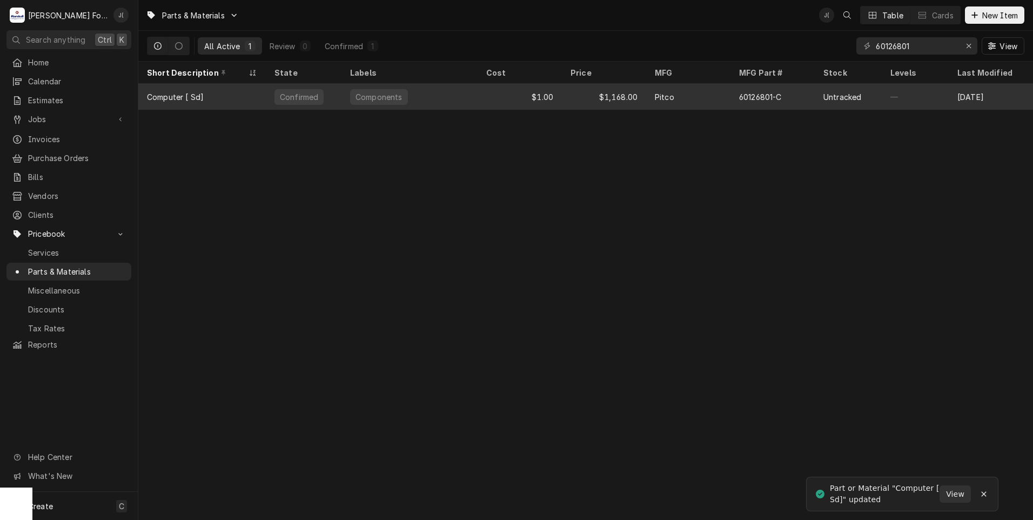
click at [595, 104] on div "$1,168.00" at bounding box center [604, 97] width 84 height 26
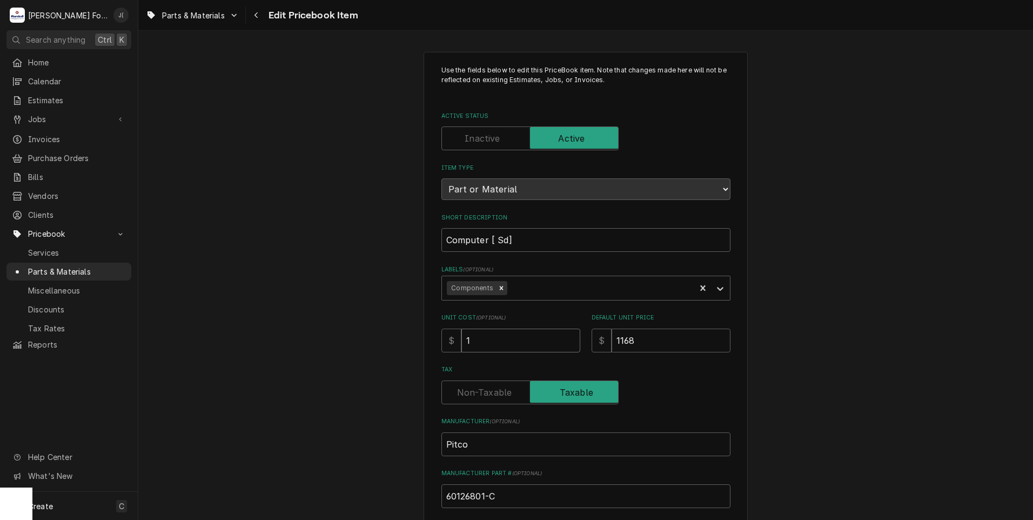
drag, startPoint x: 515, startPoint y: 345, endPoint x: 361, endPoint y: 342, distance: 153.4
click at [363, 342] on div "Use the fields below to edit this PriceBook item. Note that changes made here w…" at bounding box center [585, 422] width 895 height 761
type textarea "x"
type input "8"
type textarea "x"
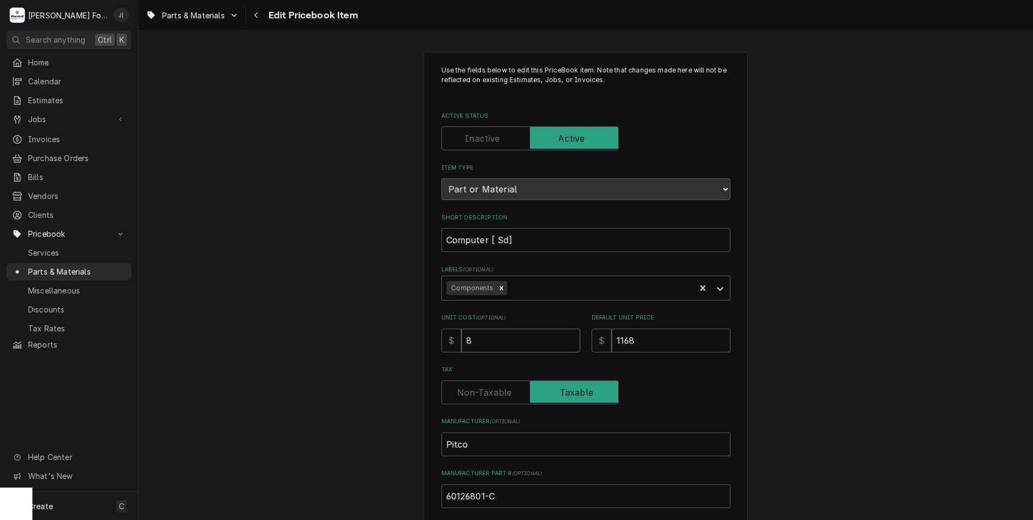
type input "87"
type textarea "x"
type input "876"
type textarea "x"
type input "876.0"
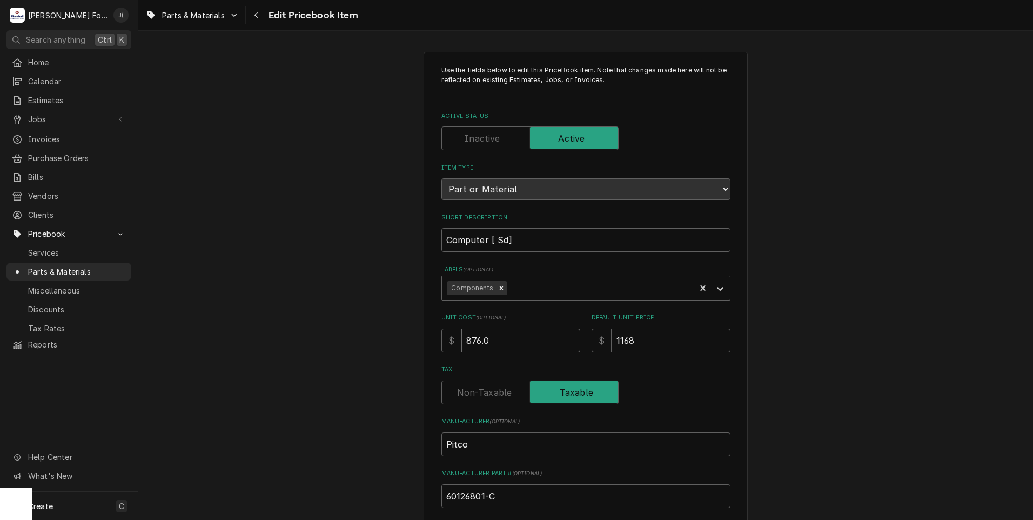
type textarea "x"
type input "876.00"
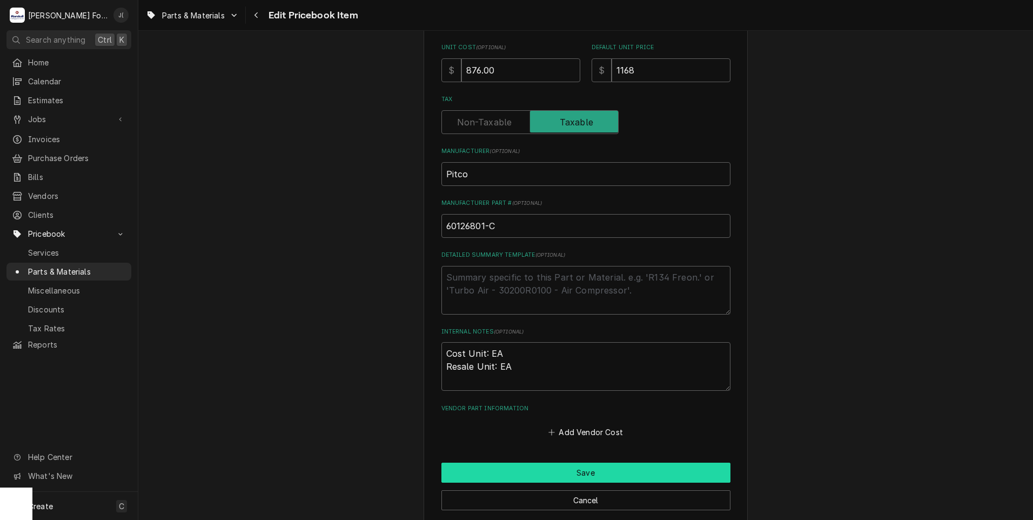
click at [512, 474] on button "Save" at bounding box center [585, 472] width 289 height 20
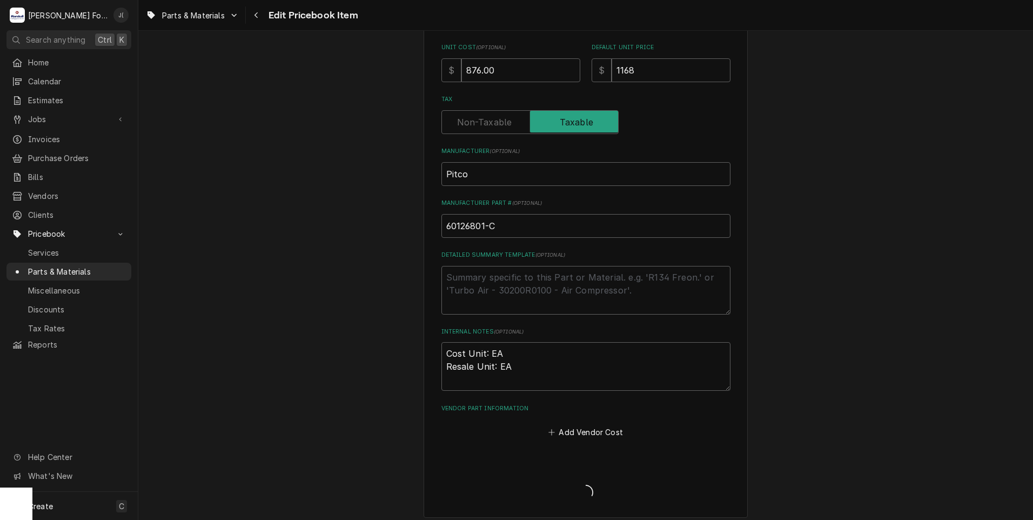
type textarea "x"
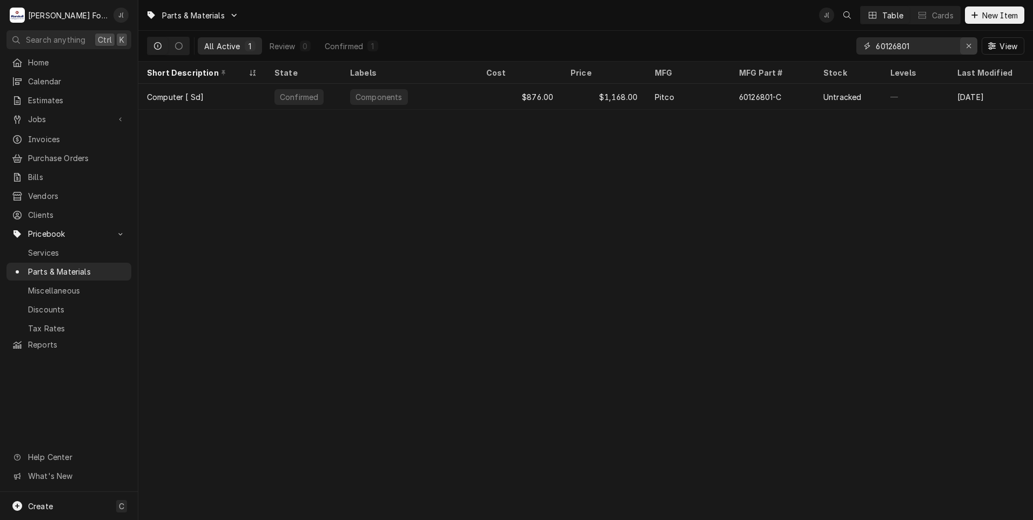
click at [968, 48] on icon "Erase input" at bounding box center [968, 46] width 4 height 4
type input "60126801"
click at [966, 48] on div "Erase input" at bounding box center [968, 46] width 11 height 11
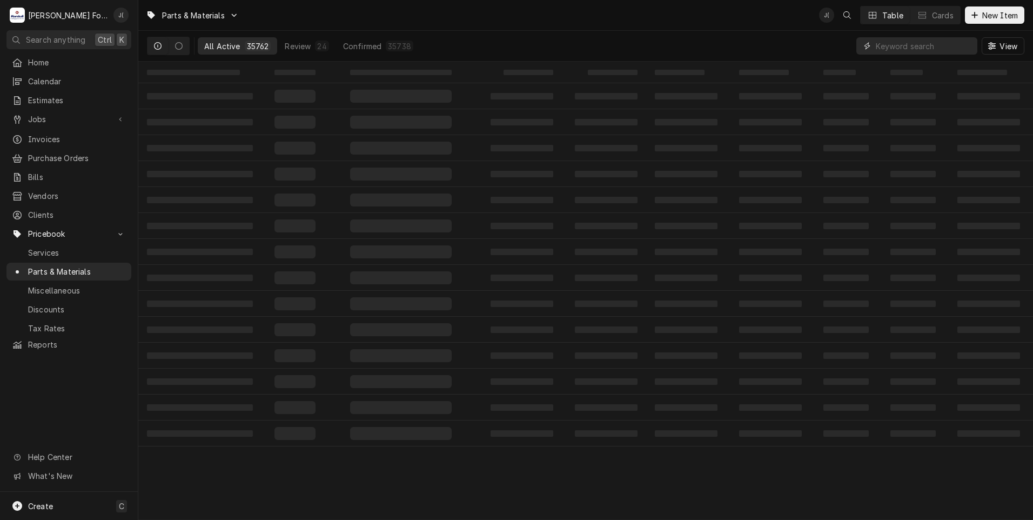
paste input "20348"
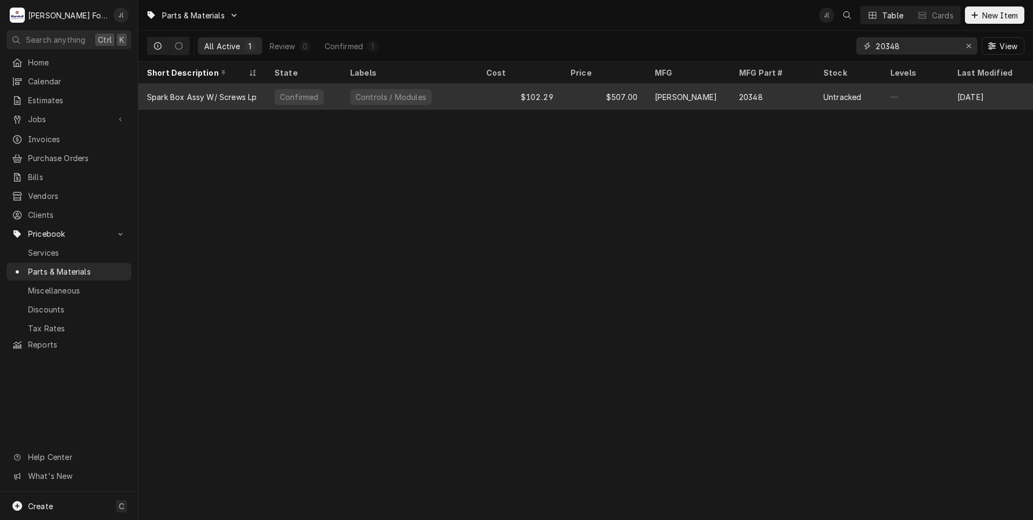
type input "20348"
click at [556, 103] on div "$102.29" at bounding box center [520, 97] width 84 height 26
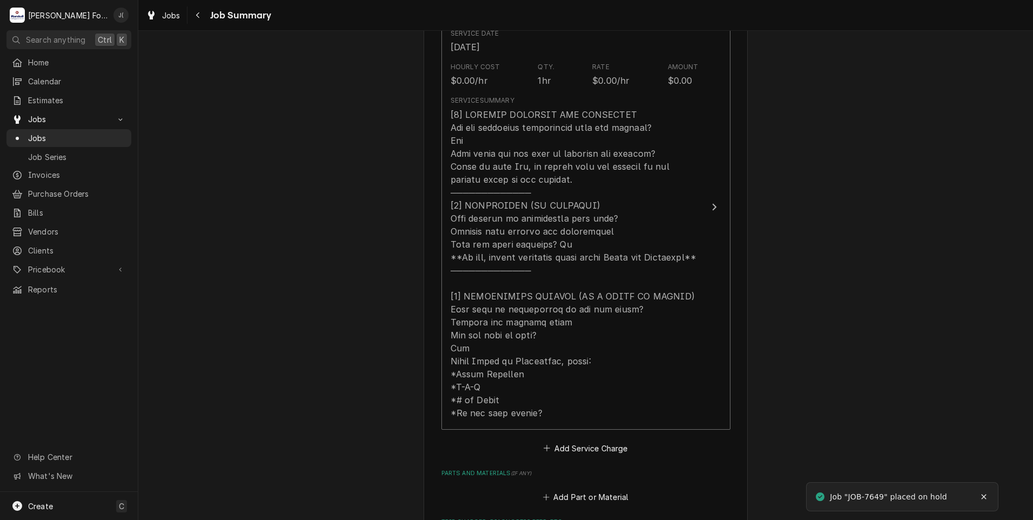
scroll to position [540, 0]
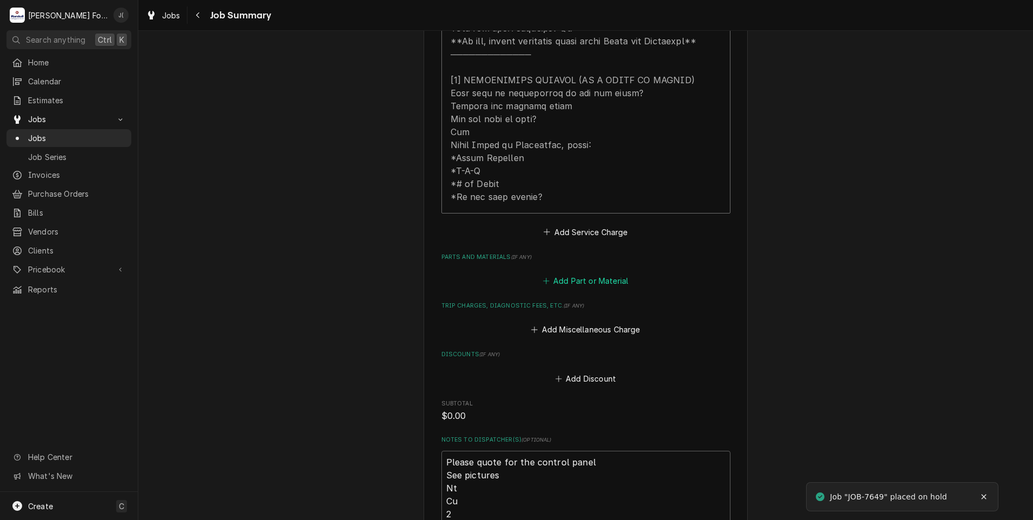
click at [575, 280] on button "Add Part or Material" at bounding box center [585, 280] width 89 height 15
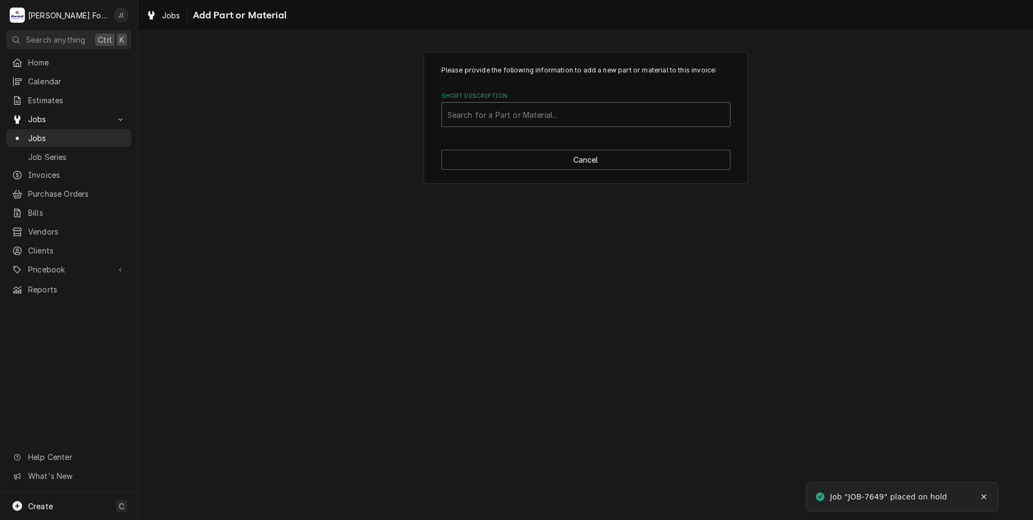
click at [489, 120] on div "Short Description" at bounding box center [585, 114] width 277 height 19
type input "60126801-"
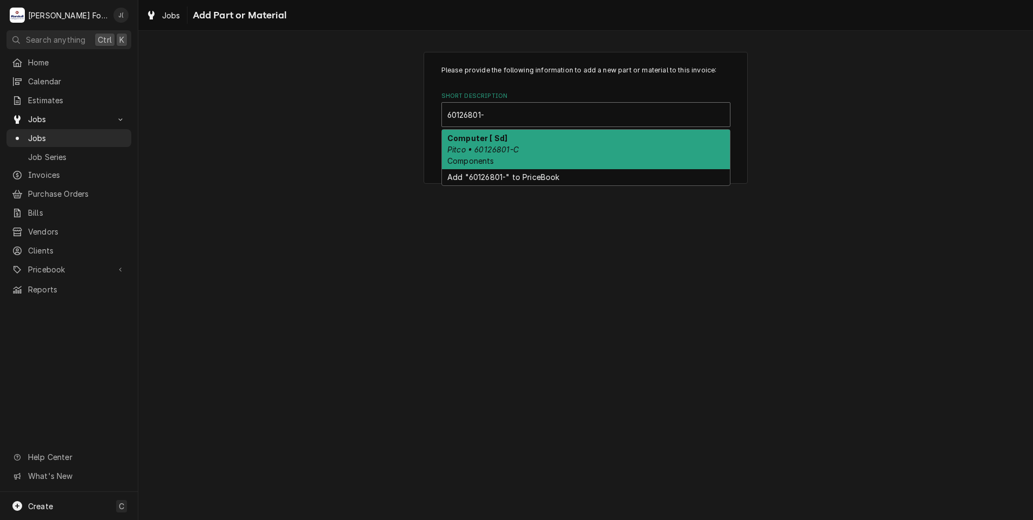
click at [505, 151] on em "Pitco • 60126801-C" at bounding box center [482, 149] width 71 height 9
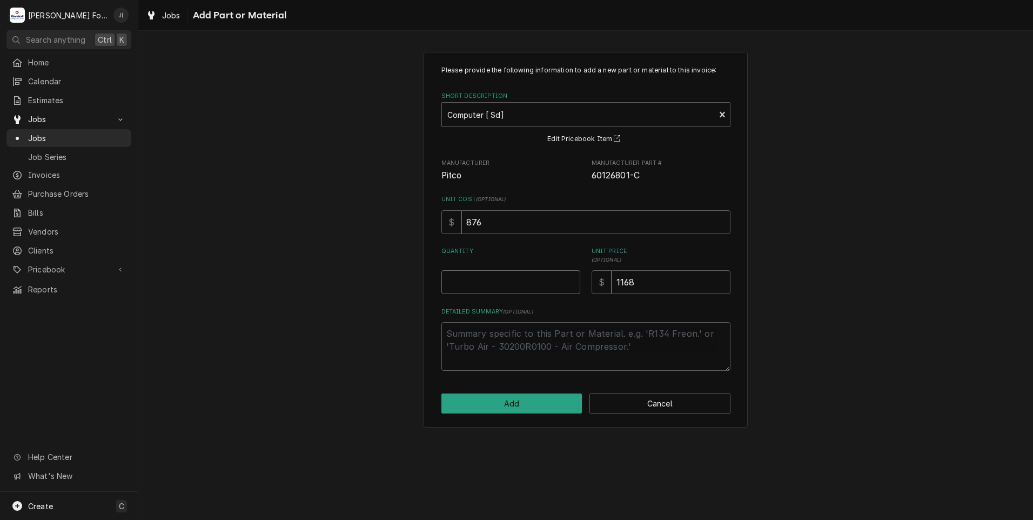
click at [517, 287] on input "Quantity" at bounding box center [510, 282] width 139 height 24
type textarea "x"
type input "1"
click at [541, 400] on button "Add" at bounding box center [511, 403] width 141 height 20
type textarea "x"
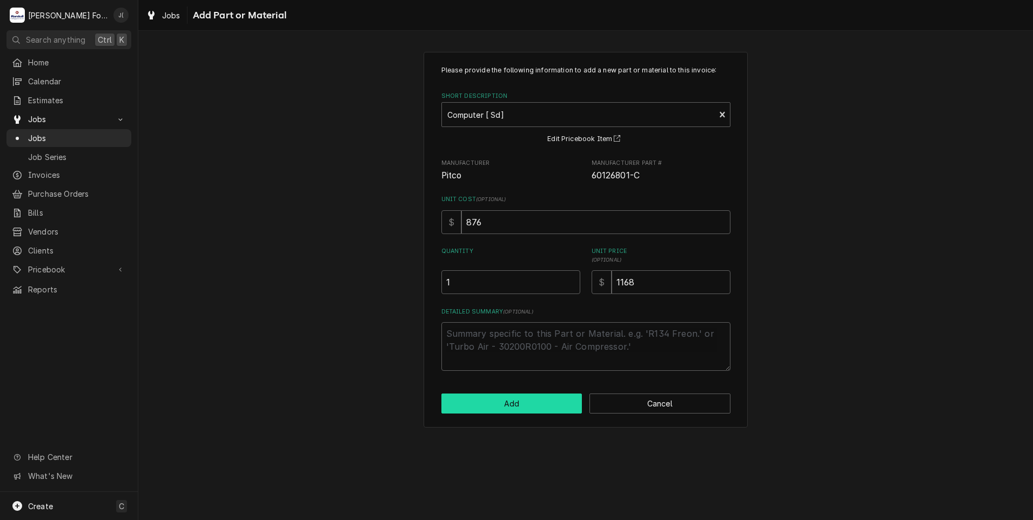
scroll to position [540, 0]
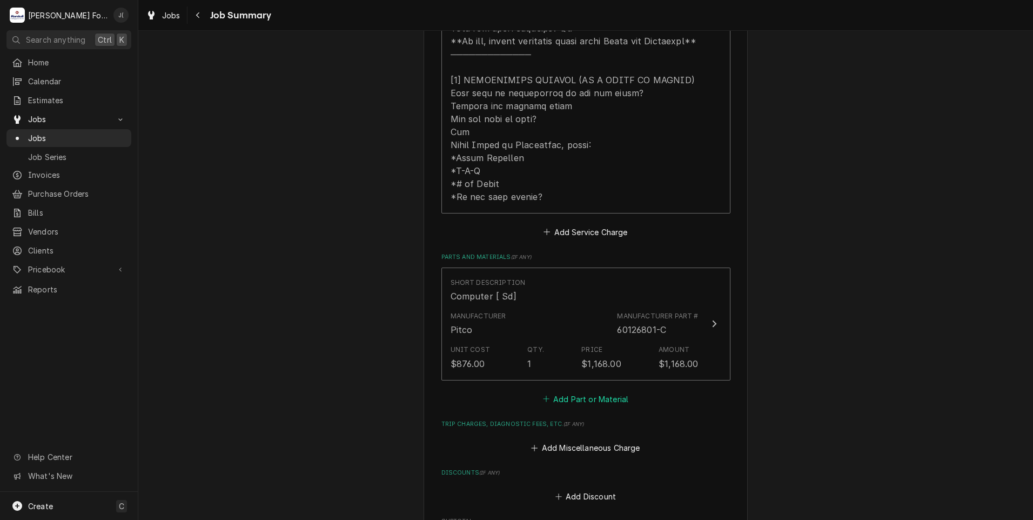
click at [563, 405] on button "Add Part or Material" at bounding box center [585, 398] width 89 height 15
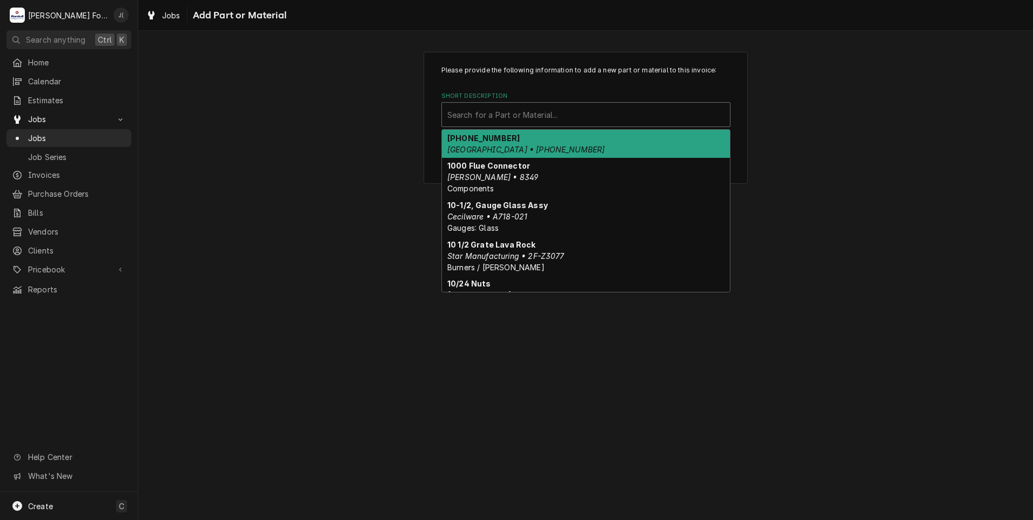
click at [474, 120] on div "Short Description" at bounding box center [585, 114] width 277 height 19
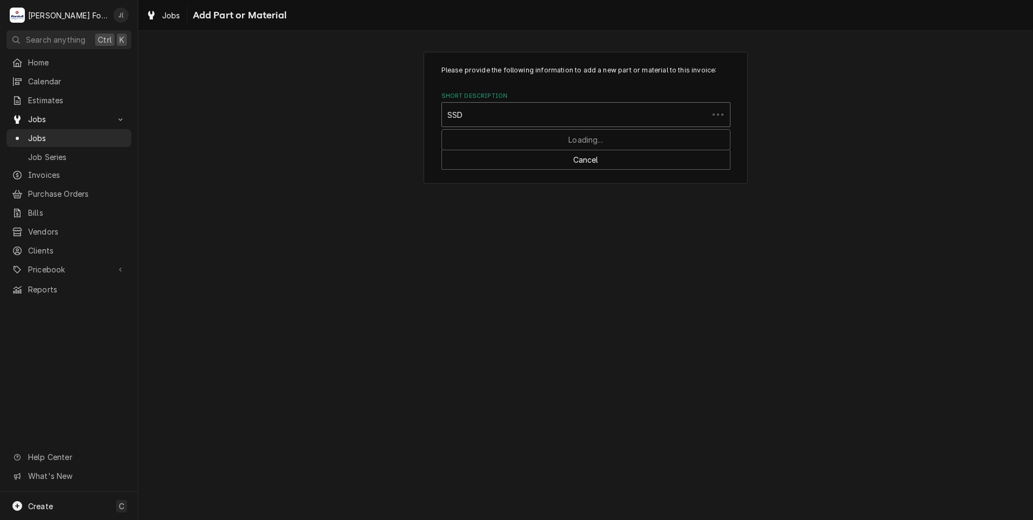
type input "SSDT"
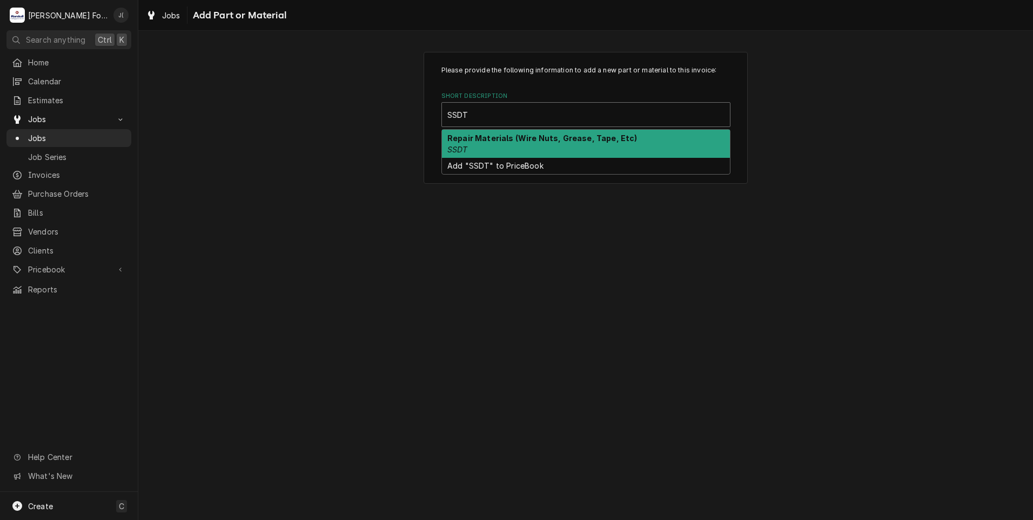
click at [486, 138] on strong "Repair Materials (Wire Nuts, Grease, Tape, Etc)" at bounding box center [542, 137] width 190 height 9
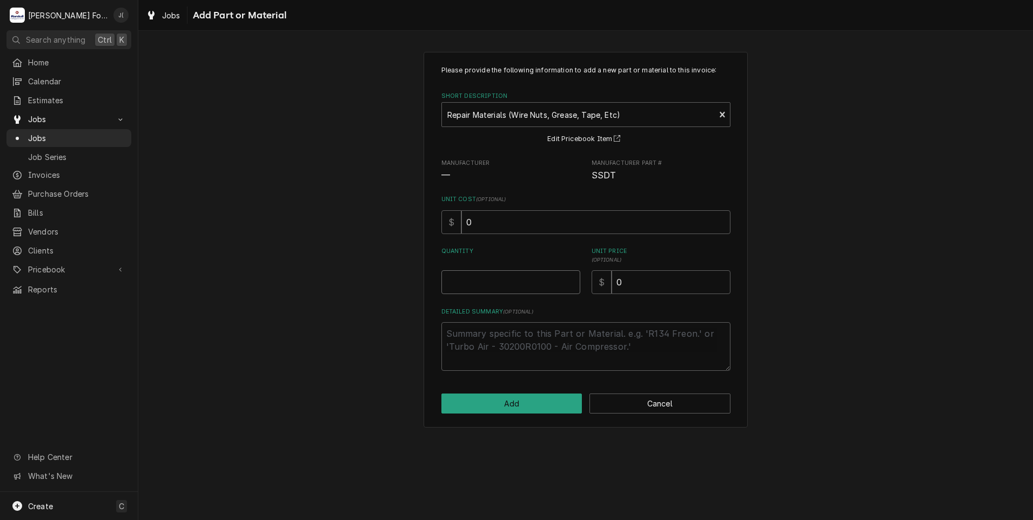
click at [549, 284] on input "Quantity" at bounding box center [510, 282] width 139 height 24
type textarea "x"
type input "1"
type textarea "x"
type input "2"
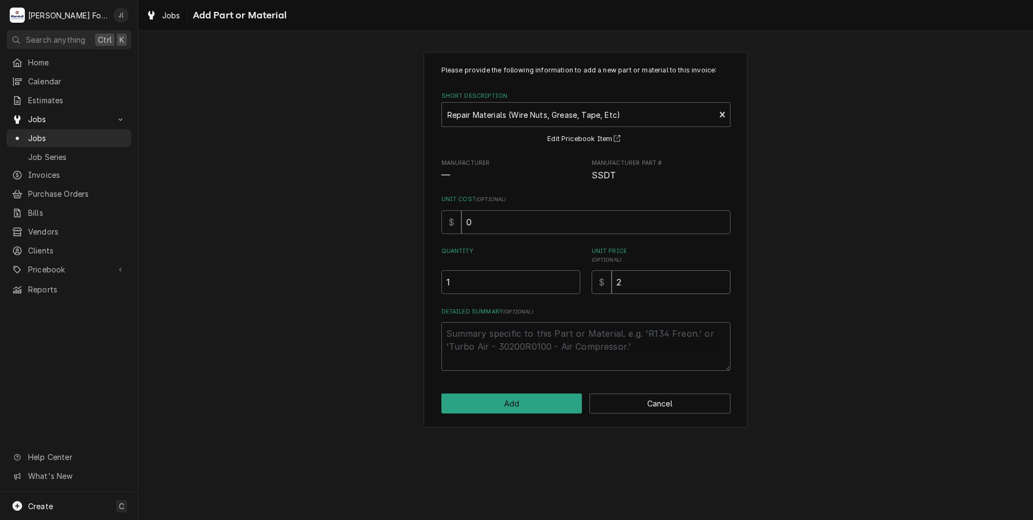
type textarea "x"
type input "20"
click at [543, 401] on button "Add" at bounding box center [511, 403] width 141 height 20
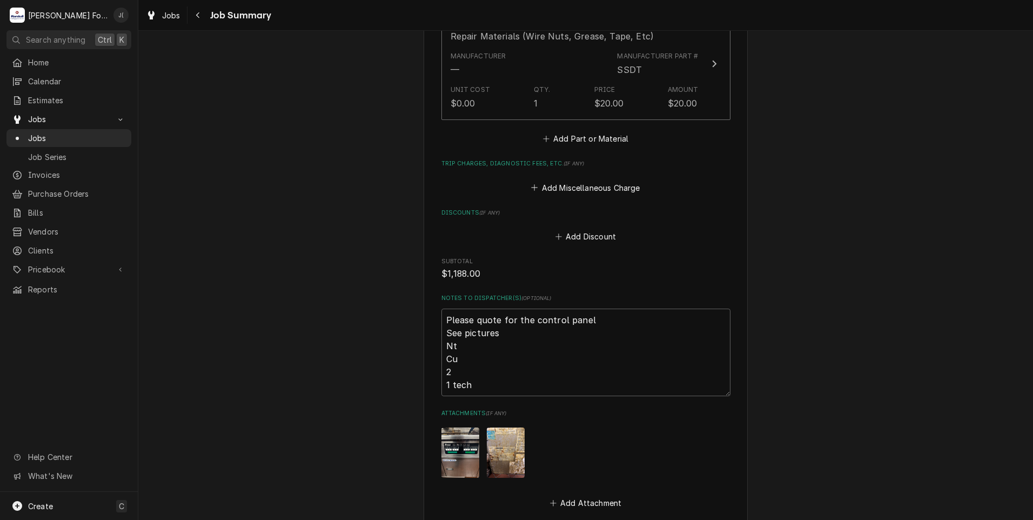
scroll to position [1077, 0]
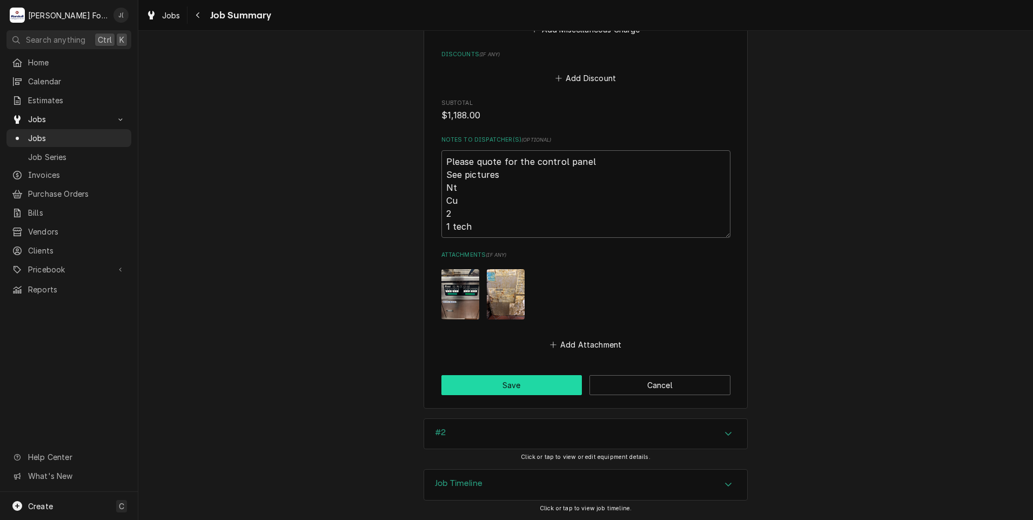
click at [505, 387] on button "Save" at bounding box center [511, 385] width 141 height 20
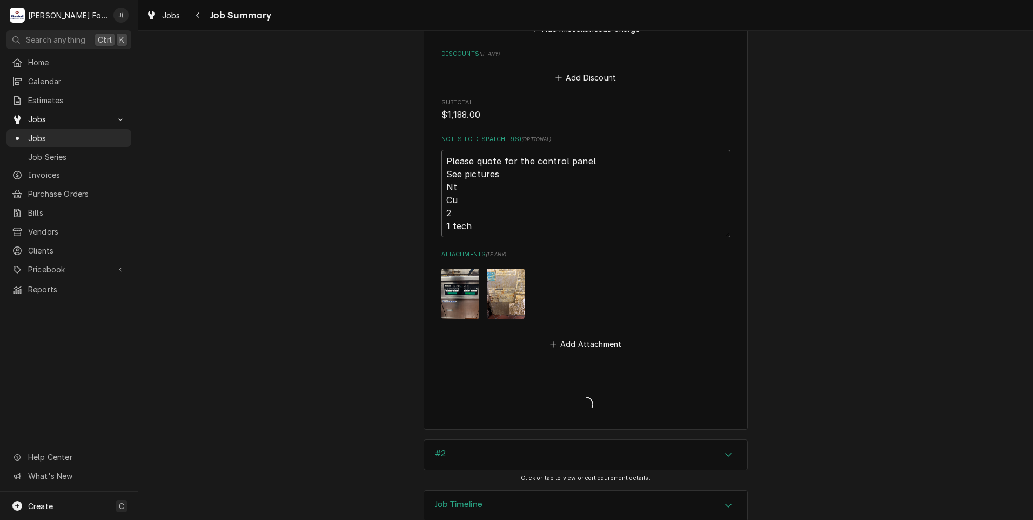
type textarea "x"
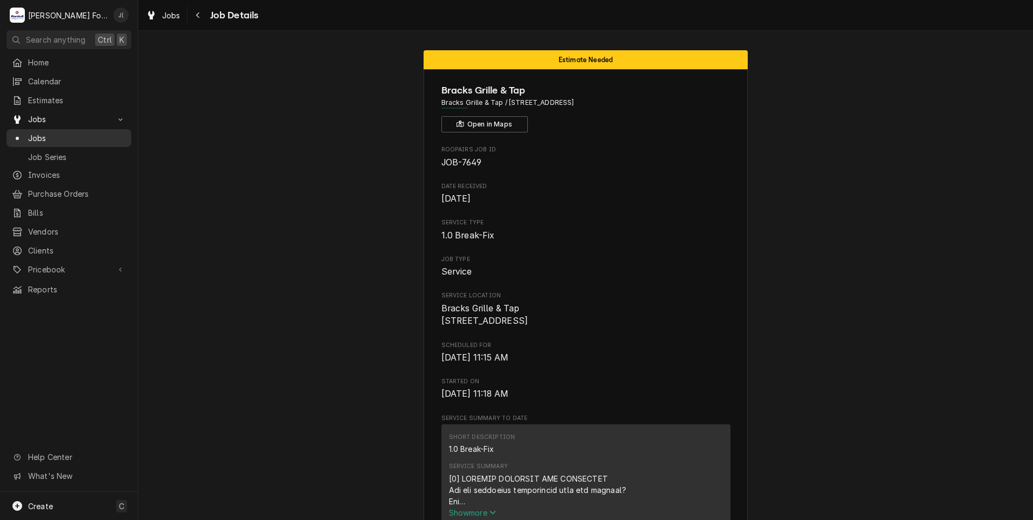
click at [63, 134] on span "Jobs" at bounding box center [77, 137] width 98 height 11
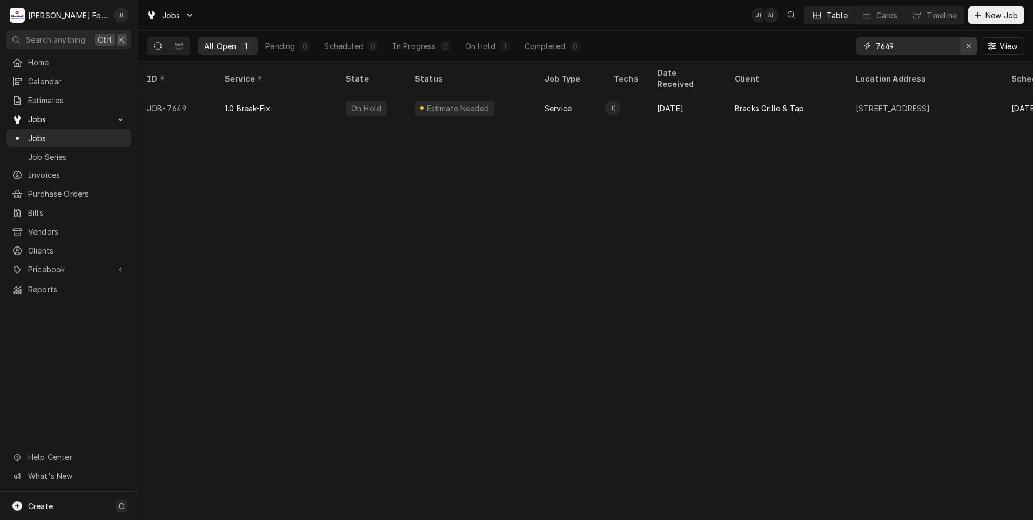
click at [969, 49] on icon "Erase input" at bounding box center [969, 46] width 6 height 8
click at [923, 43] on input "Dynamic Content Wrapper" at bounding box center [927, 45] width 102 height 17
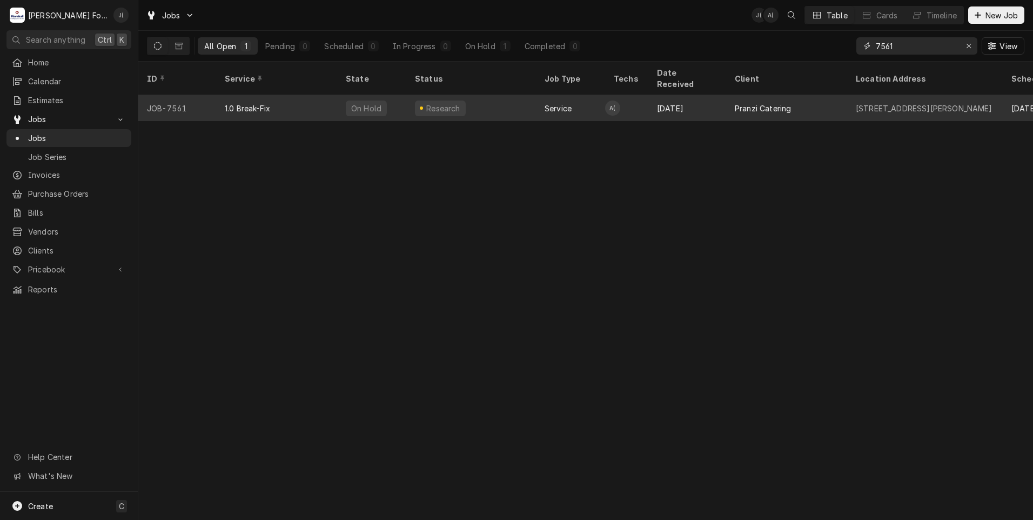
type input "7561"
click at [272, 99] on div "1.0 Break-Fix" at bounding box center [276, 108] width 121 height 26
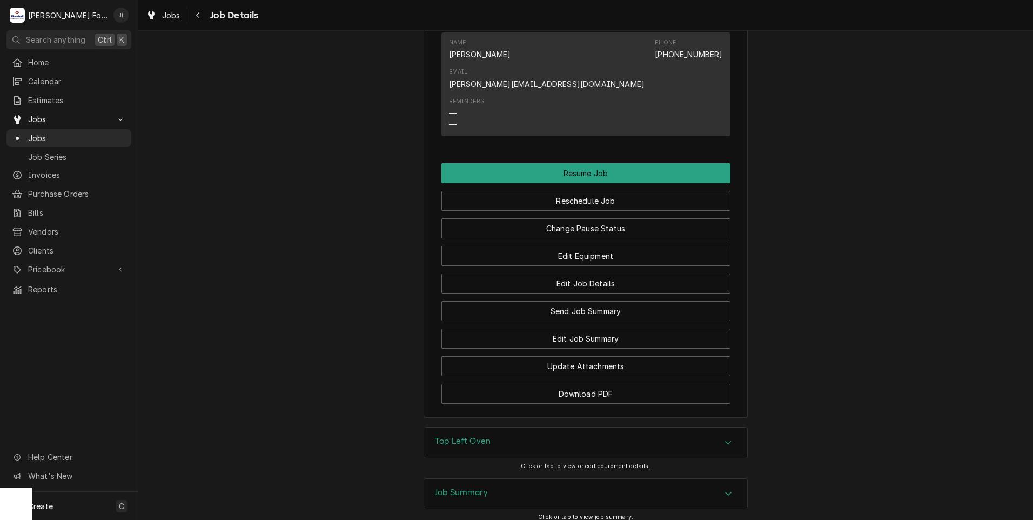
scroll to position [1233, 0]
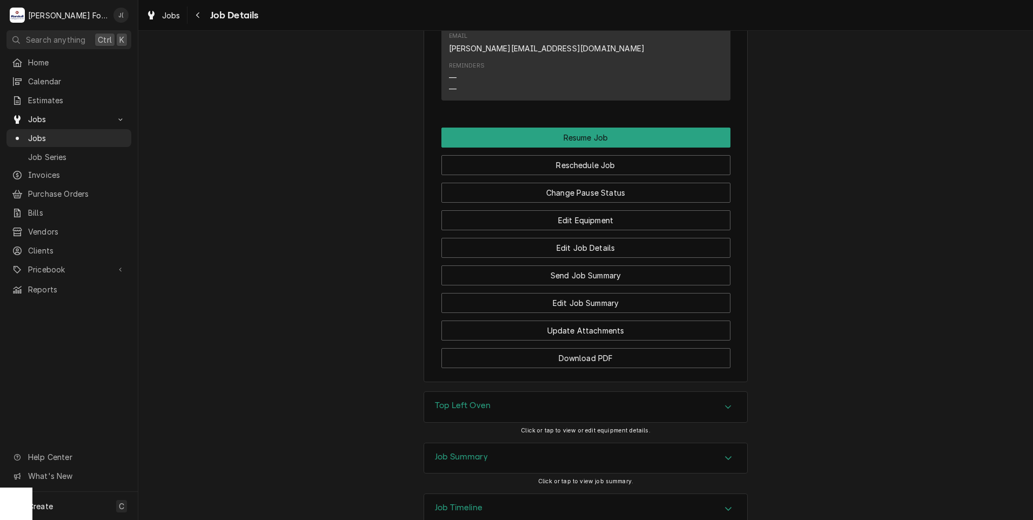
click at [471, 452] on h3 "Job Summary" at bounding box center [461, 457] width 53 height 10
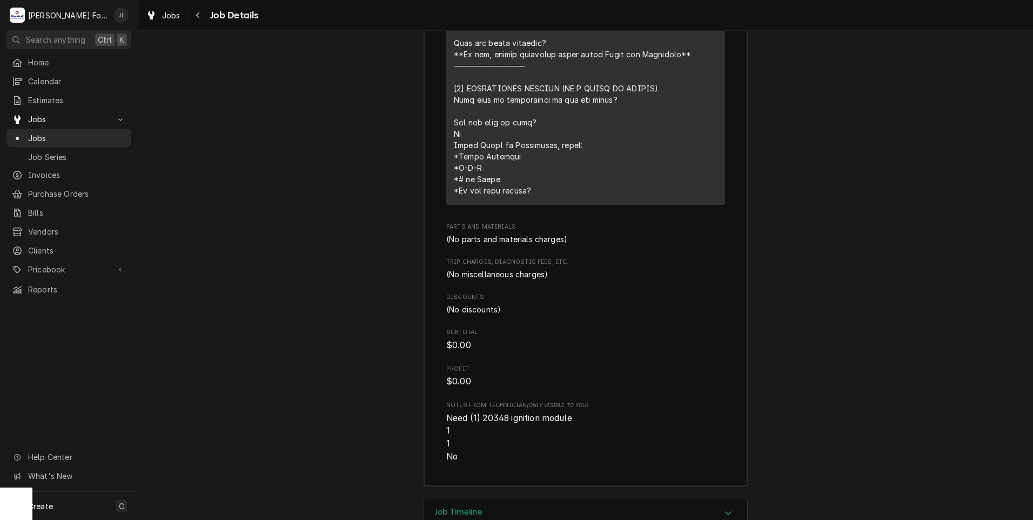
scroll to position [2061, 0]
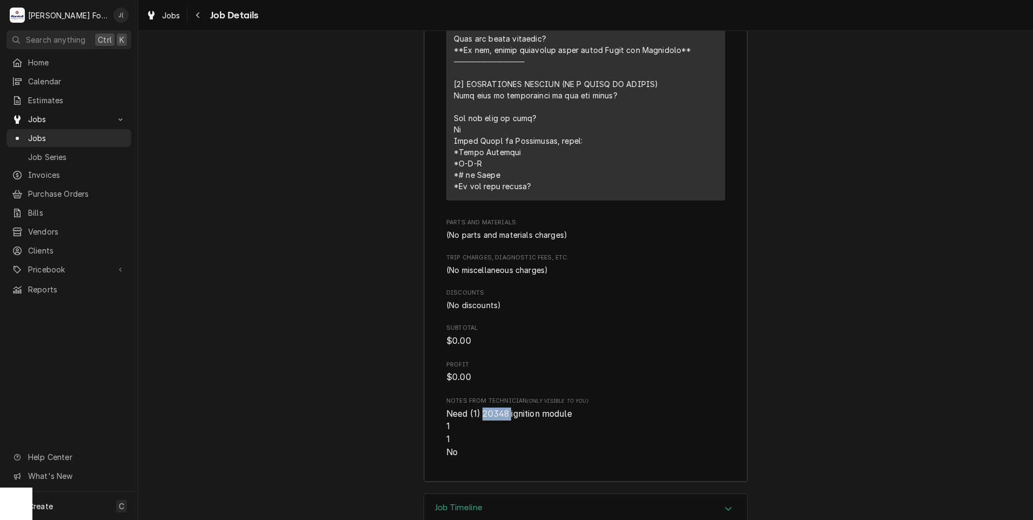
drag, startPoint x: 504, startPoint y: 339, endPoint x: 480, endPoint y: 341, distance: 23.9
click at [480, 408] on span "Need (1) 20348 ignition module 1 1 No" at bounding box center [510, 432] width 128 height 49
click at [481, 493] on div "Job Timeline Click or tap to view job timeline." at bounding box center [585, 518] width 324 height 51
click at [480, 494] on div "Job Timeline" at bounding box center [585, 509] width 323 height 30
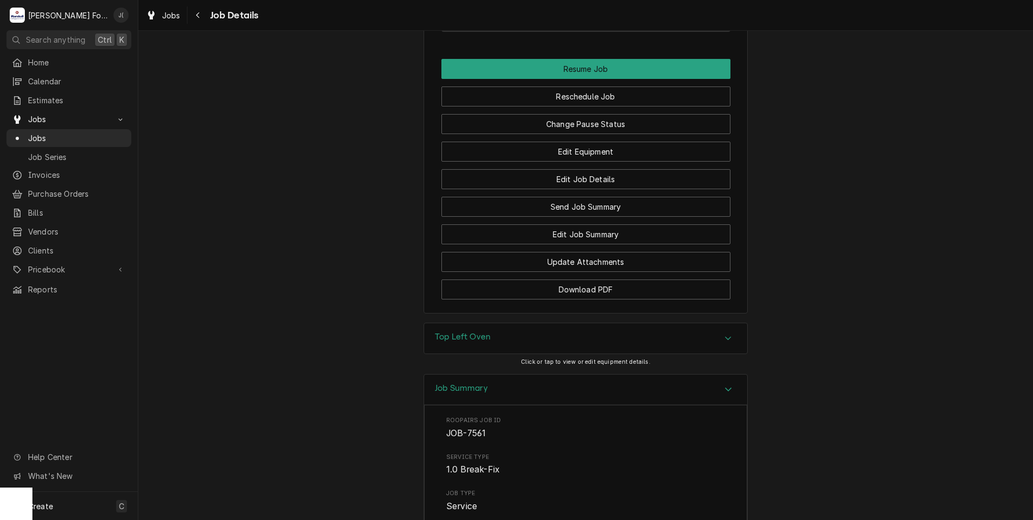
scroll to position [1197, 0]
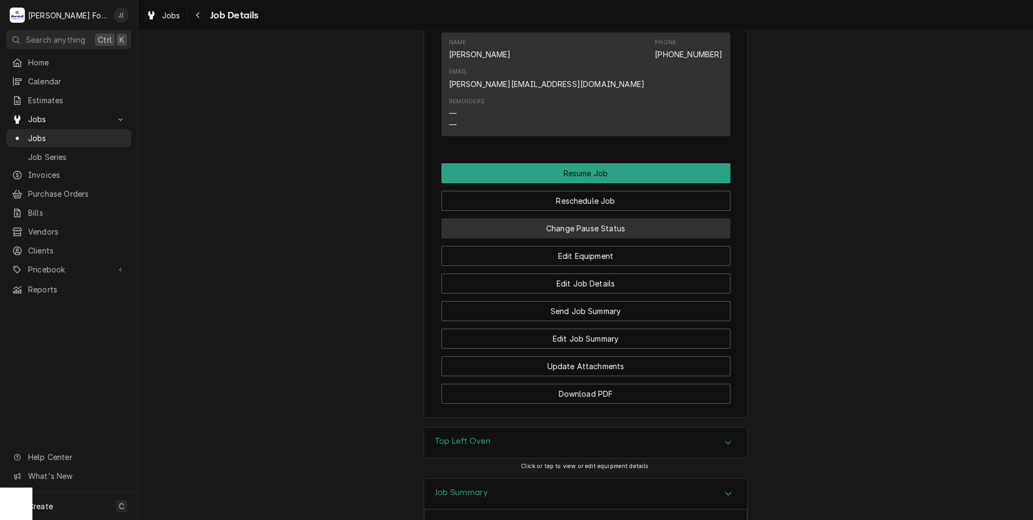
click at [589, 218] on button "Change Pause Status" at bounding box center [585, 228] width 289 height 20
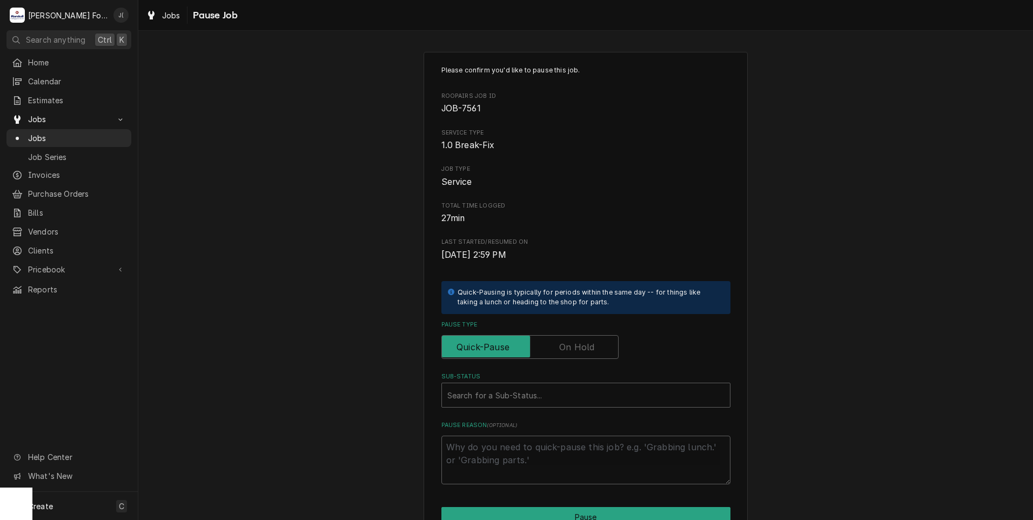
drag, startPoint x: 576, startPoint y: 343, endPoint x: 562, endPoint y: 358, distance: 20.2
click at [573, 344] on label "Pause Type" at bounding box center [529, 347] width 177 height 24
click at [573, 344] on input "Pause Type" at bounding box center [529, 347] width 167 height 24
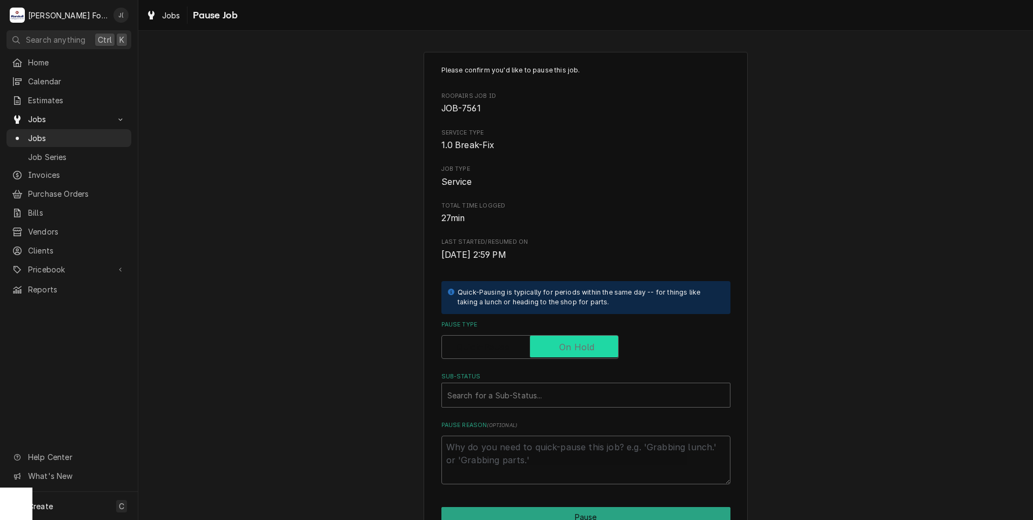
checkbox input "true"
click at [508, 396] on div "Sub-Status" at bounding box center [585, 394] width 277 height 19
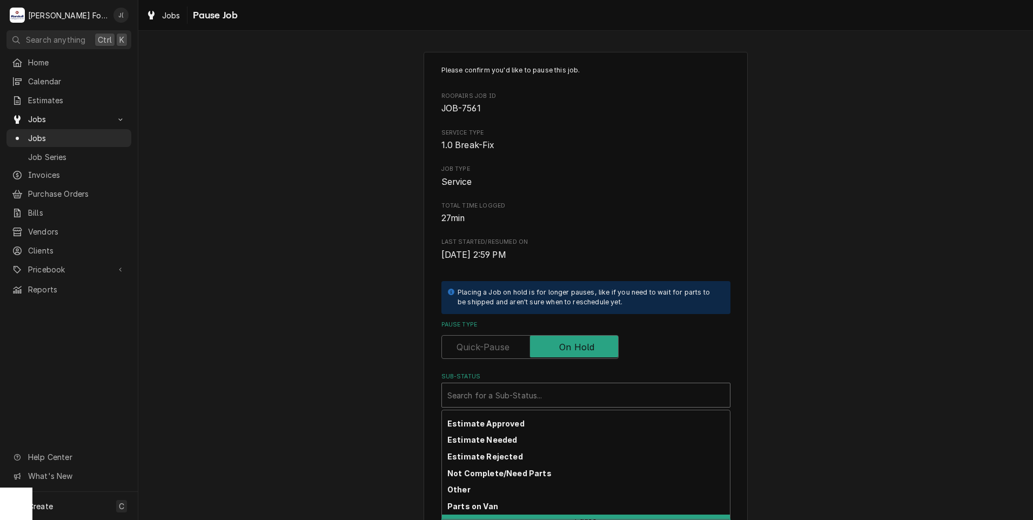
scroll to position [64, 0]
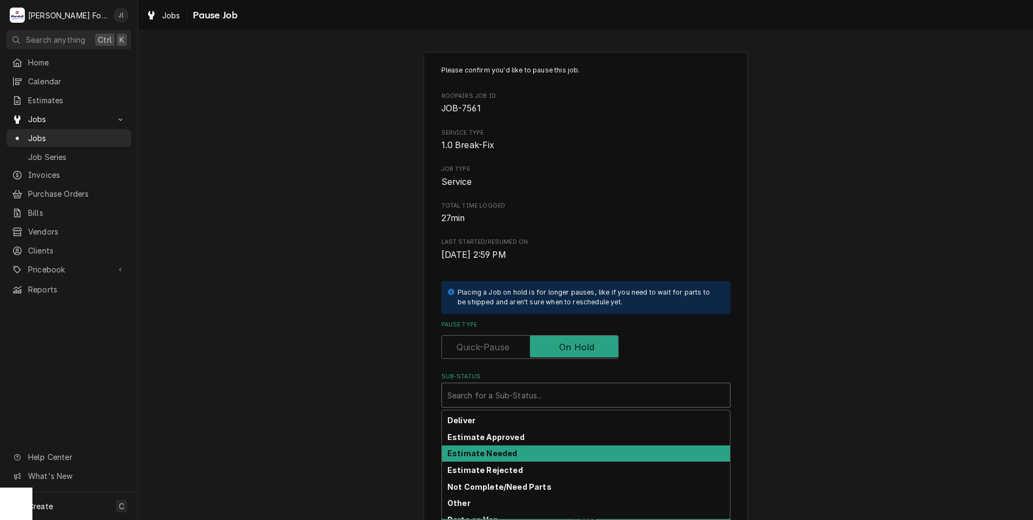
click at [494, 454] on strong "Estimate Needed" at bounding box center [482, 452] width 70 height 9
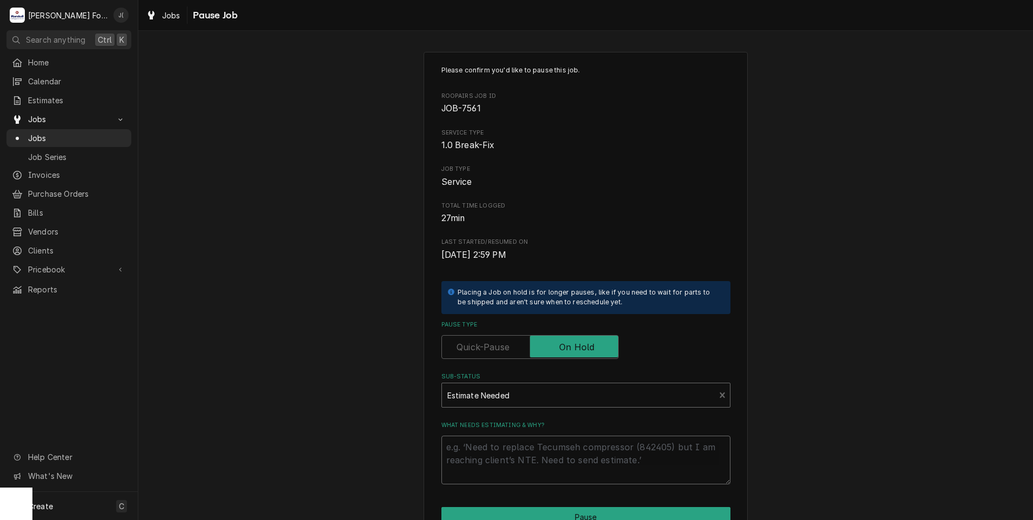
click at [493, 448] on textarea "What needs estimating & why?" at bounding box center [585, 459] width 289 height 49
type textarea "x"
type textarea "P"
type textarea "x"
type textarea "PR"
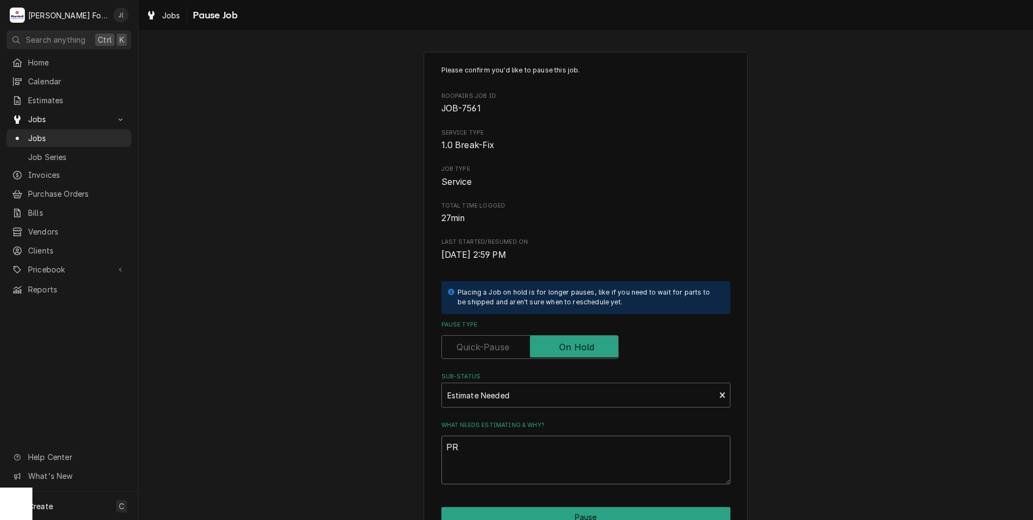
type textarea "x"
type textarea "PRI"
type textarea "x"
type textarea "PRIV"
type textarea "x"
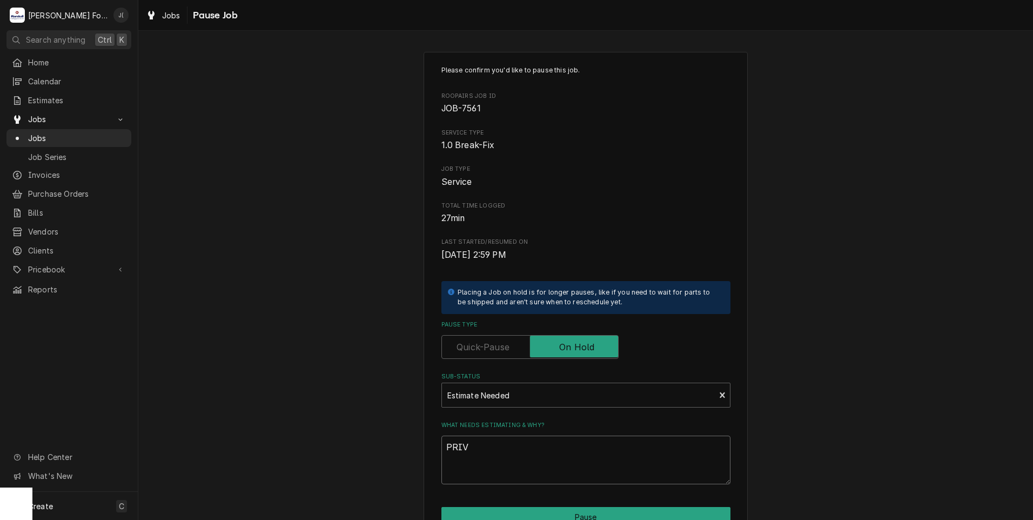
type textarea "PRI"
type textarea "x"
type textarea "PRIC"
type textarea "x"
type textarea "PRICE"
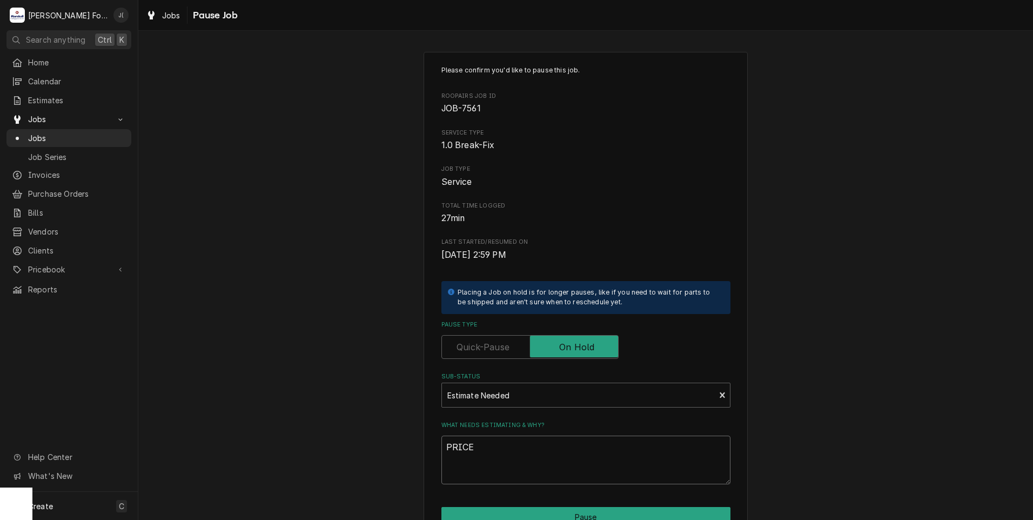
type textarea "x"
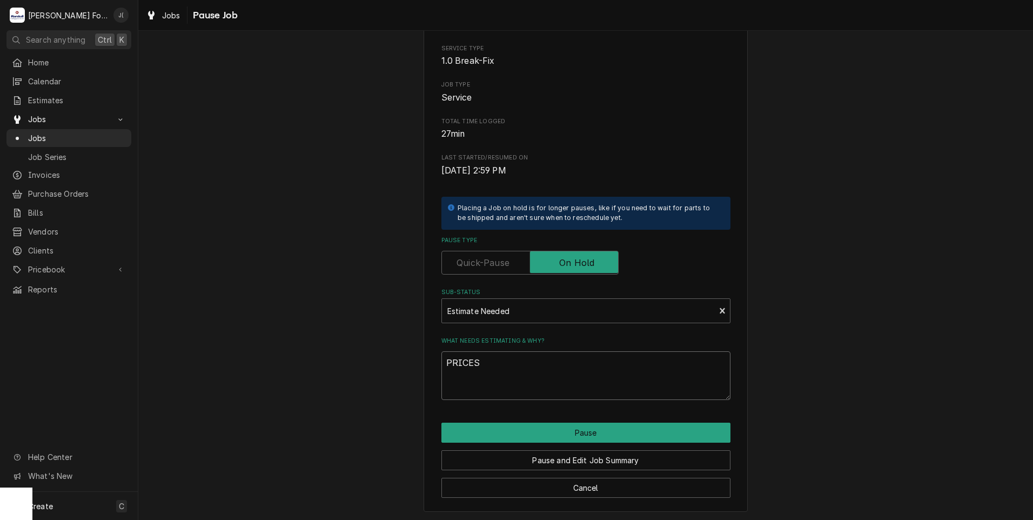
scroll to position [85, 0]
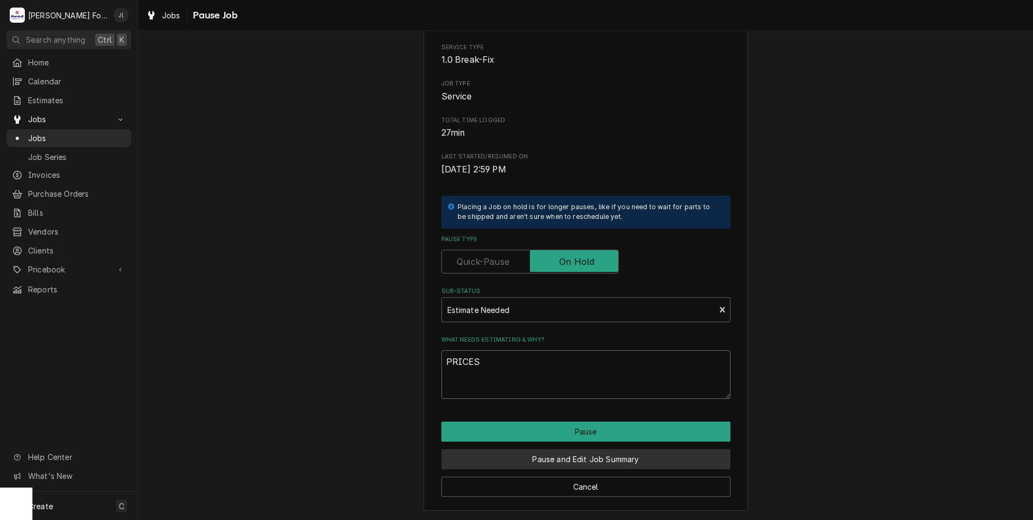
type textarea "PRICES"
click at [521, 456] on button "Pause and Edit Job Summary" at bounding box center [585, 459] width 289 height 20
type textarea "x"
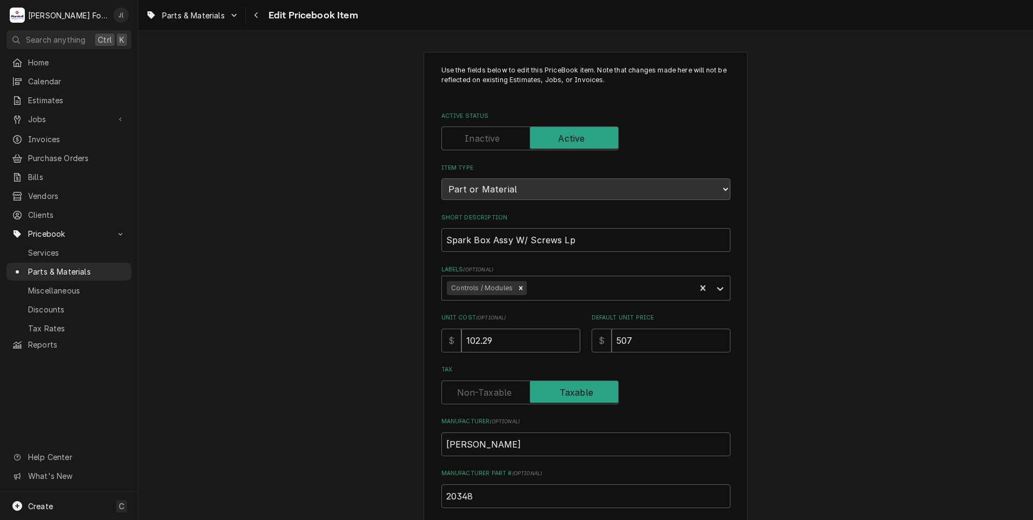
drag, startPoint x: 503, startPoint y: 344, endPoint x: 243, endPoint y: 337, distance: 260.5
click at [278, 335] on div "Use the fields below to edit this PriceBook item. Note that changes made here w…" at bounding box center [585, 422] width 895 height 761
type textarea "x"
type input "2"
type textarea "x"
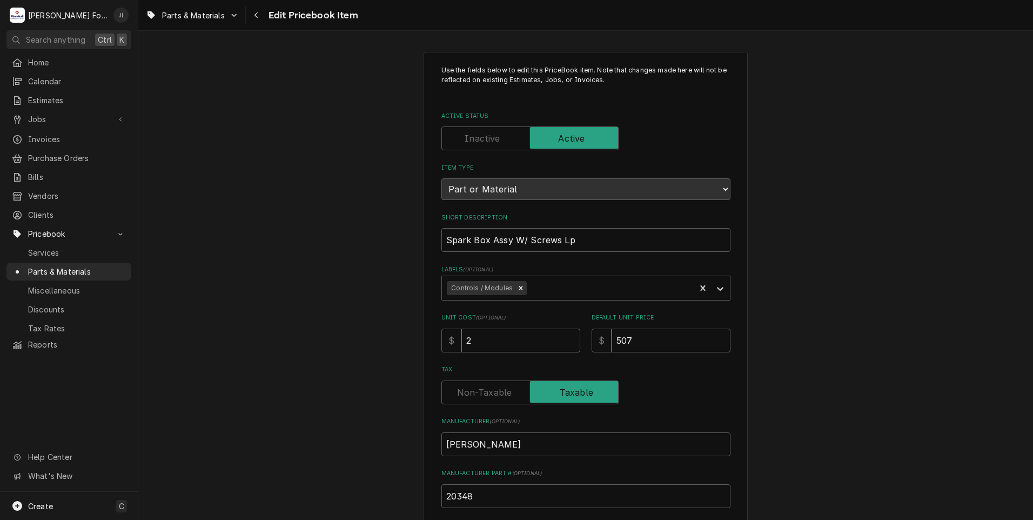
type input "24"
type textarea "x"
type input "248"
type textarea "x"
type input "248.1"
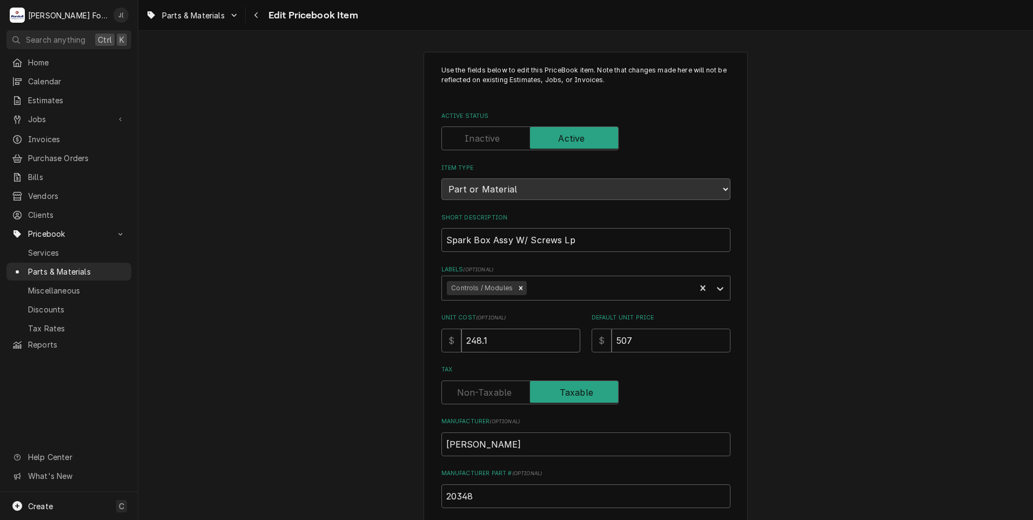
type textarea "x"
type input "248.12"
type textarea "x"
type input "4"
type textarea "x"
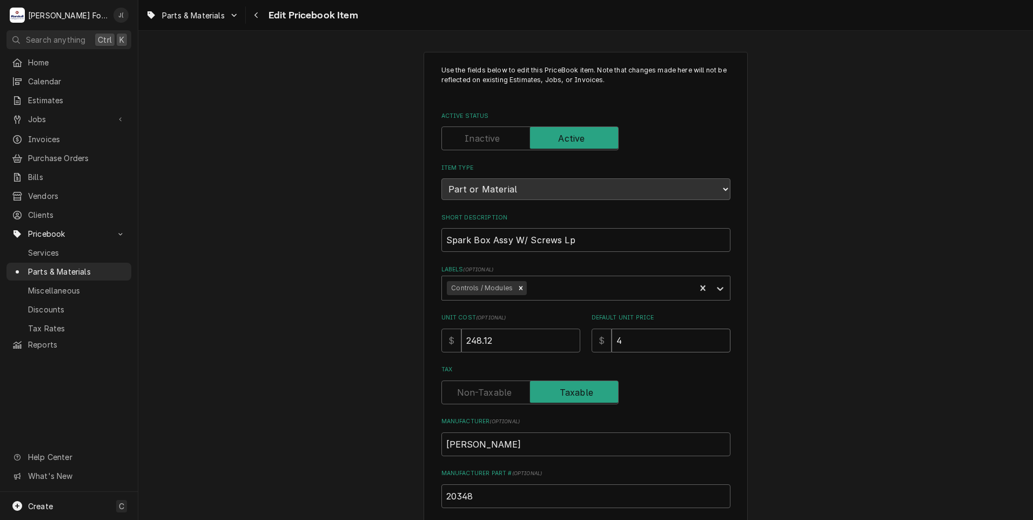
type input "49"
type textarea "x"
type input "497"
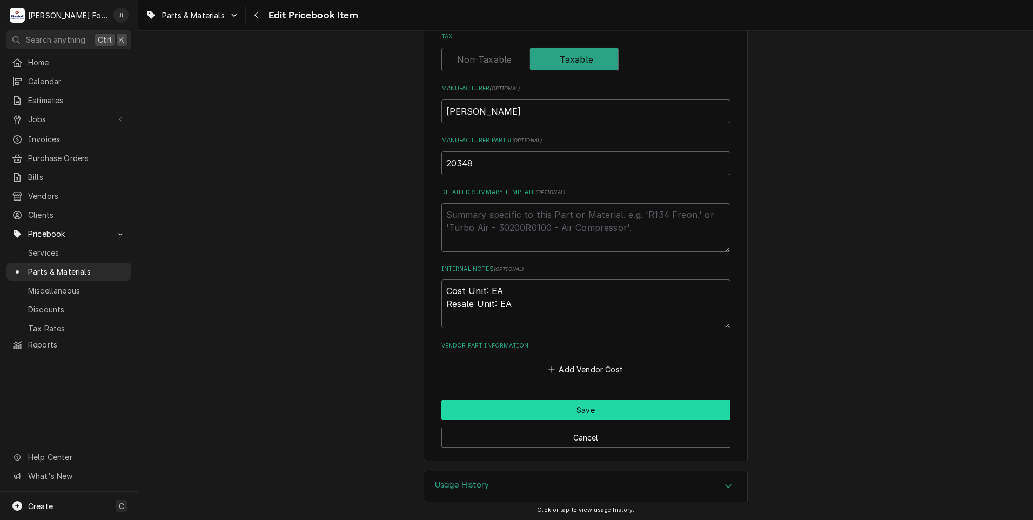
click at [516, 407] on button "Save" at bounding box center [585, 410] width 289 height 20
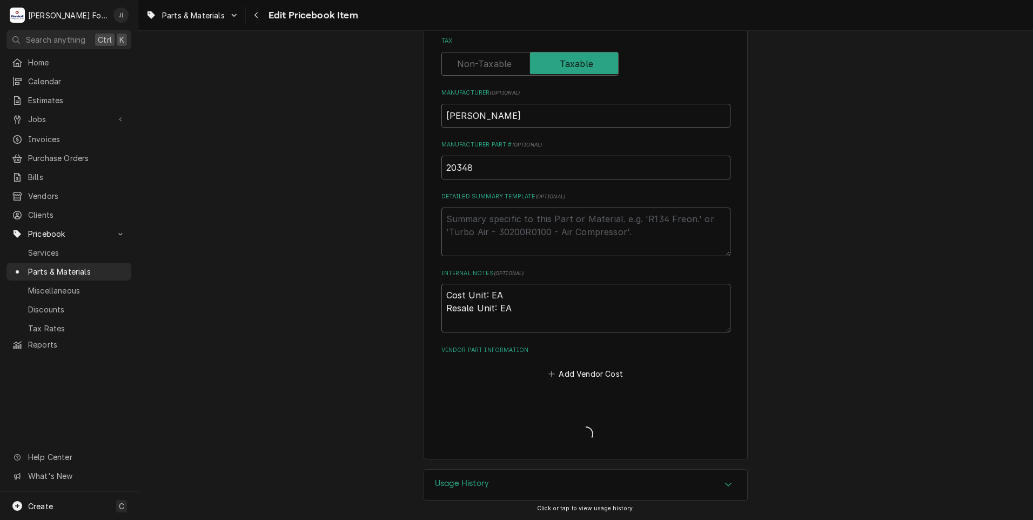
scroll to position [327, 0]
type textarea "x"
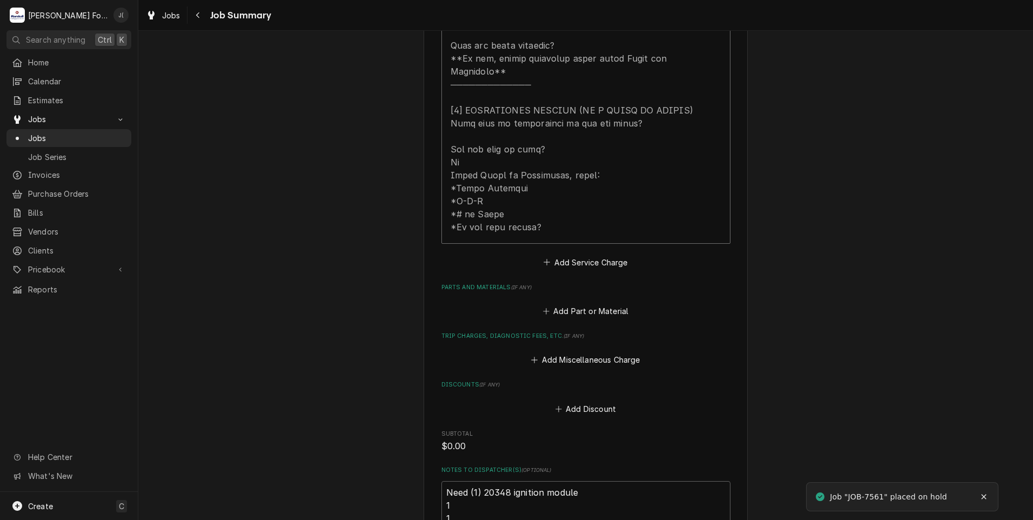
scroll to position [540, 0]
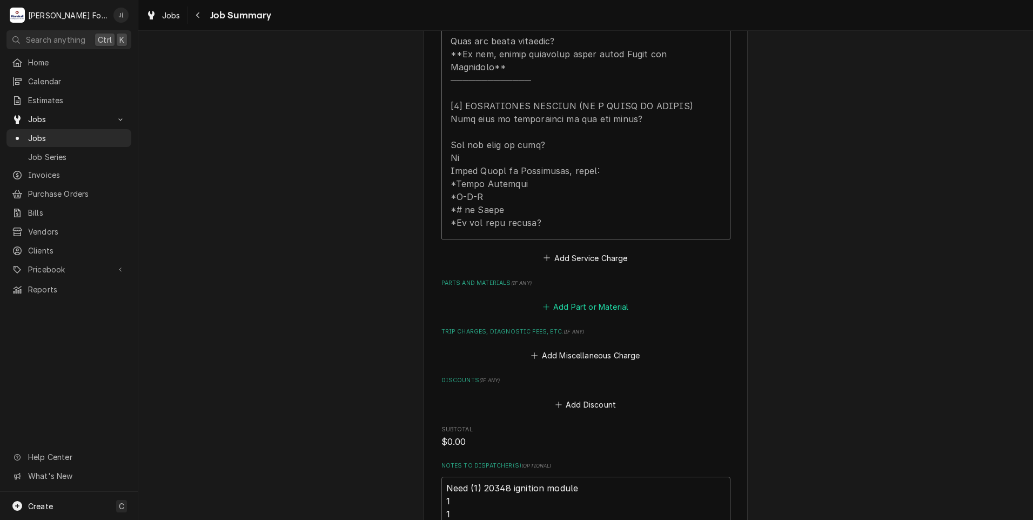
click at [589, 299] on button "Add Part or Material" at bounding box center [585, 306] width 89 height 15
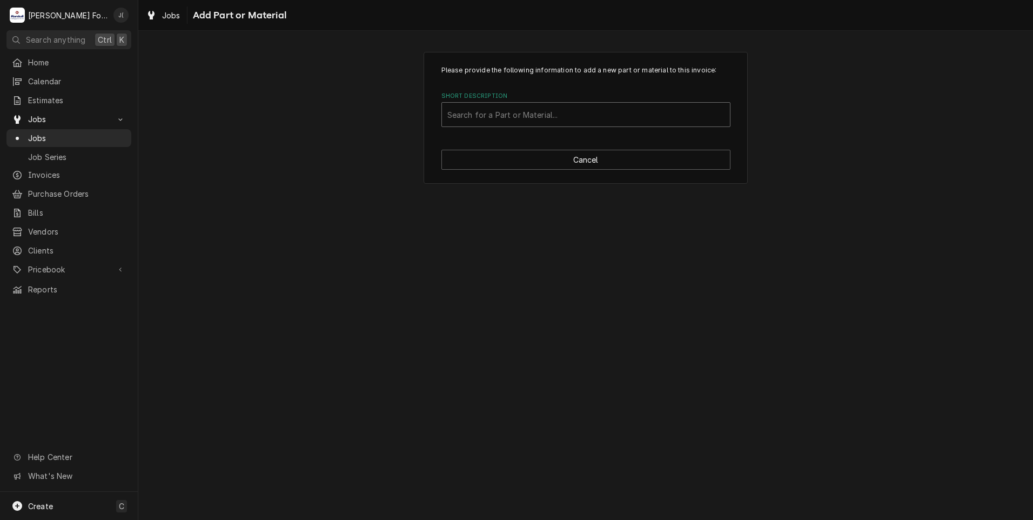
click at [516, 117] on div "Short Description" at bounding box center [585, 114] width 277 height 19
type input "20348"
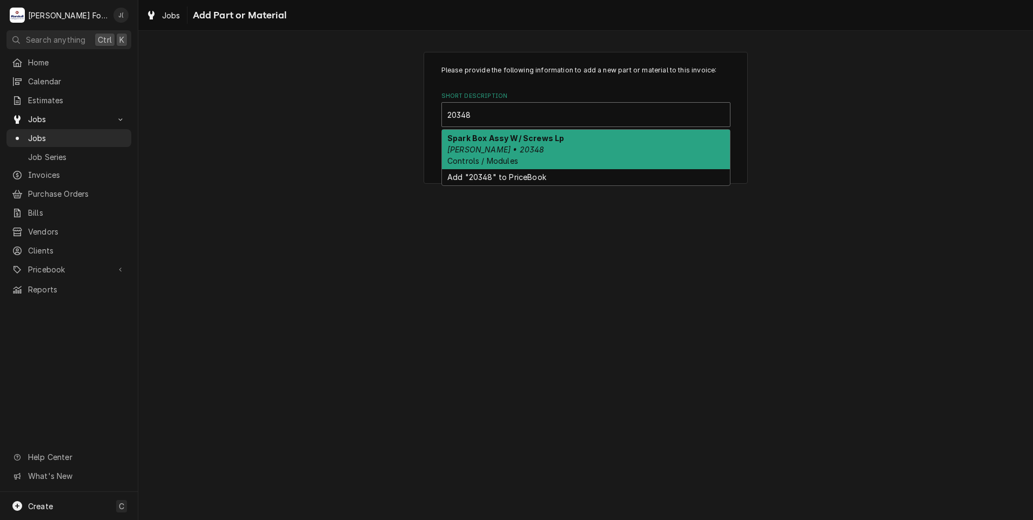
click at [495, 152] on em "Blodgett • 20348" at bounding box center [495, 149] width 97 height 9
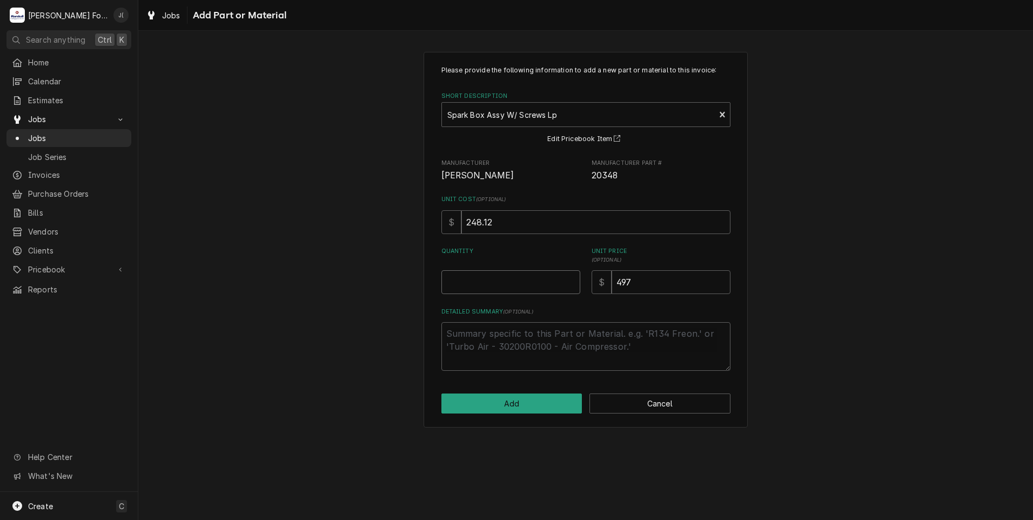
click at [510, 275] on input "Quantity" at bounding box center [510, 282] width 139 height 24
type textarea "x"
type input "1"
click at [533, 405] on button "Add" at bounding box center [511, 403] width 141 height 20
type textarea "x"
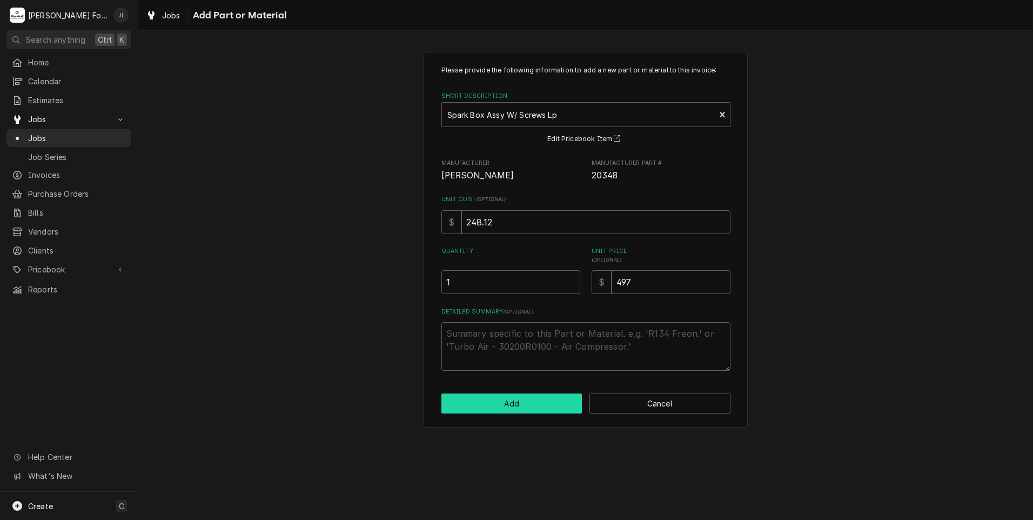
scroll to position [540, 0]
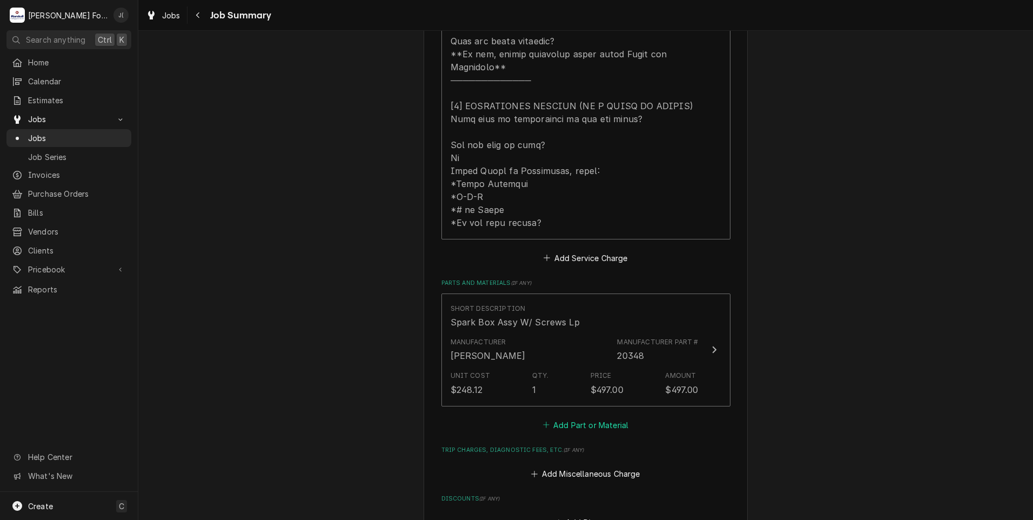
click at [563, 417] on button "Add Part or Material" at bounding box center [585, 424] width 89 height 15
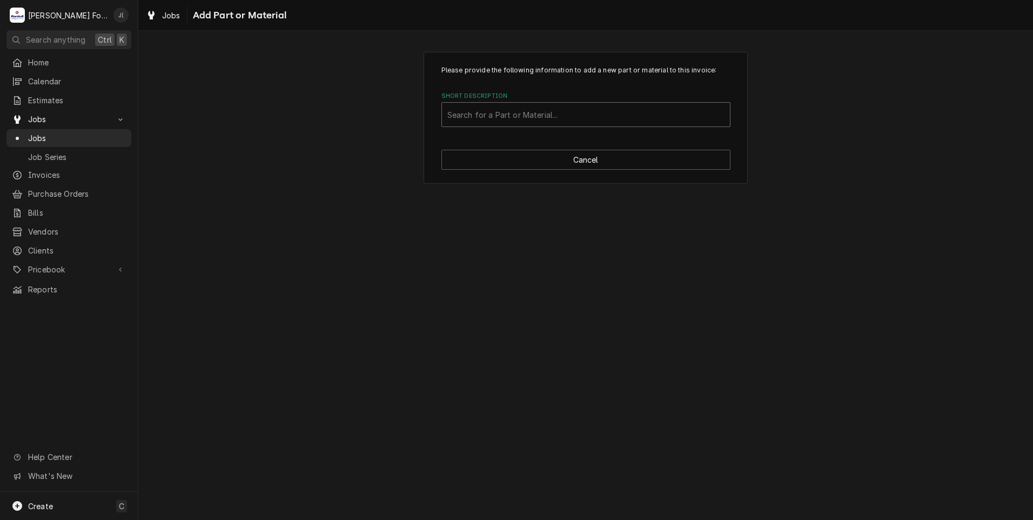
click at [473, 120] on div "Short Description" at bounding box center [585, 114] width 277 height 19
type input "SSDT"
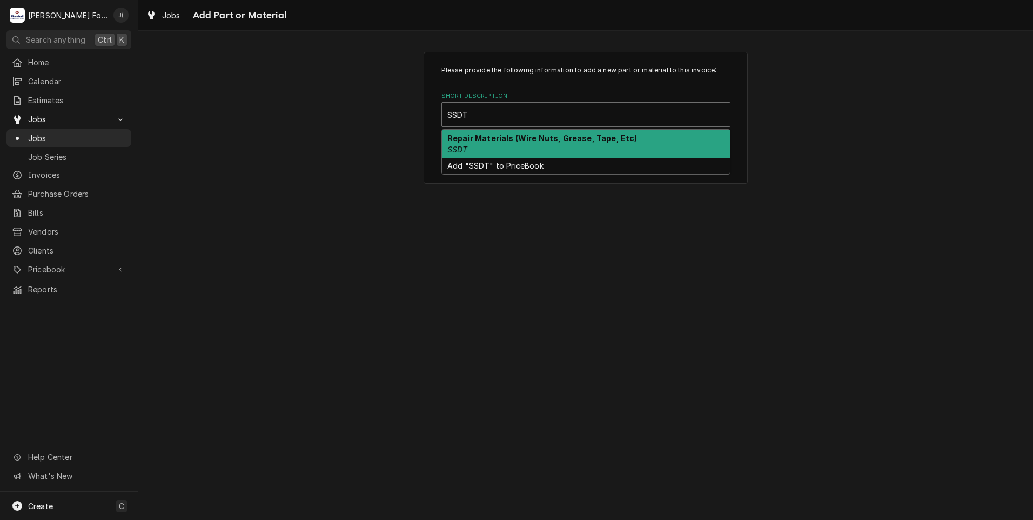
drag, startPoint x: 478, startPoint y: 141, endPoint x: 485, endPoint y: 154, distance: 15.0
click at [478, 142] on div "Repair Materials (Wire Nuts, Grease, Tape, Etc) SSDT" at bounding box center [586, 144] width 288 height 28
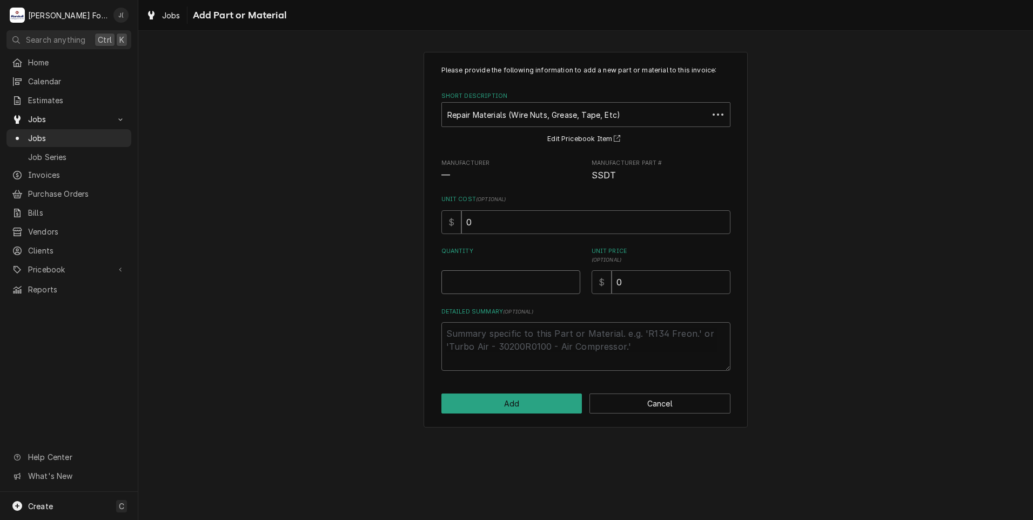
click at [504, 277] on input "Quantity" at bounding box center [510, 282] width 139 height 24
type textarea "x"
type input "1"
type textarea "x"
type input "1"
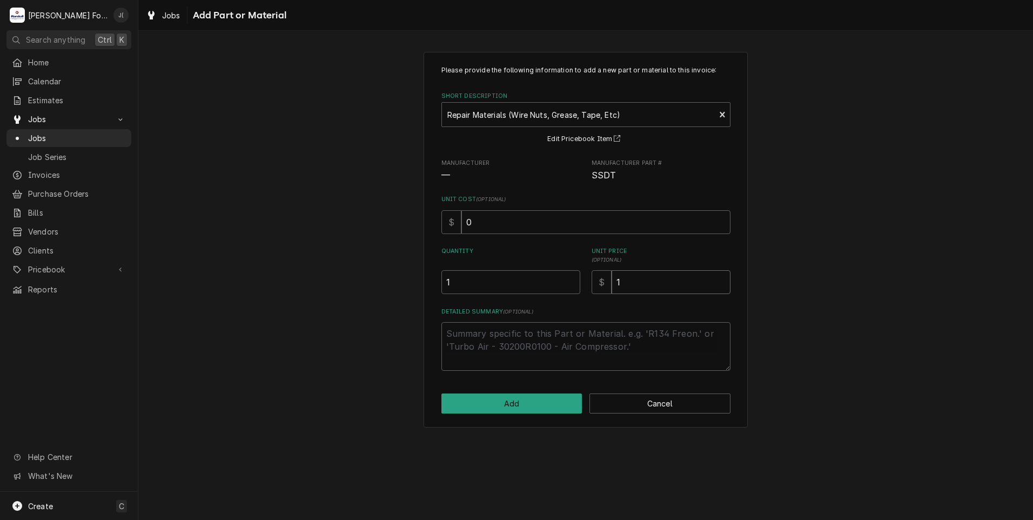
type textarea "x"
type input "10"
click at [520, 406] on button "Add" at bounding box center [511, 403] width 141 height 20
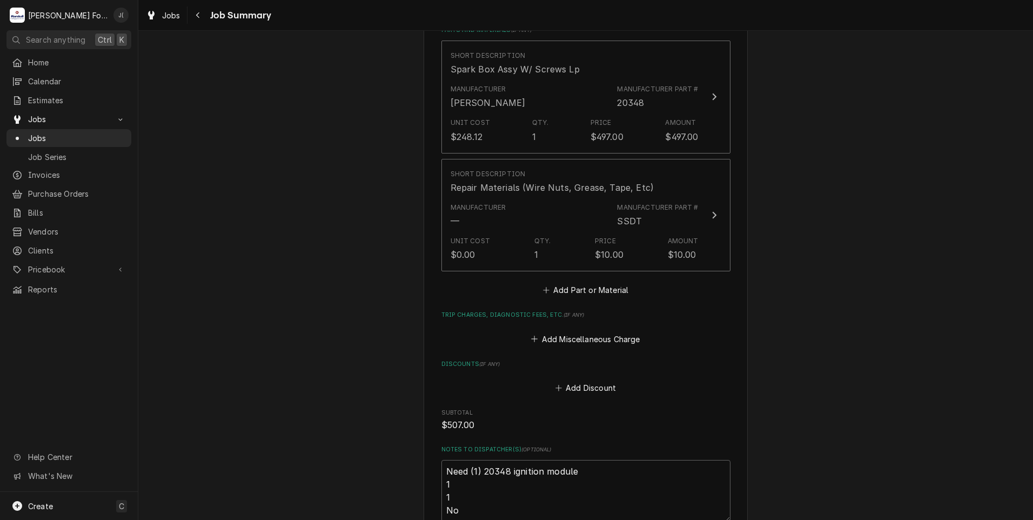
scroll to position [998, 0]
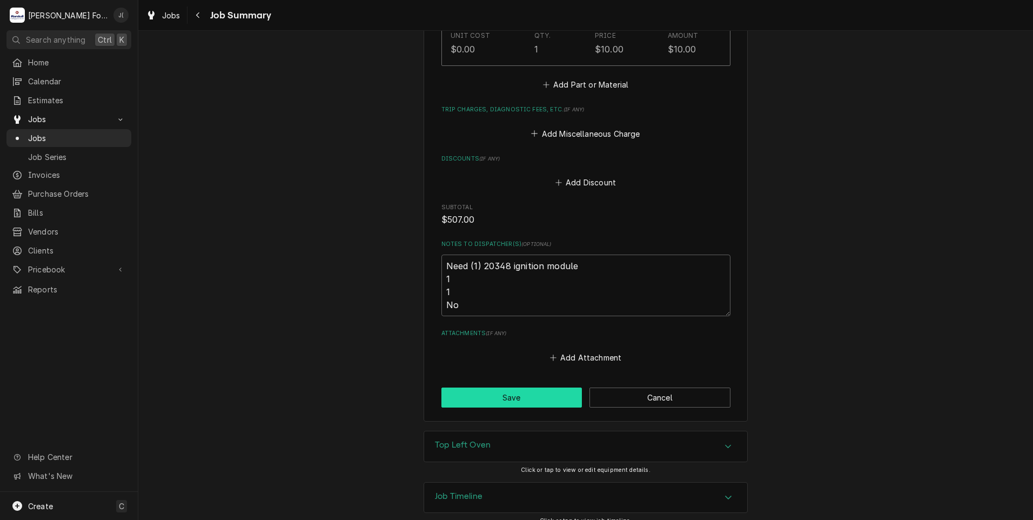
click at [521, 387] on button "Save" at bounding box center [511, 397] width 141 height 20
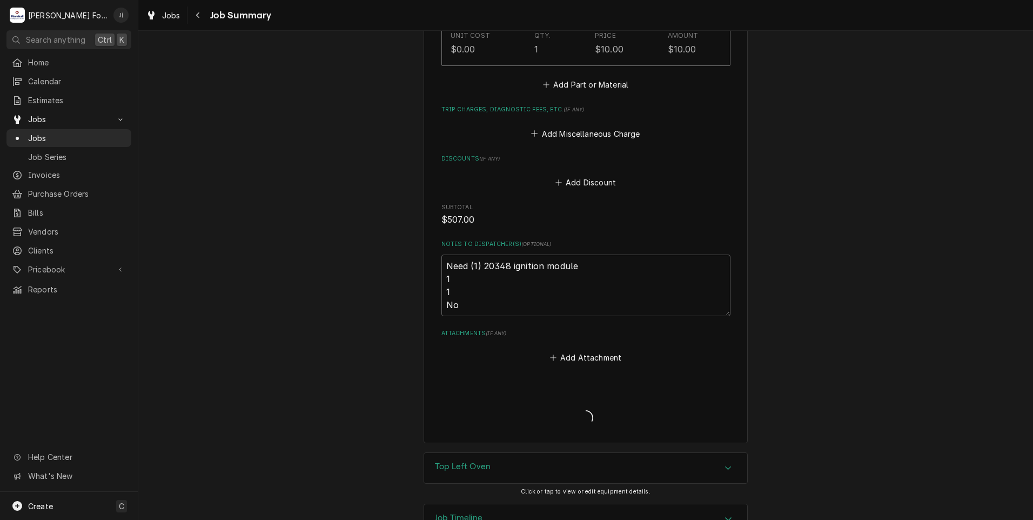
type textarea "x"
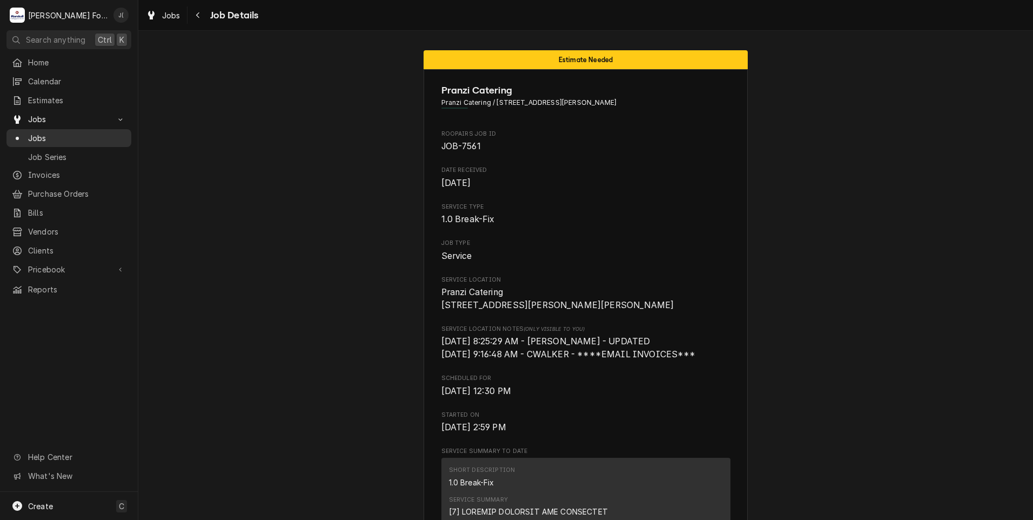
click at [95, 132] on span "Jobs" at bounding box center [77, 137] width 98 height 11
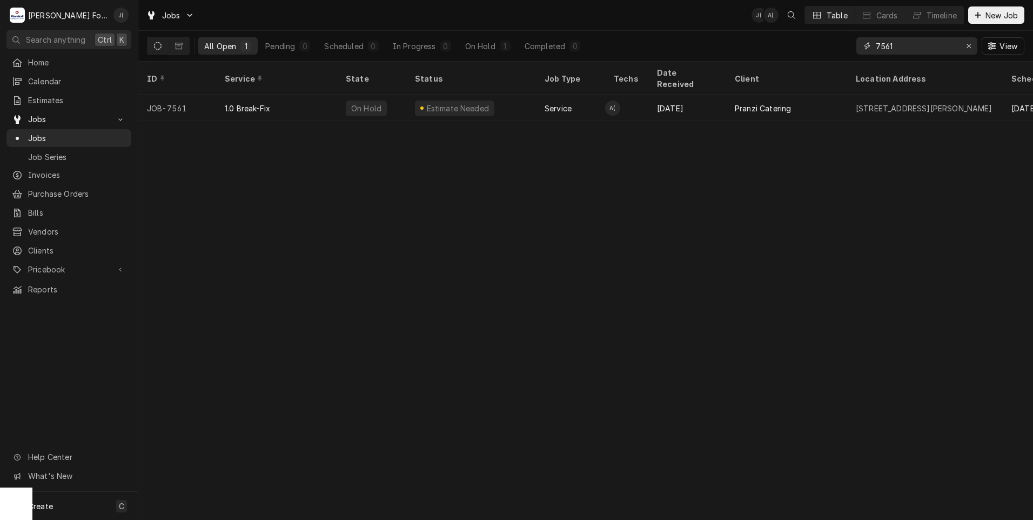
click at [970, 50] on div "Erase input" at bounding box center [968, 46] width 11 height 11
click at [957, 49] on input "Dynamic Content Wrapper" at bounding box center [927, 45] width 102 height 17
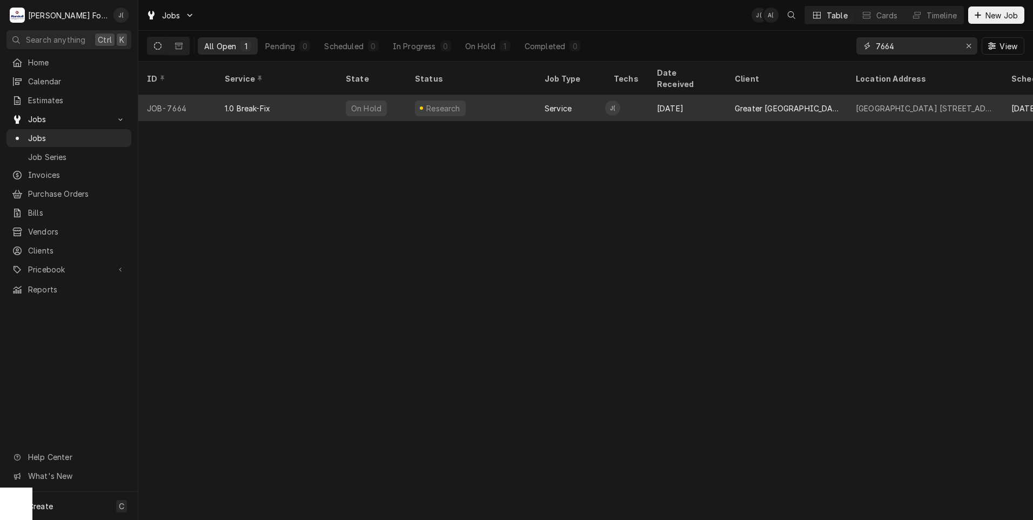
type input "7664"
click at [317, 98] on div "1.0 Break-Fix" at bounding box center [276, 108] width 121 height 26
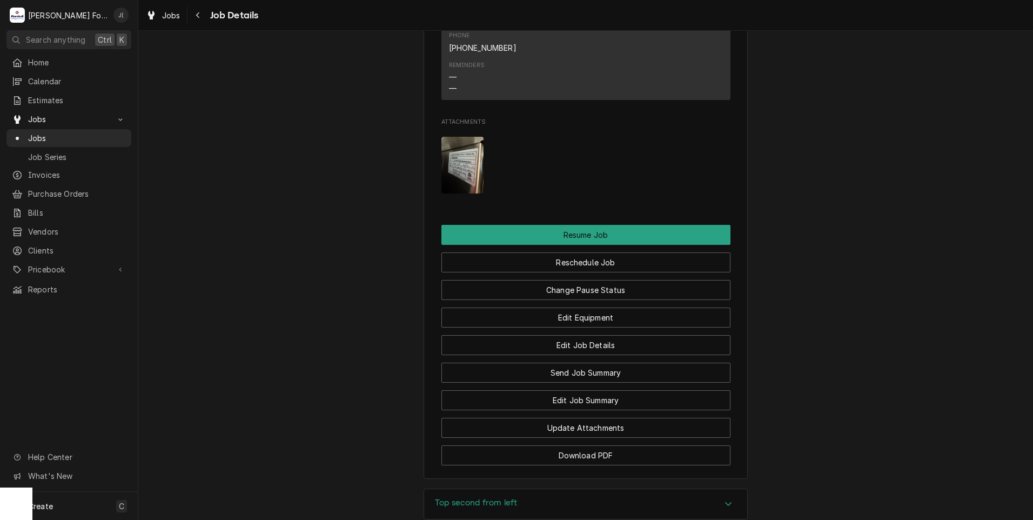
scroll to position [1188, 0]
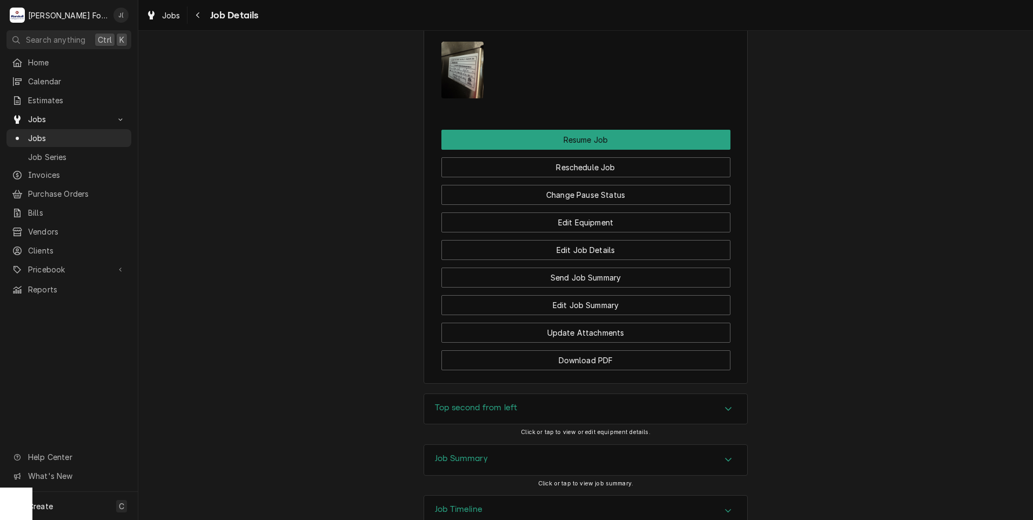
click at [507, 394] on div "Top second from left" at bounding box center [585, 409] width 323 height 30
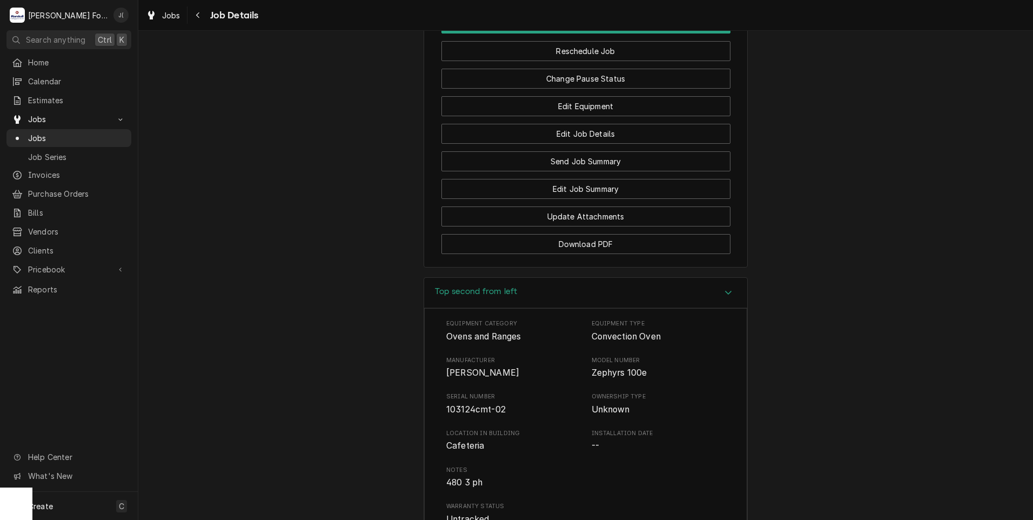
scroll to position [1458, 0]
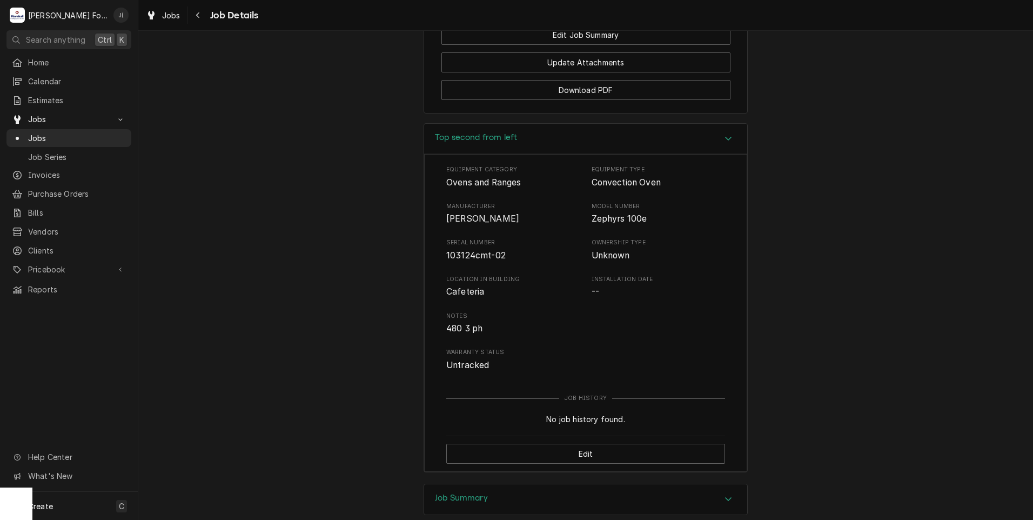
click at [461, 493] on h3 "Job Summary" at bounding box center [461, 498] width 53 height 10
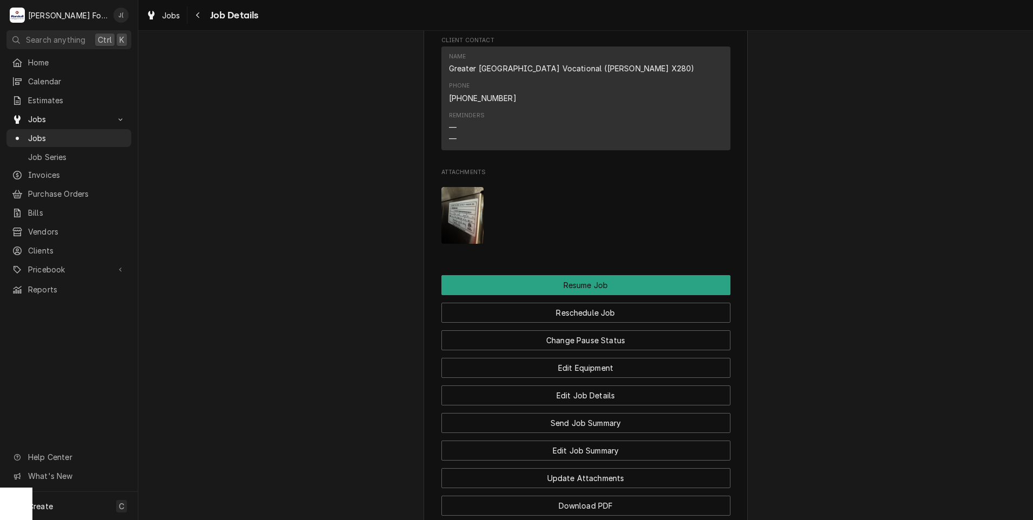
scroll to position [810, 0]
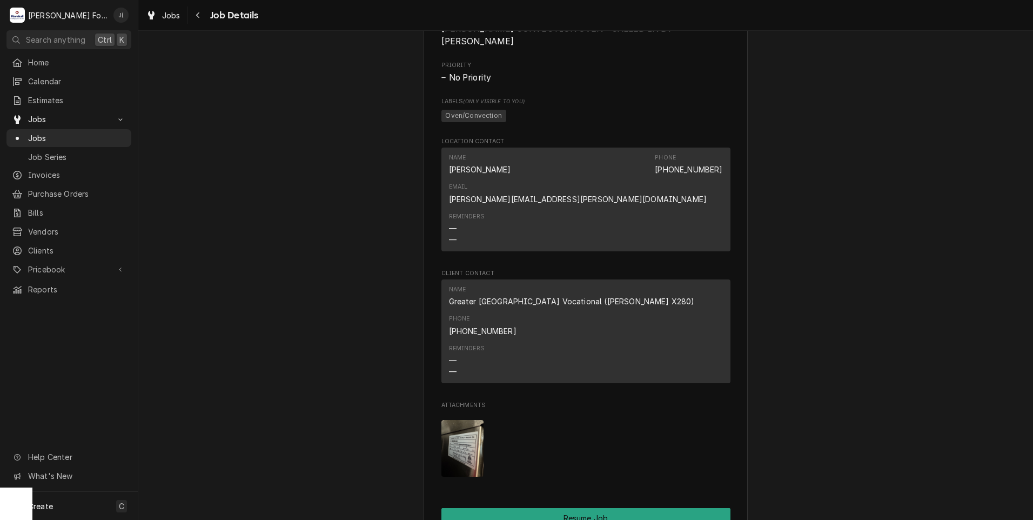
click at [459, 420] on img "Attachments" at bounding box center [462, 448] width 43 height 57
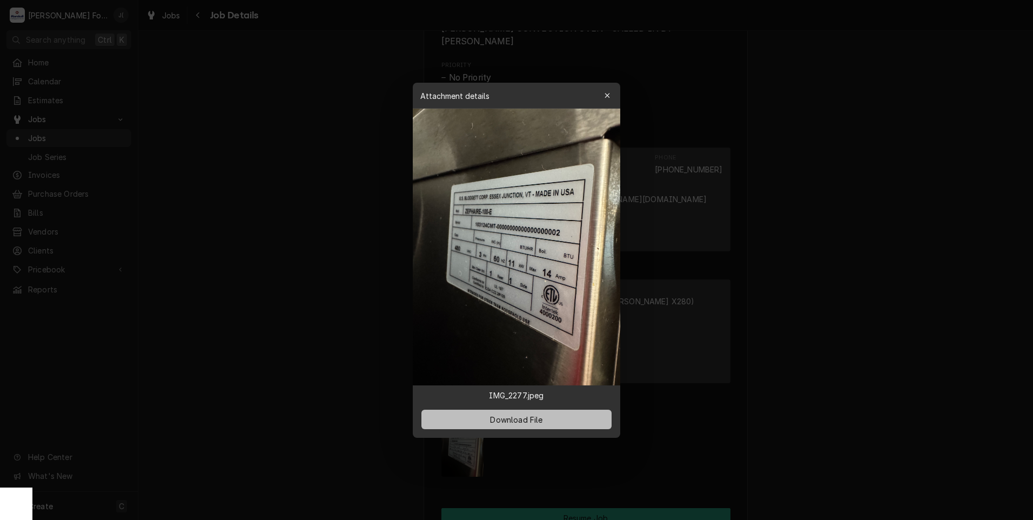
click at [498, 420] on span "Download File" at bounding box center [516, 418] width 57 height 11
click at [522, 418] on span "Download File" at bounding box center [516, 418] width 57 height 11
click at [605, 102] on button "button" at bounding box center [607, 95] width 17 height 17
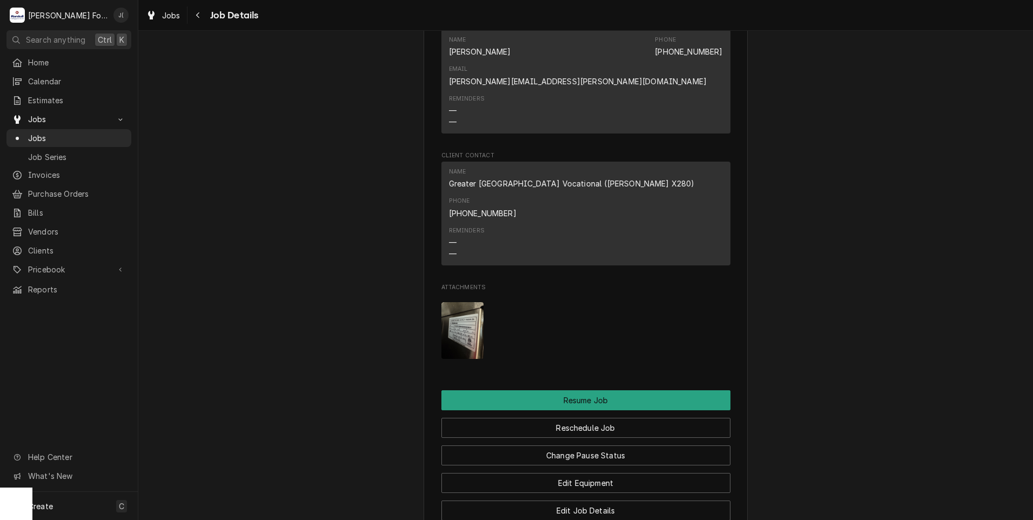
scroll to position [1026, 0]
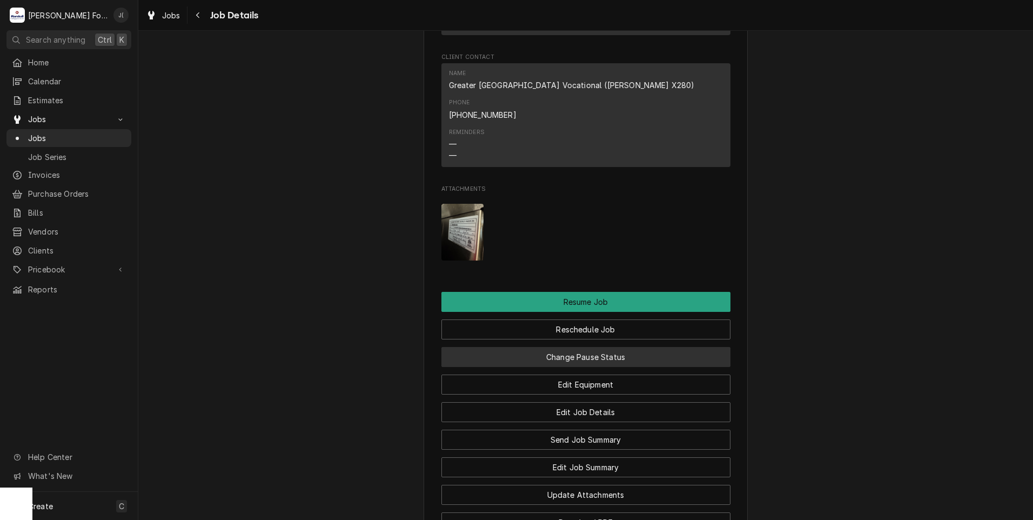
click at [519, 347] on button "Change Pause Status" at bounding box center [585, 357] width 289 height 20
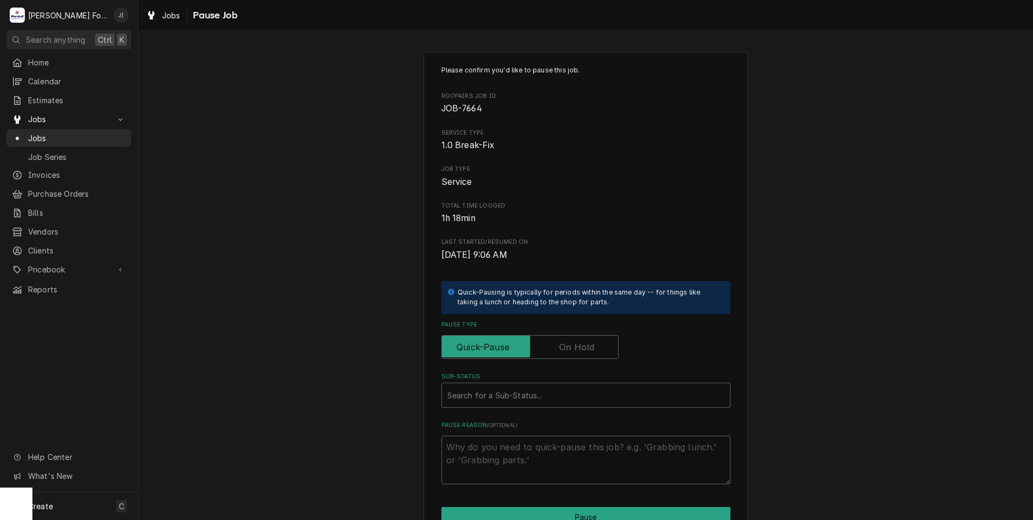
click at [557, 345] on label "Pause Type" at bounding box center [529, 347] width 177 height 24
click at [557, 345] on input "Pause Type" at bounding box center [529, 347] width 167 height 24
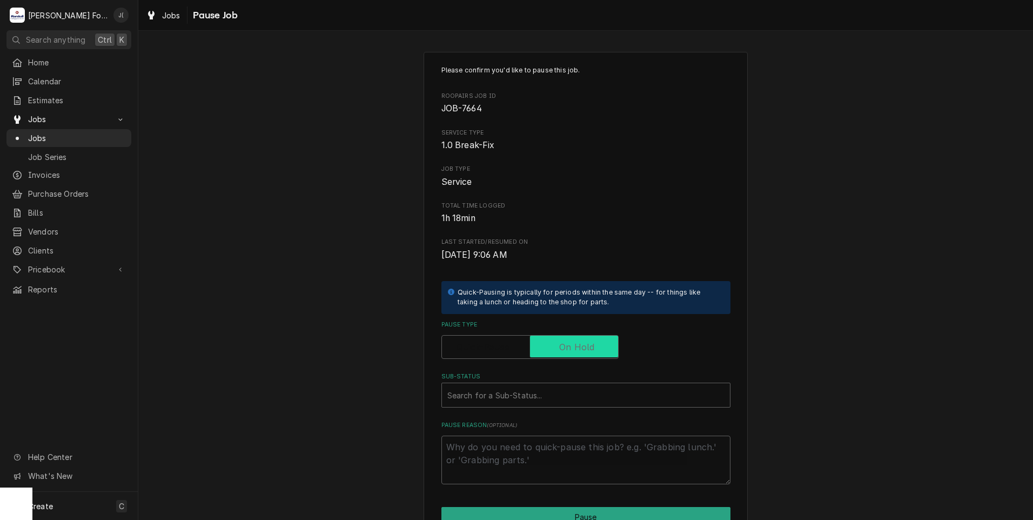
checkbox input "true"
click at [498, 402] on div "Sub-Status" at bounding box center [585, 394] width 277 height 19
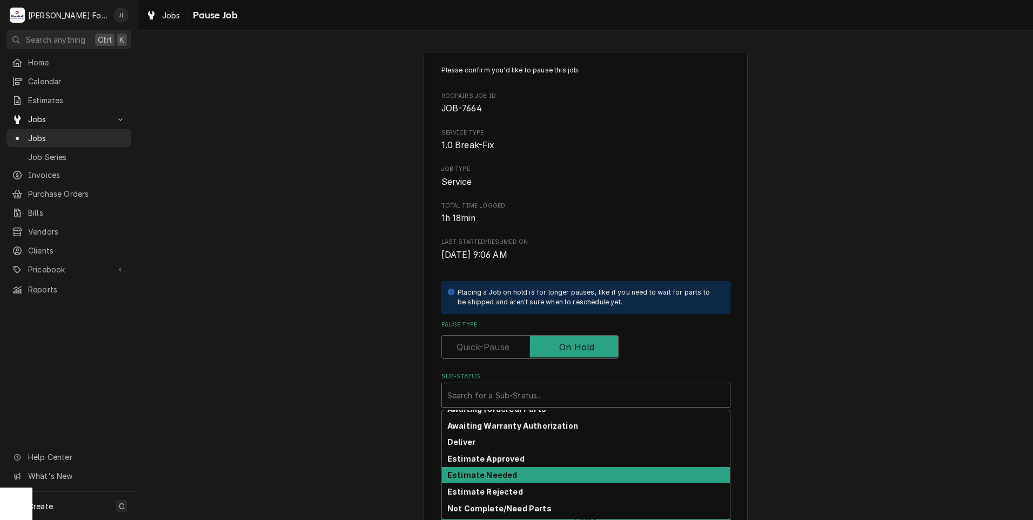
scroll to position [172, 0]
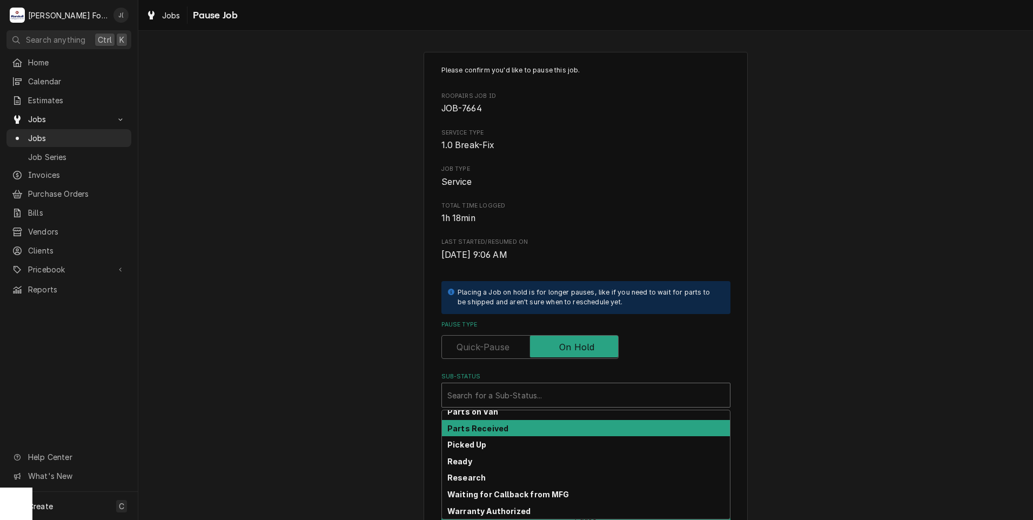
click at [483, 435] on div "Parts Received" at bounding box center [586, 428] width 288 height 17
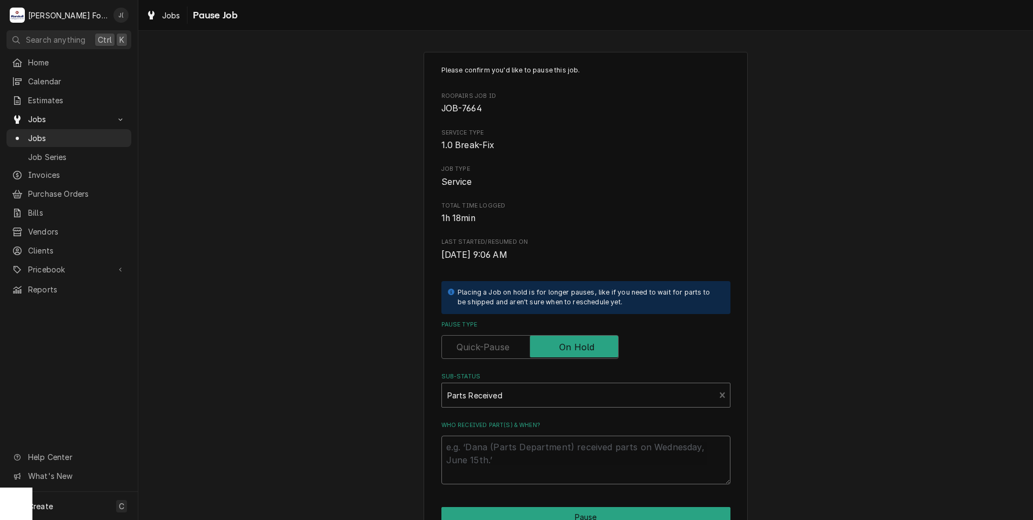
click at [471, 462] on textarea "Who received part(s) & when?" at bounding box center [585, 459] width 289 height 49
type textarea "x"
type textarea "1"
type textarea "x"
type textarea "10"
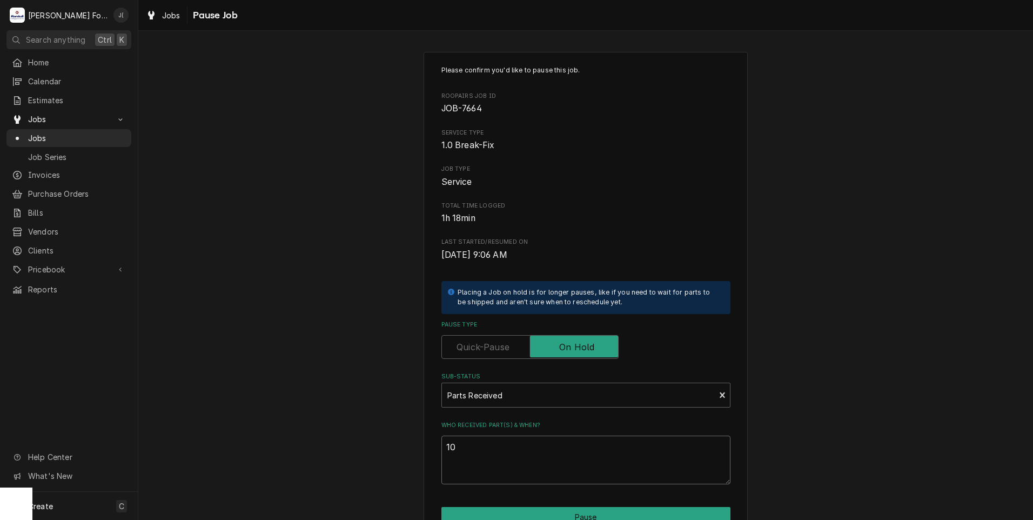
type textarea "x"
type textarea "10-"
type textarea "x"
type textarea "10-0"
type textarea "x"
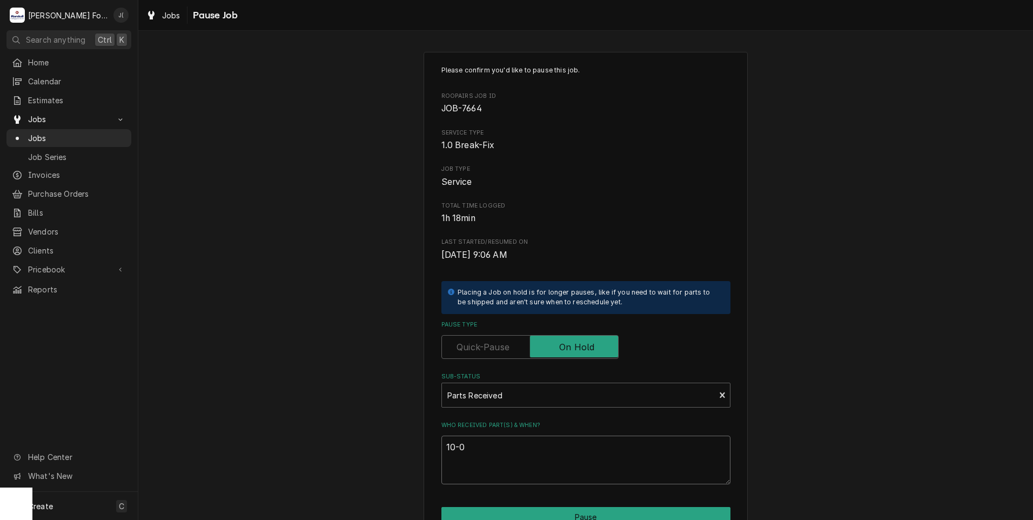
type textarea "10-03"
type textarea "x"
type textarea "10-03-"
type textarea "x"
type textarea "10-03-2"
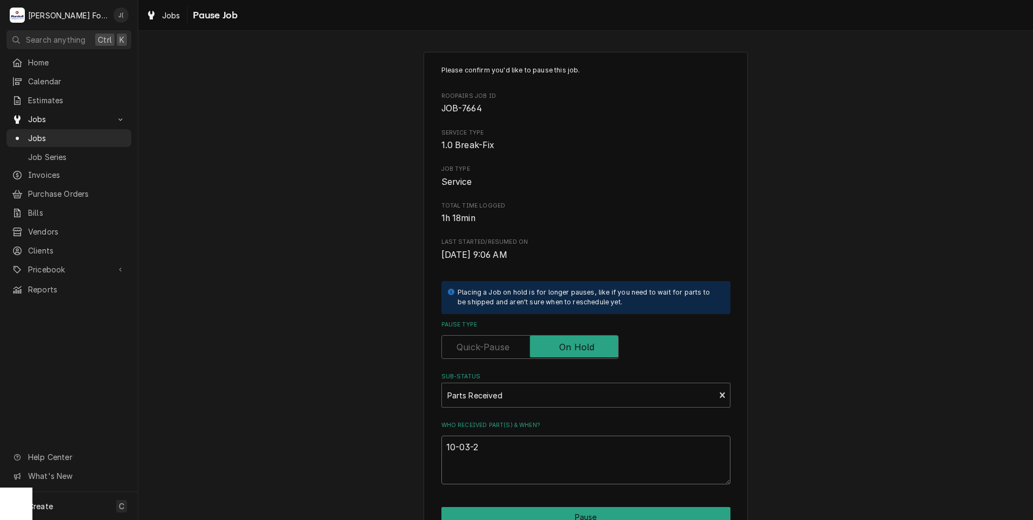
type textarea "x"
type textarea "10-03-20"
type textarea "x"
type textarea "10-03-202"
type textarea "x"
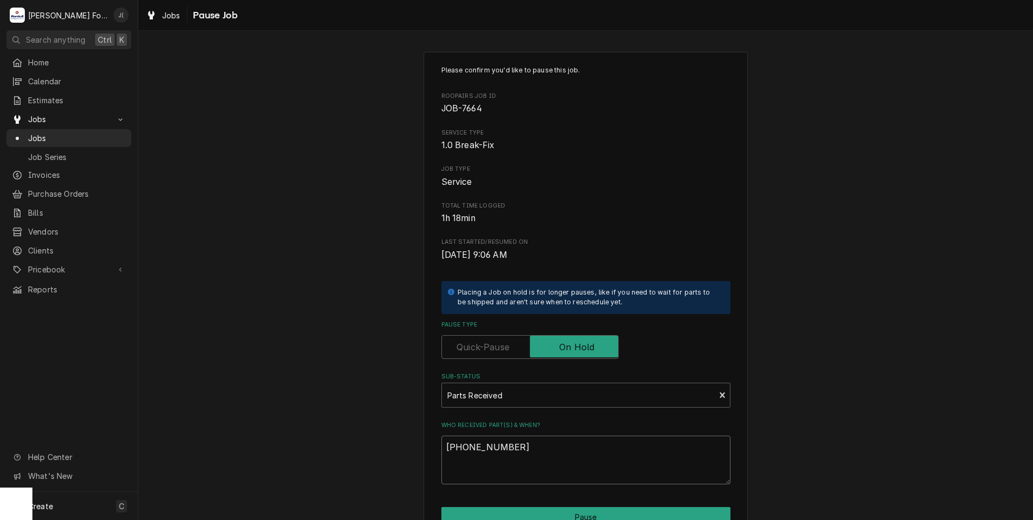
type textarea "10-03-2025"
type textarea "x"
type textarea "10-03-202"
type textarea "x"
type textarea "10-03-20"
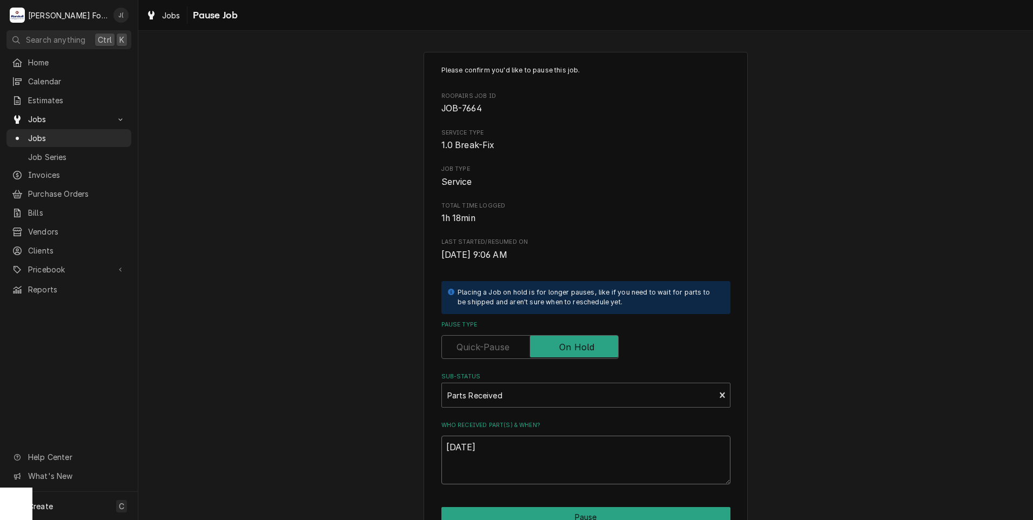
type textarea "x"
type textarea "10-03-2"
type textarea "x"
type textarea "10-03-"
type textarea "x"
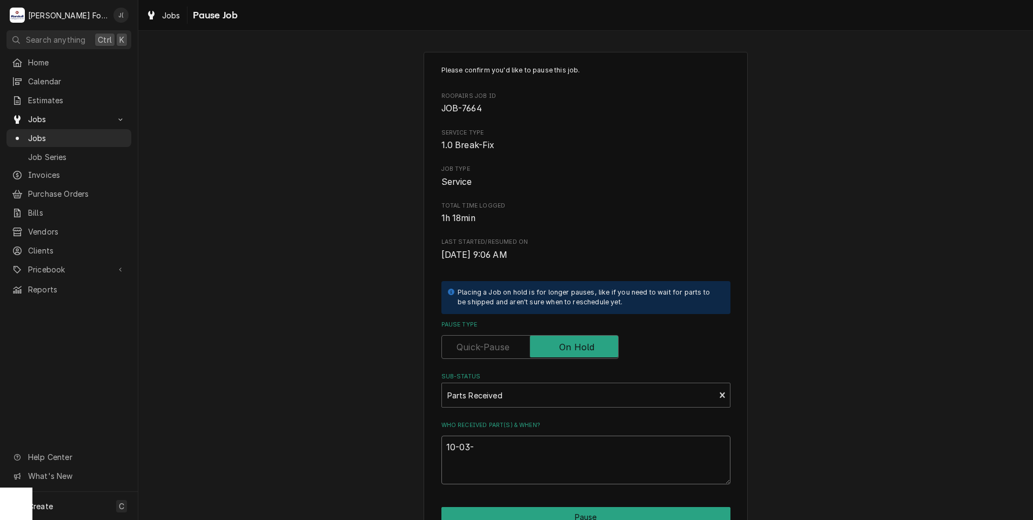
type textarea "10-03"
type textarea "x"
type textarea "10-0"
type textarea "x"
type textarea "10-"
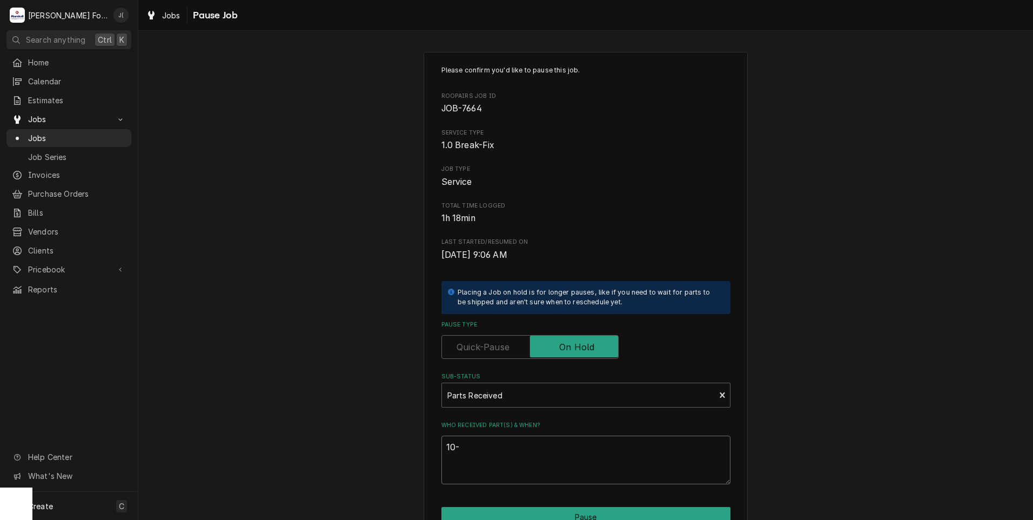
type textarea "x"
type textarea "10"
type textarea "x"
type textarea "1"
type textarea "x"
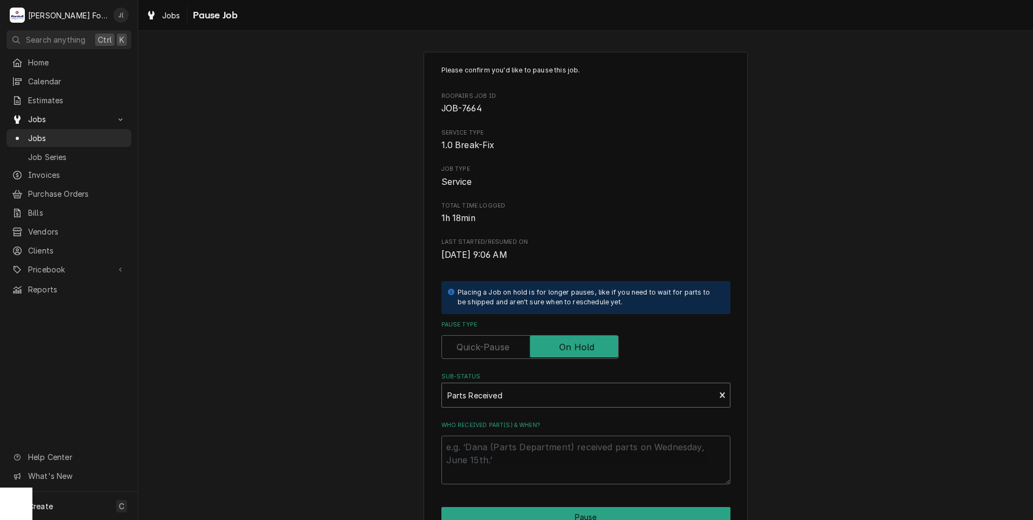
click at [707, 399] on div "Parts Received" at bounding box center [578, 395] width 273 height 24
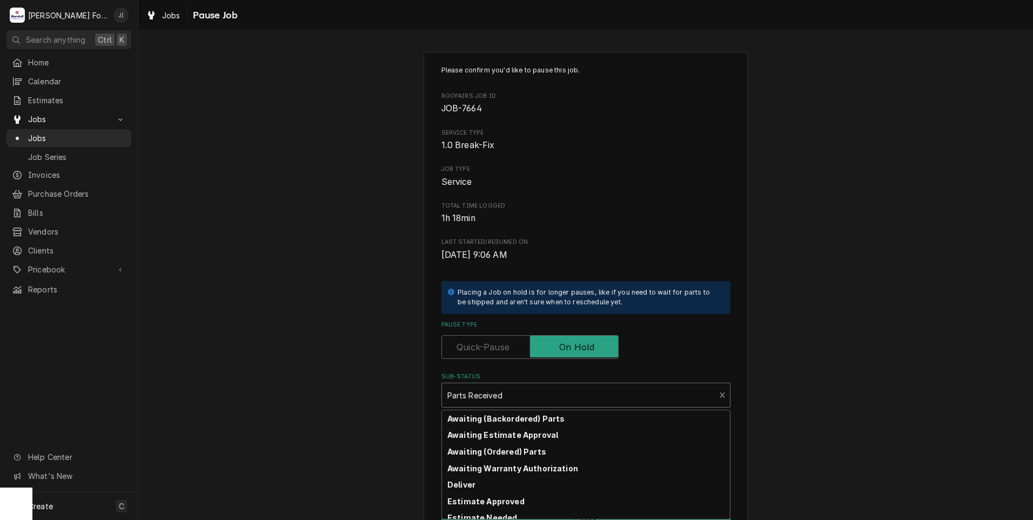
scroll to position [42, 0]
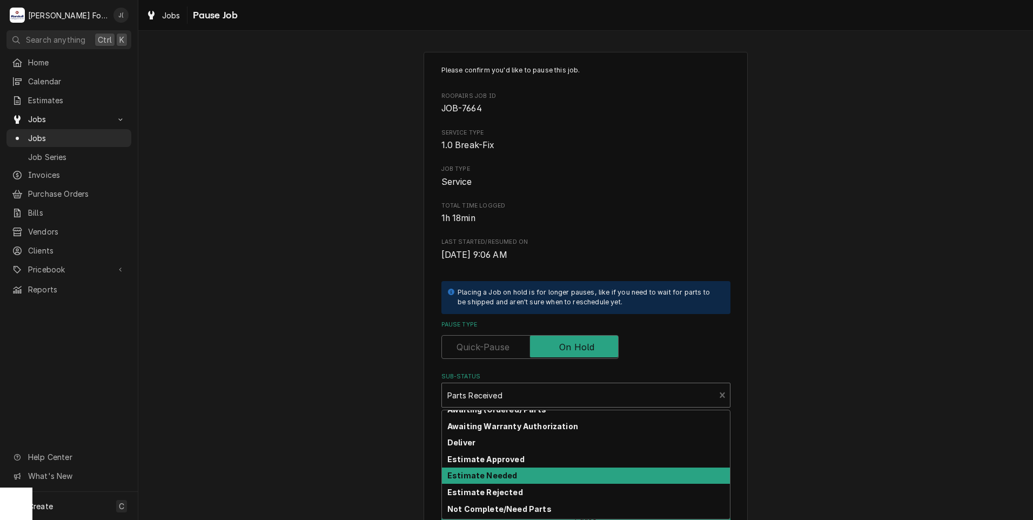
click at [580, 470] on div "Estimate Needed" at bounding box center [586, 475] width 288 height 17
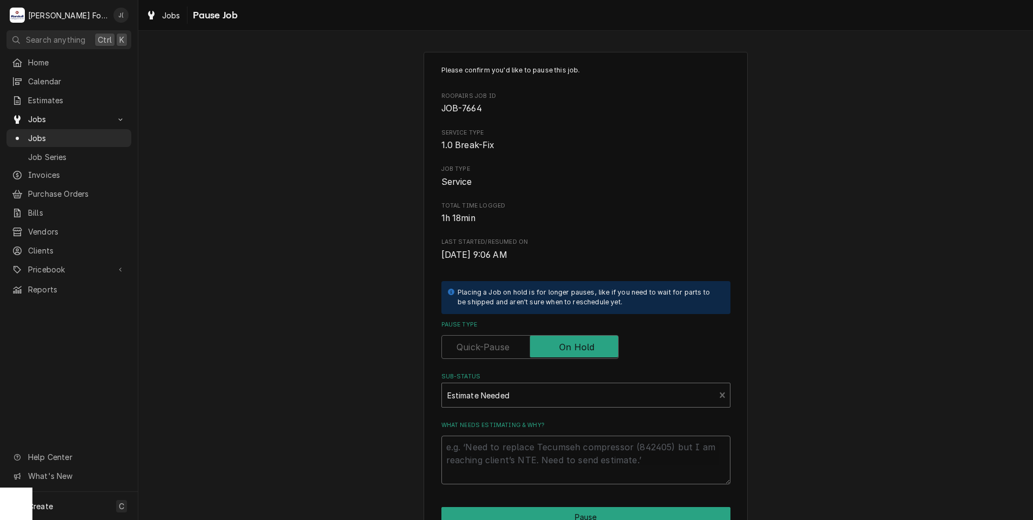
click at [575, 463] on textarea "What needs estimating & why?" at bounding box center [585, 459] width 289 height 49
type textarea "x"
type textarea "P"
type textarea "x"
type textarea "PI"
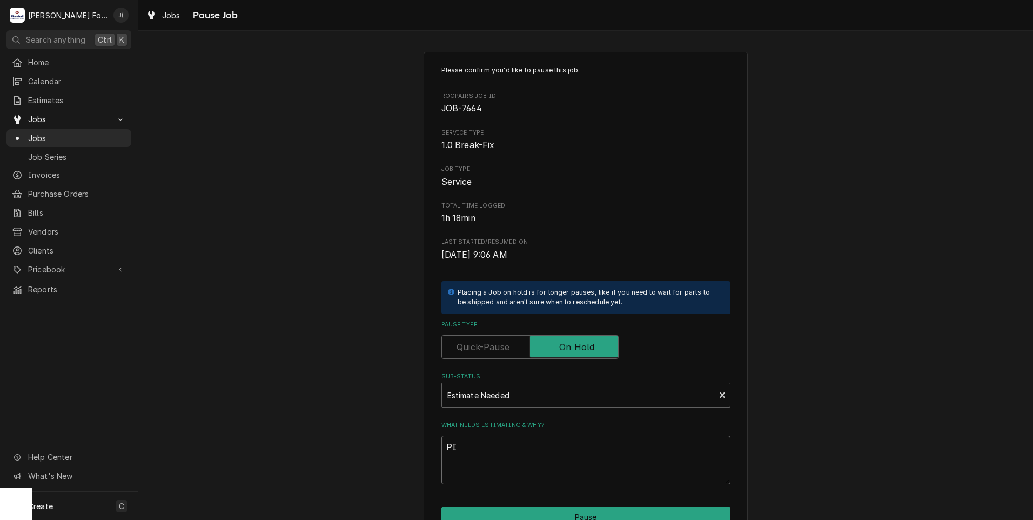
type textarea "x"
type textarea "PIC"
type textarea "x"
type textarea "PICE"
type textarea "x"
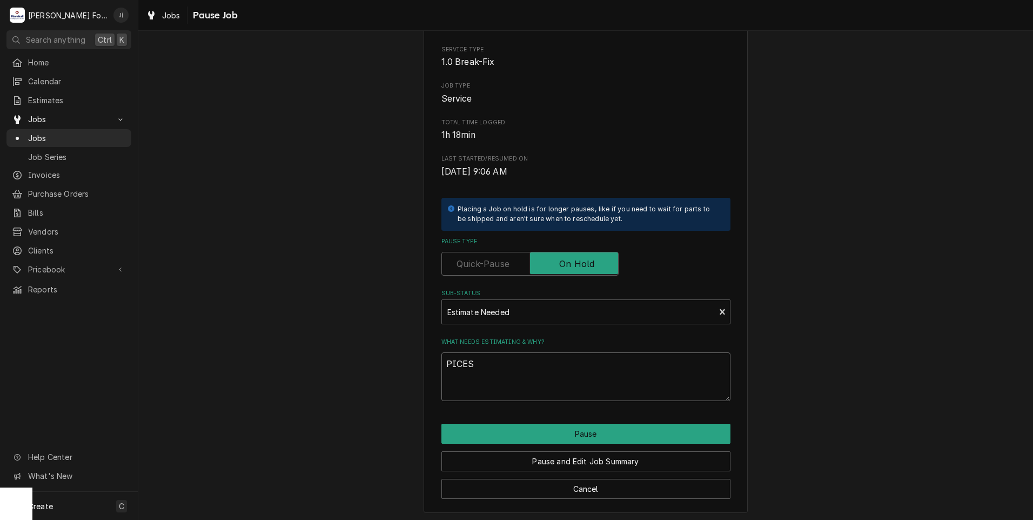
scroll to position [85, 0]
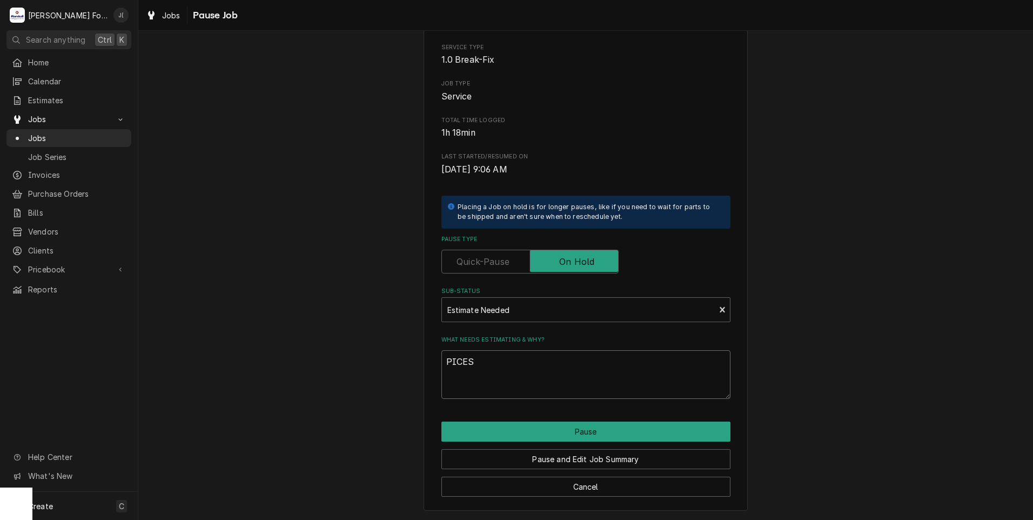
type textarea "PICES"
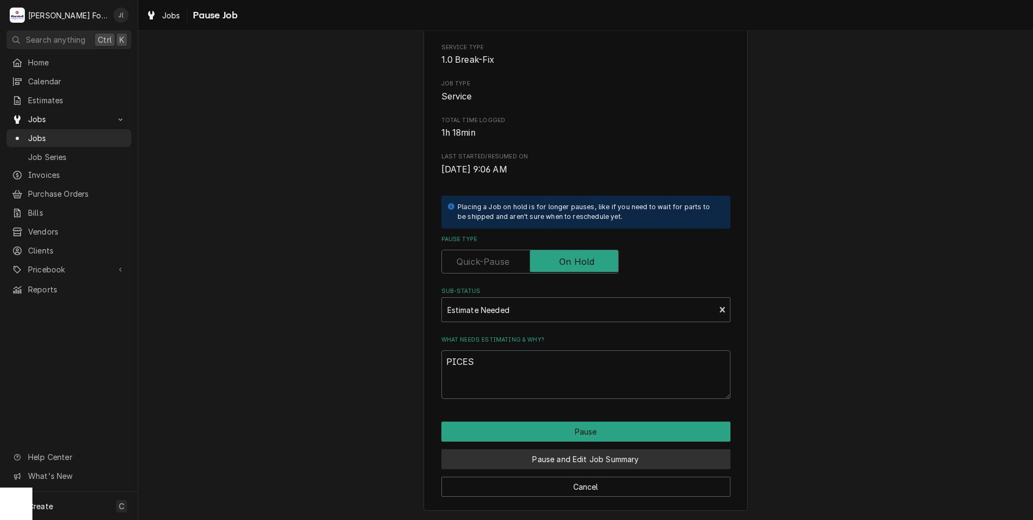
click at [593, 463] on button "Pause and Edit Job Summary" at bounding box center [585, 459] width 289 height 20
type textarea "x"
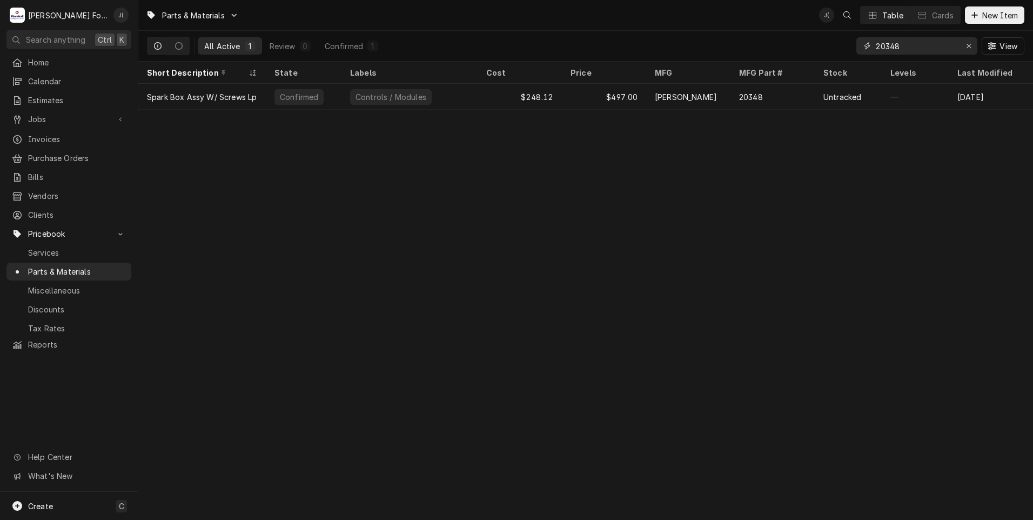
drag, startPoint x: 972, startPoint y: 46, endPoint x: 933, endPoint y: 45, distance: 38.4
click at [971, 47] on icon "Erase input" at bounding box center [969, 46] width 6 height 8
click at [933, 45] on input "Dynamic Content Wrapper" at bounding box center [927, 45] width 102 height 17
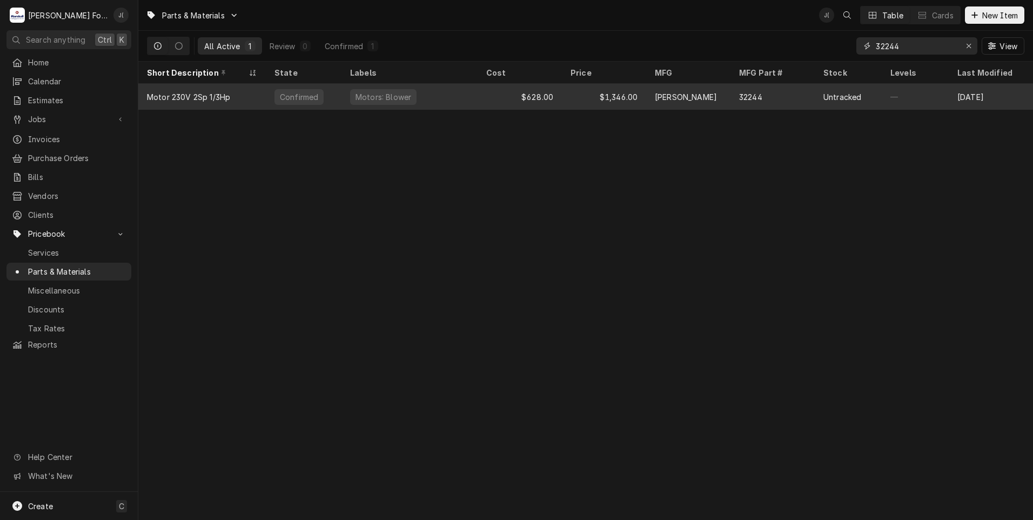
type input "32244"
click at [337, 102] on div "Confirmed" at bounding box center [304, 97] width 76 height 26
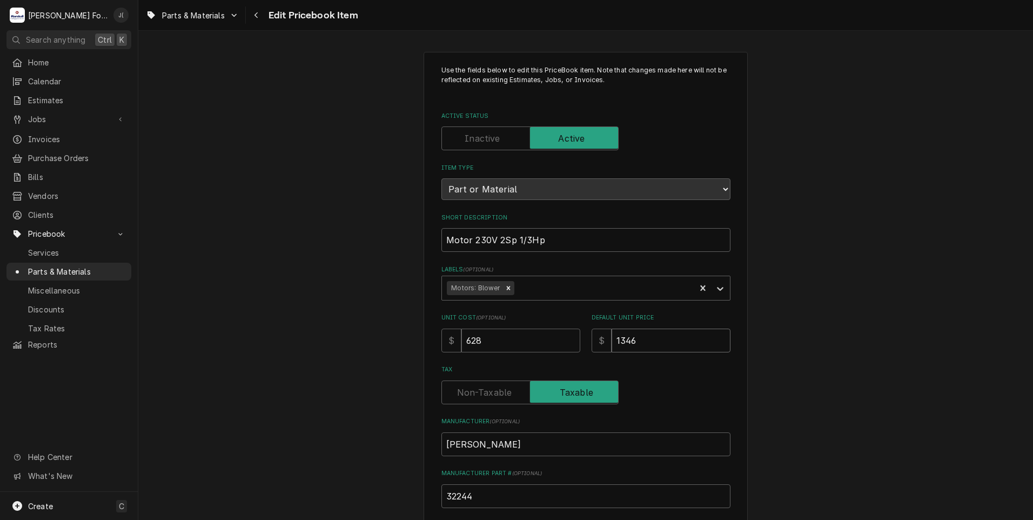
drag, startPoint x: 600, startPoint y: 337, endPoint x: 529, endPoint y: 318, distance: 73.1
click at [530, 321] on div "Unit Cost ( optional ) $ 628 Default Unit Price $ 1346" at bounding box center [585, 332] width 289 height 38
type textarea "x"
type input "1"
type textarea "x"
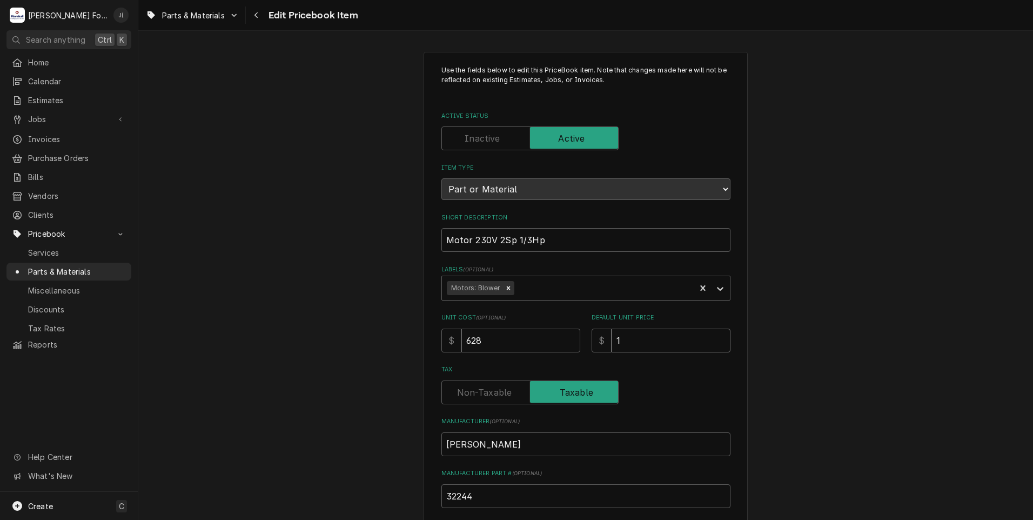
type input "13"
type textarea "x"
type input "136"
type textarea "x"
type input "1368"
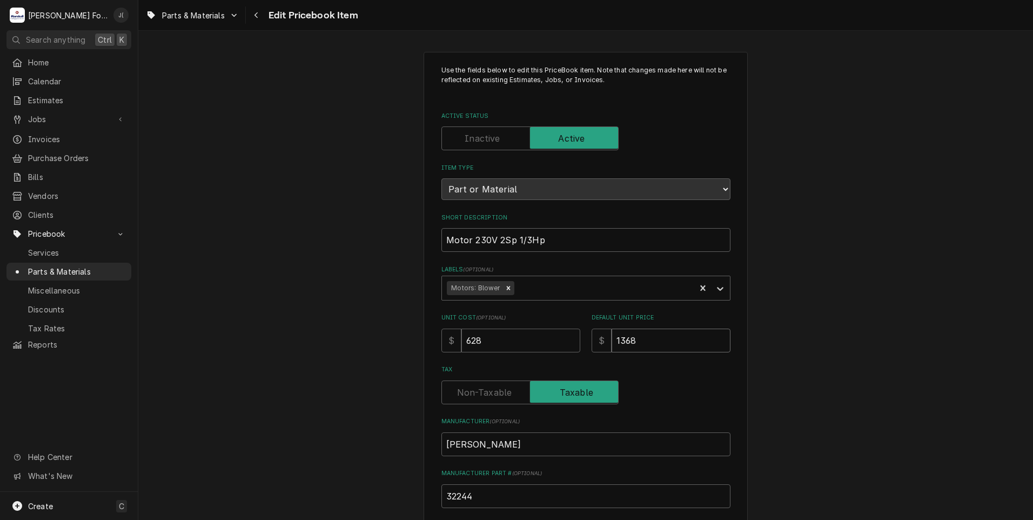
type textarea "x"
type input "1368.0"
type textarea "x"
type input "1368.00"
drag, startPoint x: 479, startPoint y: 340, endPoint x: 360, endPoint y: 321, distance: 120.9
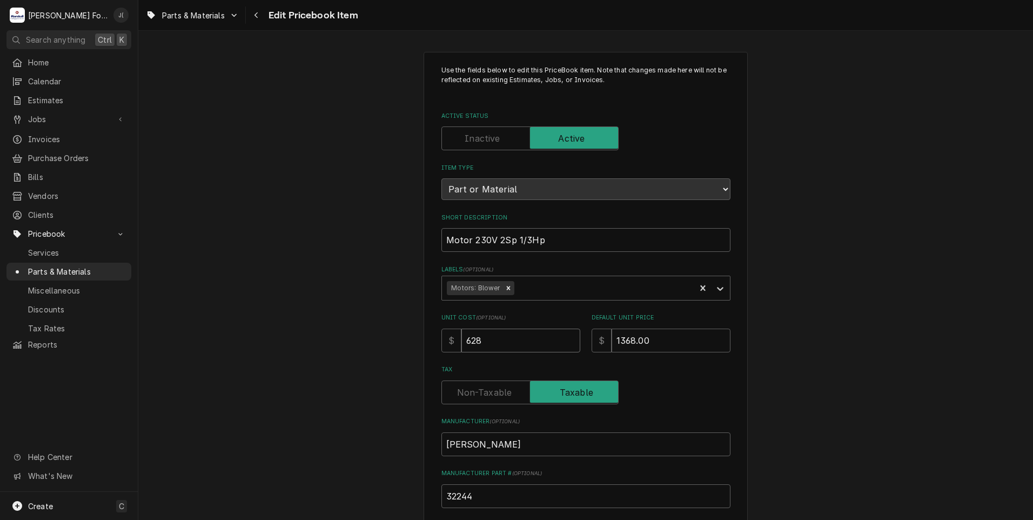
click at [372, 326] on div "Use the fields below to edit this PriceBook item. Note that changes made here w…" at bounding box center [585, 422] width 895 height 761
type textarea "x"
type input "6"
type textarea "x"
type input "68"
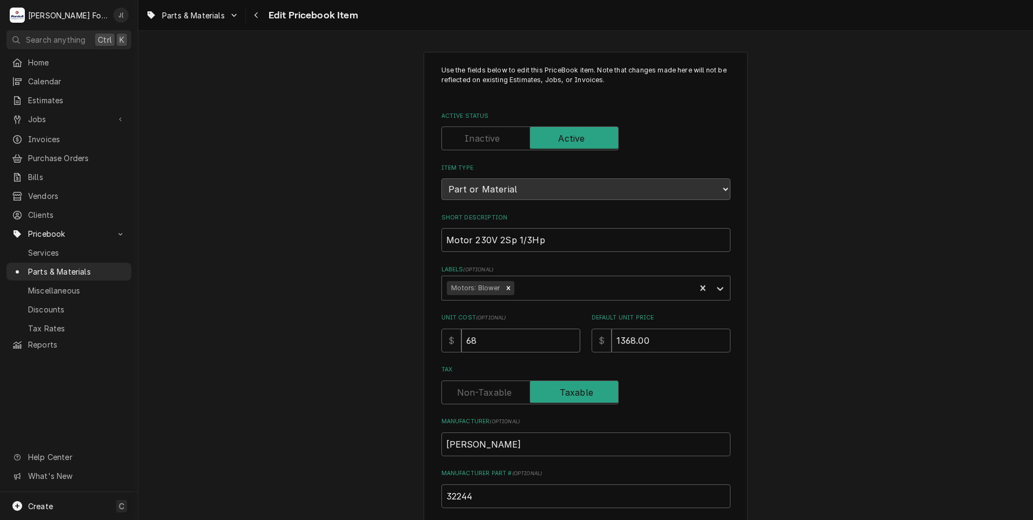
type textarea "x"
type input "683"
type textarea "x"
type input "683.8"
type textarea "x"
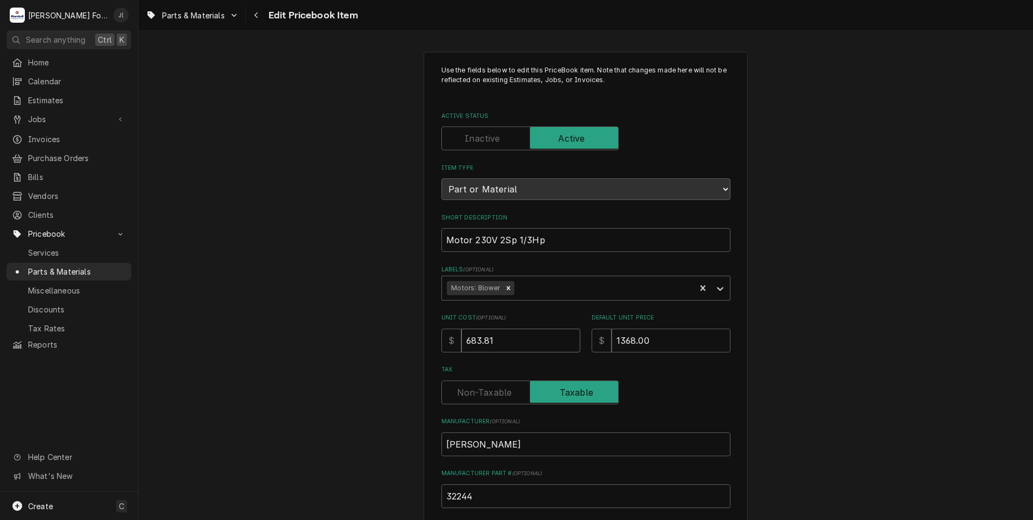
type input "683.81"
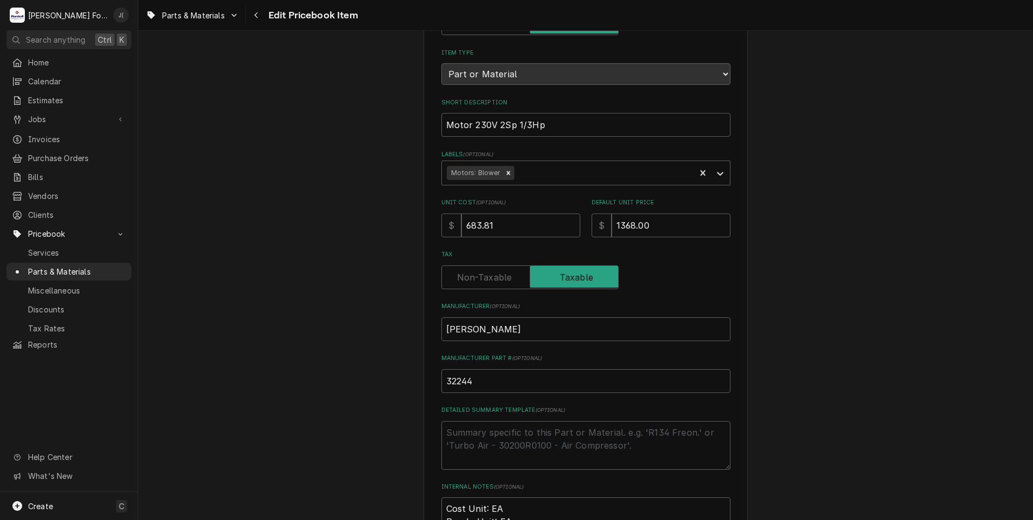
scroll to position [333, 0]
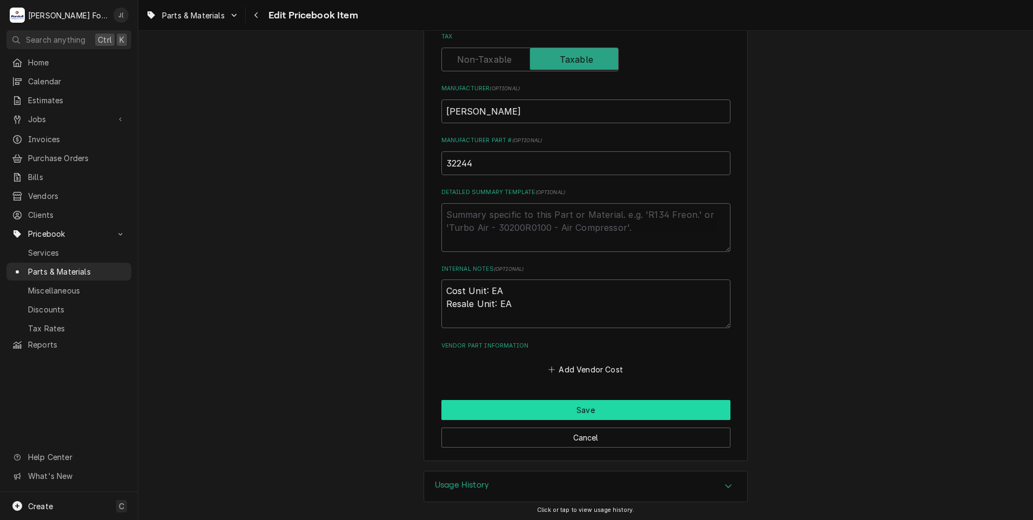
click at [463, 400] on button "Save" at bounding box center [585, 410] width 289 height 20
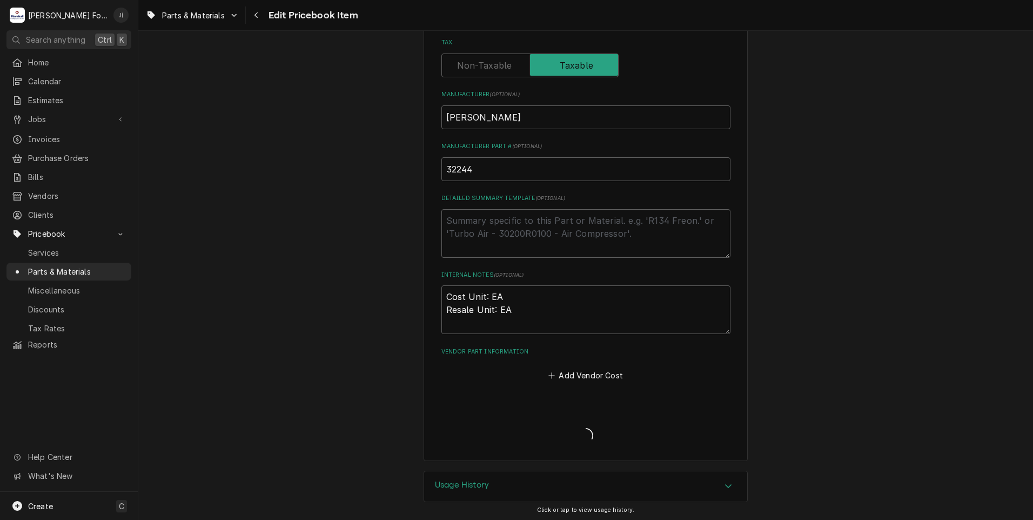
type textarea "x"
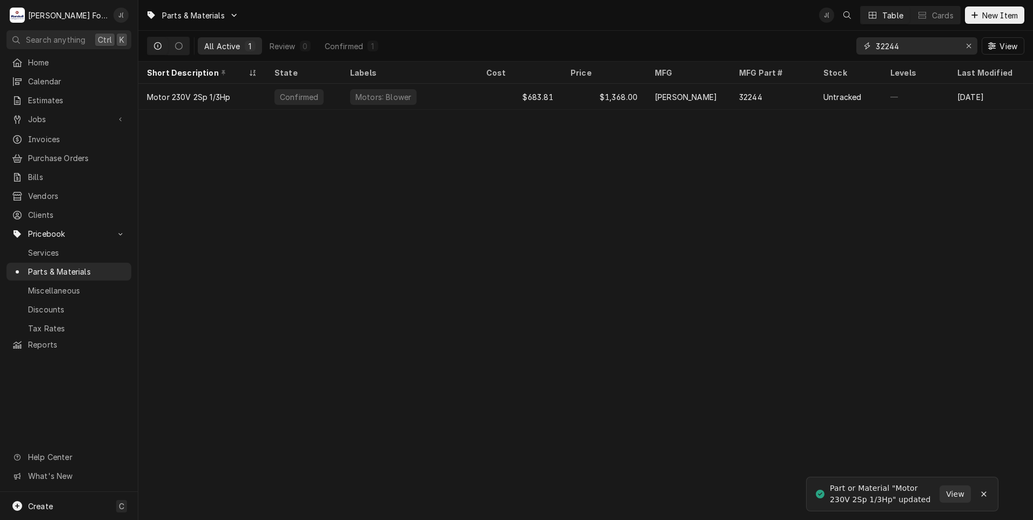
drag, startPoint x: 972, startPoint y: 46, endPoint x: 916, endPoint y: 45, distance: 55.6
click at [970, 45] on icon "Erase input" at bounding box center [969, 46] width 6 height 8
click at [916, 45] on input "Dynamic Content Wrapper" at bounding box center [927, 45] width 102 height 17
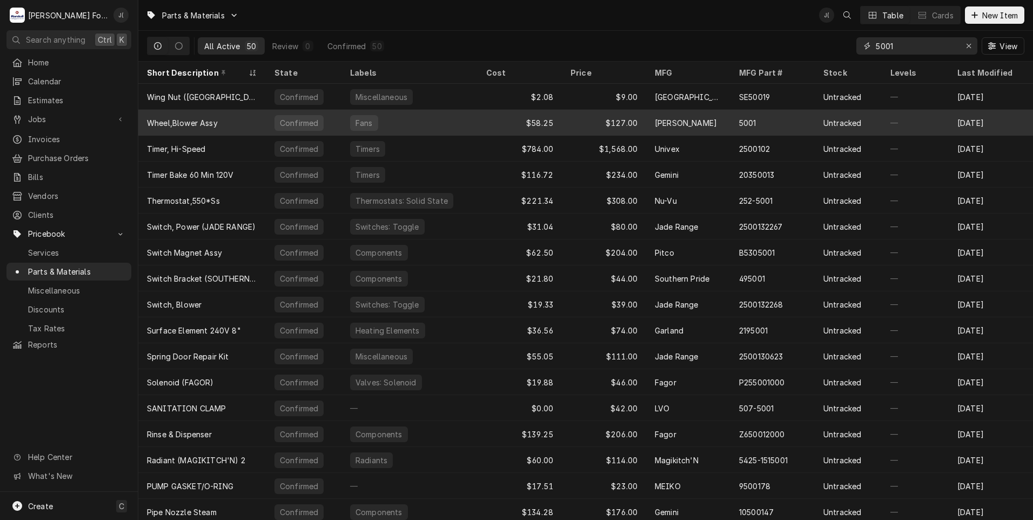
type input "5001"
click at [280, 122] on div "Confirmed" at bounding box center [299, 122] width 41 height 11
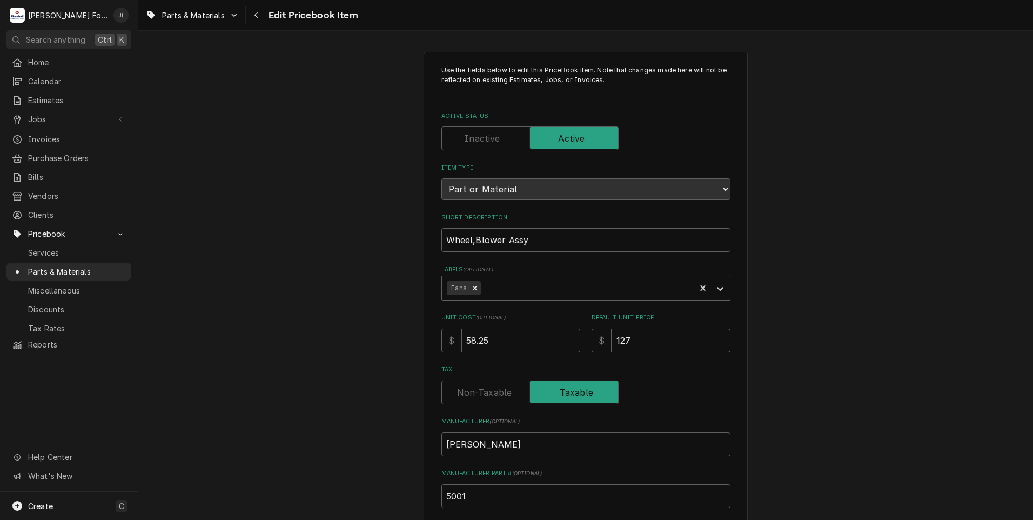
drag, startPoint x: 666, startPoint y: 335, endPoint x: 254, endPoint y: 371, distance: 413.7
click at [254, 371] on div "Use the fields below to edit this PriceBook item. Note that changes made here w…" at bounding box center [585, 422] width 895 height 761
type textarea "x"
type input "1"
type textarea "x"
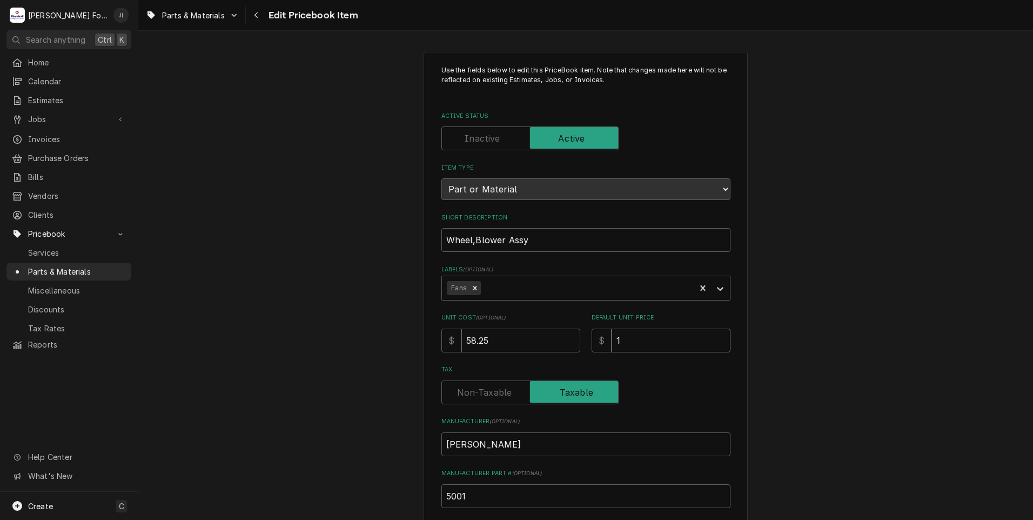
type input "13"
type textarea "x"
type input "130"
type textarea "x"
type input "130.0"
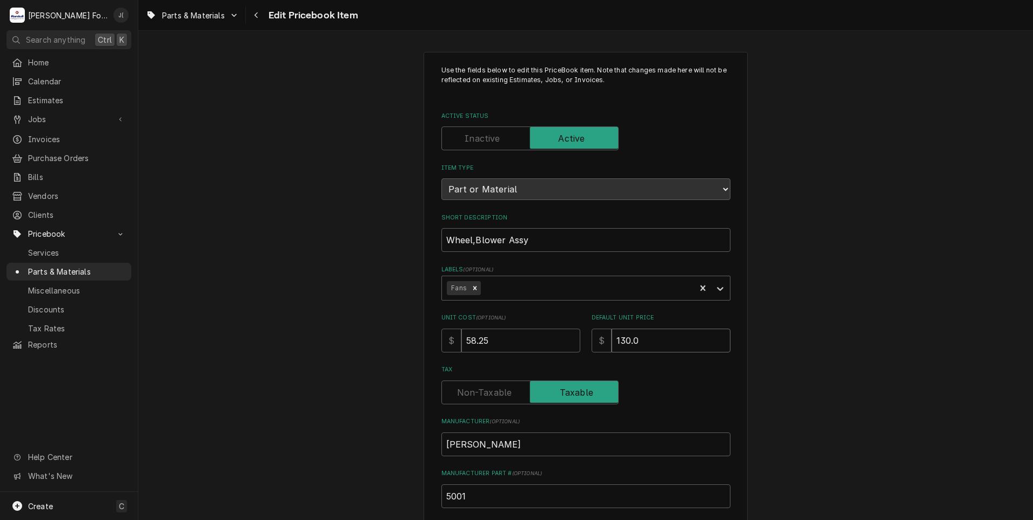
type textarea "x"
type input "130.00"
drag, startPoint x: 502, startPoint y: 339, endPoint x: 154, endPoint y: 371, distance: 349.8
click at [238, 361] on div "Use the fields below to edit this PriceBook item. Note that changes made here w…" at bounding box center [585, 422] width 895 height 761
type textarea "x"
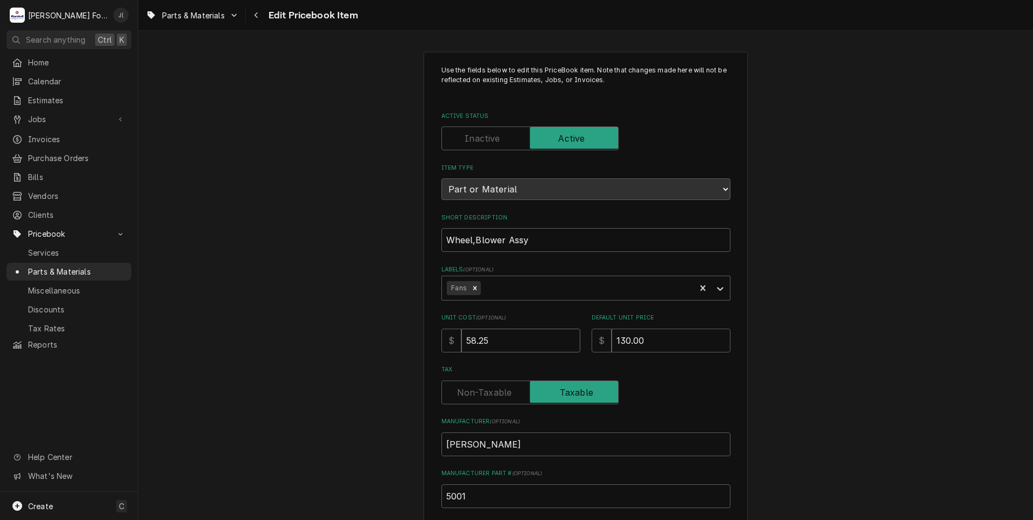
type input "6"
type textarea "x"
type input "64"
type textarea "x"
type input "64.8"
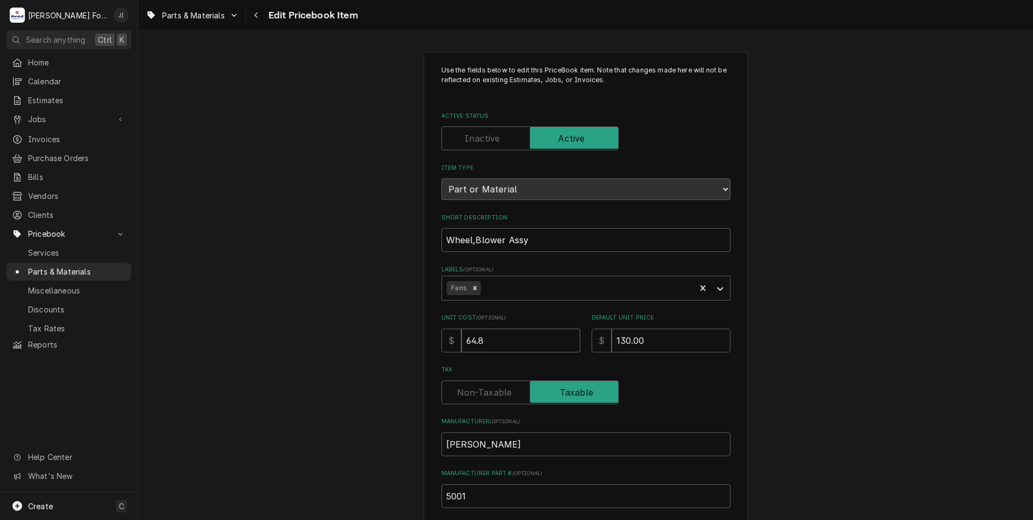
type textarea "x"
type input "64.82"
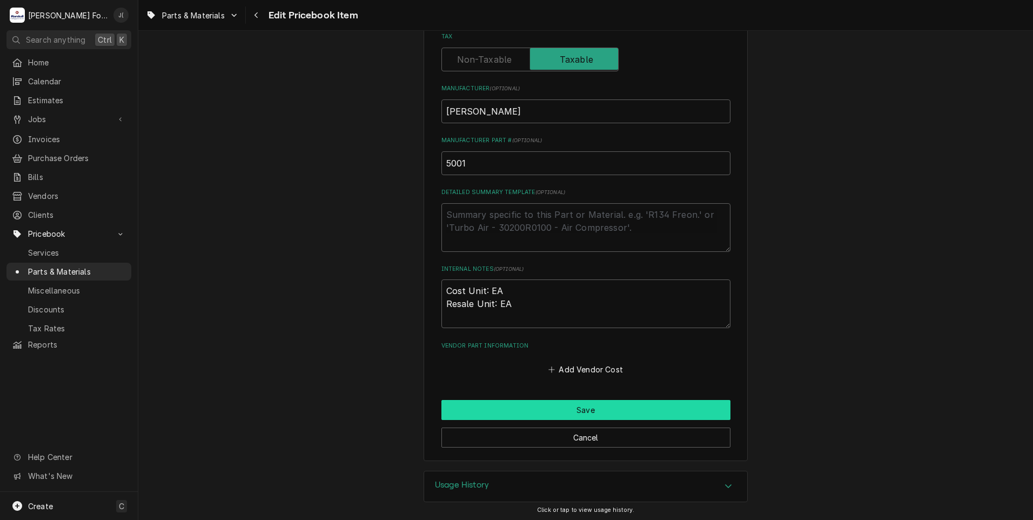
click at [510, 409] on button "Save" at bounding box center [585, 410] width 289 height 20
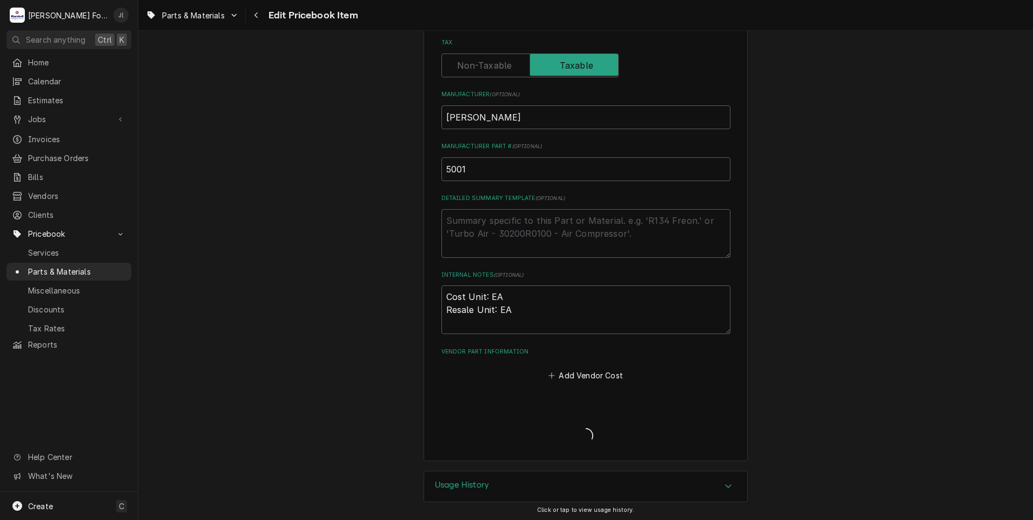
type textarea "x"
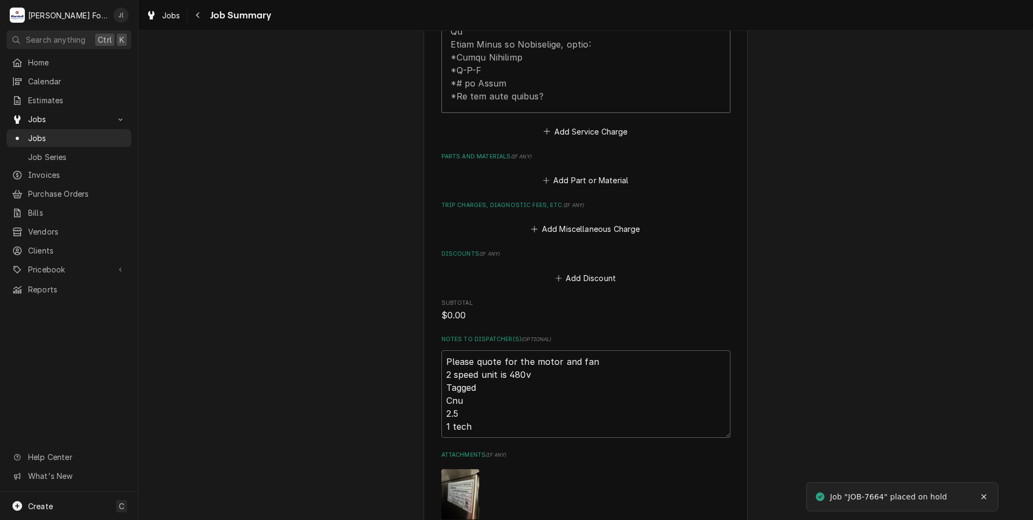
scroll to position [648, 0]
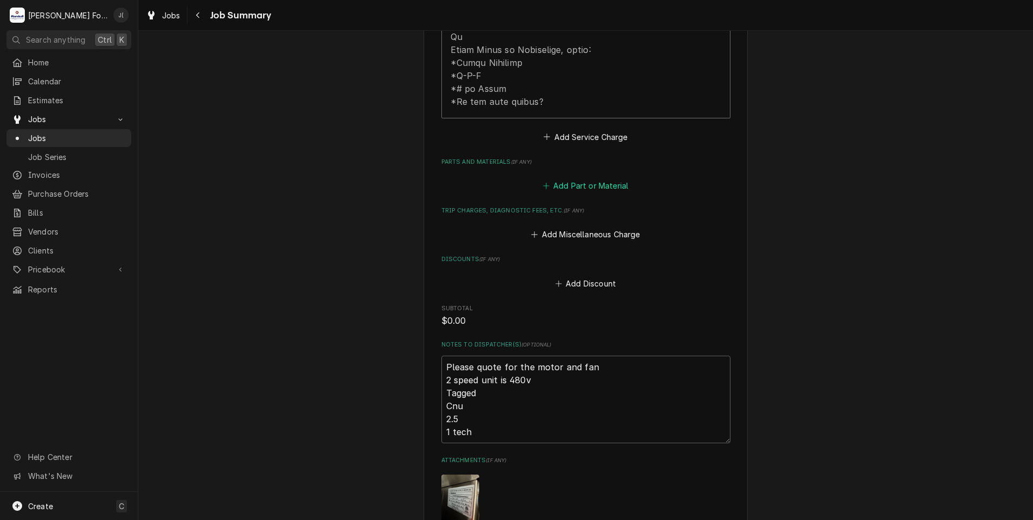
click at [579, 185] on button "Add Part or Material" at bounding box center [585, 185] width 89 height 15
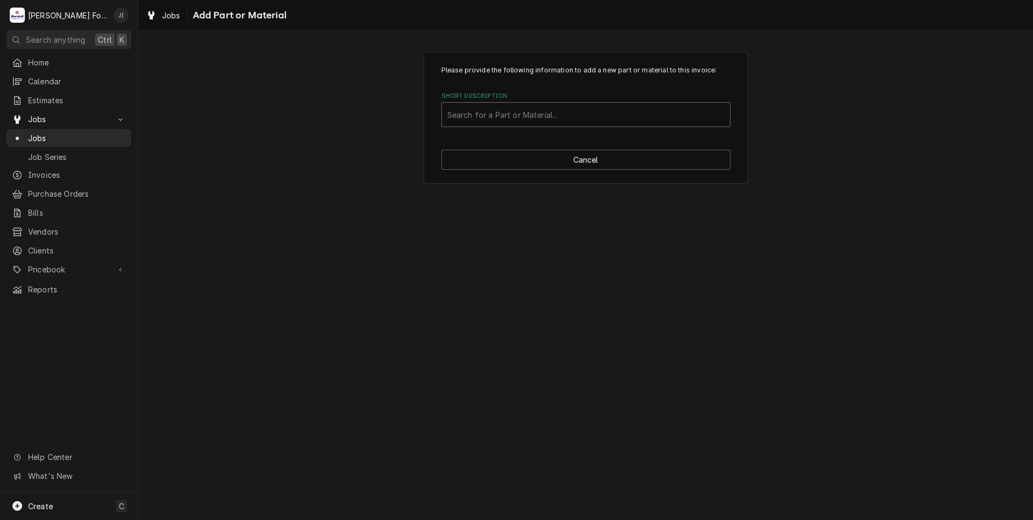
click at [508, 115] on div "Short Description" at bounding box center [585, 114] width 277 height 19
type input "32244"
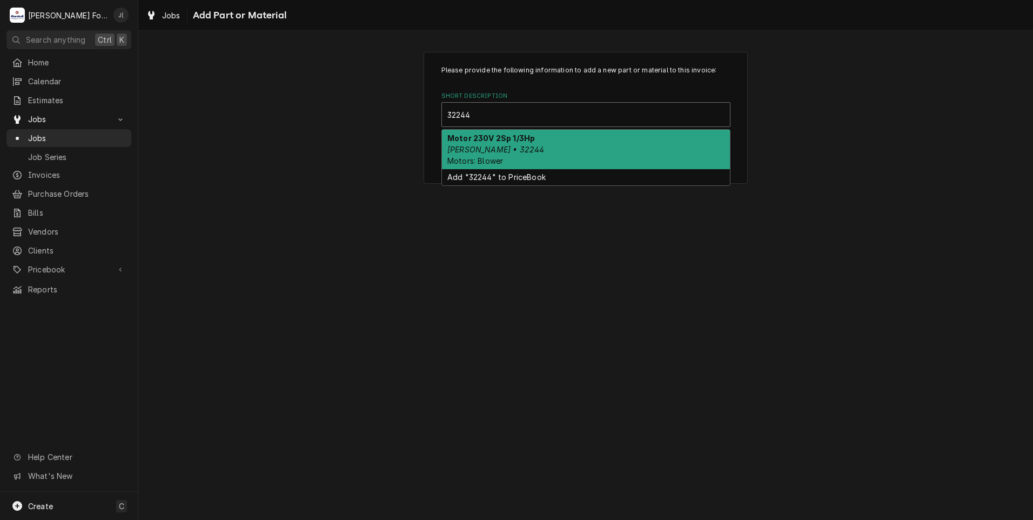
click at [481, 147] on div "Motor 230V 2Sp 1/3Hp [PERSON_NAME] • 32244 Motors: Blower" at bounding box center [586, 149] width 288 height 39
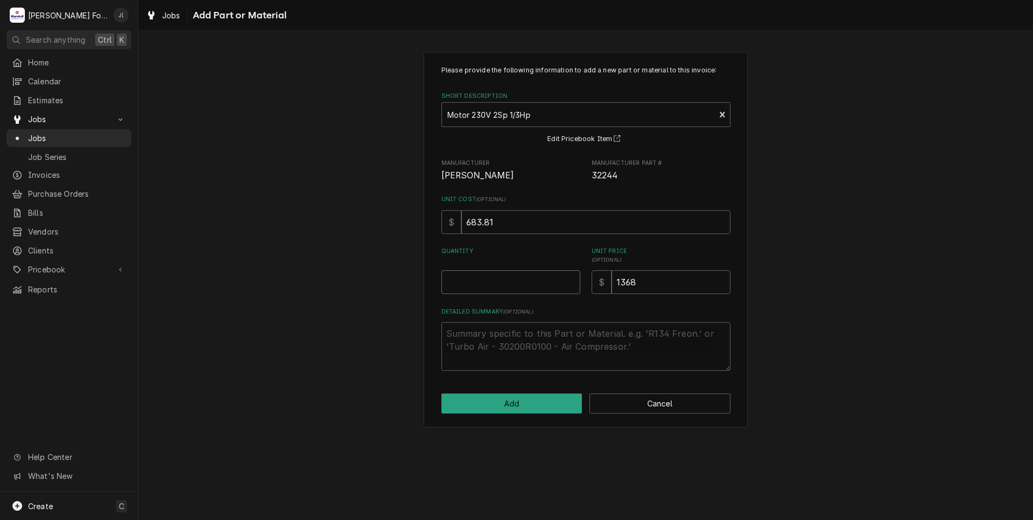
click at [496, 283] on input "Quantity" at bounding box center [510, 282] width 139 height 24
type textarea "x"
type input "1"
click at [523, 402] on button "Add" at bounding box center [511, 403] width 141 height 20
type textarea "x"
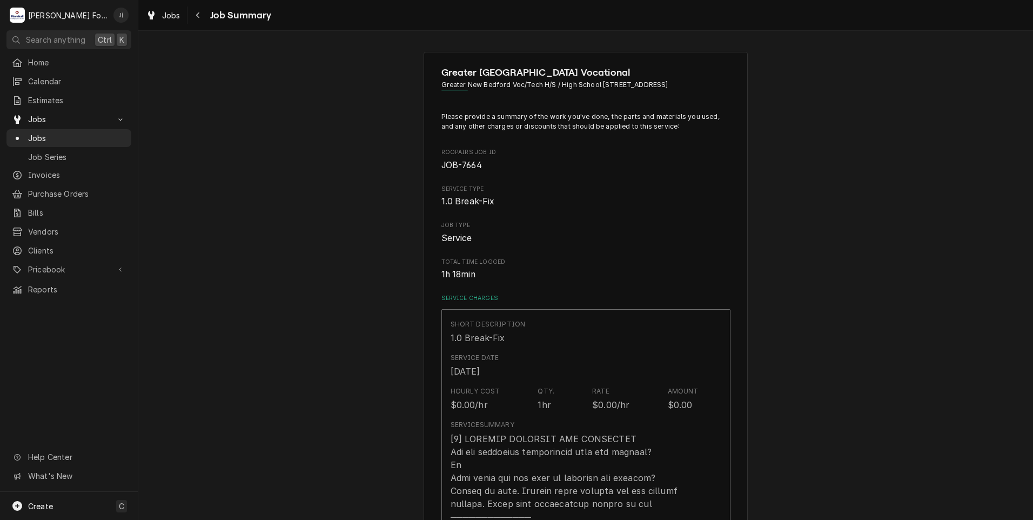
scroll to position [648, 0]
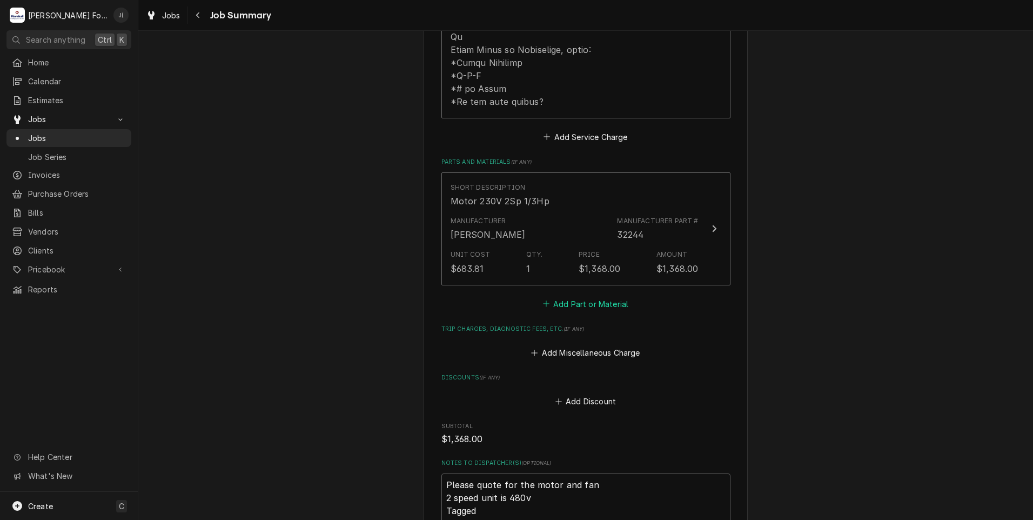
click at [597, 299] on button "Add Part or Material" at bounding box center [585, 303] width 89 height 15
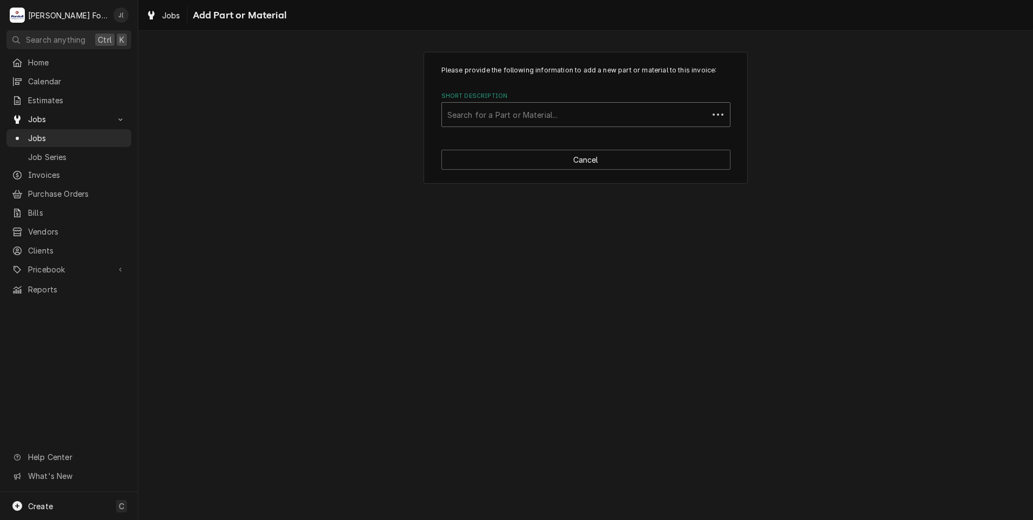
click at [500, 114] on div "Short Description" at bounding box center [575, 114] width 256 height 19
type input "5001"
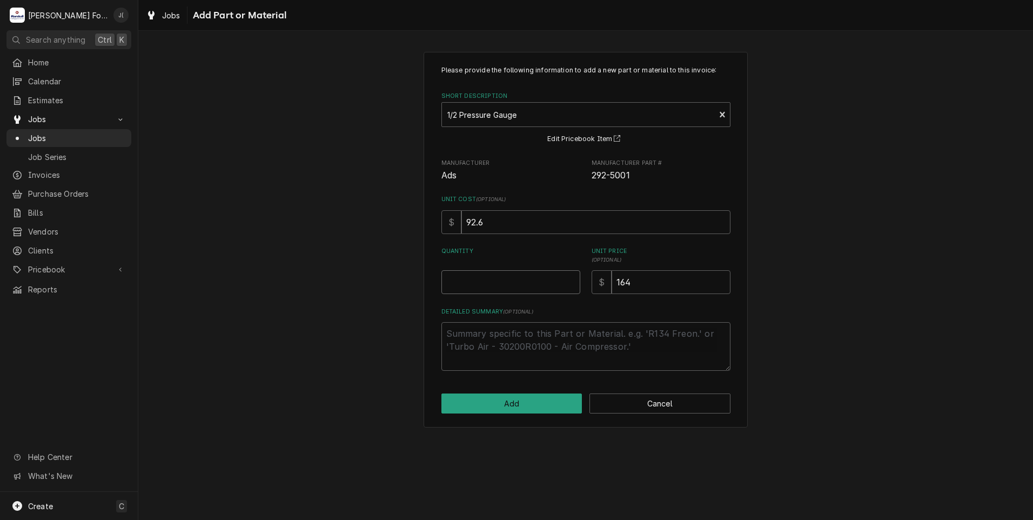
click at [505, 285] on input "Quantity" at bounding box center [510, 282] width 139 height 24
click at [693, 408] on button "Cancel" at bounding box center [659, 403] width 141 height 20
type textarea "x"
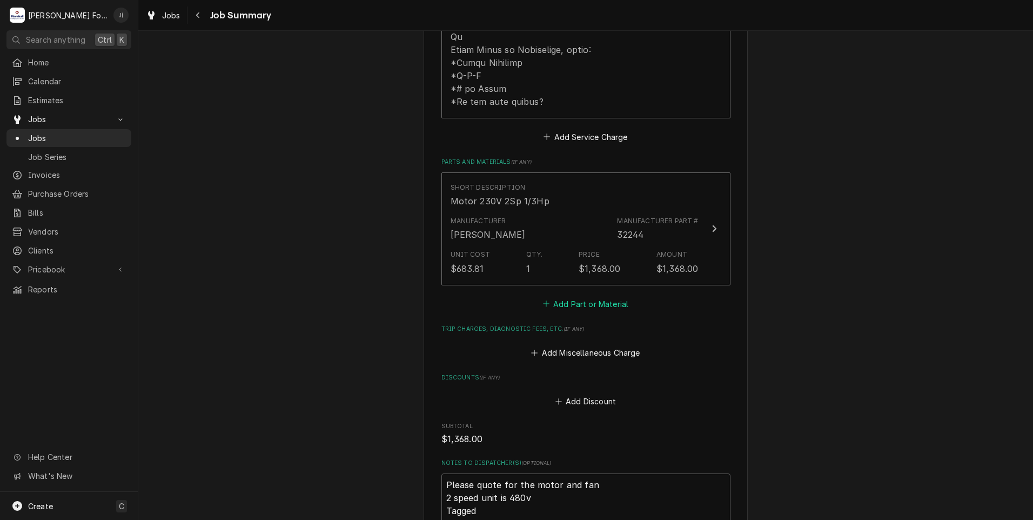
click at [605, 302] on button "Add Part or Material" at bounding box center [585, 303] width 89 height 15
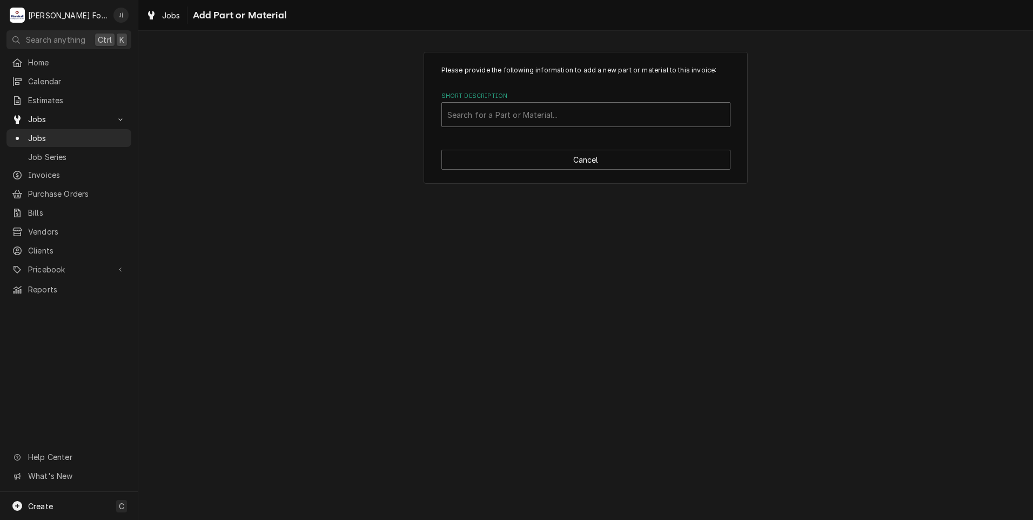
click at [557, 113] on div "Short Description" at bounding box center [585, 114] width 277 height 19
type input "5001 BLO"
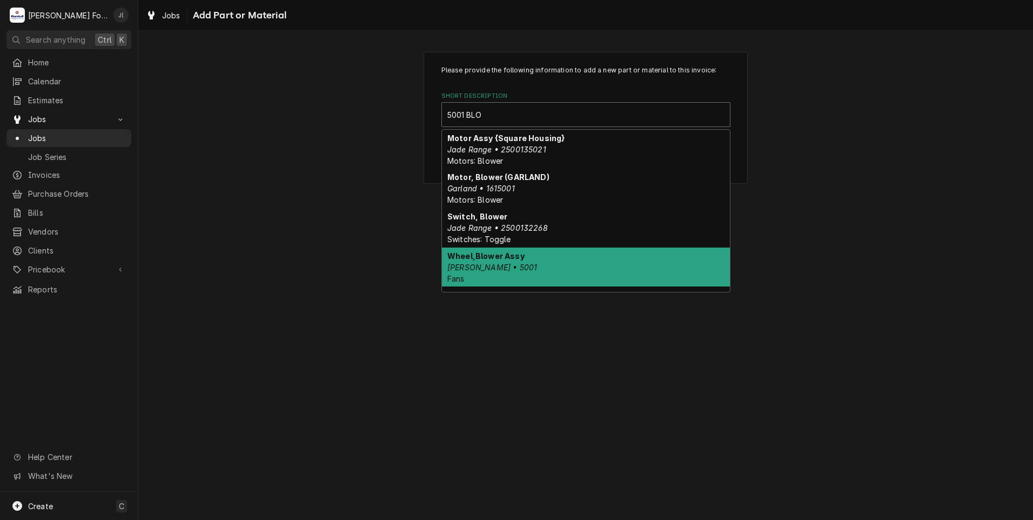
click at [547, 256] on div "Wheel,Blower Assy Blodgett • 5001 Fans" at bounding box center [586, 266] width 288 height 39
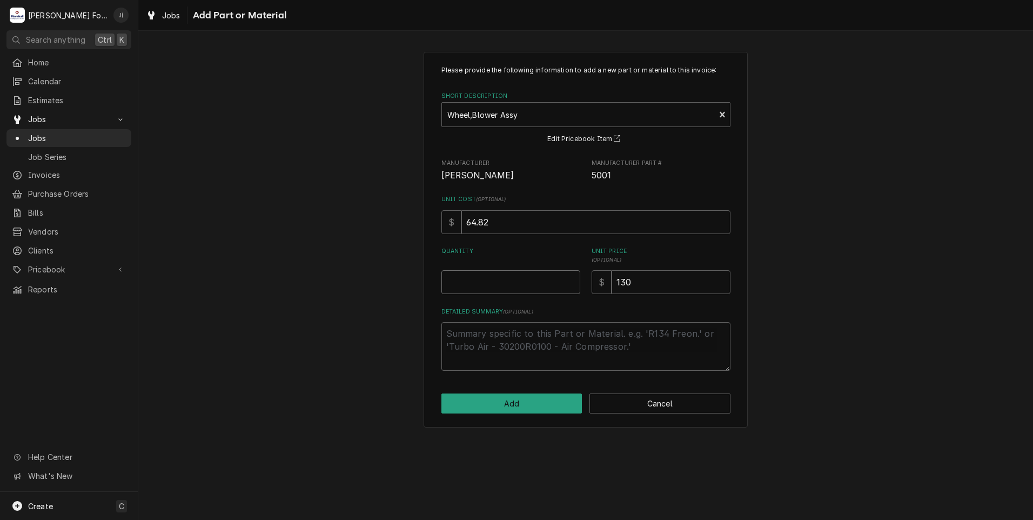
click at [532, 280] on input "Quantity" at bounding box center [510, 282] width 139 height 24
type textarea "x"
type input "1"
click at [490, 402] on button "Add" at bounding box center [511, 403] width 141 height 20
type textarea "x"
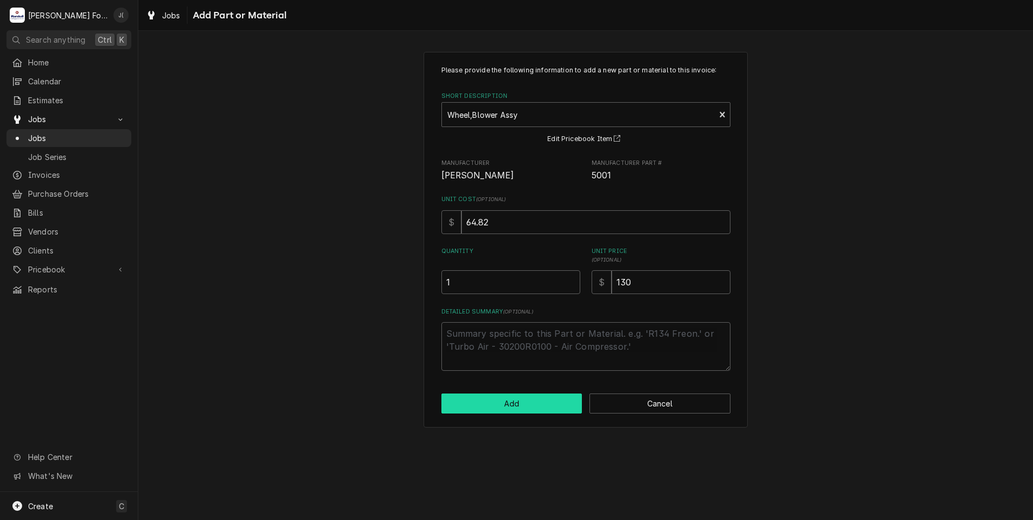
scroll to position [648, 0]
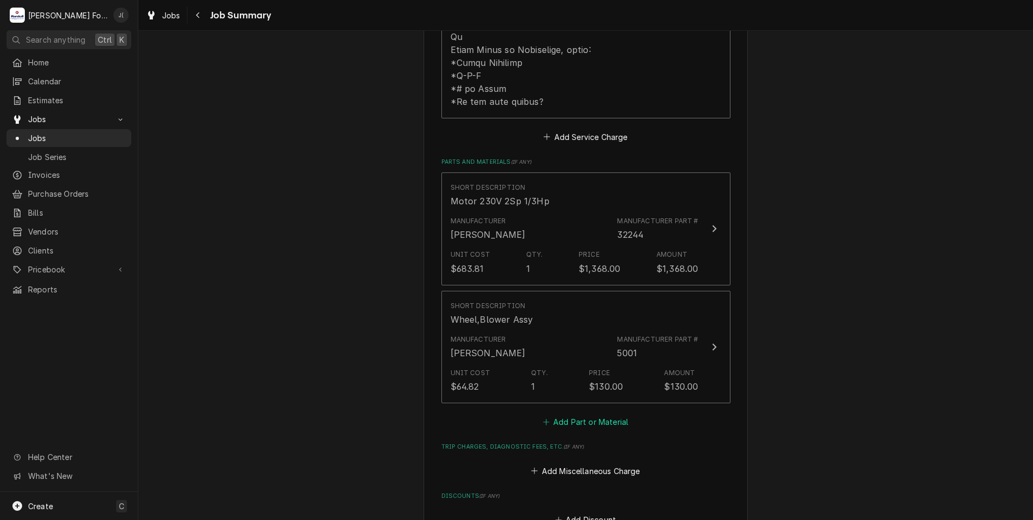
click at [611, 423] on button "Add Part or Material" at bounding box center [585, 421] width 89 height 15
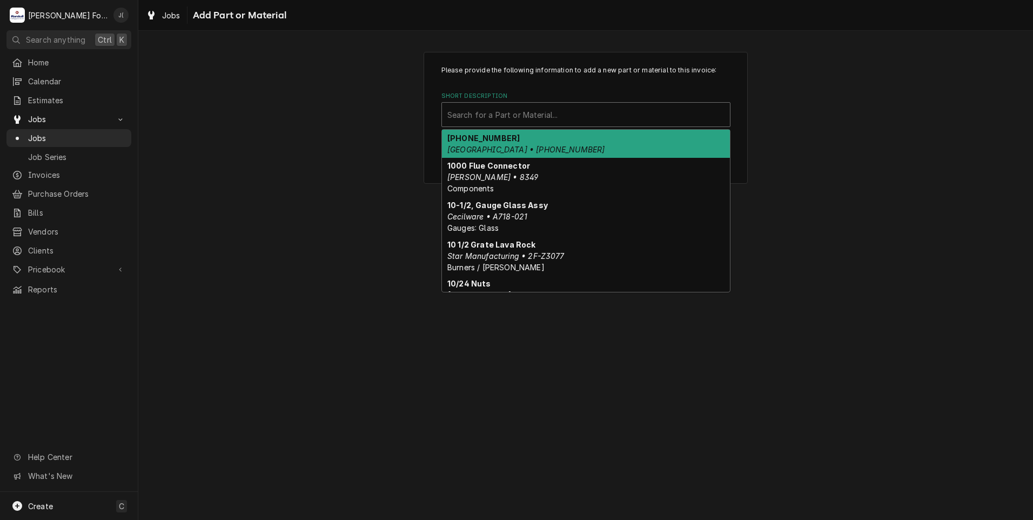
click at [551, 114] on div "Short Description" at bounding box center [585, 114] width 277 height 19
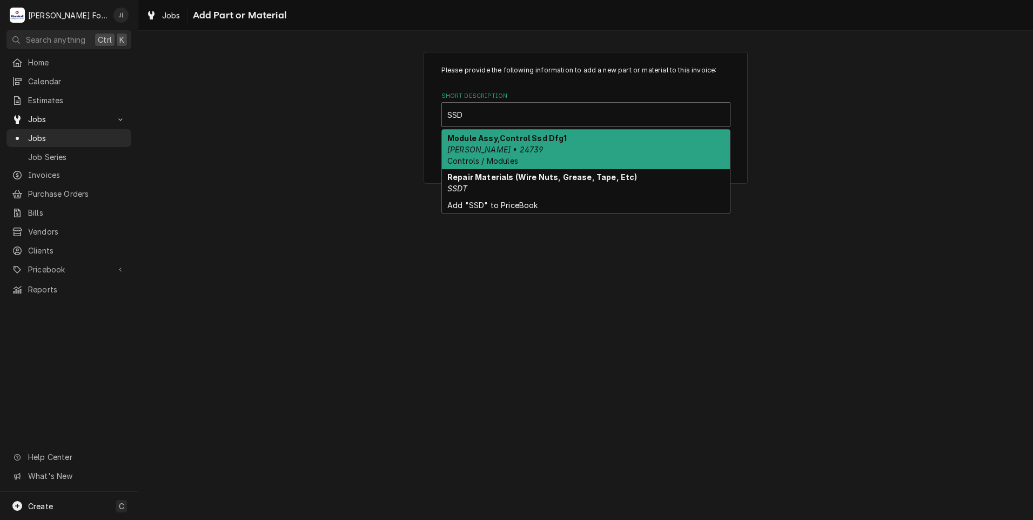
type input "SSDT"
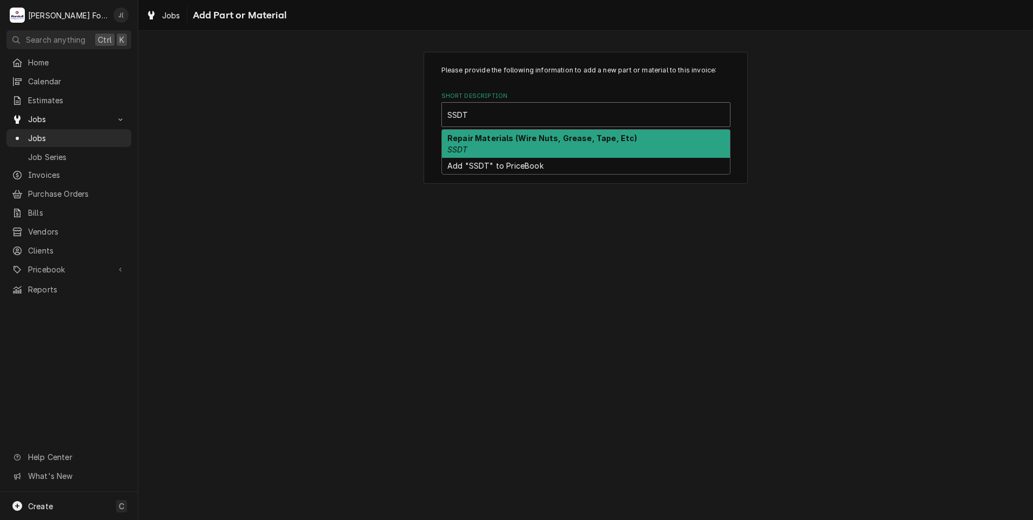
click at [539, 138] on strong "Repair Materials (Wire Nuts, Grease, Tape, Etc)" at bounding box center [542, 137] width 190 height 9
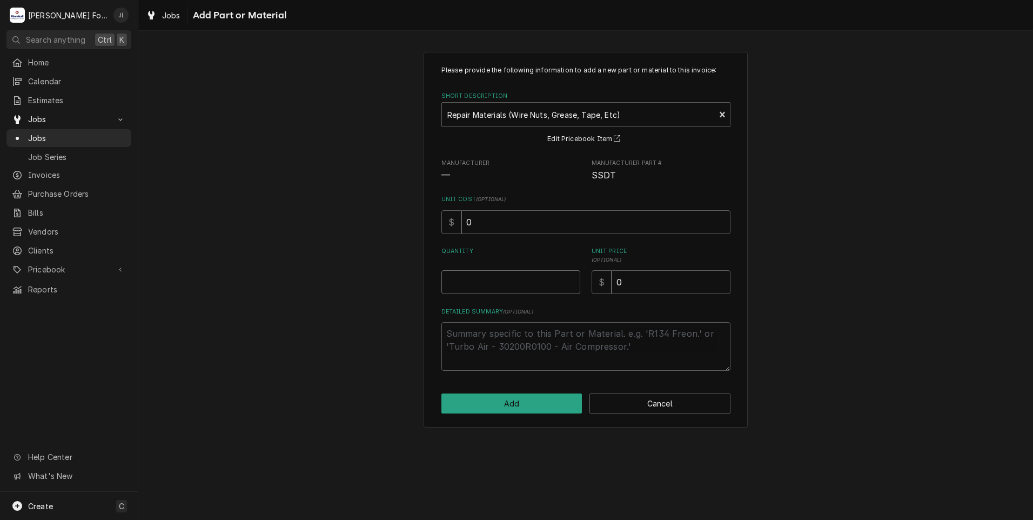
click at [530, 285] on input "Quantity" at bounding box center [510, 282] width 139 height 24
type textarea "x"
type input "1"
type textarea "x"
type input "2"
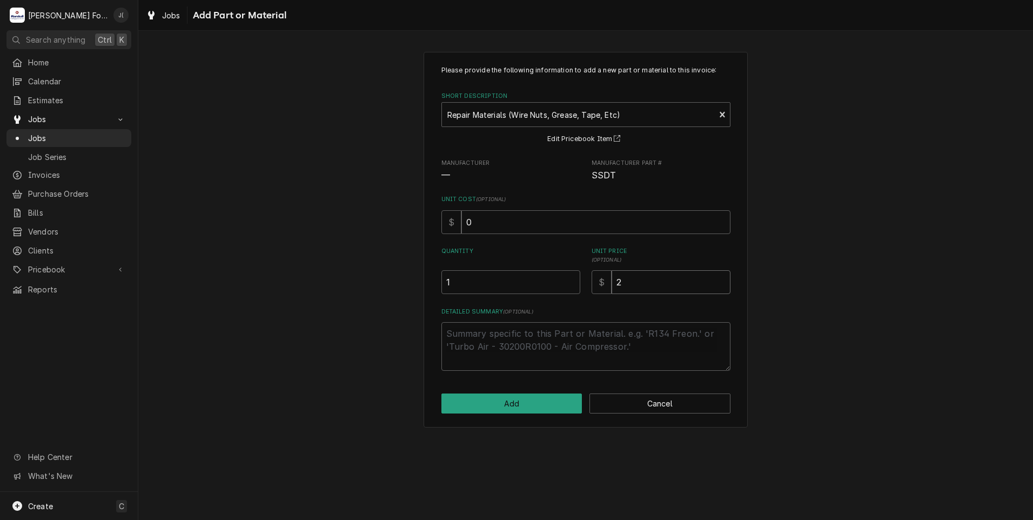
type textarea "x"
type input "20"
click at [487, 398] on button "Add" at bounding box center [511, 403] width 141 height 20
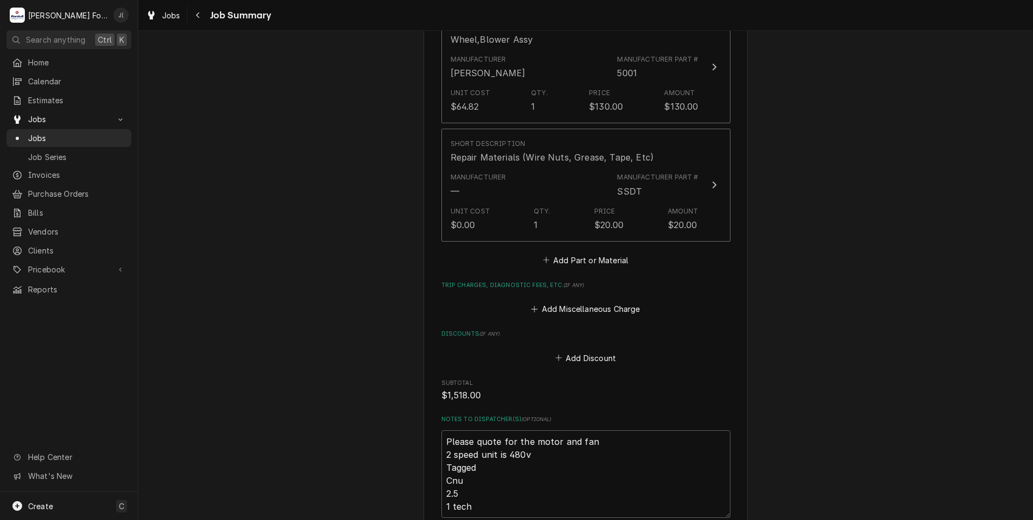
scroll to position [1080, 0]
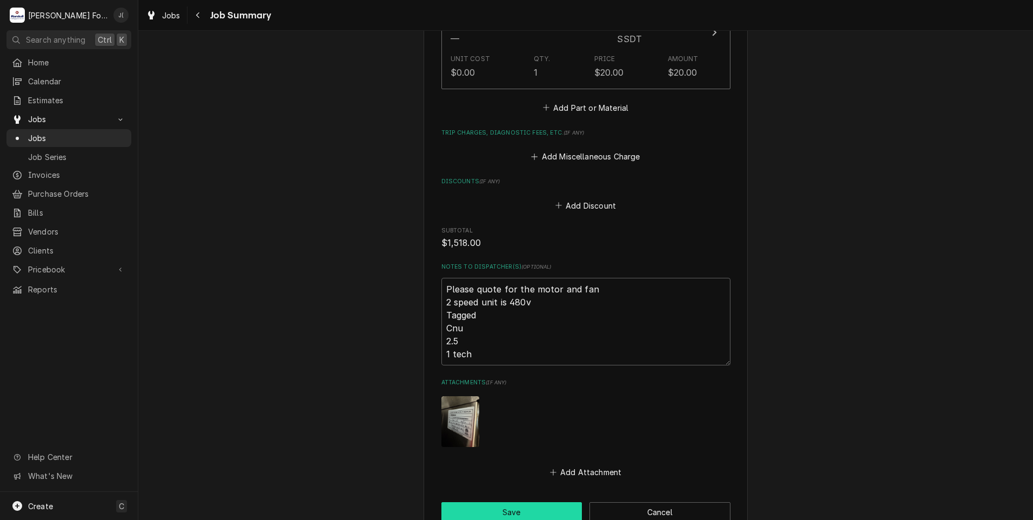
click at [517, 509] on button "Save" at bounding box center [511, 512] width 141 height 20
type textarea "x"
